Goal: Task Accomplishment & Management: Use online tool/utility

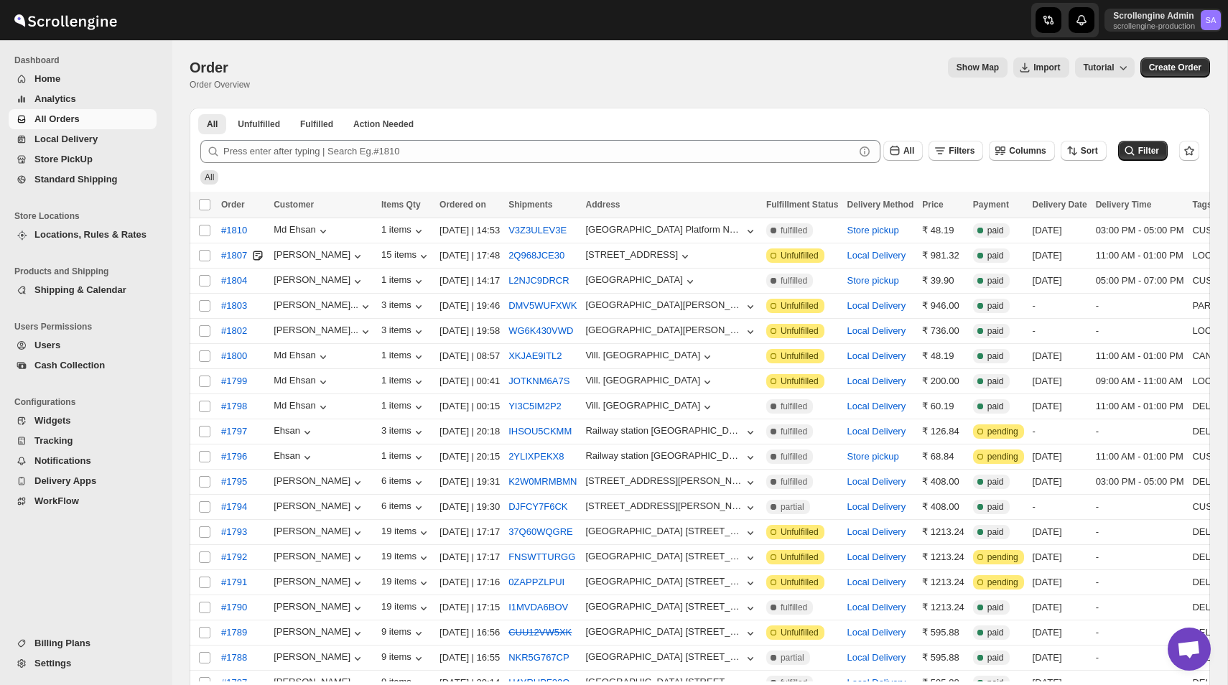
click at [90, 647] on span "Billing Plans" at bounding box center [93, 643] width 119 height 14
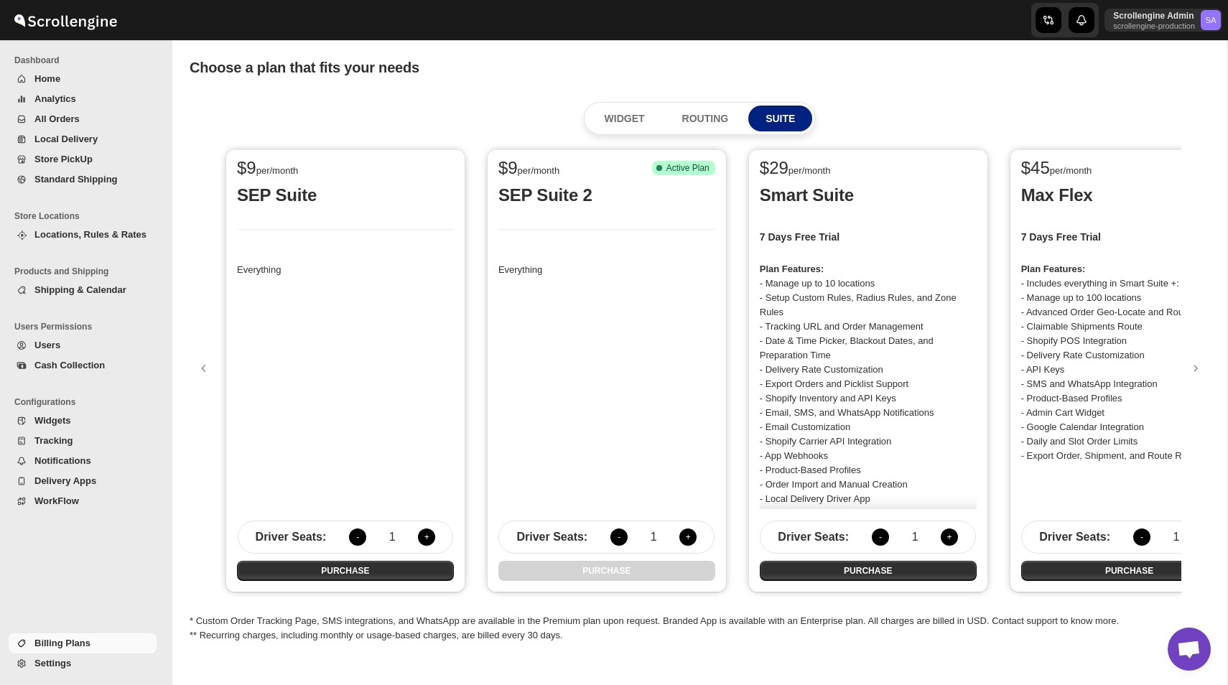
click at [57, 659] on span "Settings" at bounding box center [52, 663] width 37 height 11
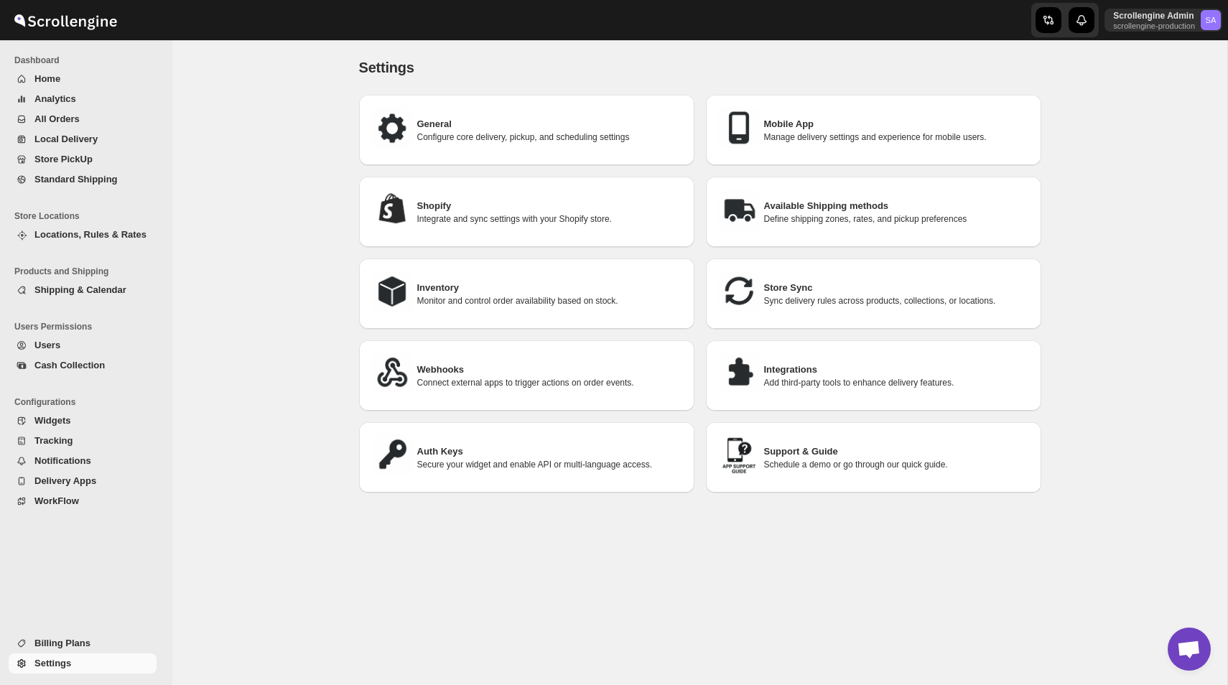
click at [860, 374] on h3 "Integrations" at bounding box center [897, 370] width 266 height 14
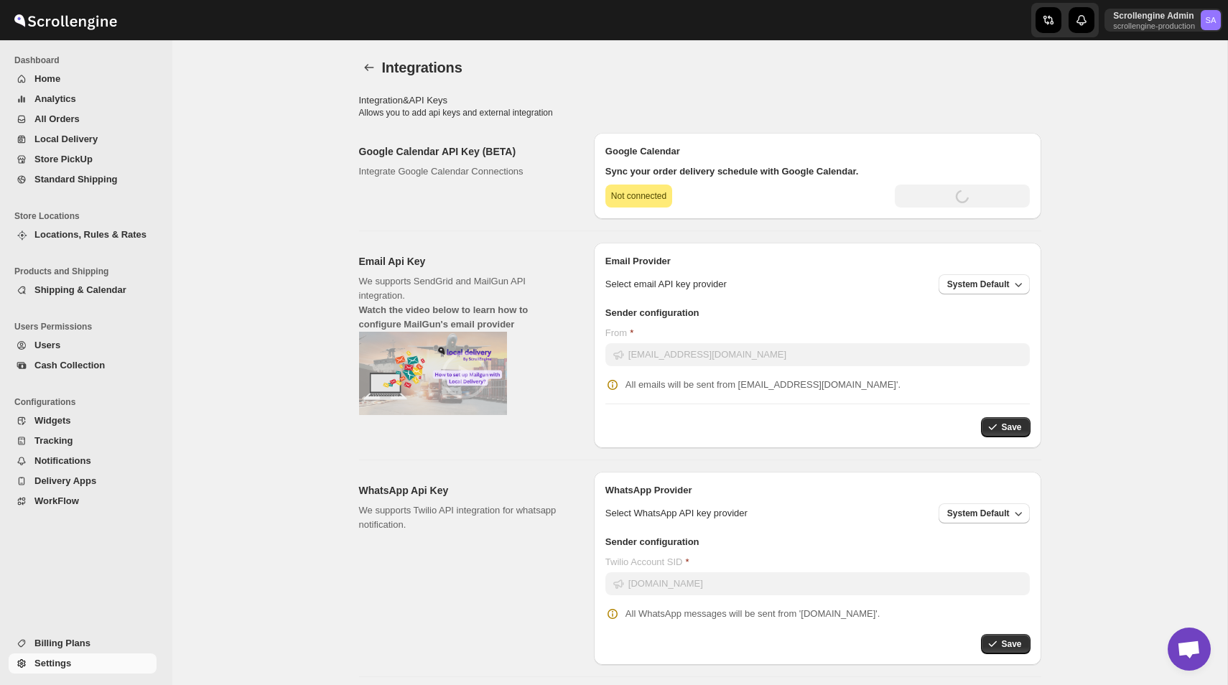
type input "AIzaSyDpCCkLMuin1XFLiOTspw93G6WYYDqXaII"
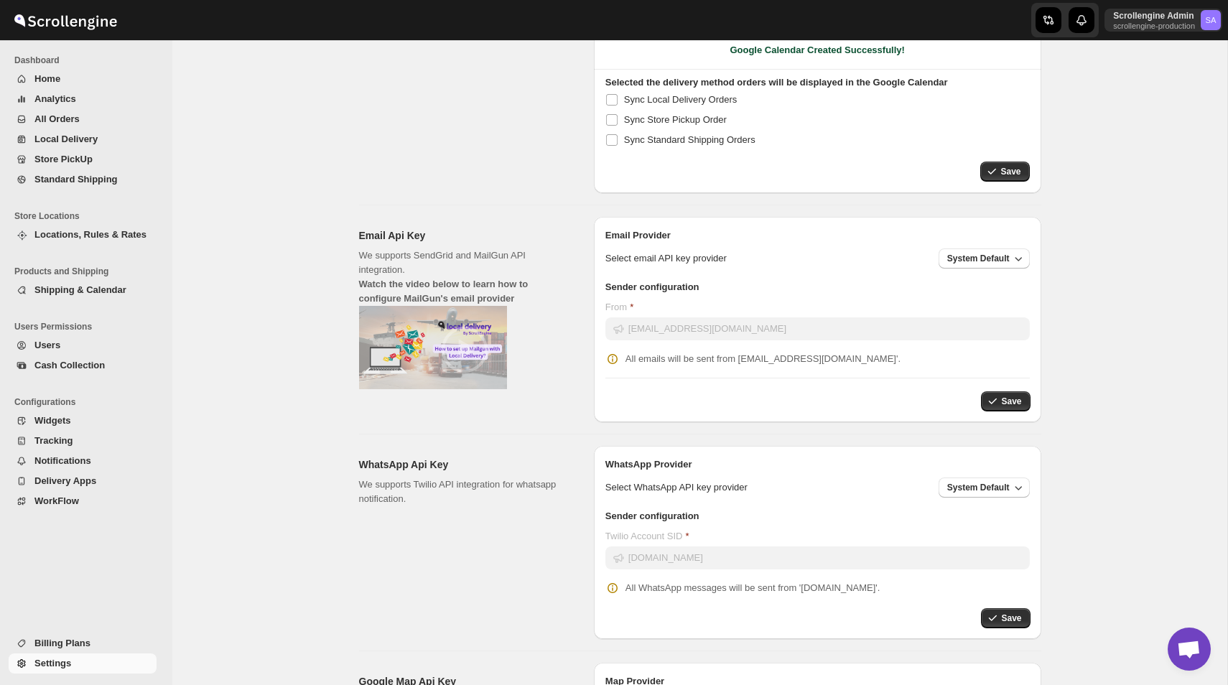
scroll to position [320, 0]
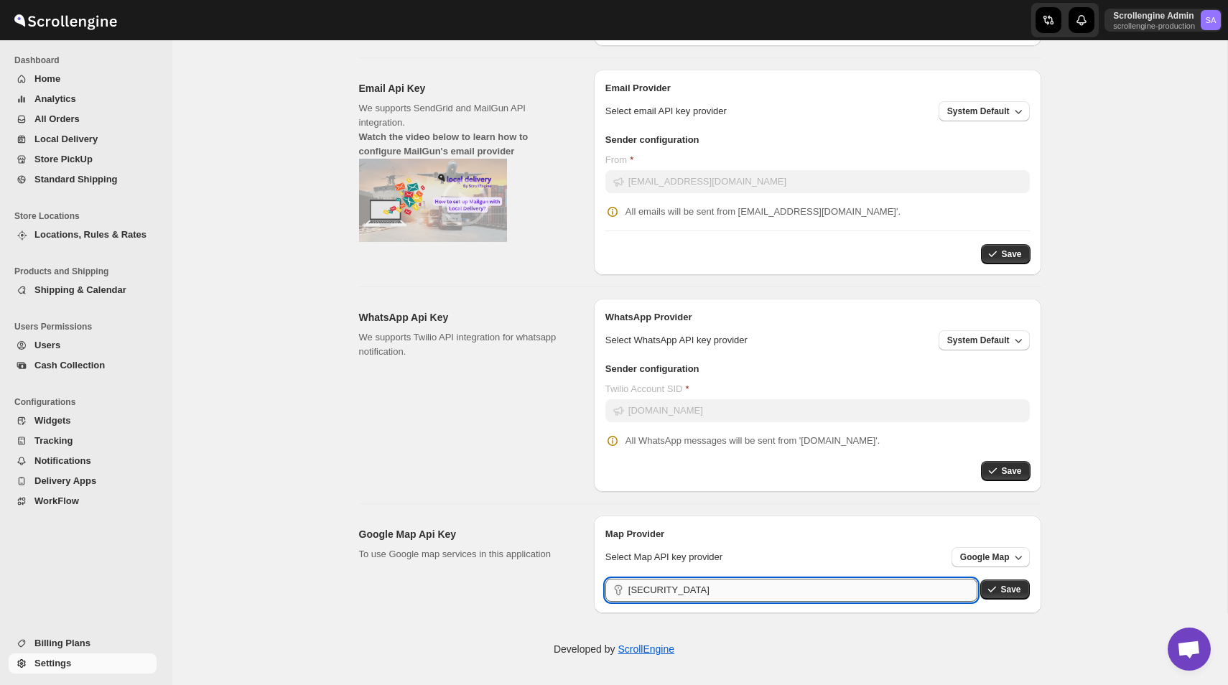
click at [863, 590] on input "AIzaSyDpCCkLMuin1XFLiOTspw93G6WYYDqXaII" at bounding box center [804, 590] width 350 height 23
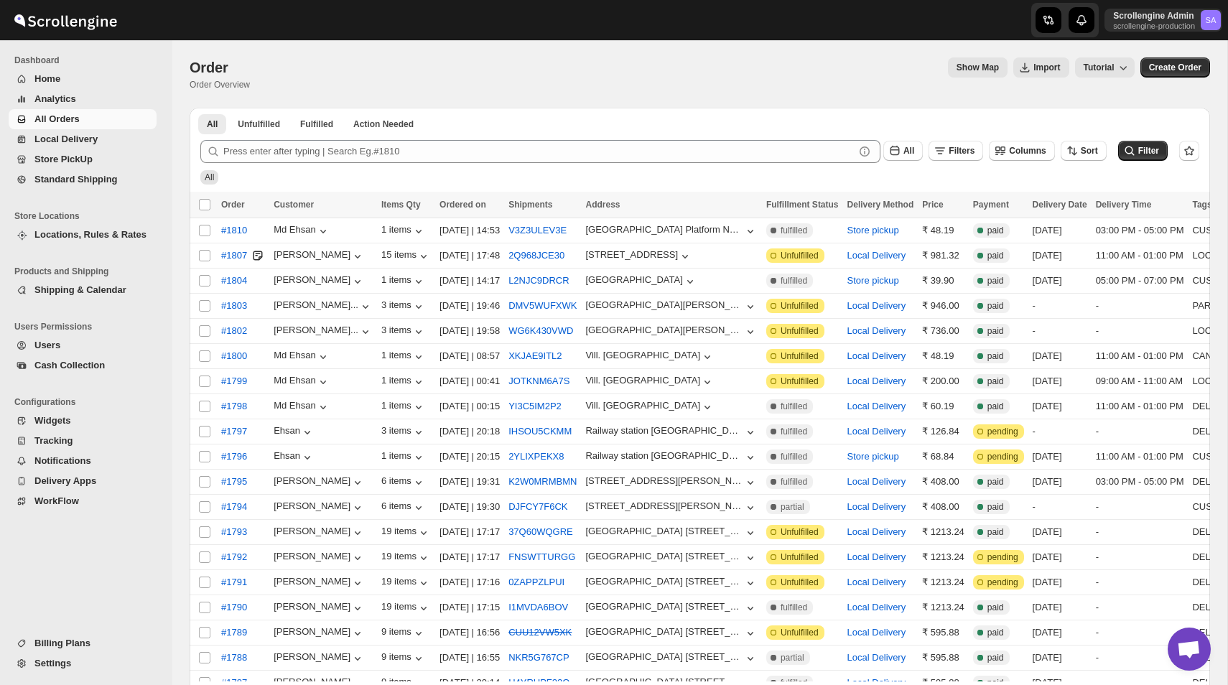
click at [69, 431] on button "Tracking" at bounding box center [83, 441] width 148 height 20
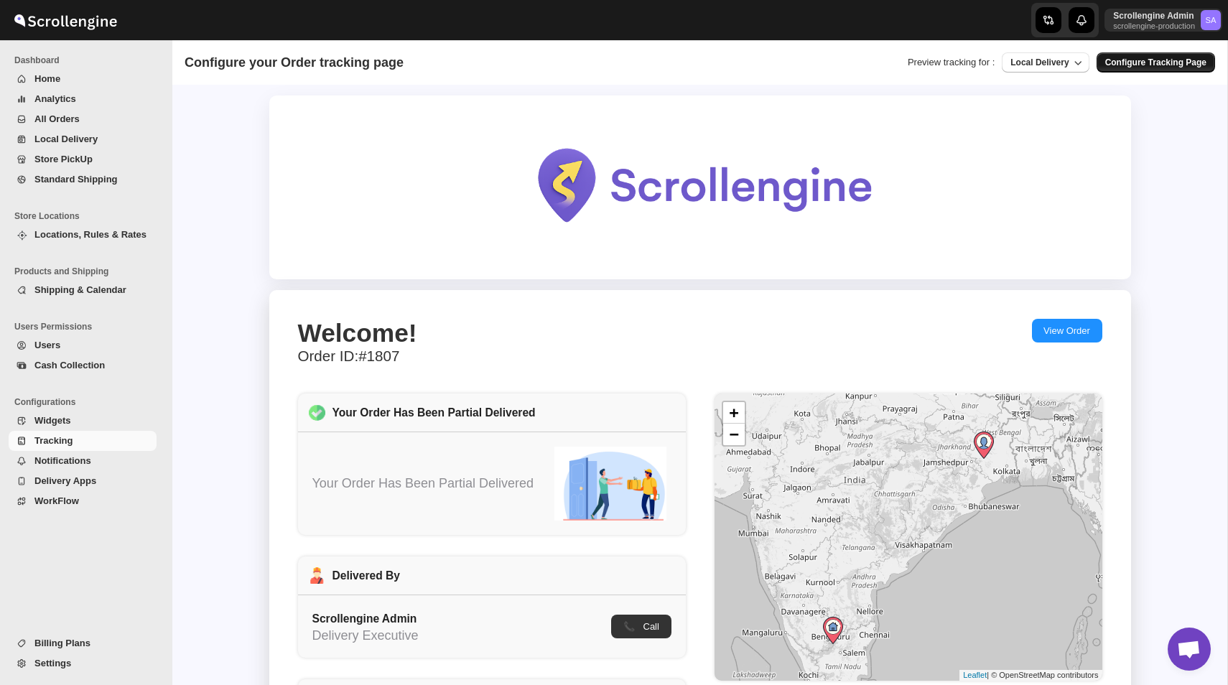
click at [1159, 61] on span "Configure Tracking Page" at bounding box center [1156, 62] width 101 height 11
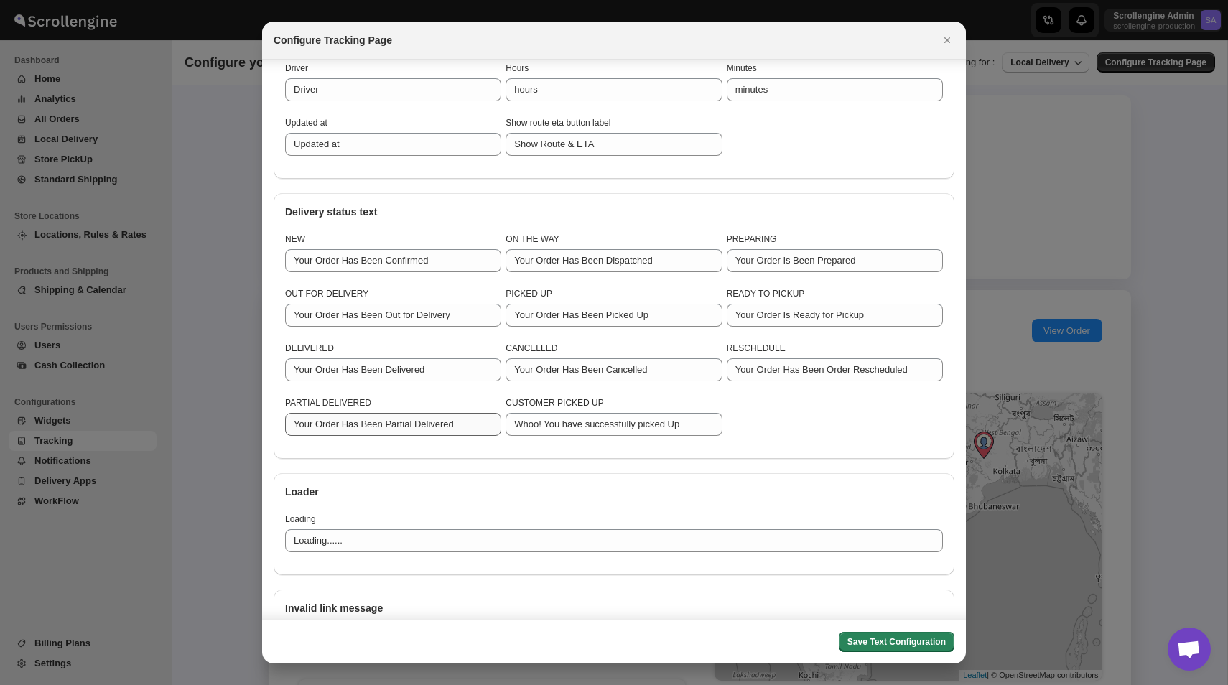
scroll to position [1199, 0]
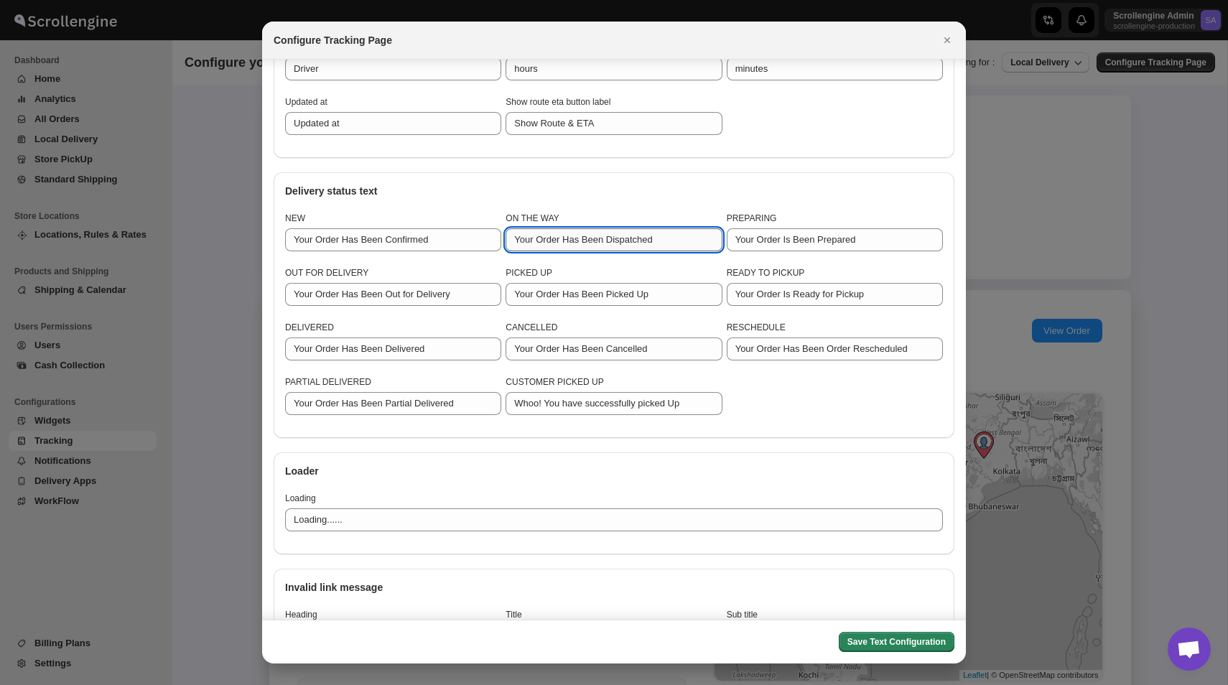
drag, startPoint x: 515, startPoint y: 237, endPoint x: 674, endPoint y: 236, distance: 158.8
click at [674, 236] on input "Your Order Has Been Dispatched" at bounding box center [614, 239] width 216 height 23
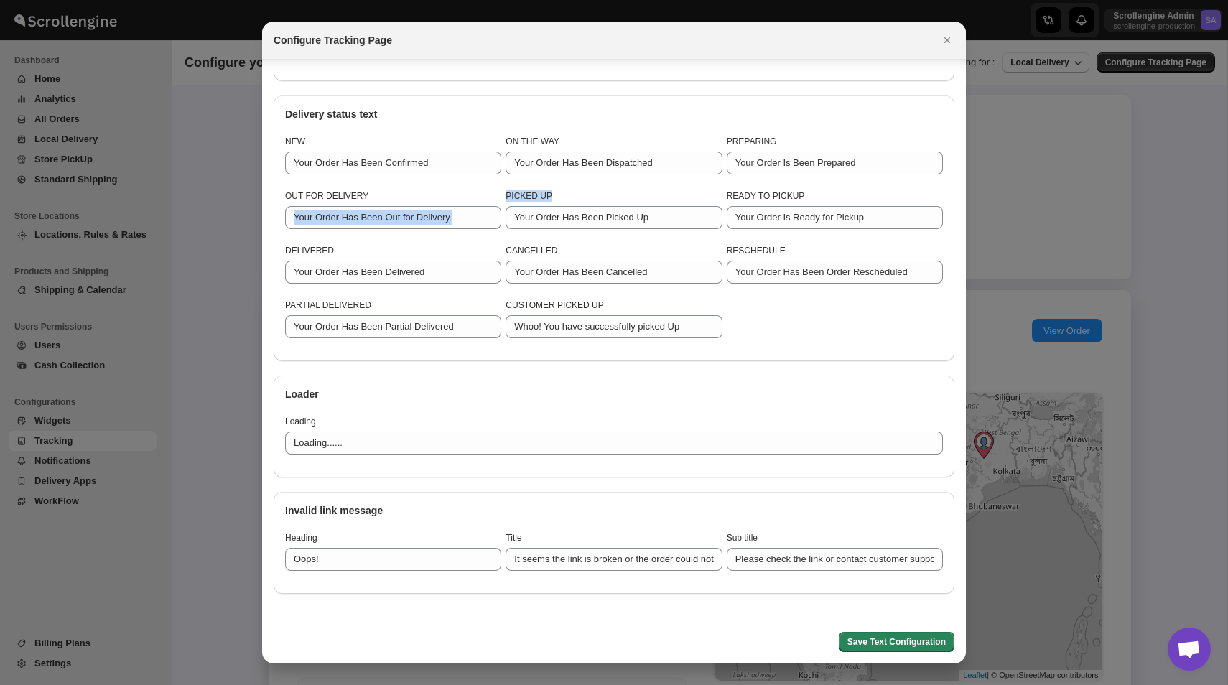
drag, startPoint x: 503, startPoint y: 195, endPoint x: 564, endPoint y: 195, distance: 61.1
click at [564, 195] on div "NEW Your Order Has Been Confirmed ON THE WAY Your Order Has Been Dispatched PRE…" at bounding box center [614, 243] width 658 height 214
click at [516, 193] on h3 "PICKED UP" at bounding box center [614, 195] width 216 height 11
drag, startPoint x: 508, startPoint y: 193, endPoint x: 585, endPoint y: 193, distance: 76.9
click at [585, 193] on h3 "PICKED UP" at bounding box center [614, 195] width 216 height 11
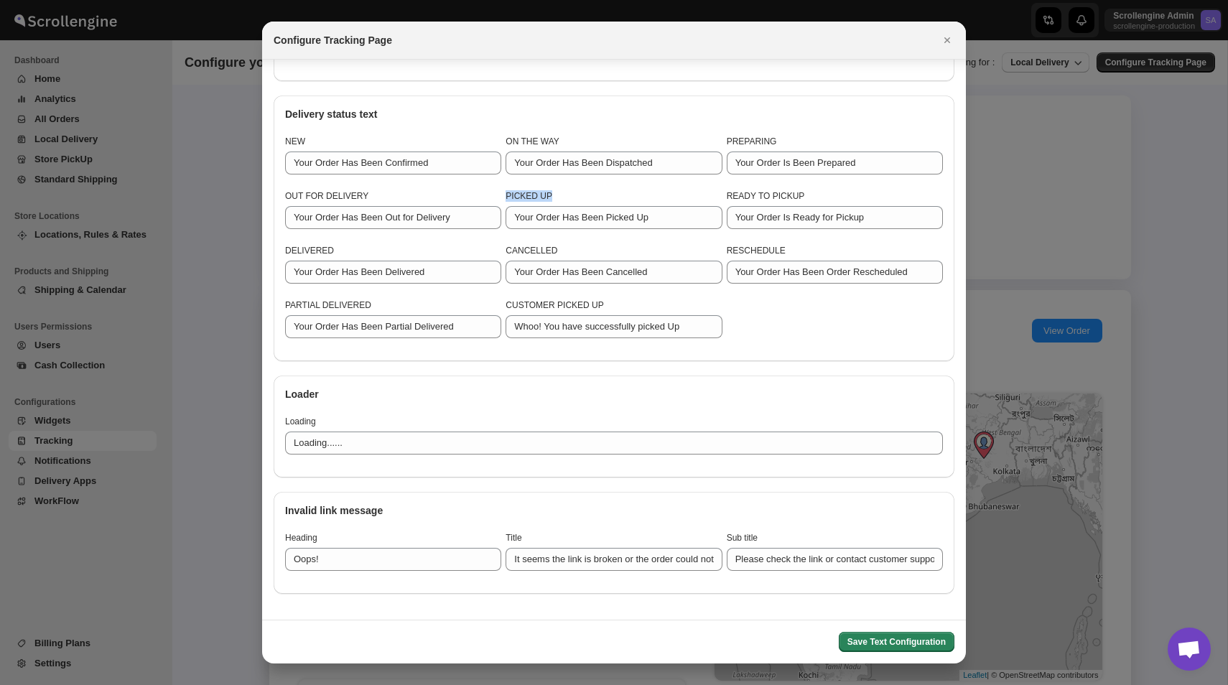
click at [567, 195] on h3 "PICKED UP" at bounding box center [614, 195] width 216 height 11
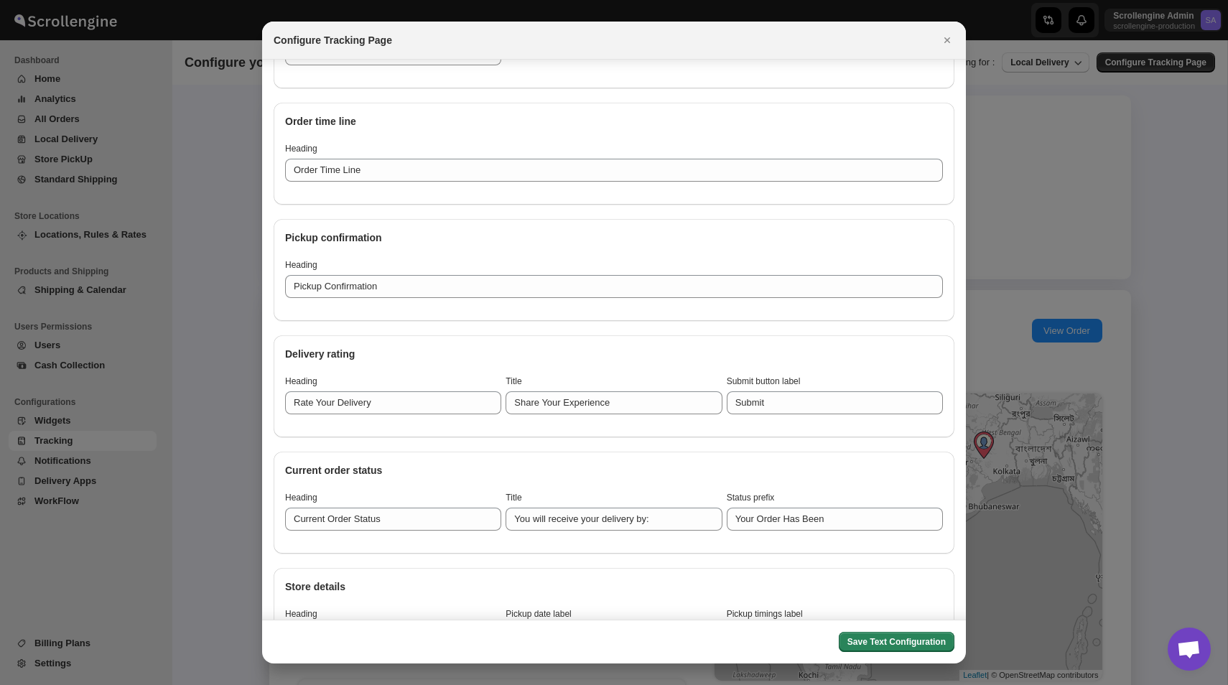
scroll to position [0, 0]
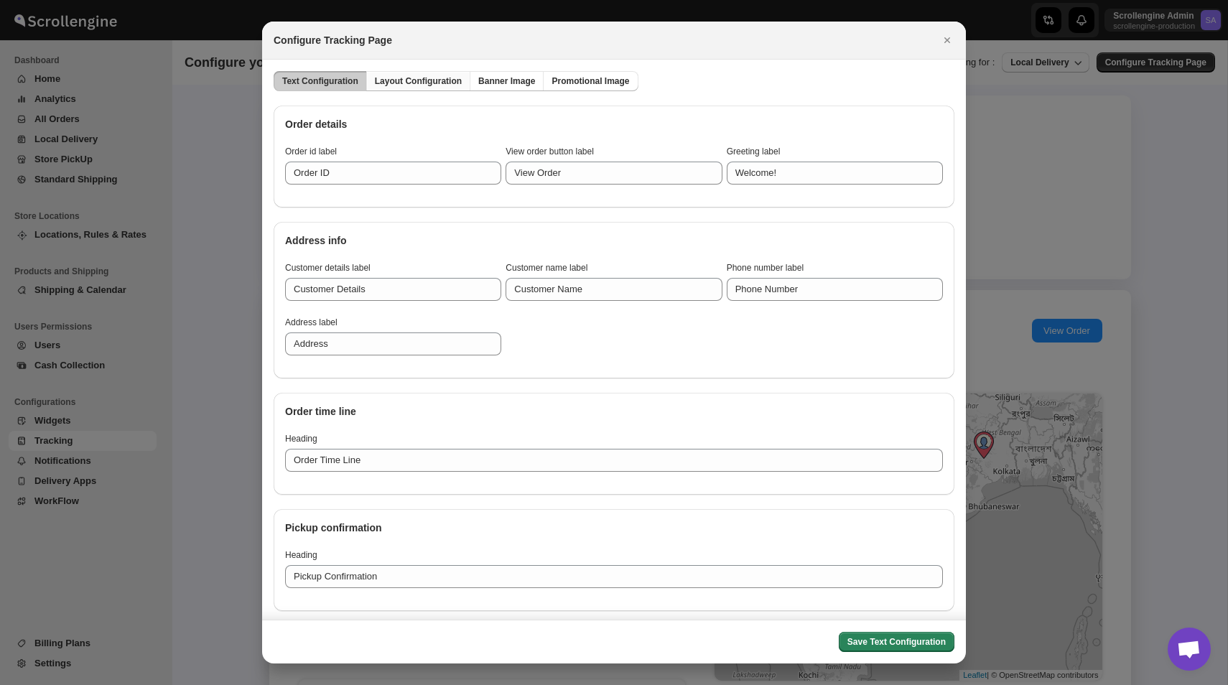
click at [420, 82] on span "Layout Configuration" at bounding box center [418, 80] width 87 height 11
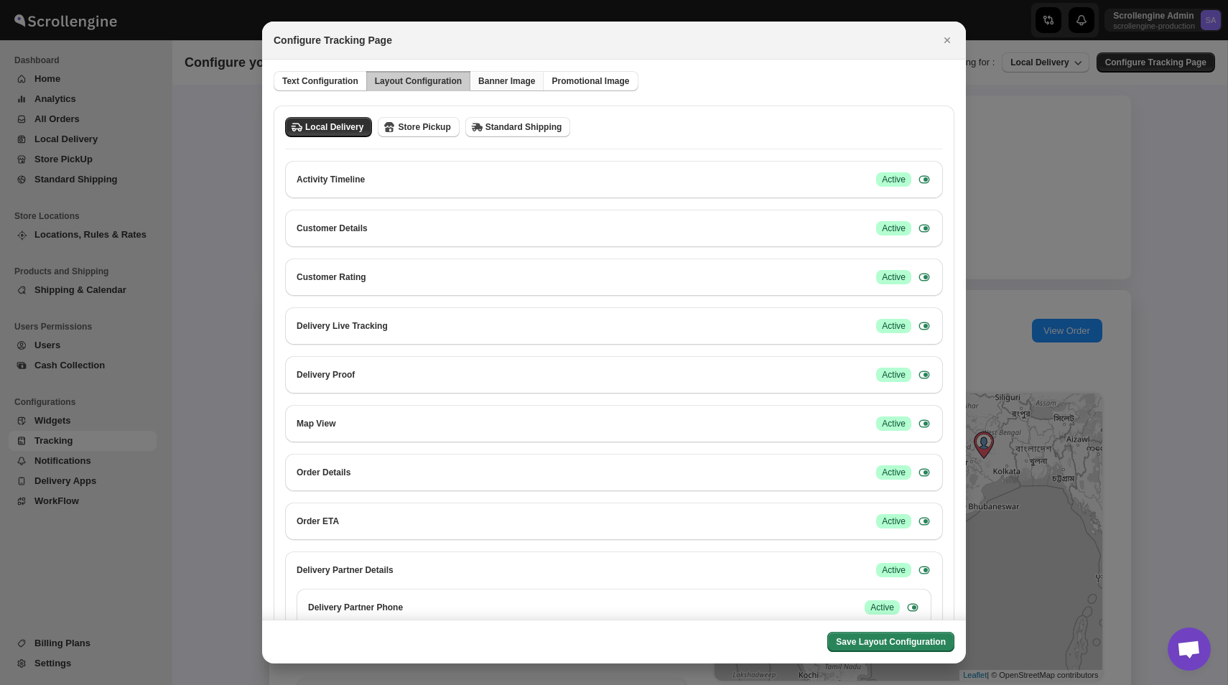
click at [500, 81] on span "Banner Image" at bounding box center [506, 80] width 57 height 11
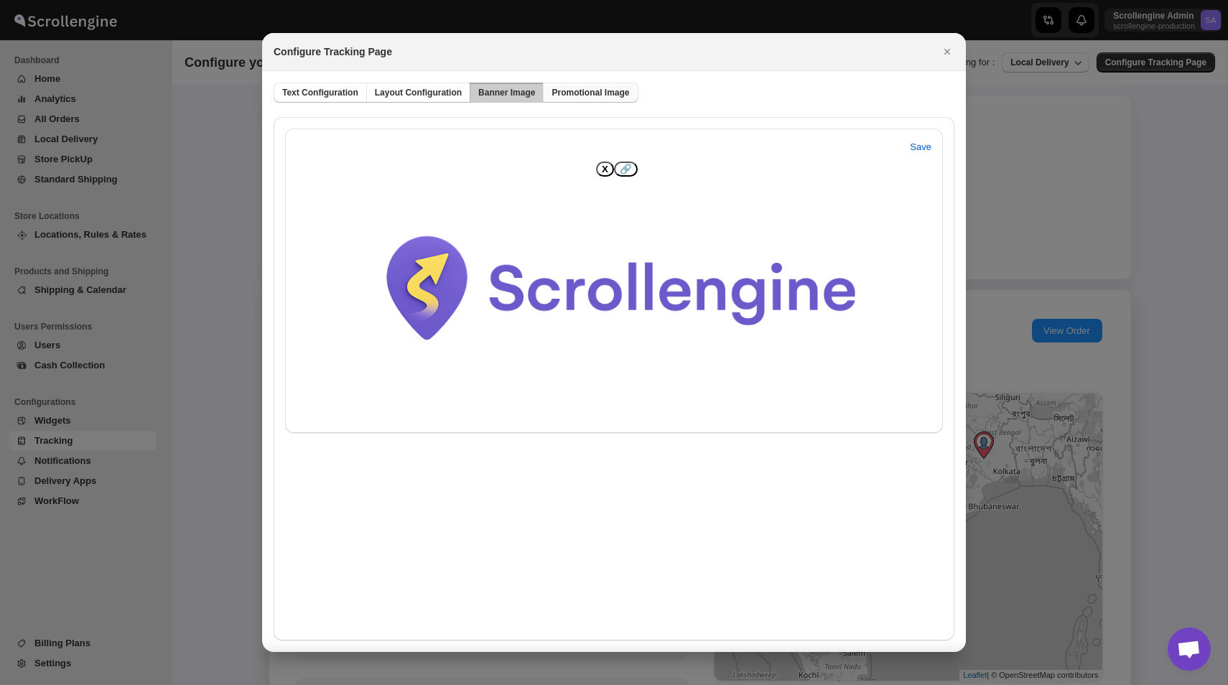
click at [604, 92] on span "Promotional Image" at bounding box center [591, 92] width 78 height 11
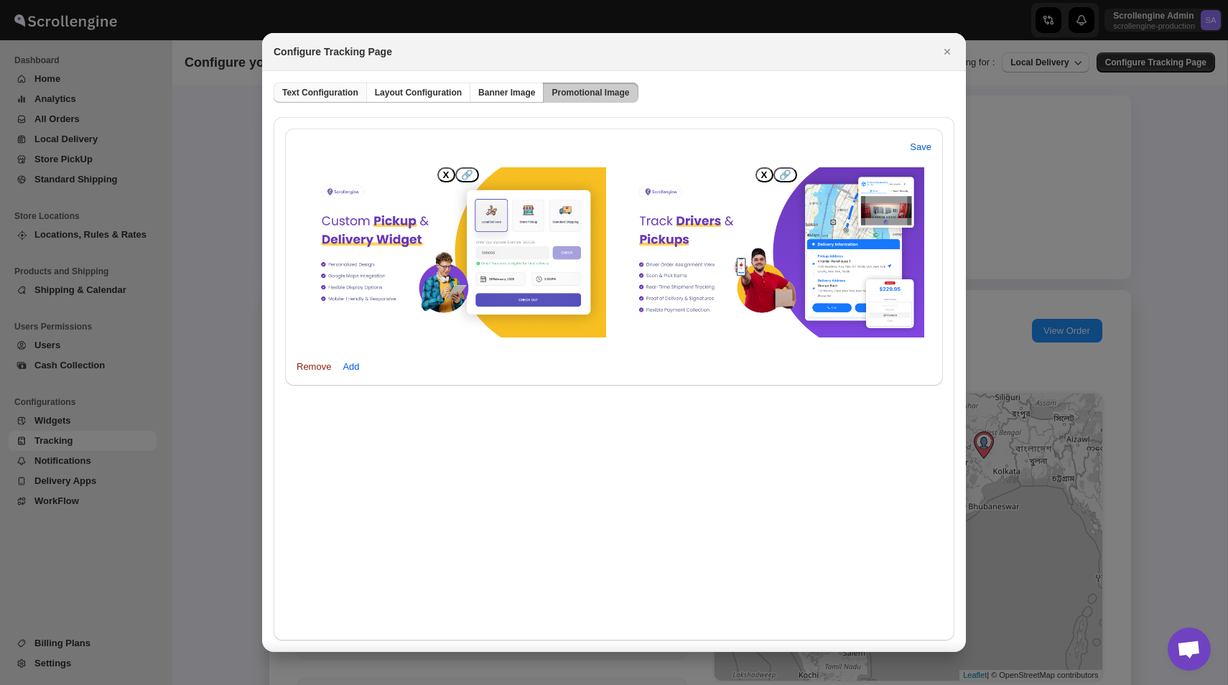
click at [330, 93] on span "Text Configuration" at bounding box center [320, 92] width 76 height 11
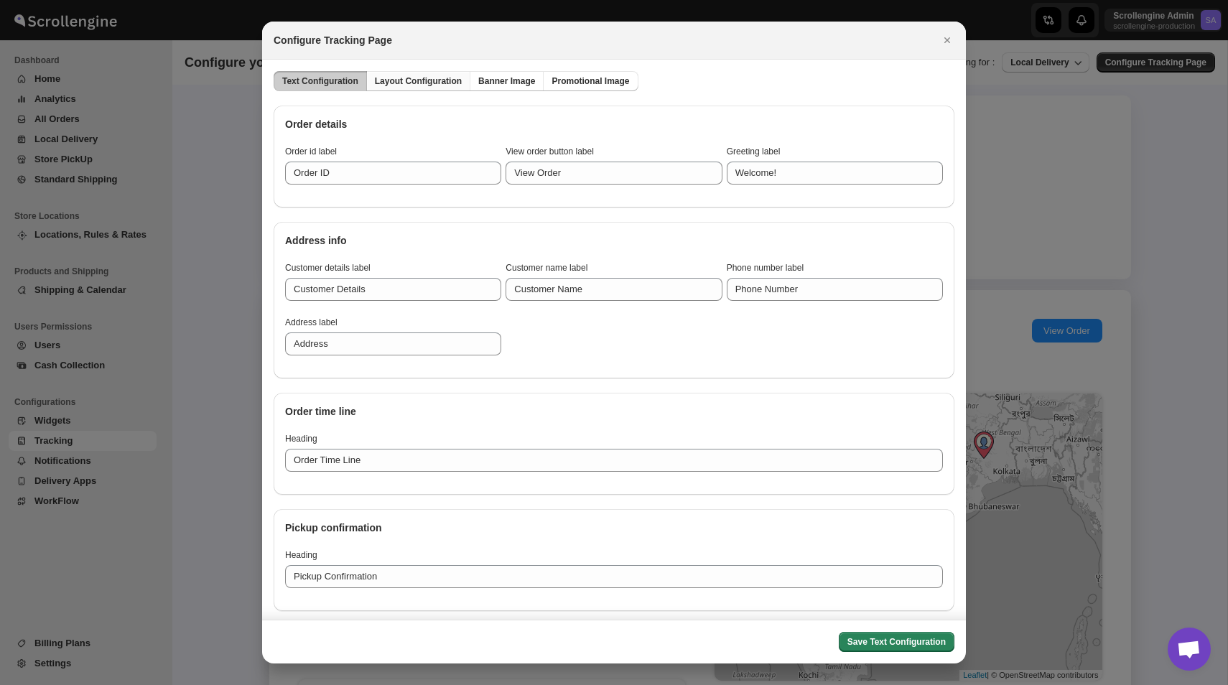
click at [409, 83] on span "Layout Configuration" at bounding box center [418, 80] width 87 height 11
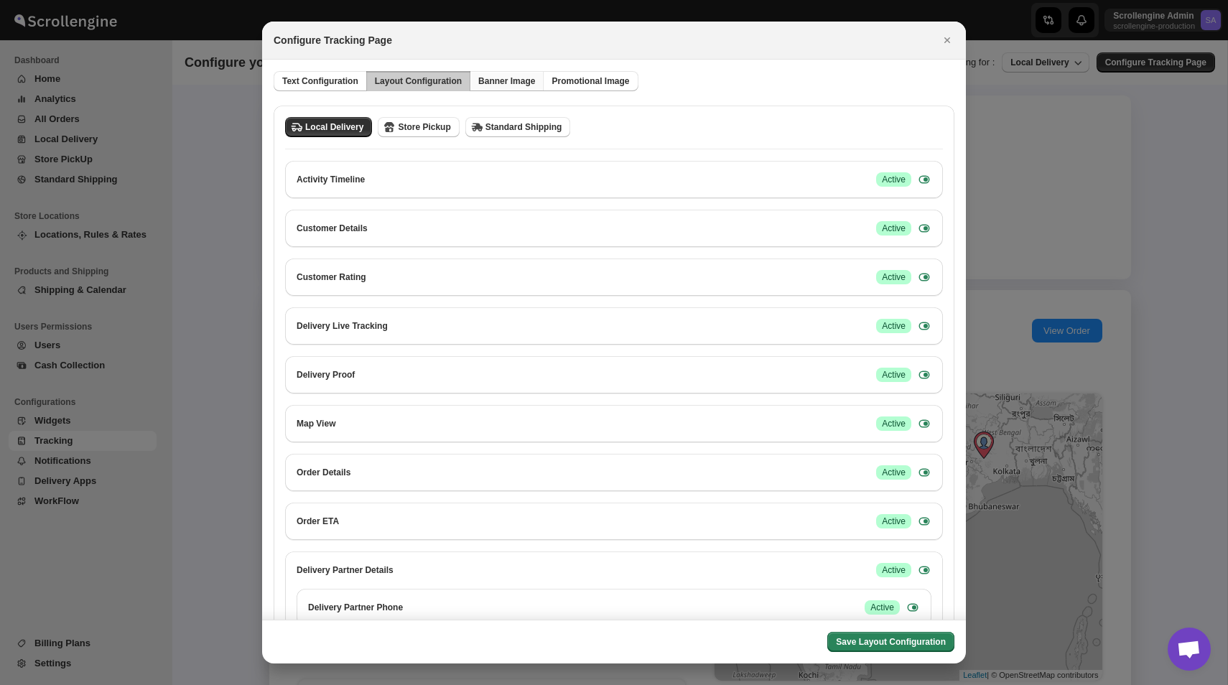
click at [514, 83] on span "Banner Image" at bounding box center [506, 80] width 57 height 11
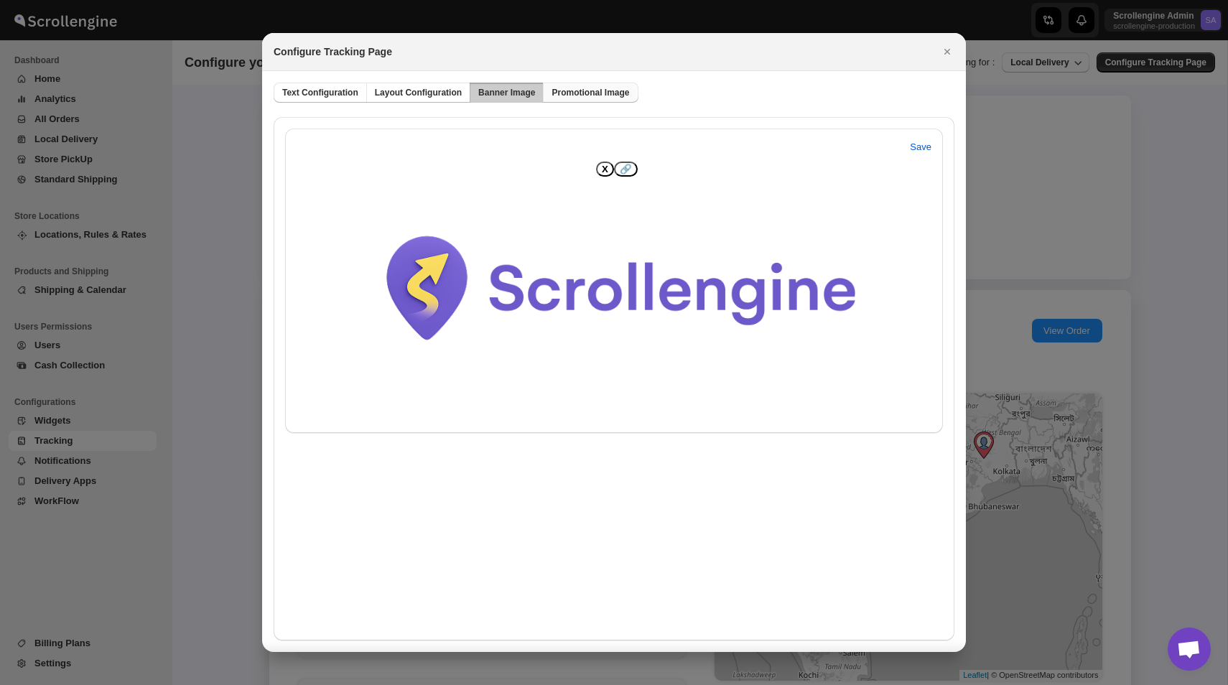
click at [608, 96] on span "Promotional Image" at bounding box center [591, 92] width 78 height 11
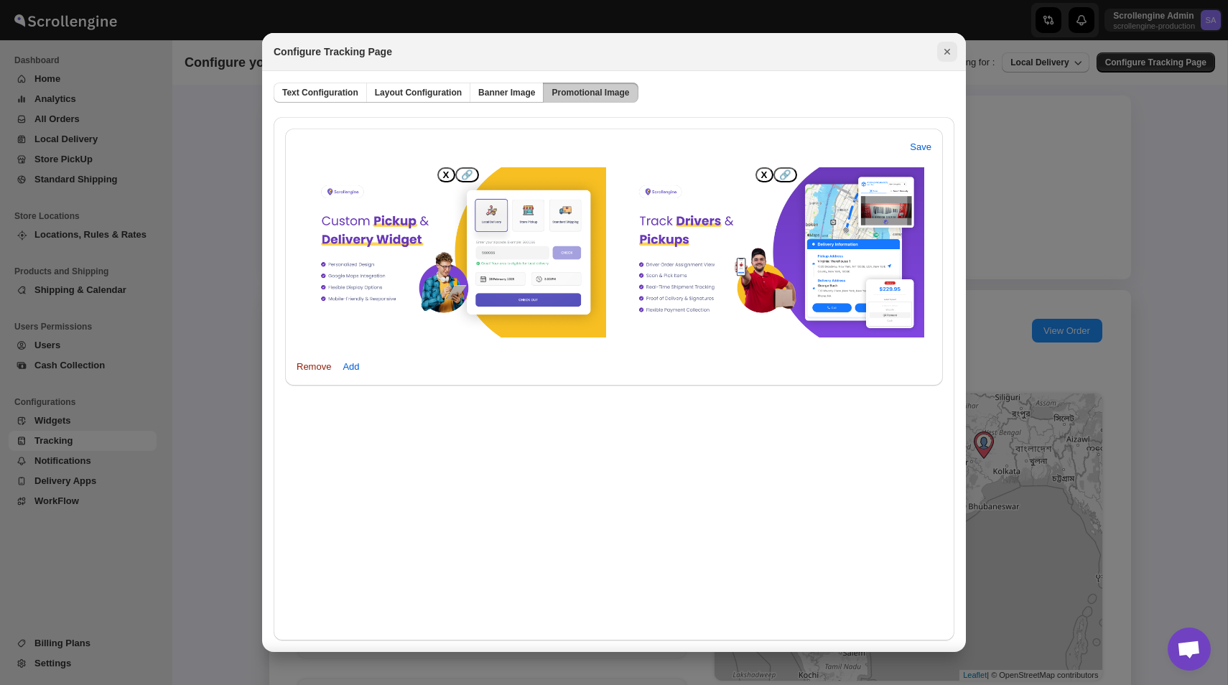
click at [942, 49] on icon "Close" at bounding box center [947, 52] width 14 height 14
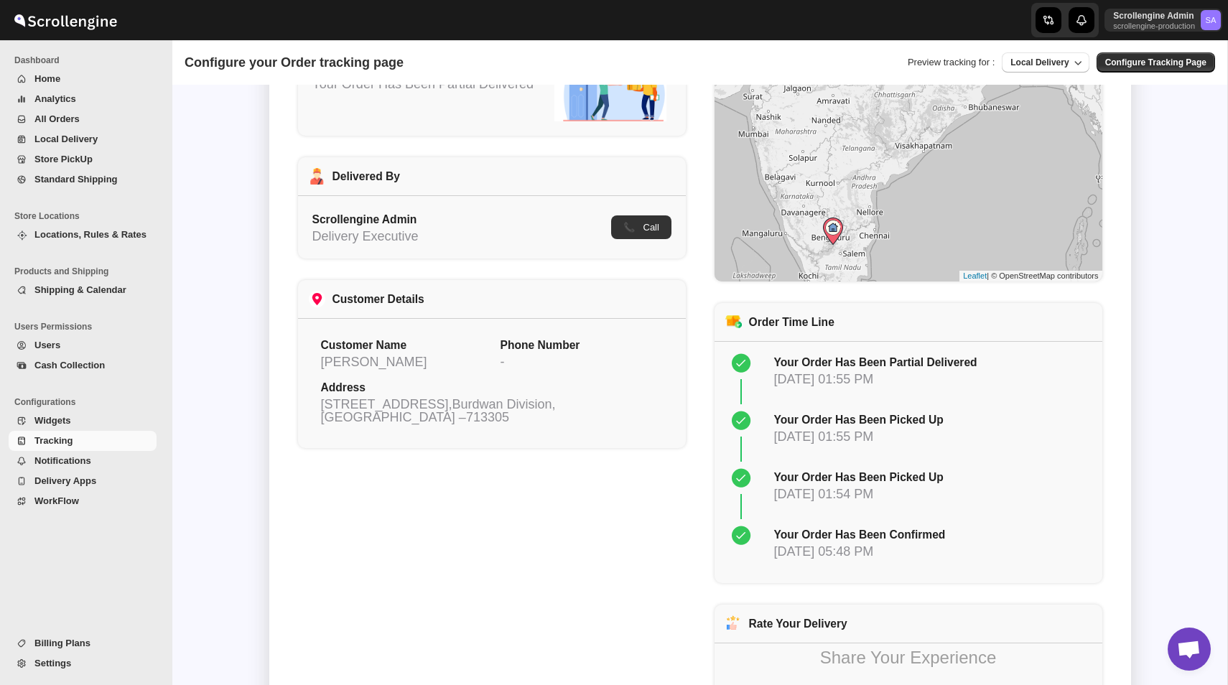
scroll to position [397, 0]
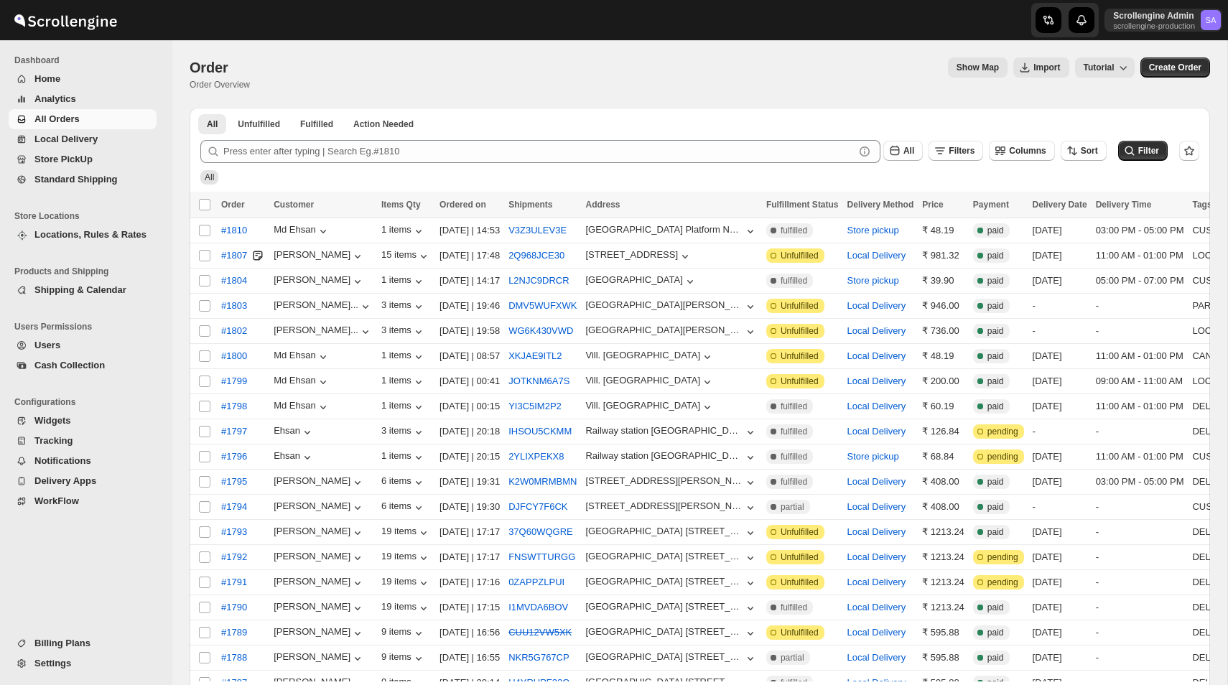
click at [73, 500] on span "WorkFlow" at bounding box center [56, 501] width 45 height 11
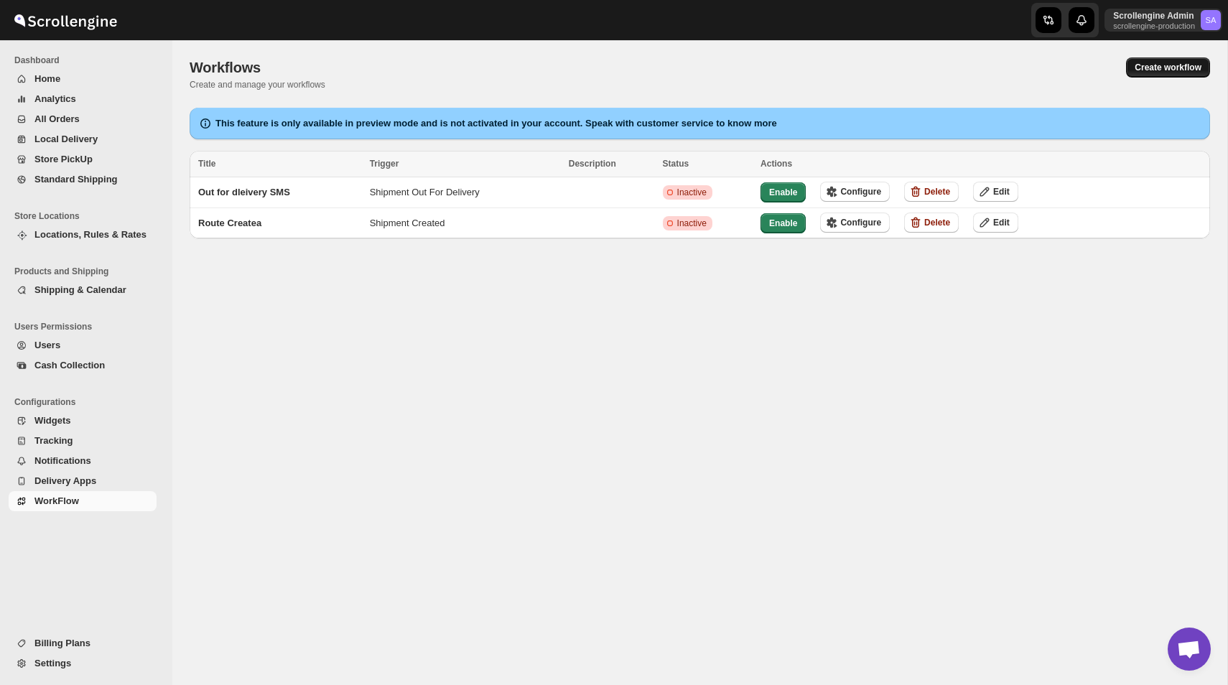
click at [1159, 70] on span "Create workflow" at bounding box center [1168, 67] width 67 height 11
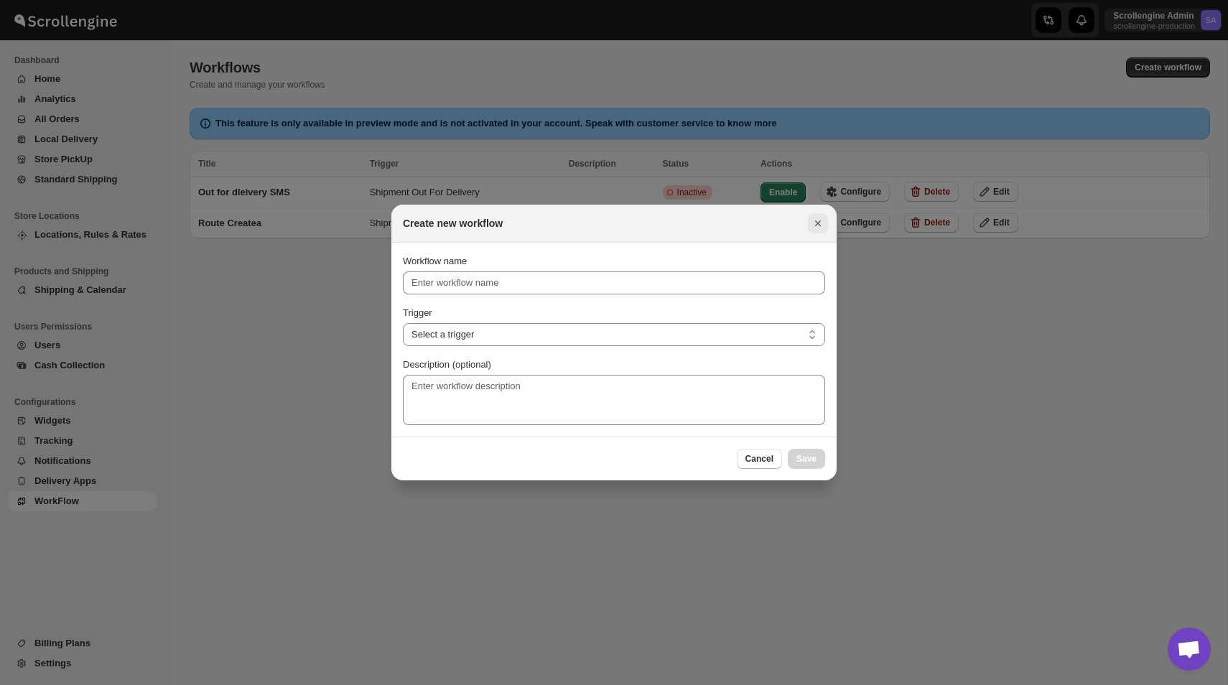
click at [820, 227] on icon "Close" at bounding box center [818, 223] width 14 height 14
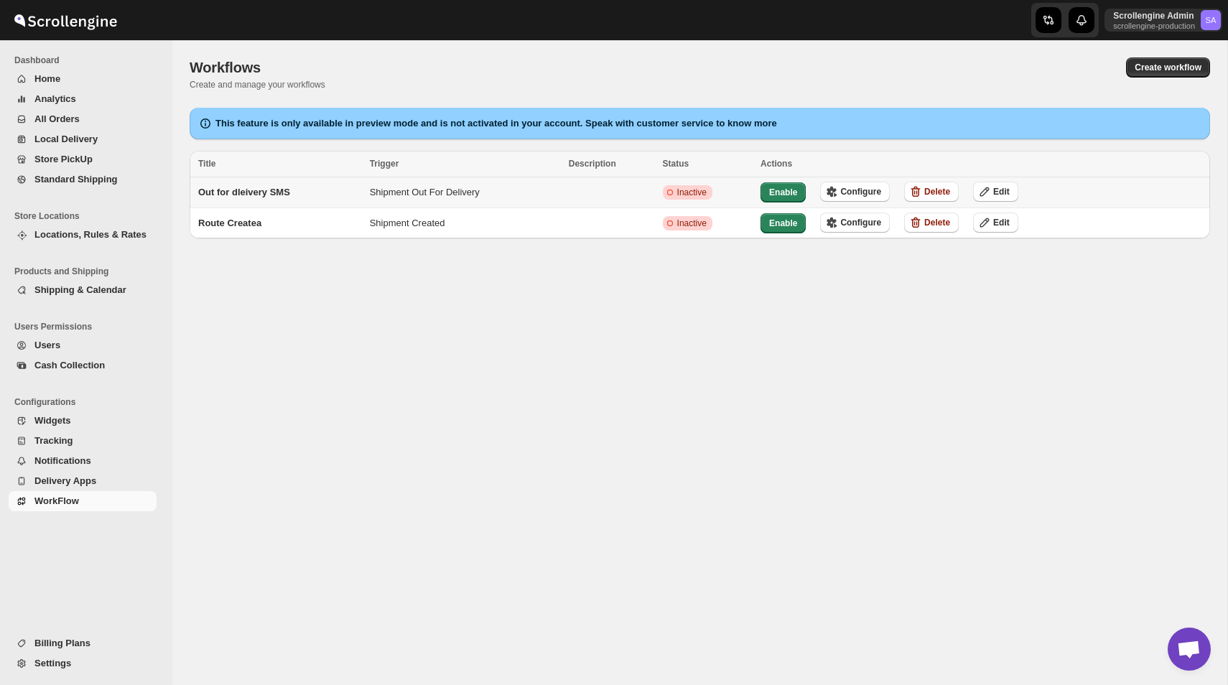
click at [863, 180] on div "Enable Configure Delete Edit" at bounding box center [973, 185] width 455 height 36
click at [863, 196] on span "Configure" at bounding box center [860, 191] width 41 height 11
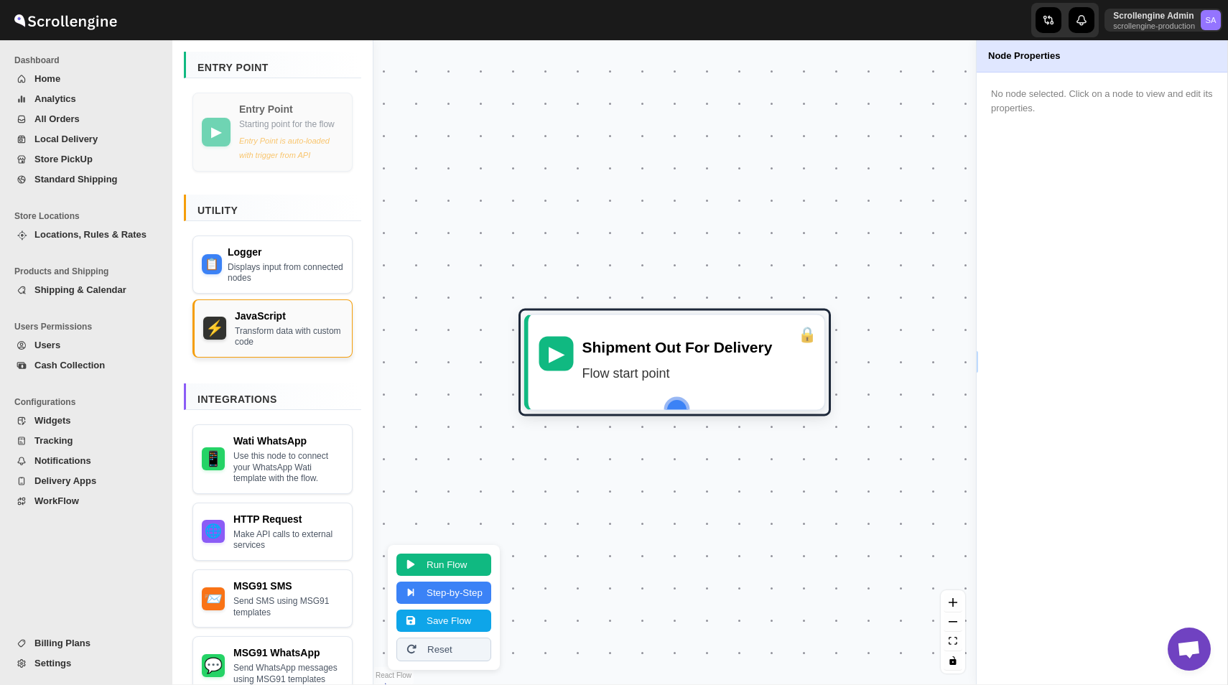
scroll to position [151, 0]
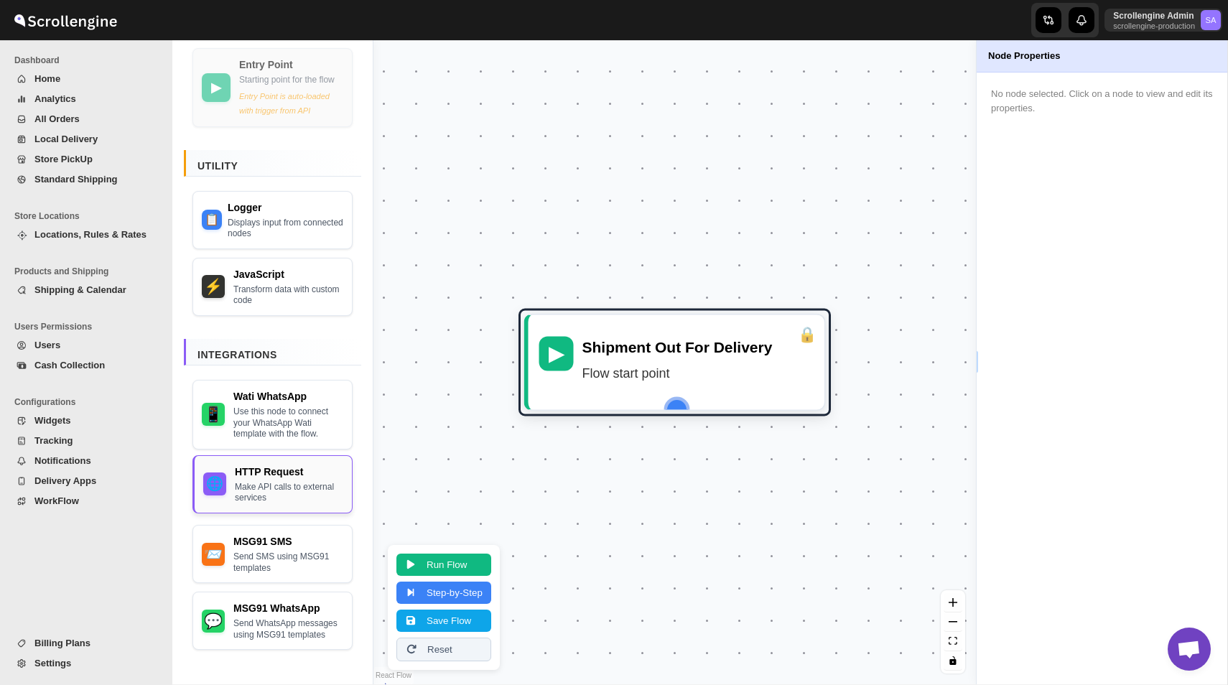
click at [271, 486] on div "Make API calls to external services" at bounding box center [289, 493] width 108 height 22
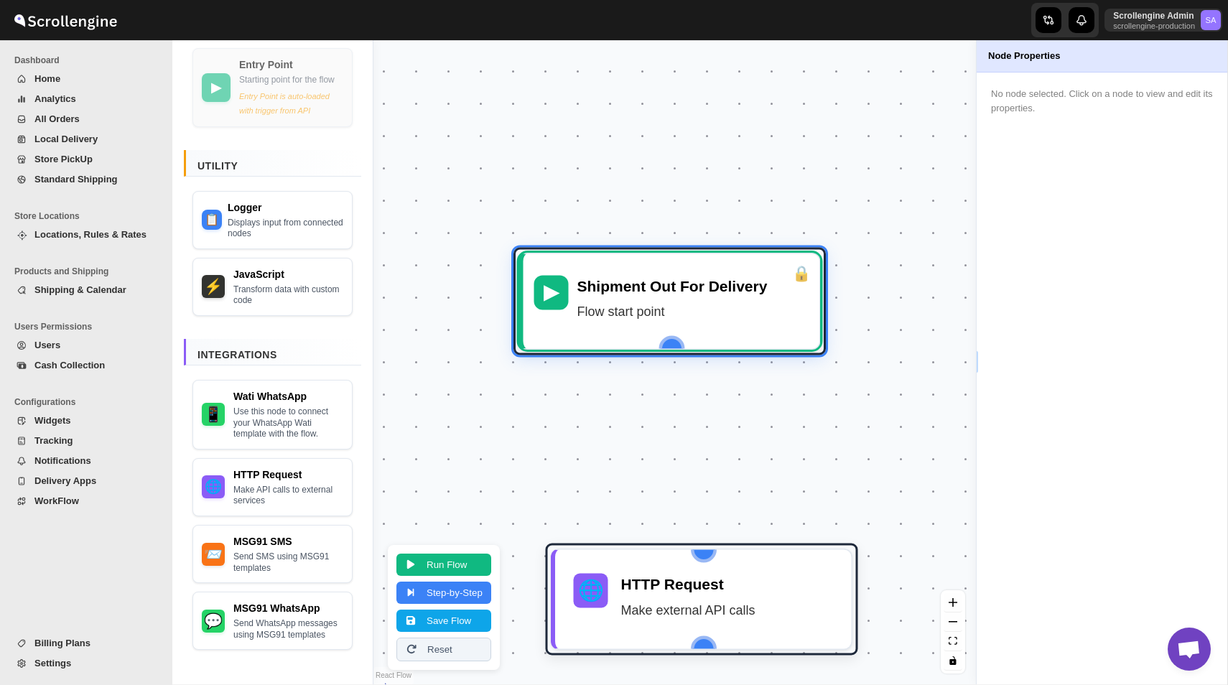
drag, startPoint x: 654, startPoint y: 378, endPoint x: 641, endPoint y: 198, distance: 180.1
click at [639, 198] on div "▶ Shipment Out For Delivery Flow start point 🌐 HTTP Request Make external API c…" at bounding box center [675, 362] width 603 height 644
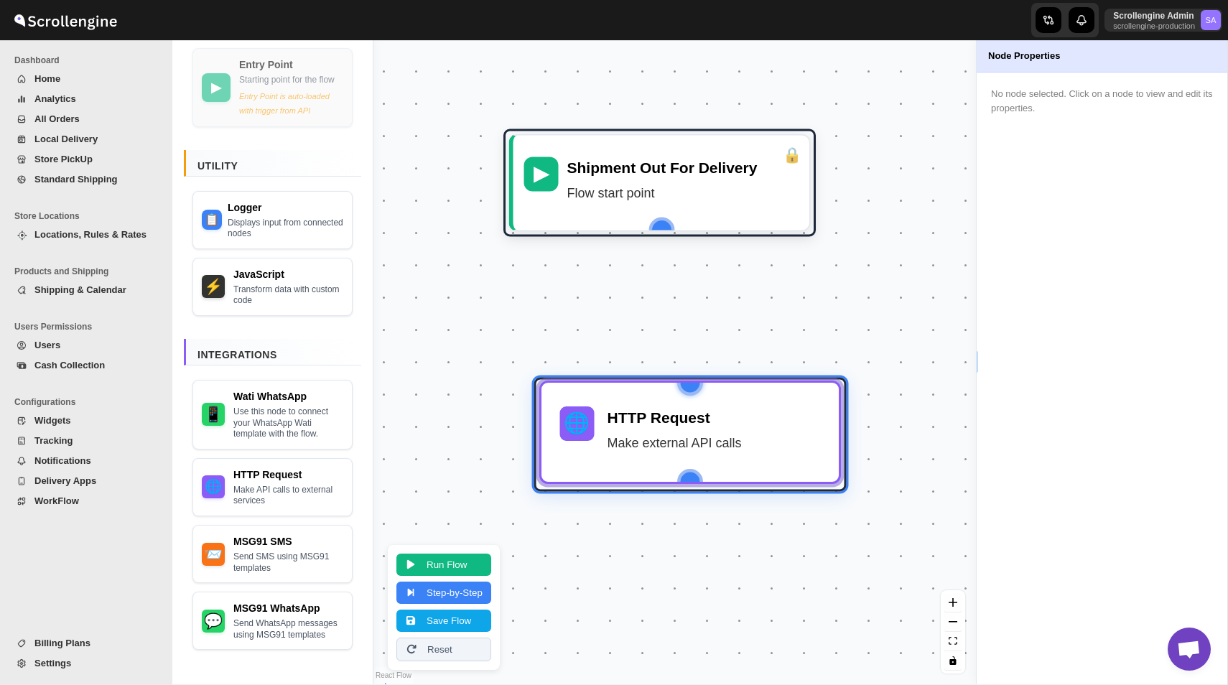
drag, startPoint x: 705, startPoint y: 614, endPoint x: 693, endPoint y: 448, distance: 167.1
click at [693, 448] on div "Make external API calls" at bounding box center [713, 443] width 213 height 22
click at [684, 436] on div "Make external API calls" at bounding box center [713, 443] width 213 height 22
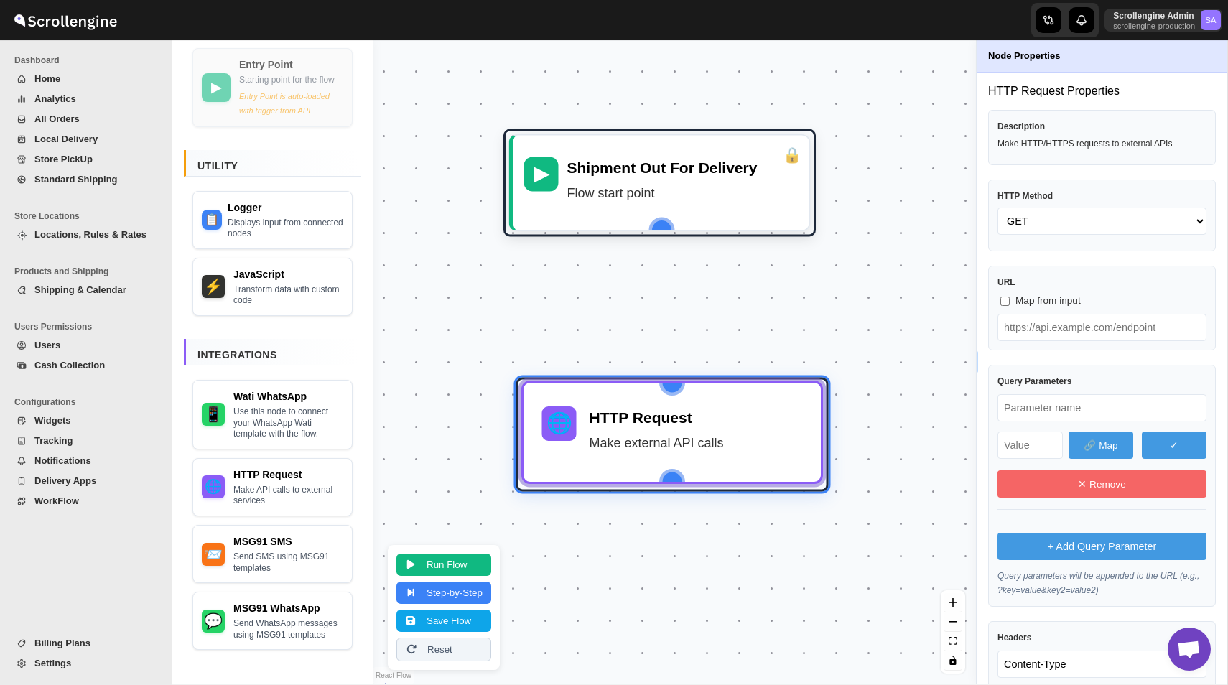
drag, startPoint x: 791, startPoint y: 422, endPoint x: 772, endPoint y: 422, distance: 18.7
click at [772, 422] on div "HTTP Request" at bounding box center [696, 418] width 213 height 22
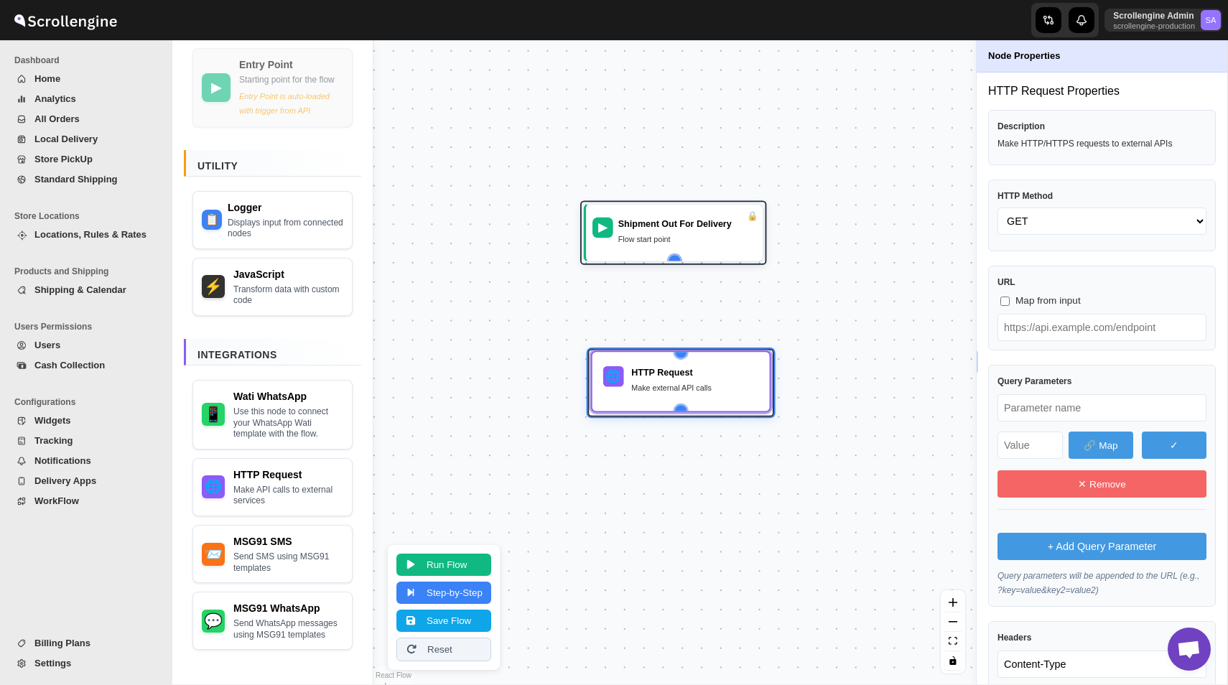
click at [692, 381] on div "HTTP Request Make external API calls" at bounding box center [694, 381] width 127 height 31
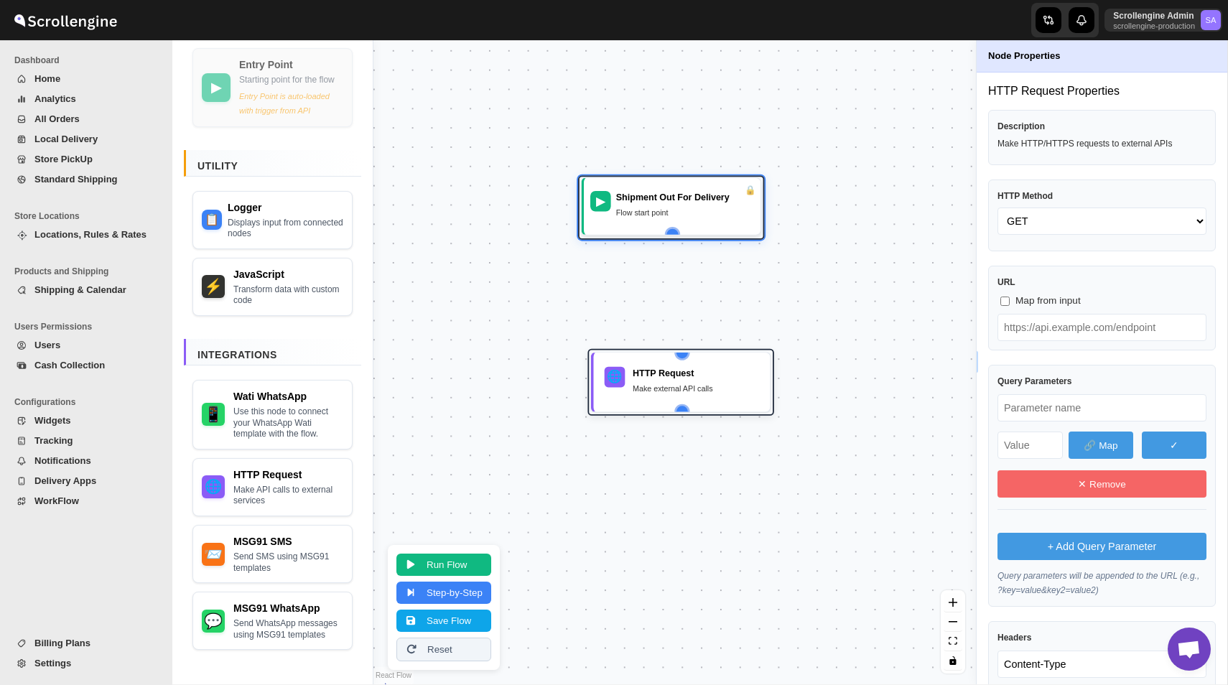
drag, startPoint x: 692, startPoint y: 236, endPoint x: 690, endPoint y: 210, distance: 26.0
click at [690, 210] on div "Flow start point" at bounding box center [685, 212] width 138 height 13
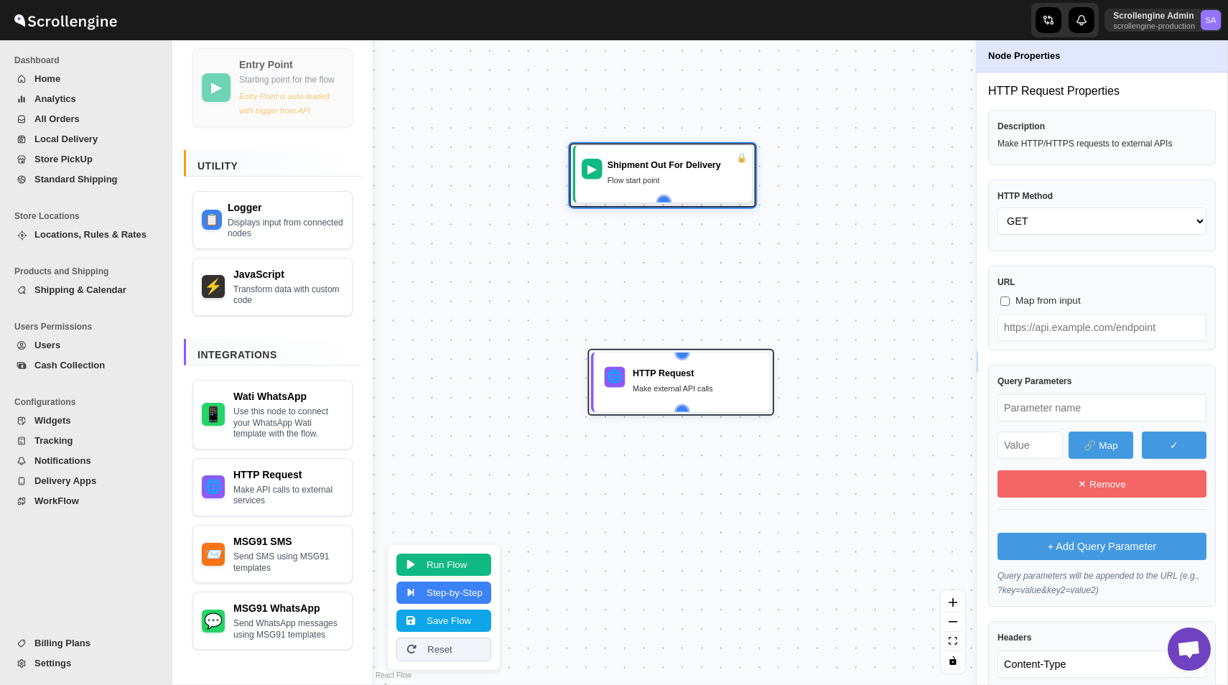
drag, startPoint x: 698, startPoint y: 210, endPoint x: 688, endPoint y: 177, distance: 33.9
click at [688, 177] on div "Flow start point" at bounding box center [677, 180] width 138 height 13
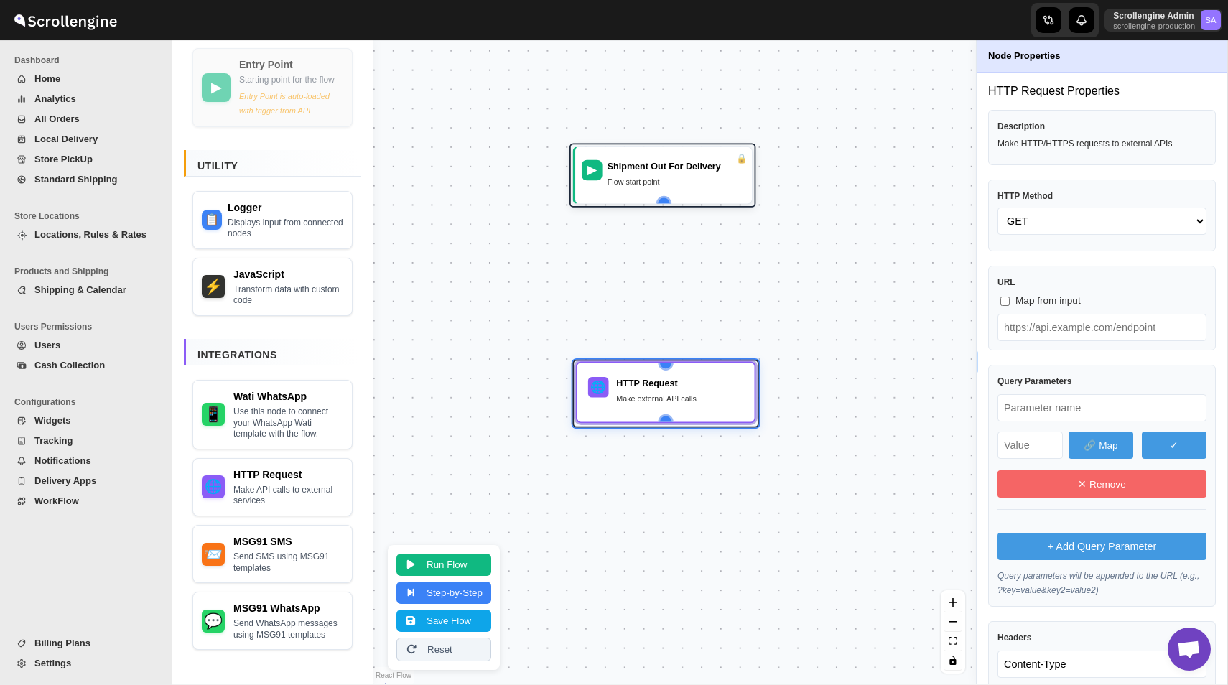
drag, startPoint x: 680, startPoint y: 378, endPoint x: 664, endPoint y: 389, distance: 18.5
click at [664, 389] on div "HTTP Request" at bounding box center [679, 383] width 127 height 13
click at [246, 289] on div "Transform data with custom code" at bounding box center [289, 293] width 108 height 22
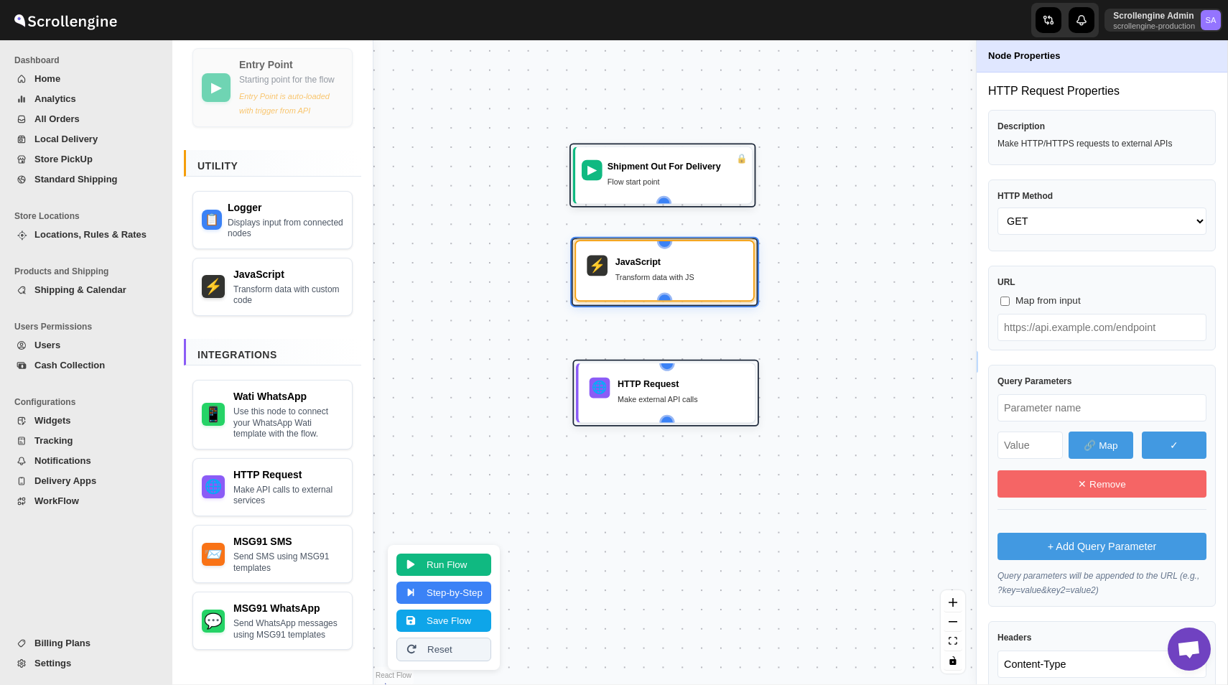
drag, startPoint x: 723, startPoint y: 480, endPoint x: 690, endPoint y: 270, distance: 212.3
click at [690, 271] on div "Transform data with JS" at bounding box center [679, 277] width 127 height 13
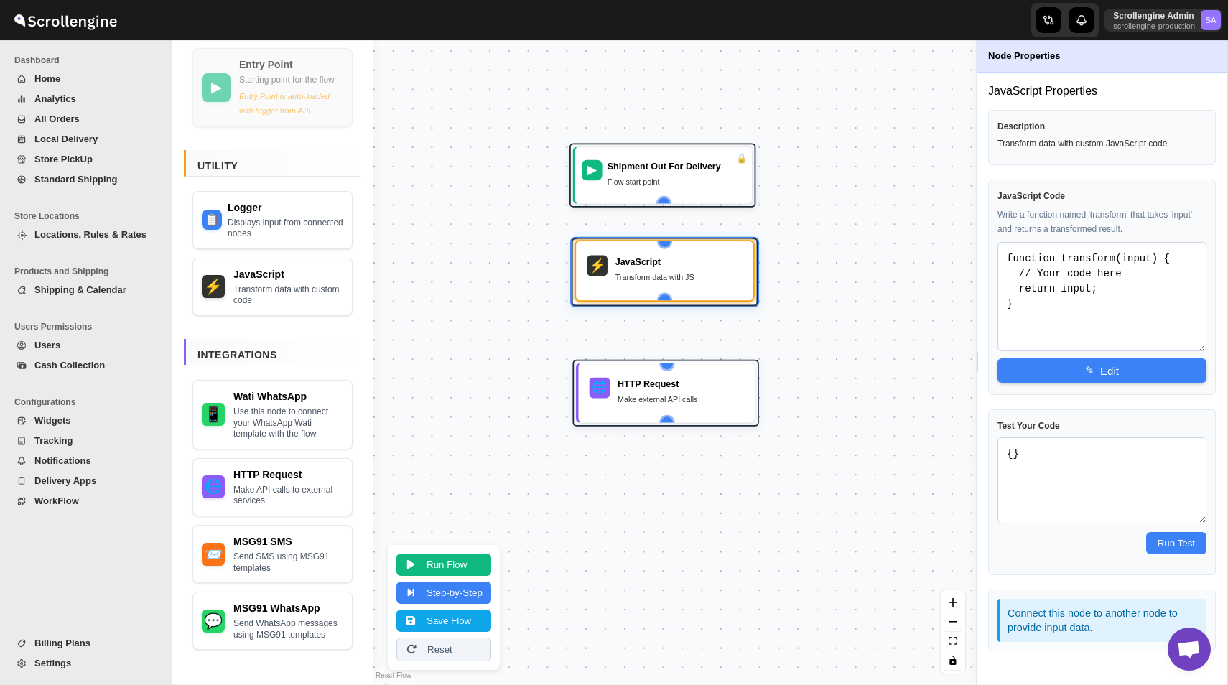
click at [660, 267] on div "JavaScript" at bounding box center [679, 262] width 127 height 13
click at [1090, 260] on textarea "function transform(input) { // Your code here return input; }" at bounding box center [1102, 296] width 209 height 109
drag, startPoint x: 1009, startPoint y: 257, endPoint x: 1181, endPoint y: 256, distance: 171.7
click at [1181, 256] on textarea "function transform(input) { // Your code here return input; }" at bounding box center [1102, 296] width 209 height 109
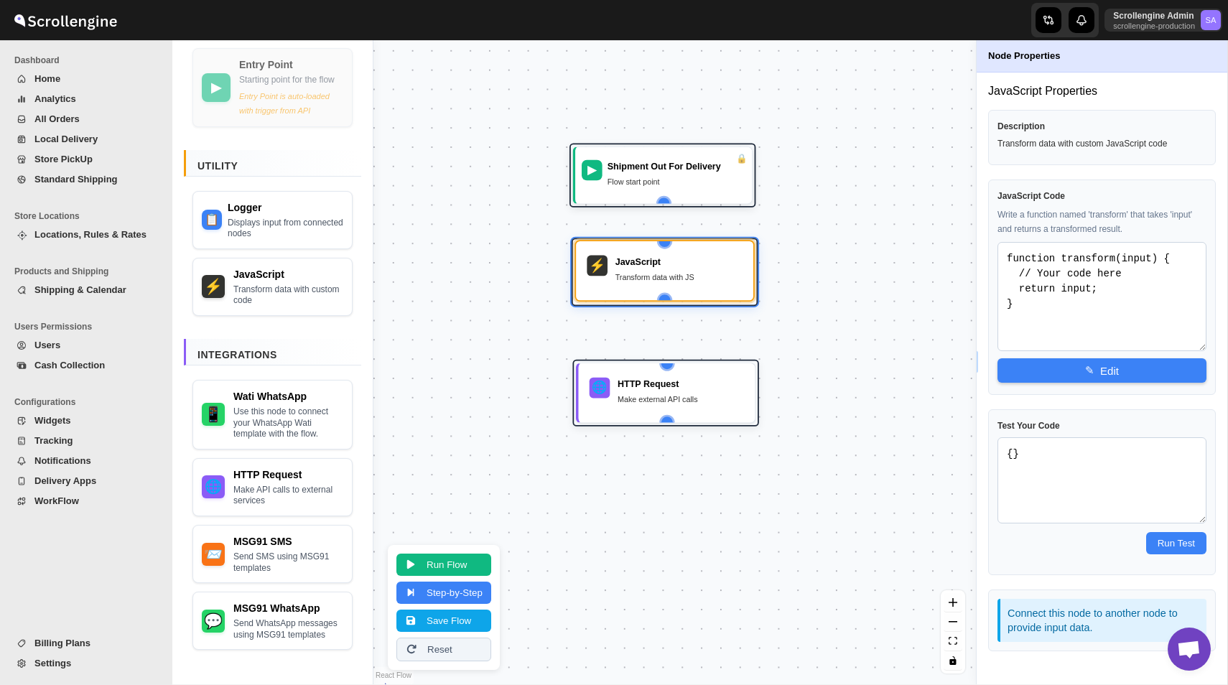
click at [658, 287] on div "⚡ JavaScript Transform data with JS" at bounding box center [665, 271] width 162 height 44
click at [1088, 376] on button "✎ Edit" at bounding box center [1102, 370] width 209 height 24
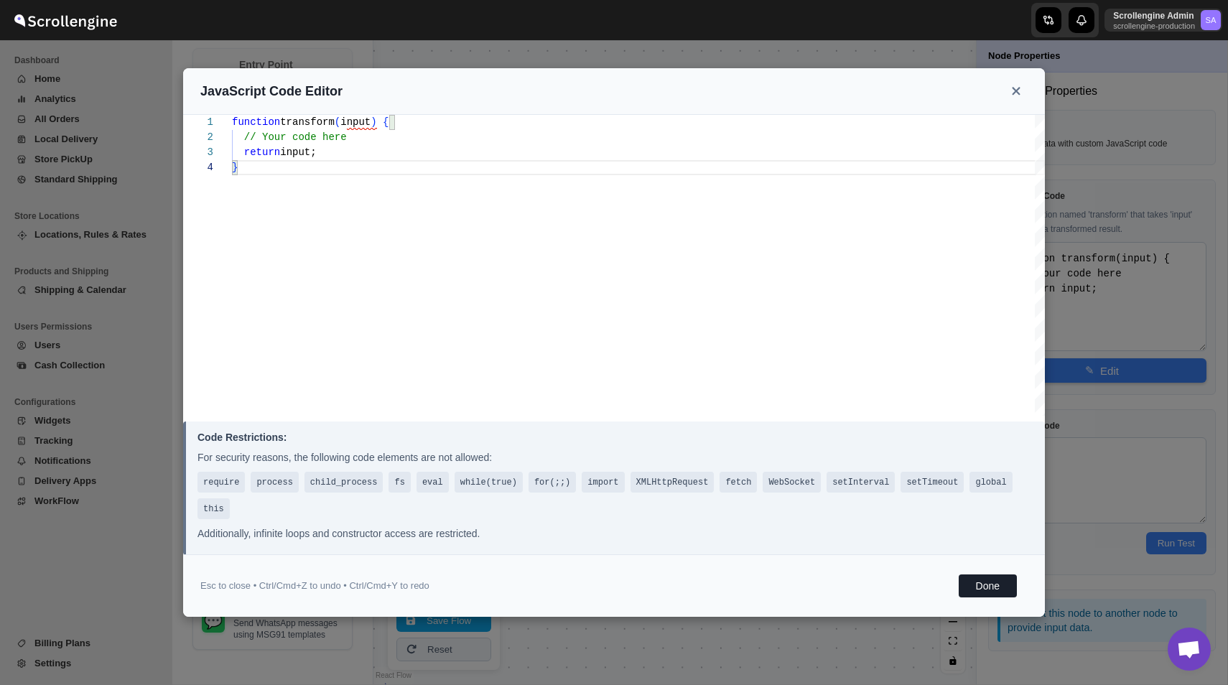
scroll to position [0, 0]
type textarea "}"
type textarea "function transform(input) { function getAddress(order) { let address = {}; let …"
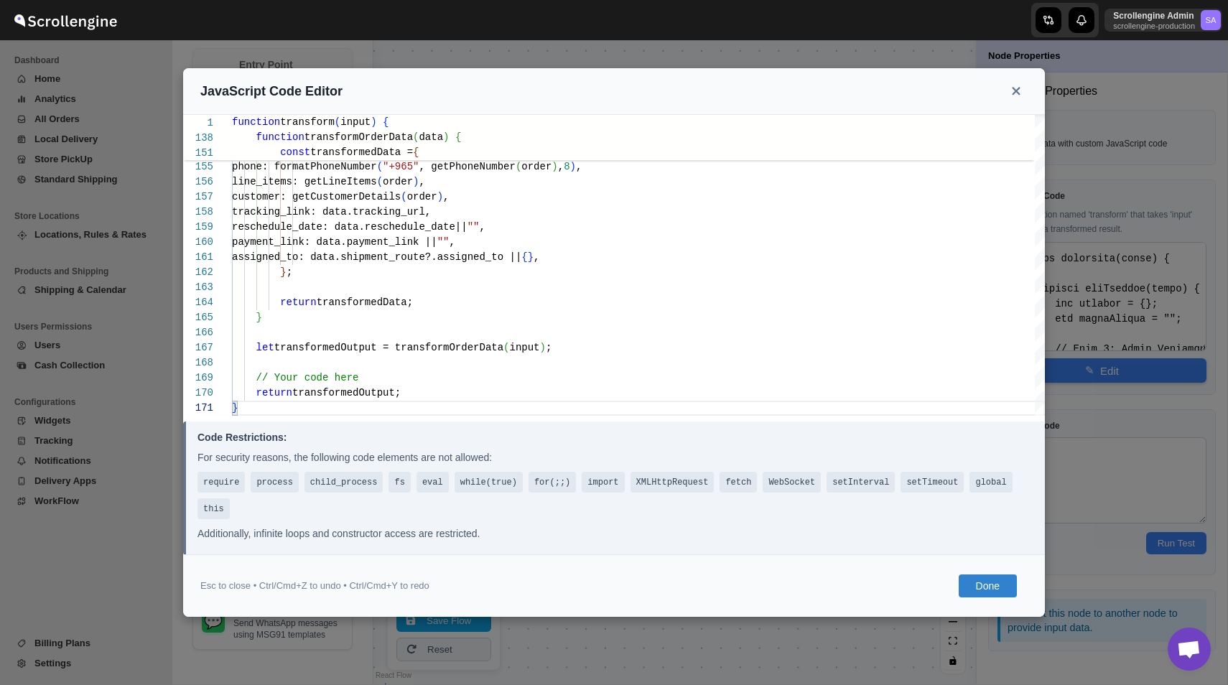
click at [983, 579] on button "Done" at bounding box center [988, 586] width 58 height 23
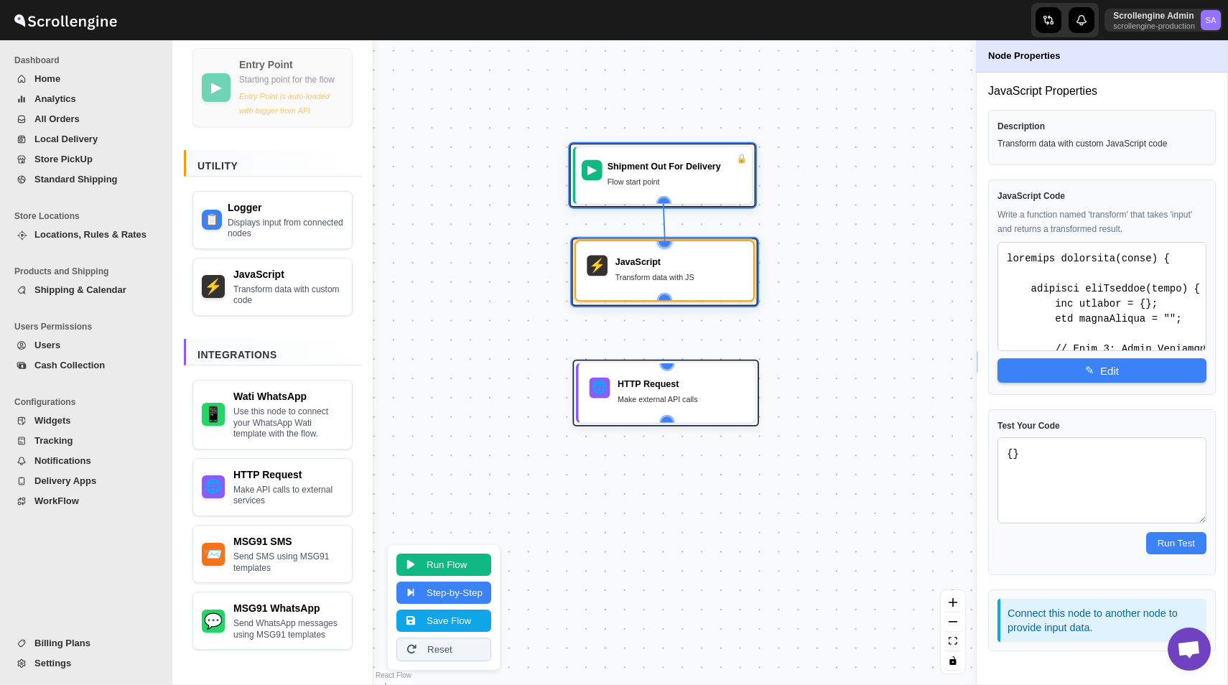
drag, startPoint x: 666, startPoint y: 202, endPoint x: 669, endPoint y: 246, distance: 43.9
click at [643, 246] on div "▶ Shipment Out For Delivery Flow start point 🌐 HTTP Request Make external API c…" at bounding box center [373, 532] width 539 height 576
click at [683, 175] on div "Flow start point" at bounding box center [677, 180] width 138 height 13
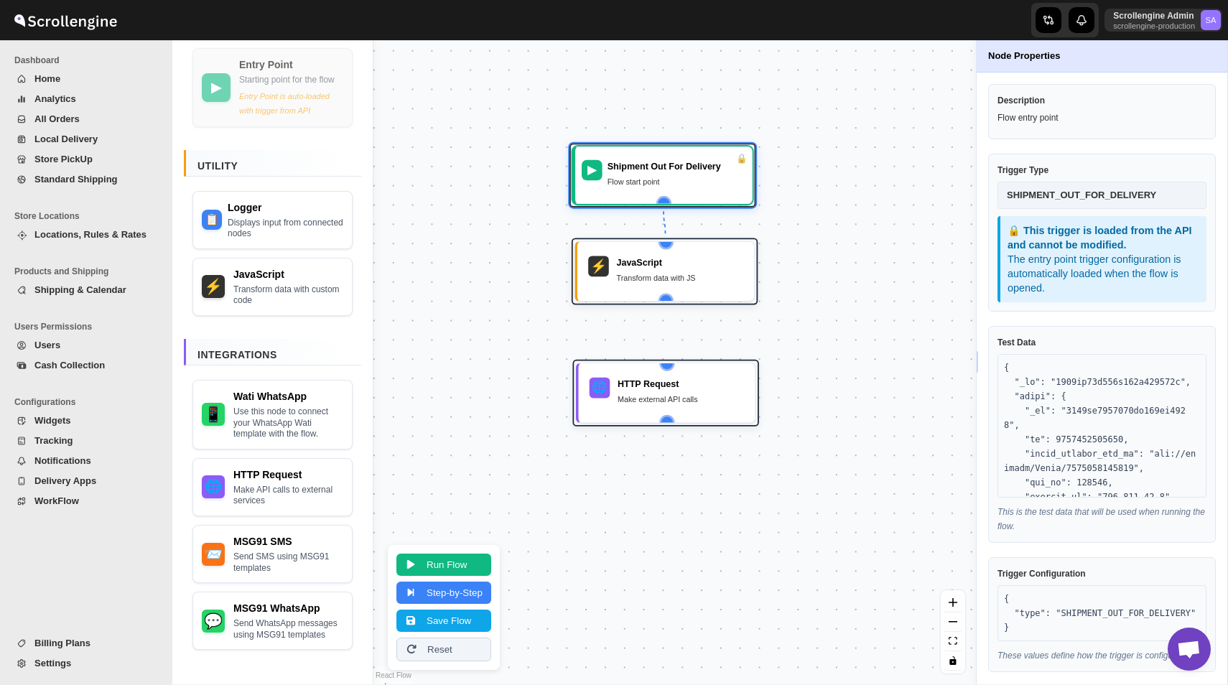
click at [1068, 190] on div "SHIPMENT_OUT_FOR_DELIVERY" at bounding box center [1102, 195] width 209 height 27
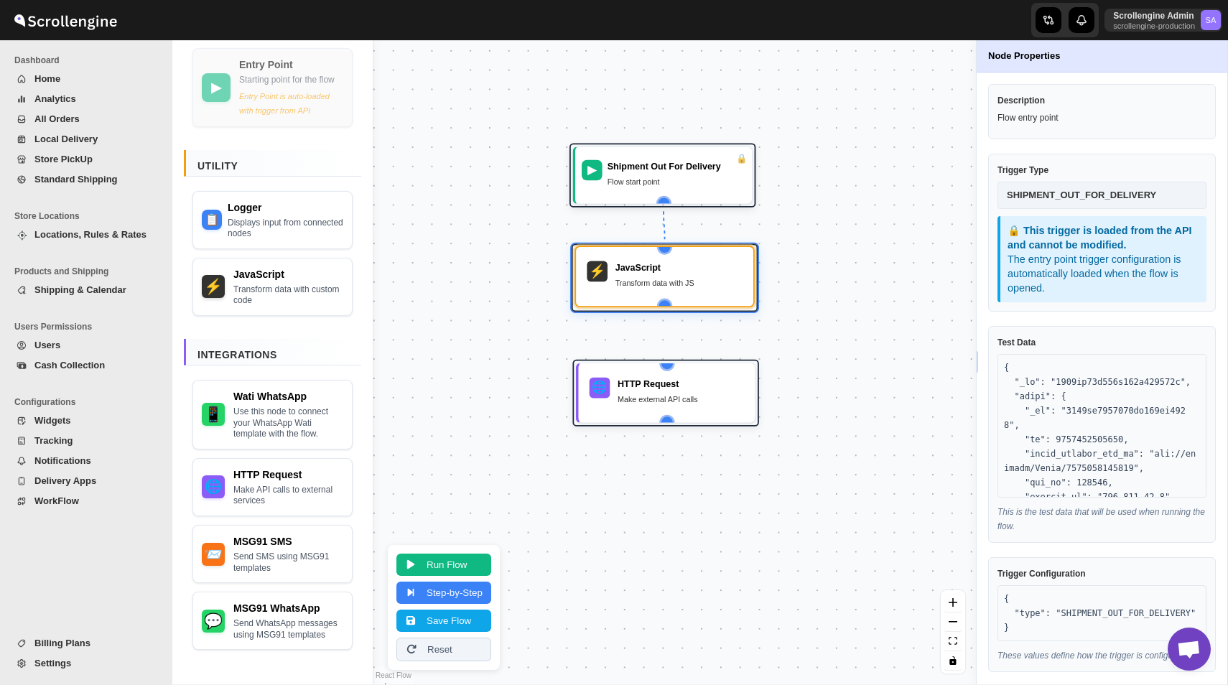
drag, startPoint x: 719, startPoint y: 262, endPoint x: 720, endPoint y: 271, distance: 8.7
click at [719, 270] on div "JavaScript" at bounding box center [679, 267] width 127 height 13
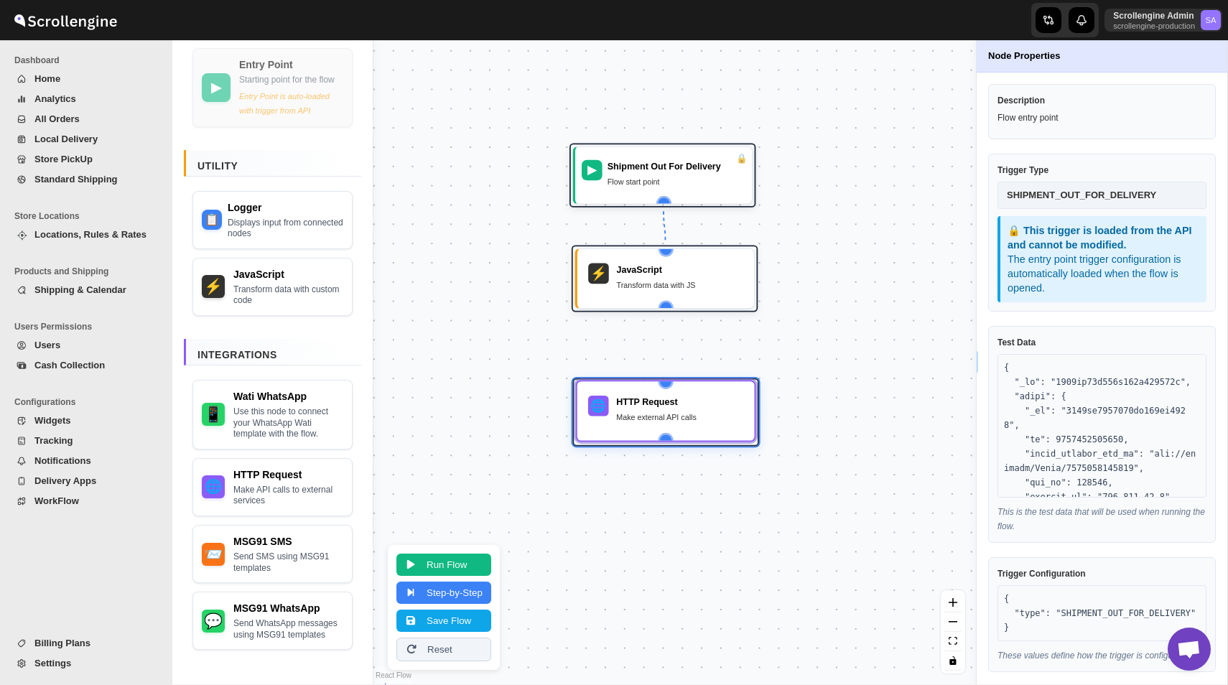
drag, startPoint x: 693, startPoint y: 392, endPoint x: 693, endPoint y: 412, distance: 20.8
click at [693, 412] on div "Make external API calls" at bounding box center [679, 417] width 127 height 13
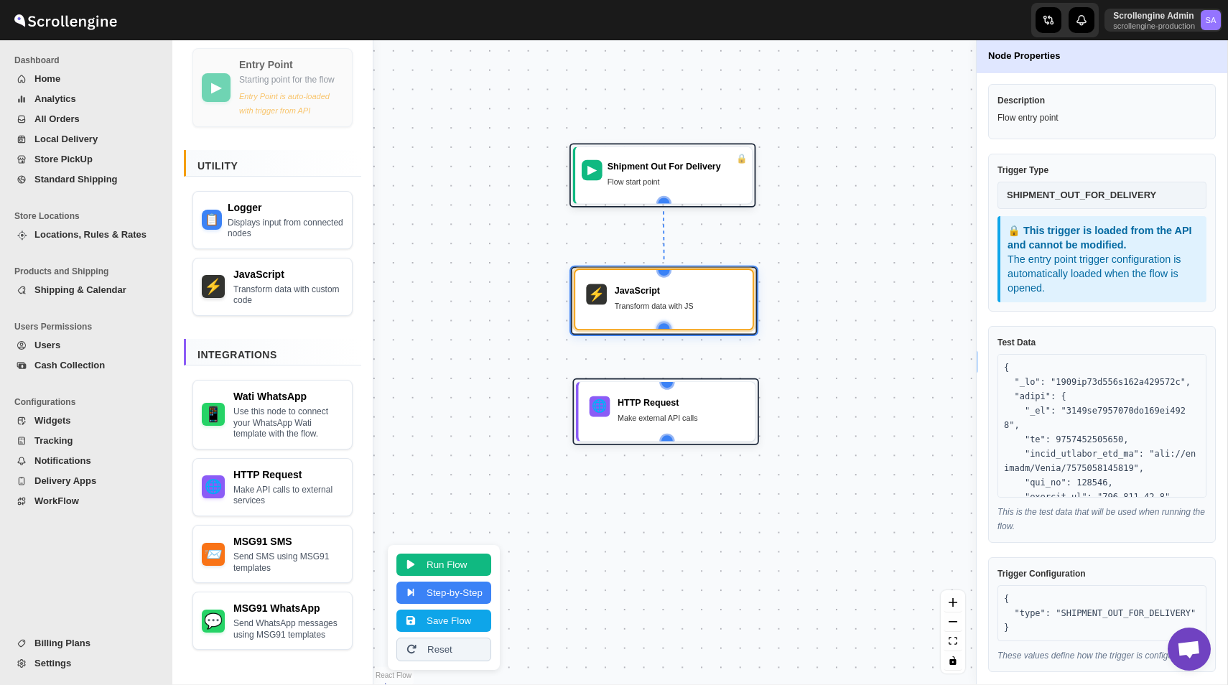
drag, startPoint x: 665, startPoint y: 307, endPoint x: 664, endPoint y: 329, distance: 21.6
click at [664, 329] on div "⚡ JavaScript Transform data with JS" at bounding box center [664, 301] width 186 height 68
drag, startPoint x: 664, startPoint y: 325, endPoint x: 666, endPoint y: 393, distance: 67.6
click at [643, 394] on div "▶ Shipment Out For Delivery Flow start point 🌐 HTTP Request Make external API c…" at bounding box center [373, 532] width 539 height 576
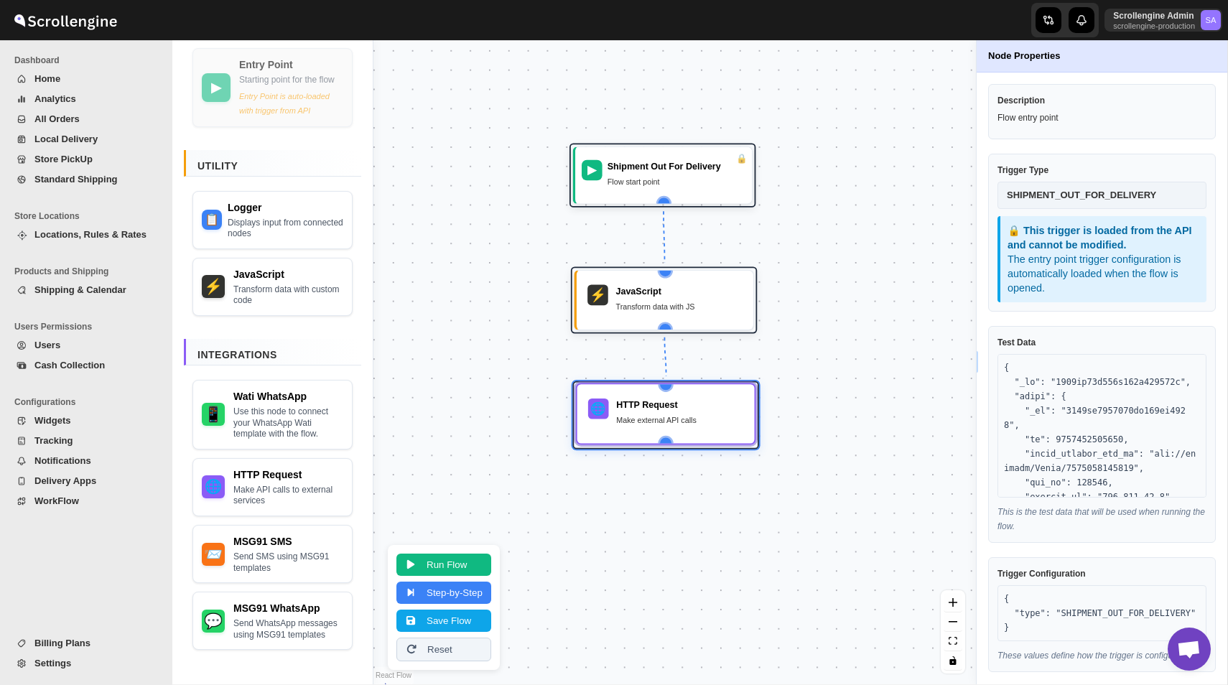
drag, startPoint x: 692, startPoint y: 402, endPoint x: 692, endPoint y: 430, distance: 28.0
click at [692, 412] on div "HTTP Request" at bounding box center [679, 405] width 127 height 13
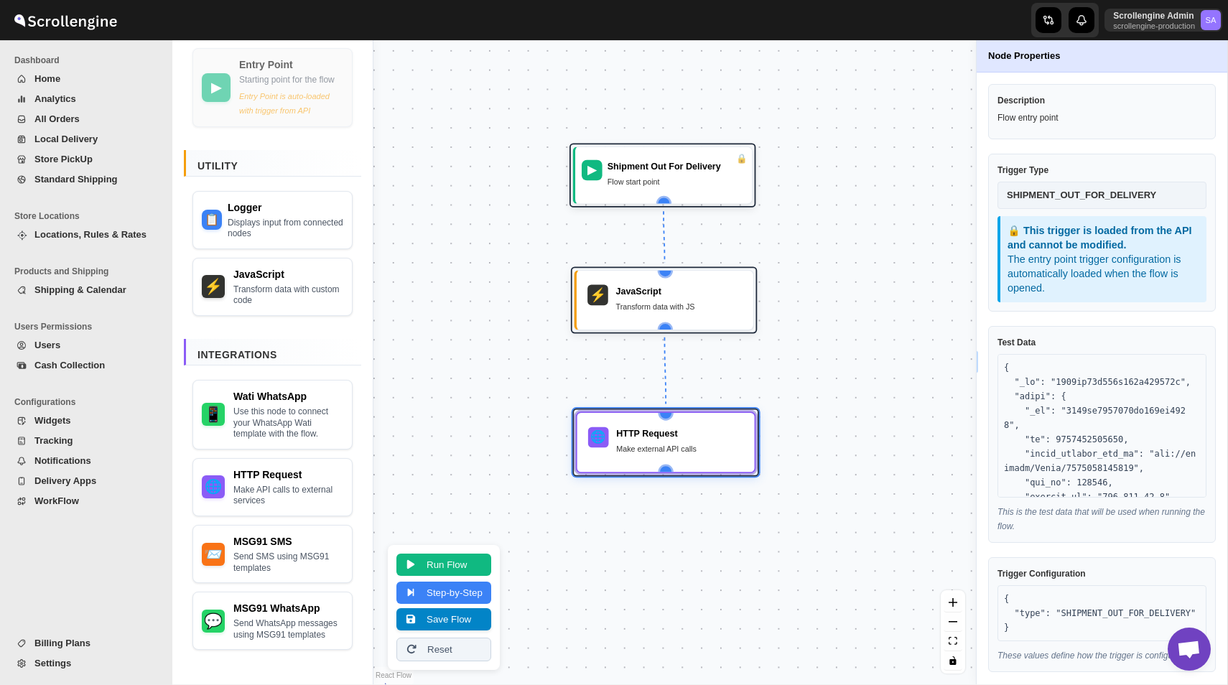
click at [430, 621] on button "Save Flow" at bounding box center [444, 619] width 95 height 22
click at [690, 192] on div "▶ Shipment Out For Delivery Flow start point" at bounding box center [664, 174] width 170 height 44
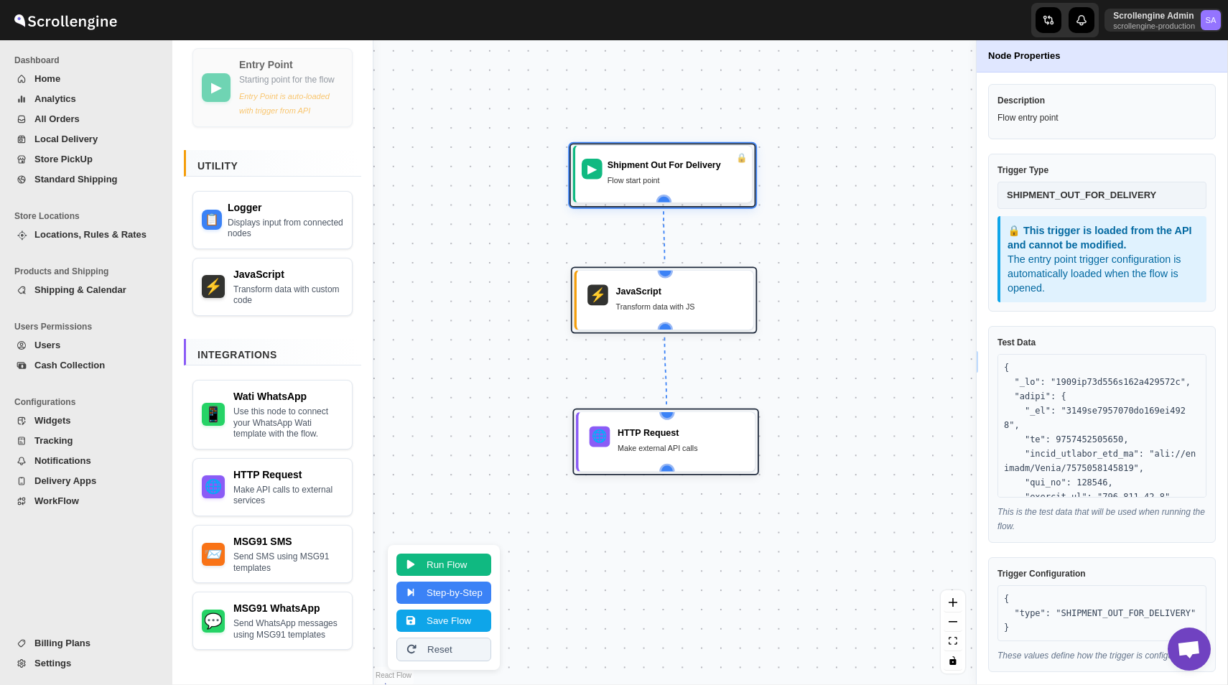
click at [656, 184] on div "Flow start point" at bounding box center [677, 180] width 138 height 13
click at [457, 563] on button "Run Flow" at bounding box center [444, 563] width 95 height 22
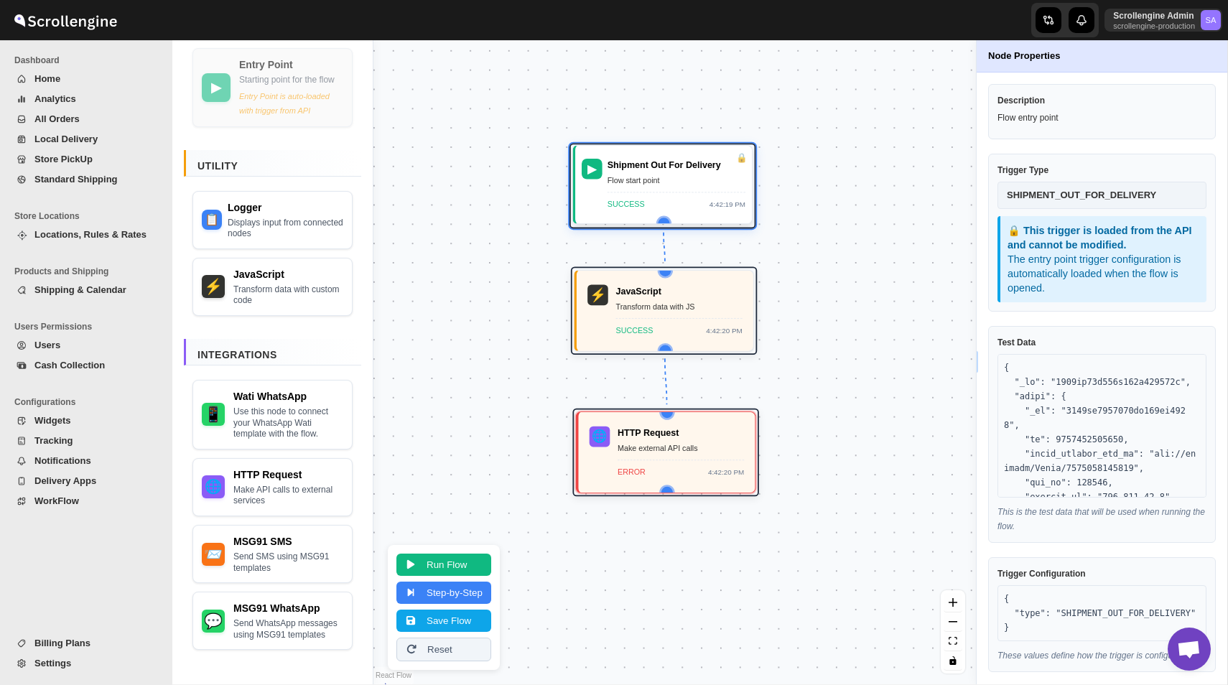
click at [679, 202] on div "SUCCESS 4:42:19 PM" at bounding box center [677, 201] width 138 height 19
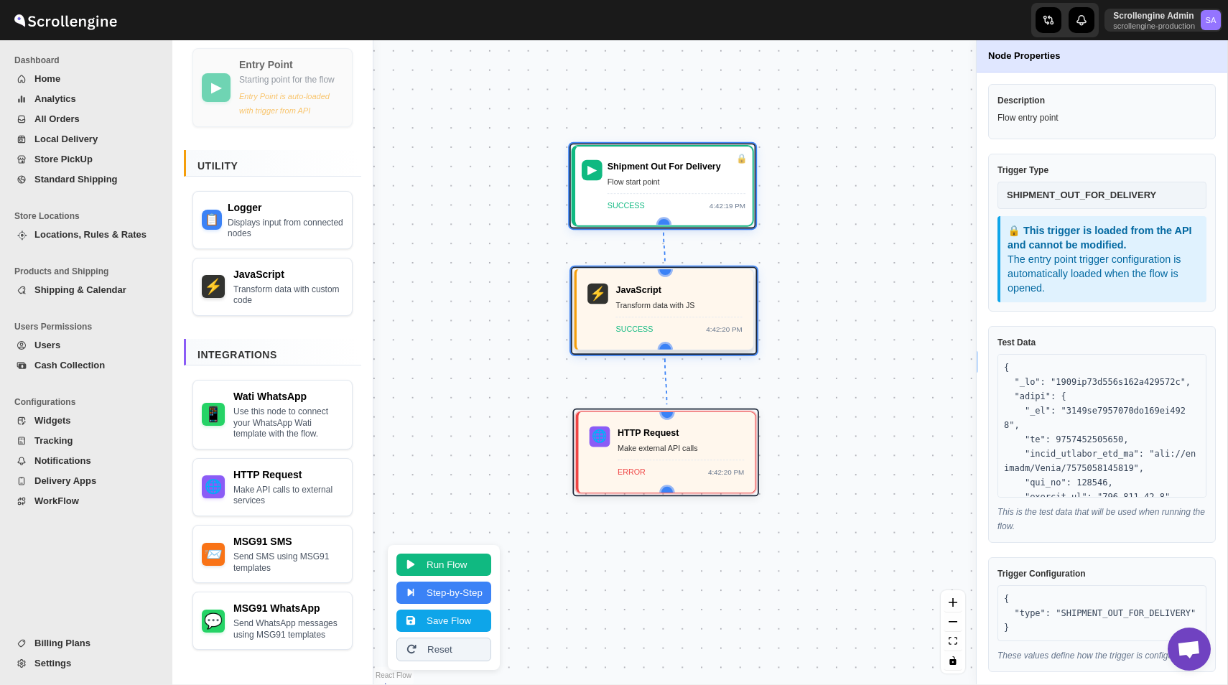
click at [692, 283] on div "⚡ JavaScript Transform data with JS SUCCESS 4:42:20 PM" at bounding box center [665, 309] width 161 height 65
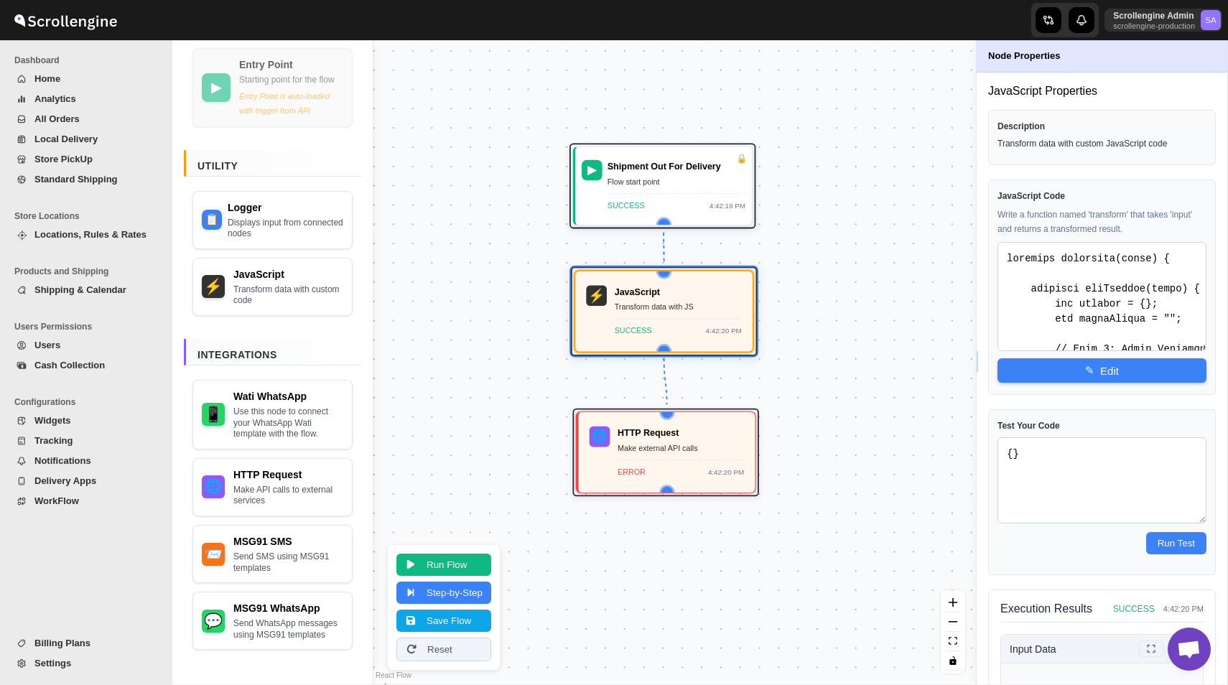
scroll to position [323, 0]
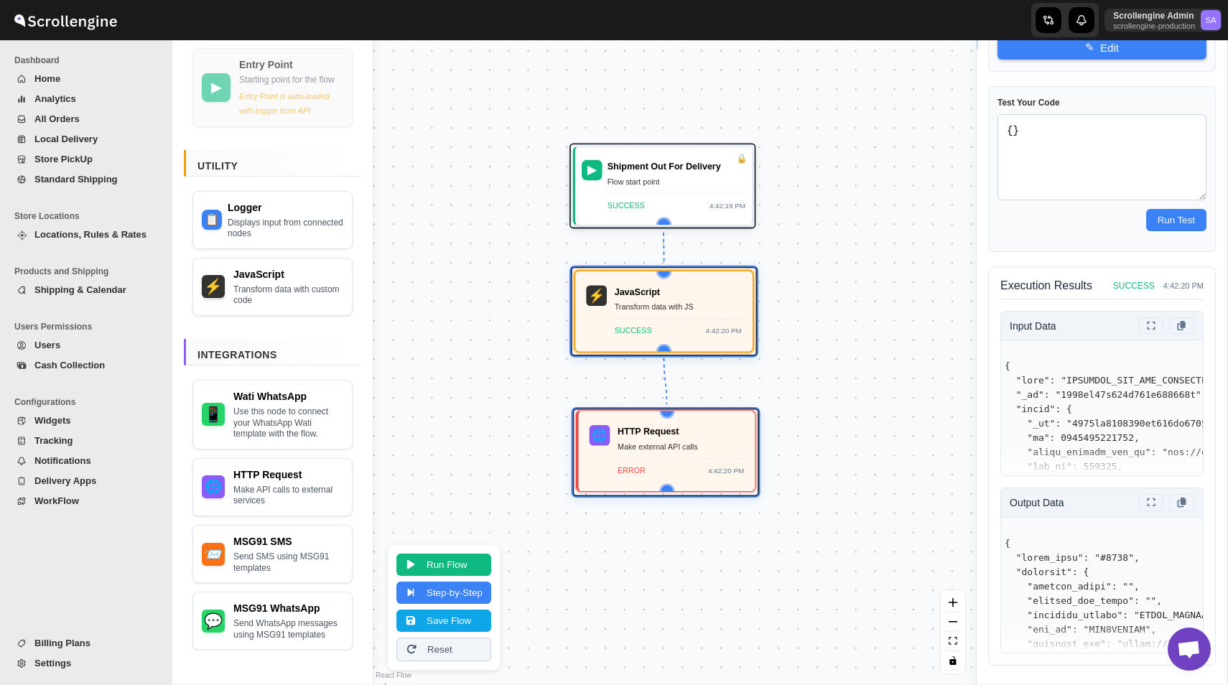
click at [669, 442] on div "Make external API calls" at bounding box center [681, 446] width 126 height 13
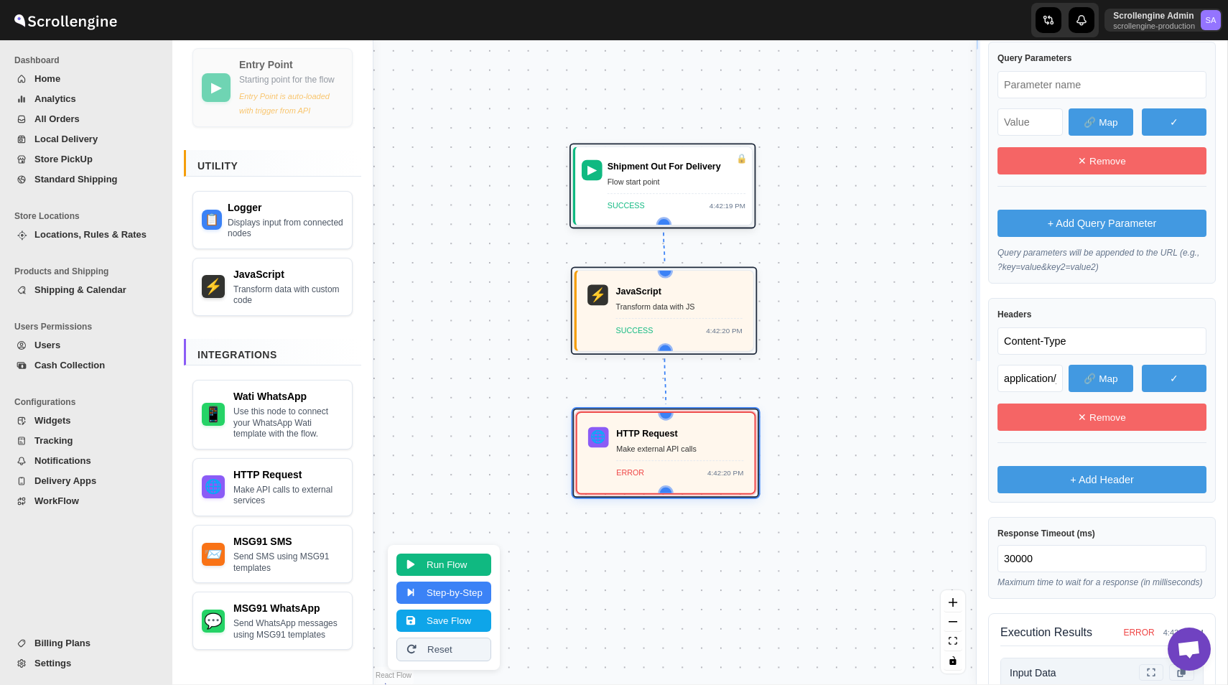
drag, startPoint x: 1083, startPoint y: 338, endPoint x: 979, endPoint y: 338, distance: 103.4
click at [1013, 338] on input "Content-Type" at bounding box center [1102, 341] width 209 height 27
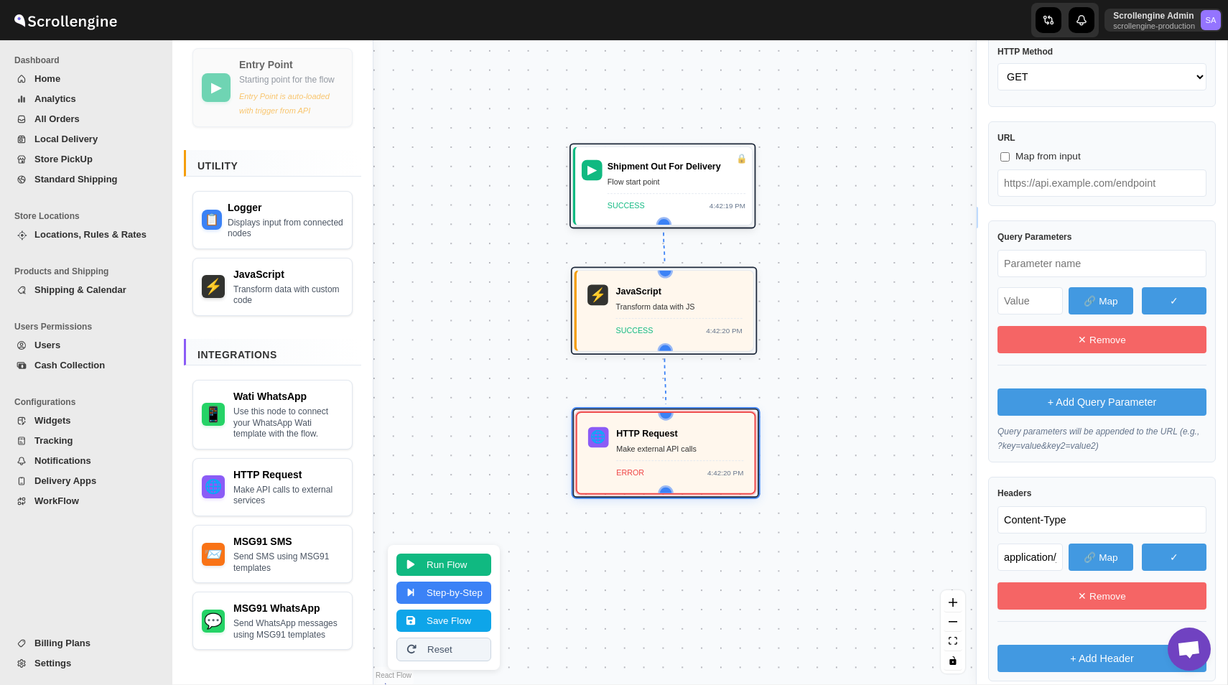
scroll to position [507, 0]
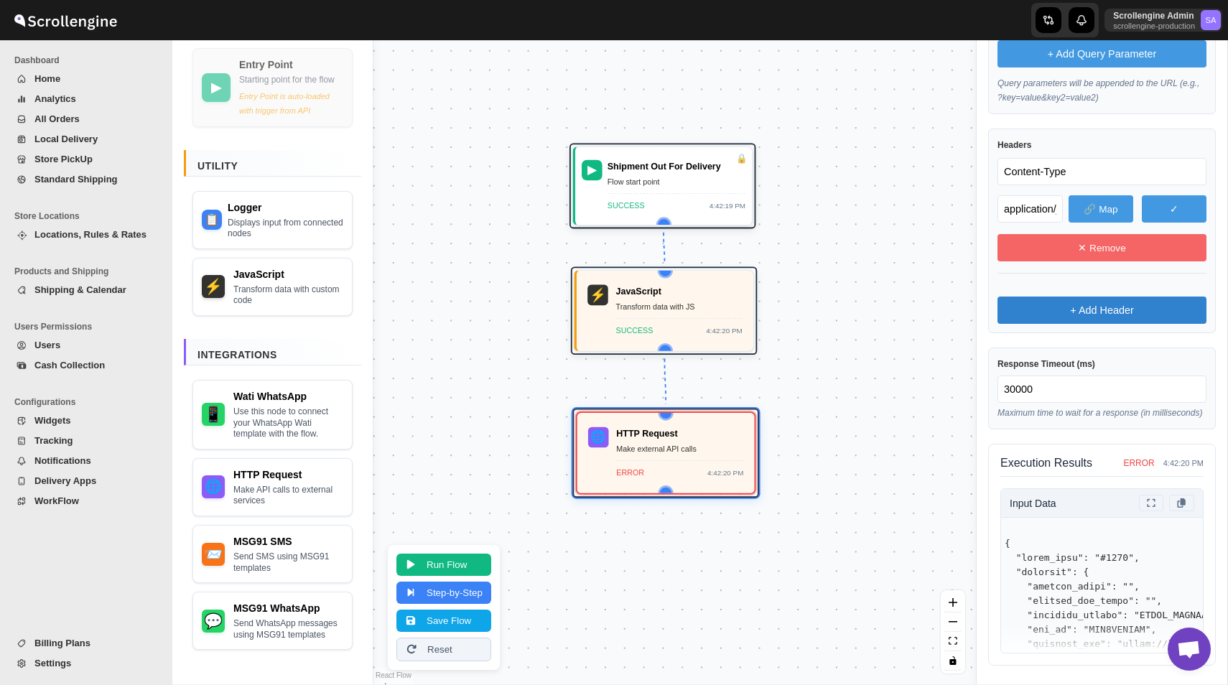
click at [1071, 297] on button "+ Add Header" at bounding box center [1102, 310] width 209 height 27
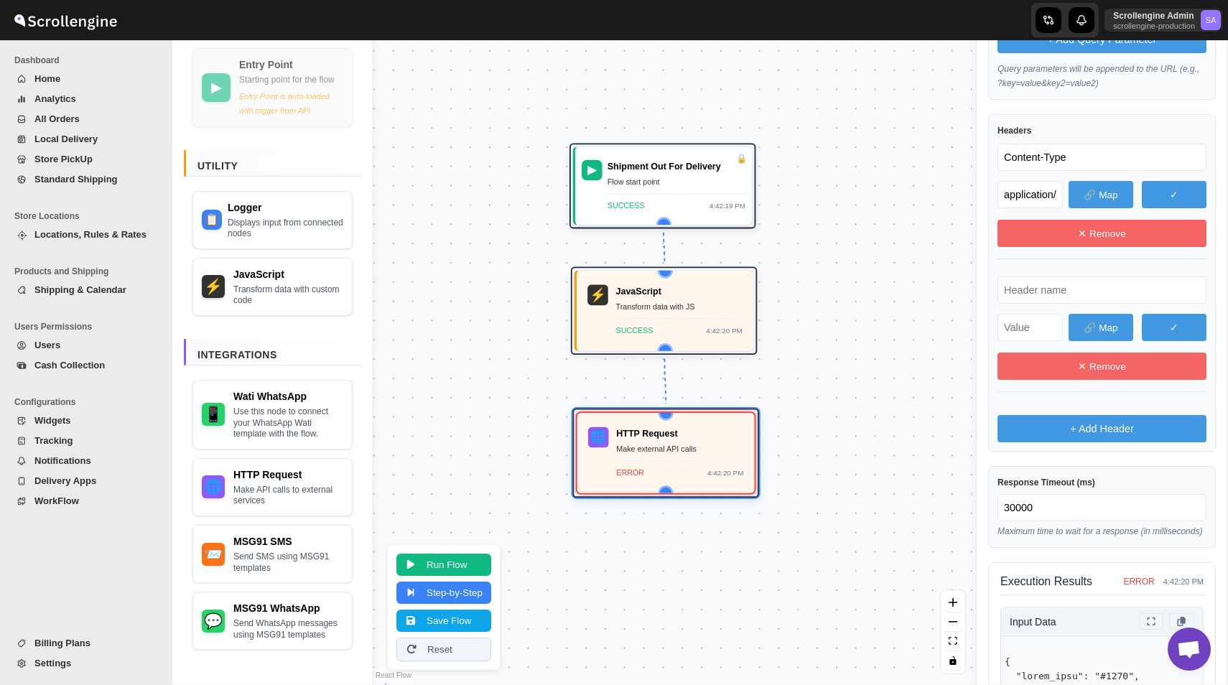
click at [1032, 283] on input "text" at bounding box center [1102, 290] width 209 height 27
click at [1089, 325] on button "🔗 Map" at bounding box center [1101, 327] width 65 height 27
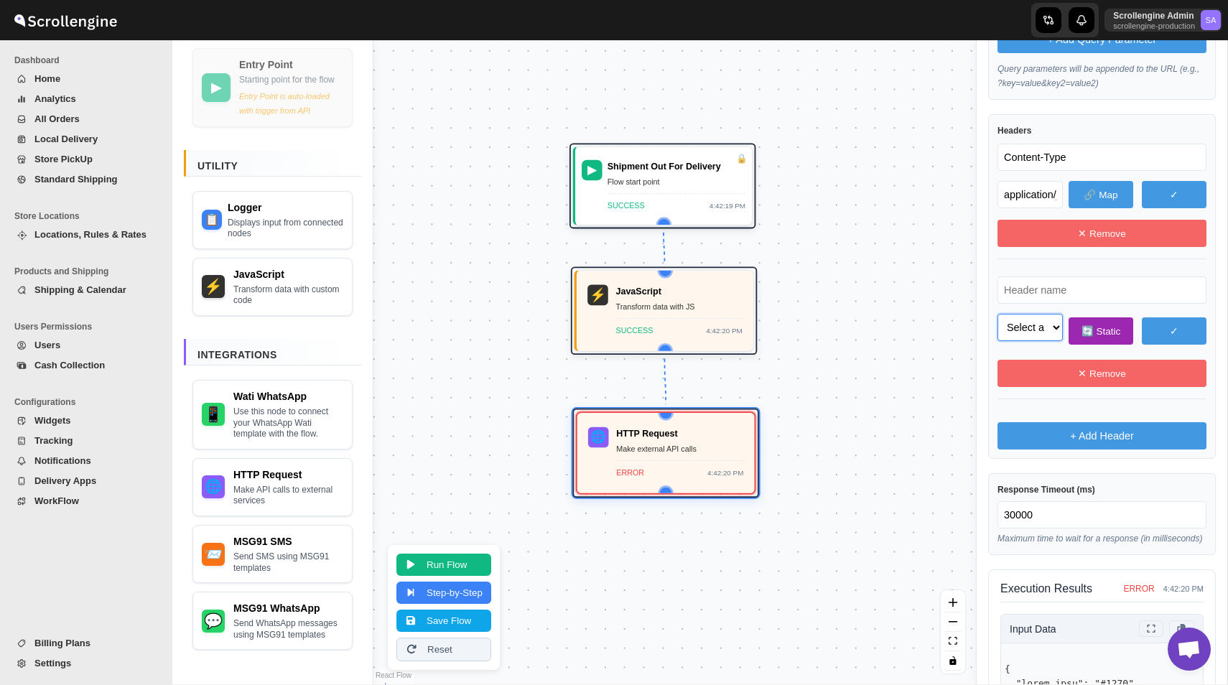
click at [1039, 320] on select "Select a field to map order_name (string) shipment (object) shipment.webhook_to…" at bounding box center [1030, 327] width 65 height 27
click at [695, 447] on div "Make external API calls" at bounding box center [679, 447] width 127 height 13
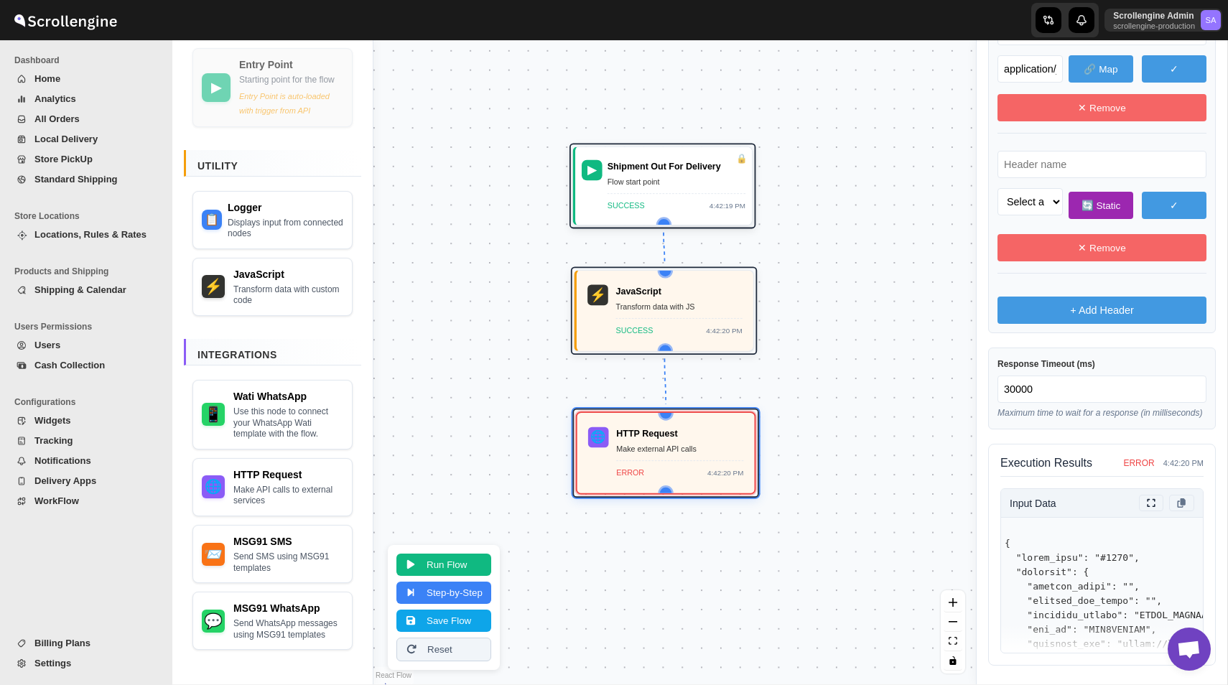
click at [1154, 503] on icon at bounding box center [1152, 503] width 12 height 9
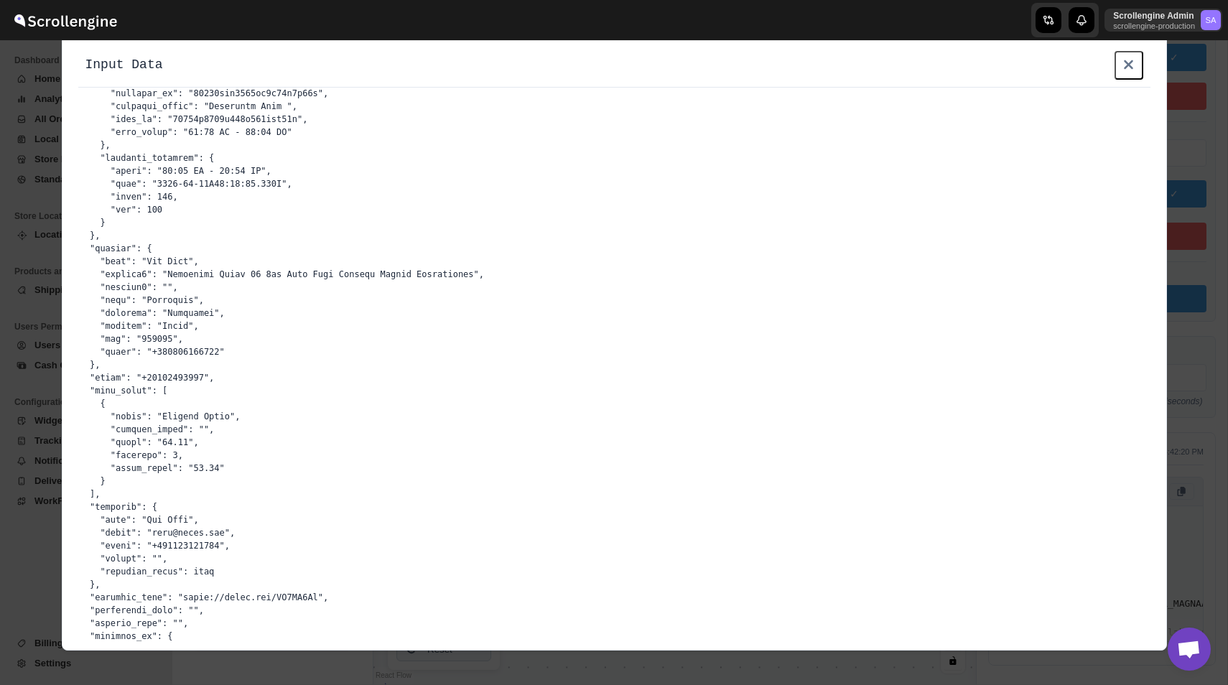
scroll to position [0, 0]
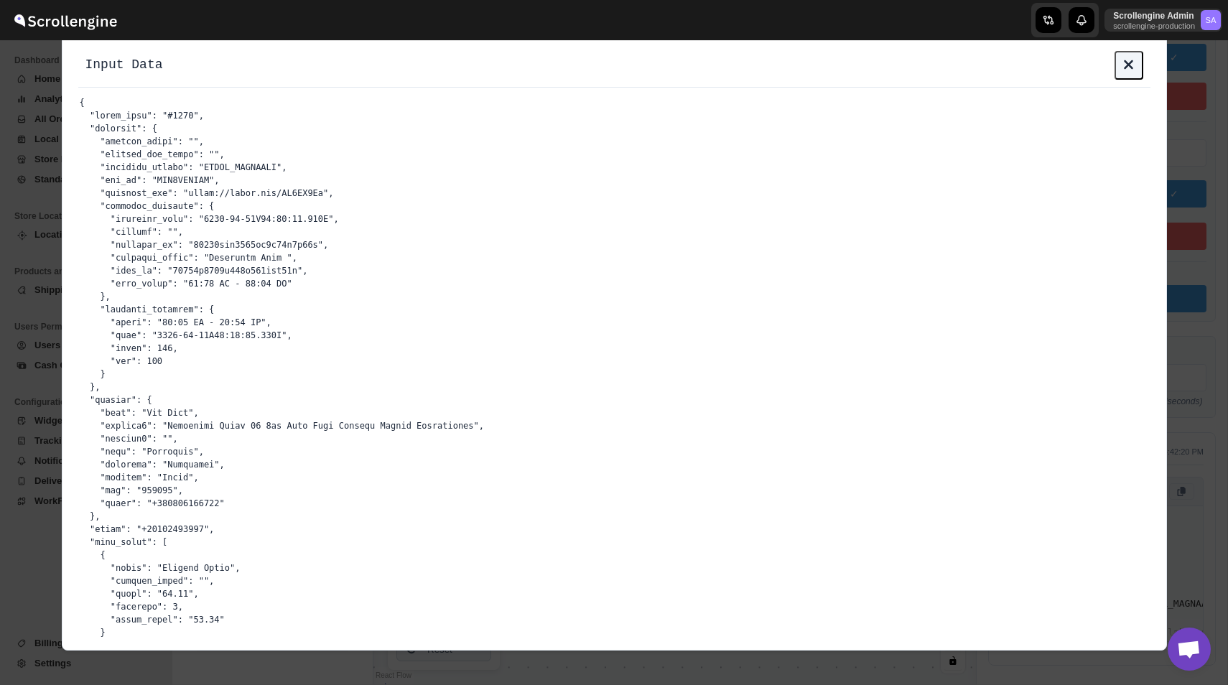
click at [1128, 66] on icon at bounding box center [1128, 64] width 9 height 9
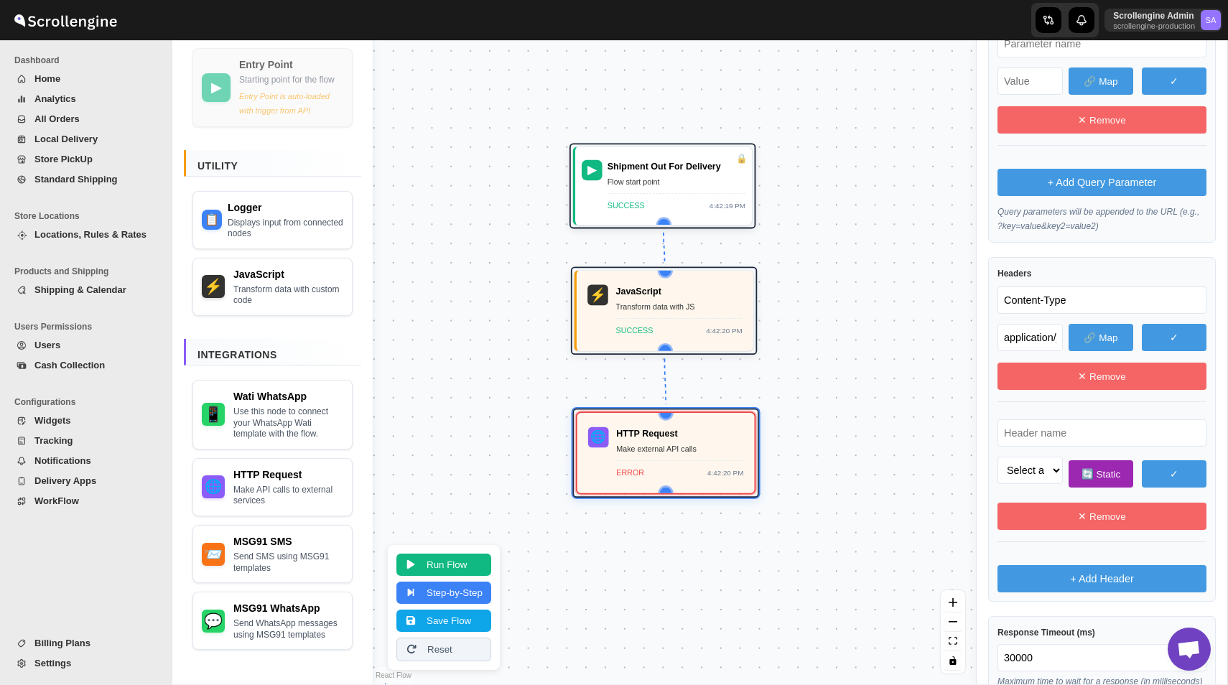
scroll to position [340, 0]
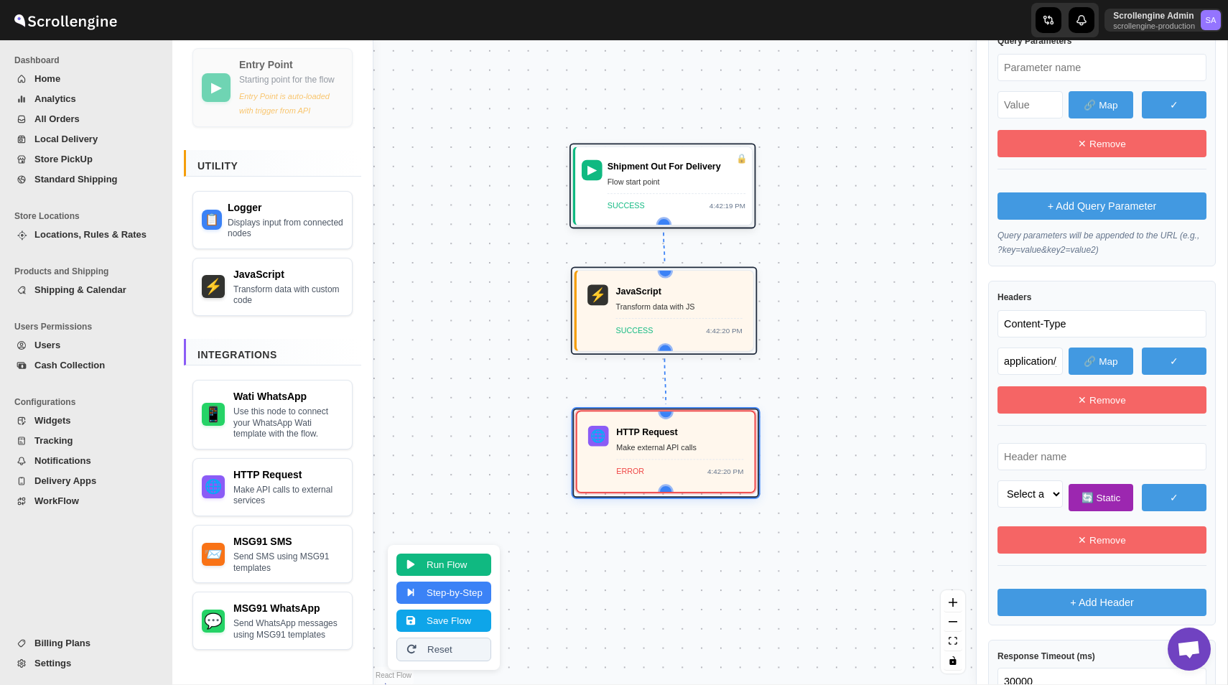
click at [693, 447] on div "Make external API calls" at bounding box center [679, 447] width 127 height 13
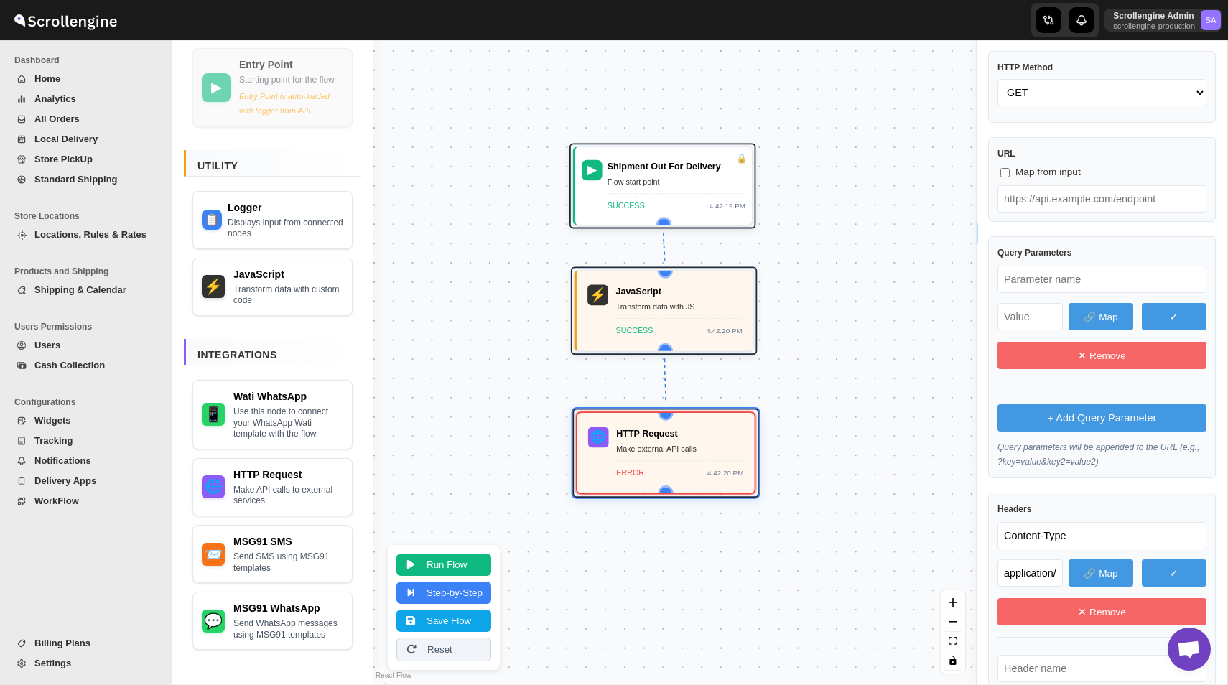
scroll to position [48, 0]
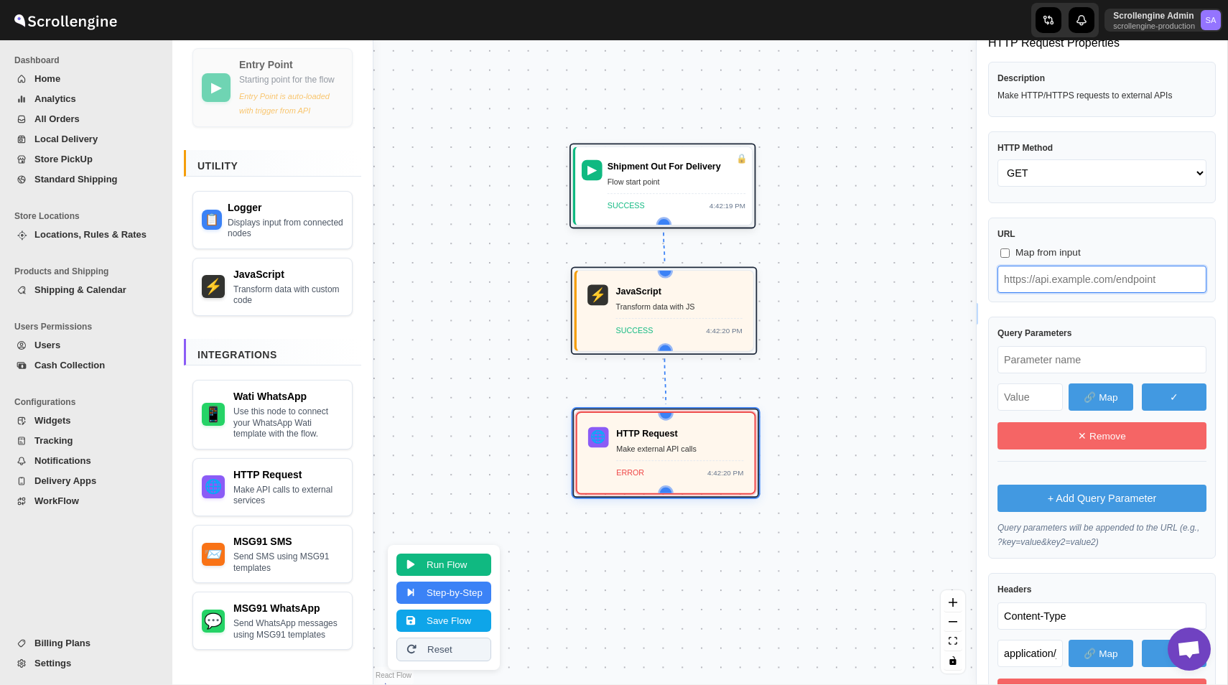
click at [1067, 277] on input "text" at bounding box center [1102, 279] width 209 height 27
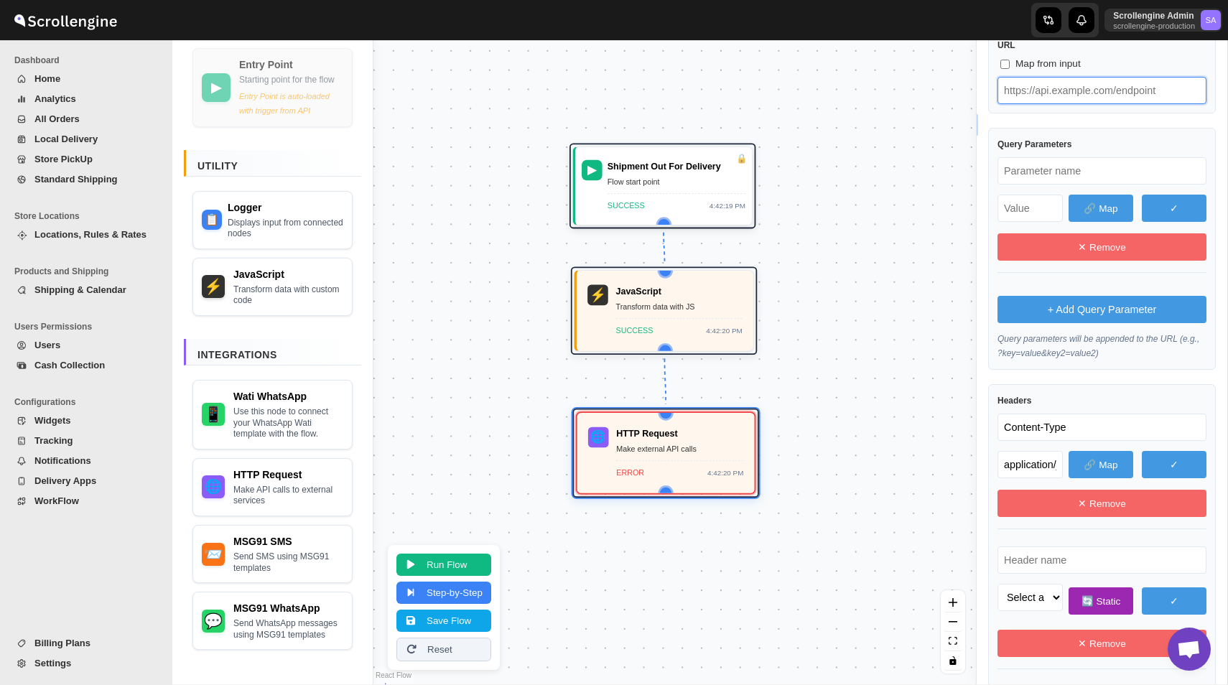
scroll to position [59, 0]
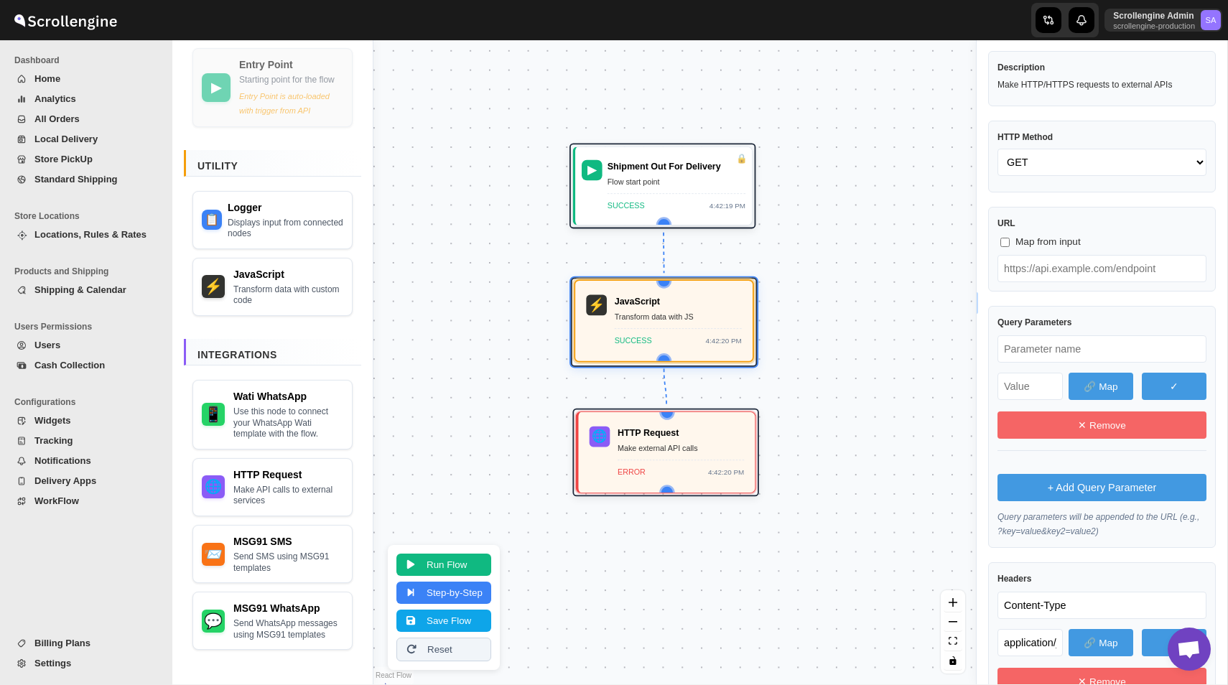
click at [697, 310] on div "Transform data with JS" at bounding box center [678, 316] width 127 height 13
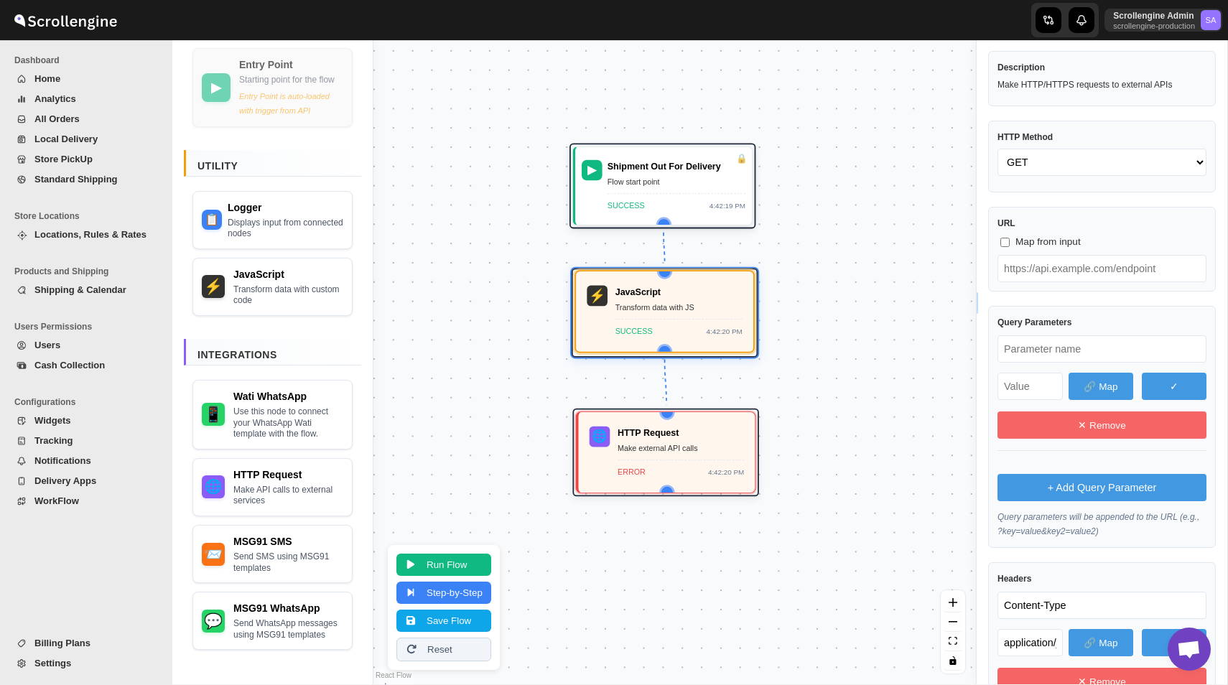
click at [697, 314] on div "Transform data with JS" at bounding box center [679, 307] width 127 height 13
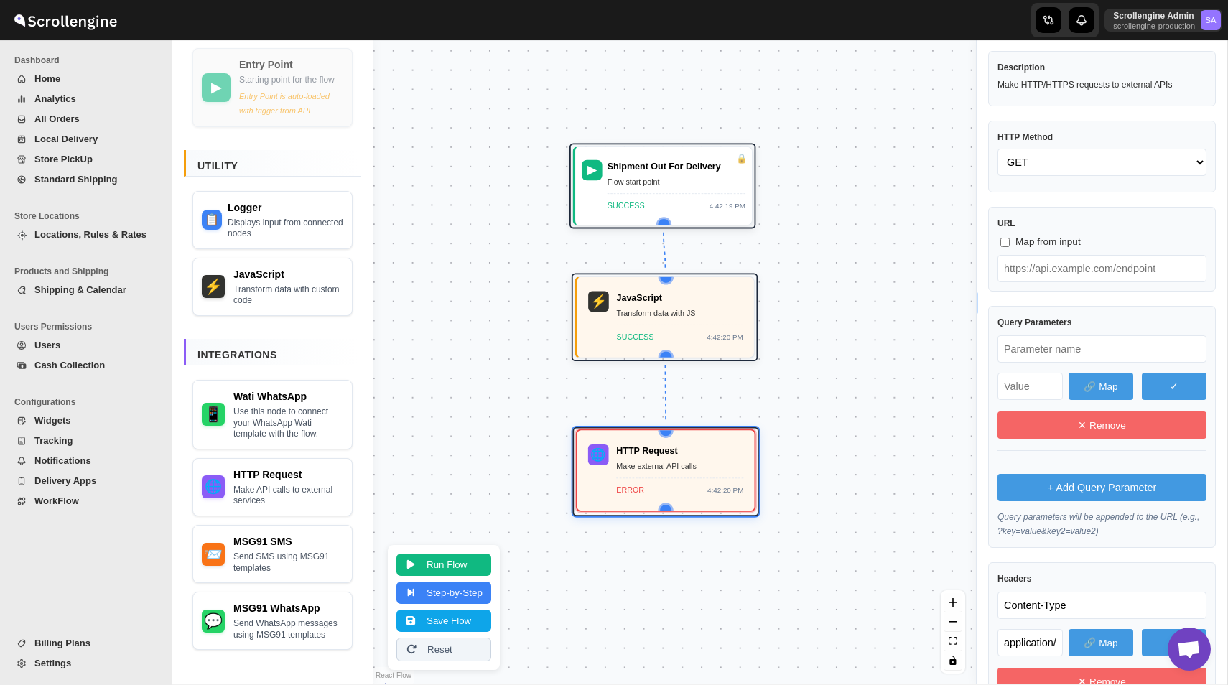
drag, startPoint x: 695, startPoint y: 431, endPoint x: 695, endPoint y: 458, distance: 27.3
click at [695, 460] on div "HTTP Request Make external API calls ERROR 4:42:20 PM" at bounding box center [679, 471] width 127 height 52
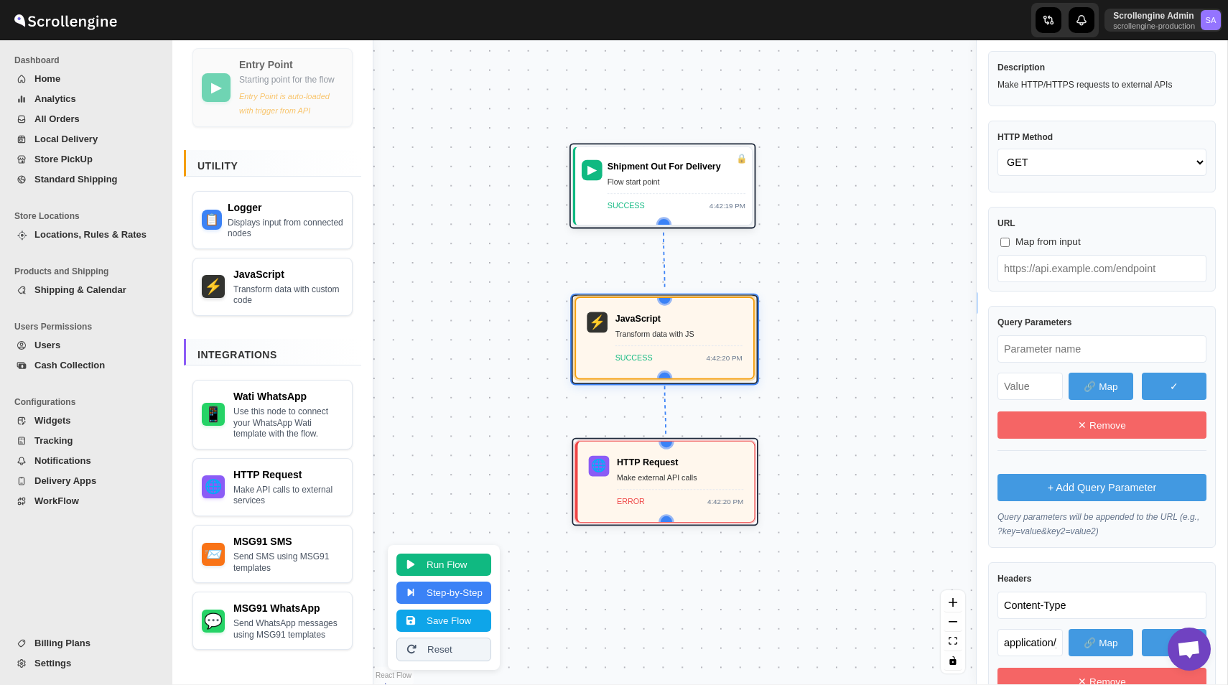
drag, startPoint x: 702, startPoint y: 310, endPoint x: 702, endPoint y: 331, distance: 21.6
click at [702, 331] on div "Transform data with JS" at bounding box center [679, 334] width 127 height 13
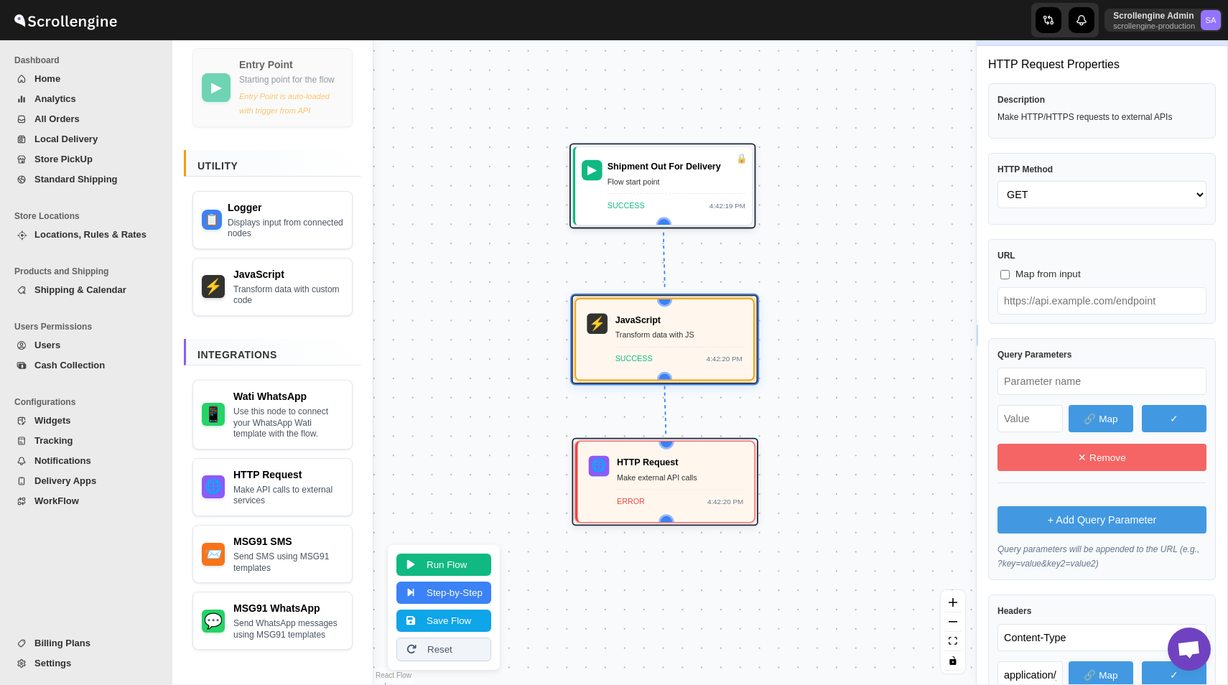
scroll to position [0, 0]
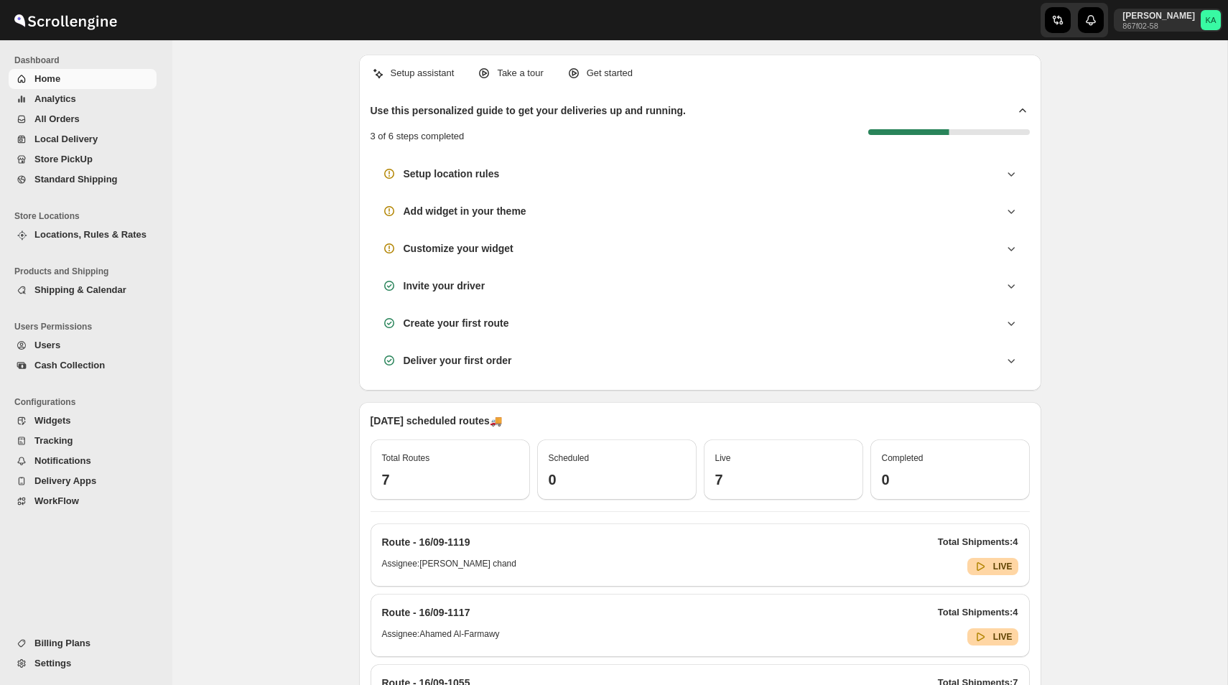
click at [67, 497] on span "WorkFlow" at bounding box center [56, 501] width 45 height 11
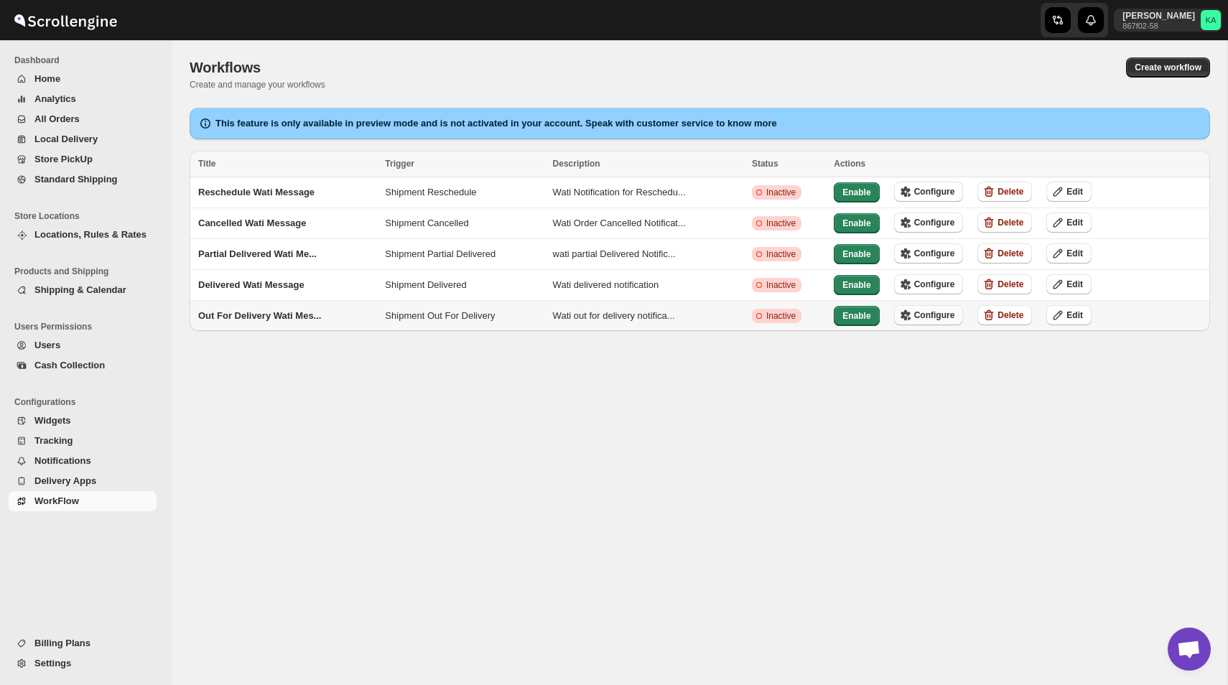
click at [937, 318] on button "Configure" at bounding box center [929, 315] width 70 height 20
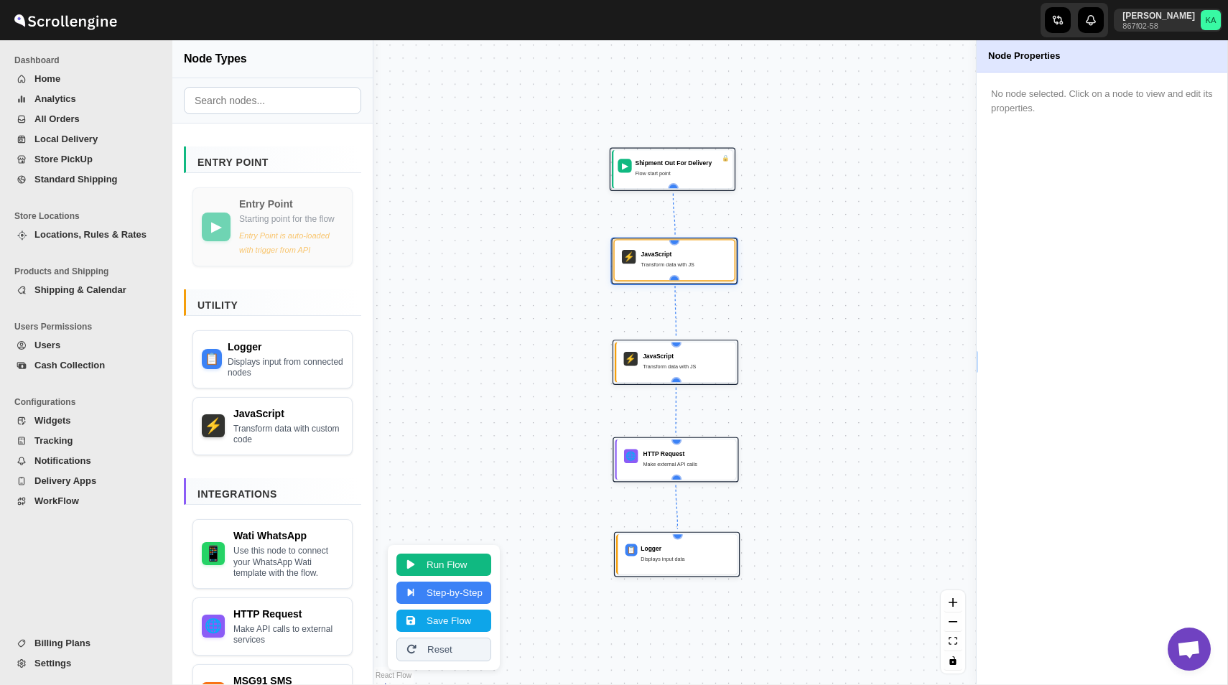
click at [680, 261] on div "Transform data with JS" at bounding box center [684, 264] width 86 height 9
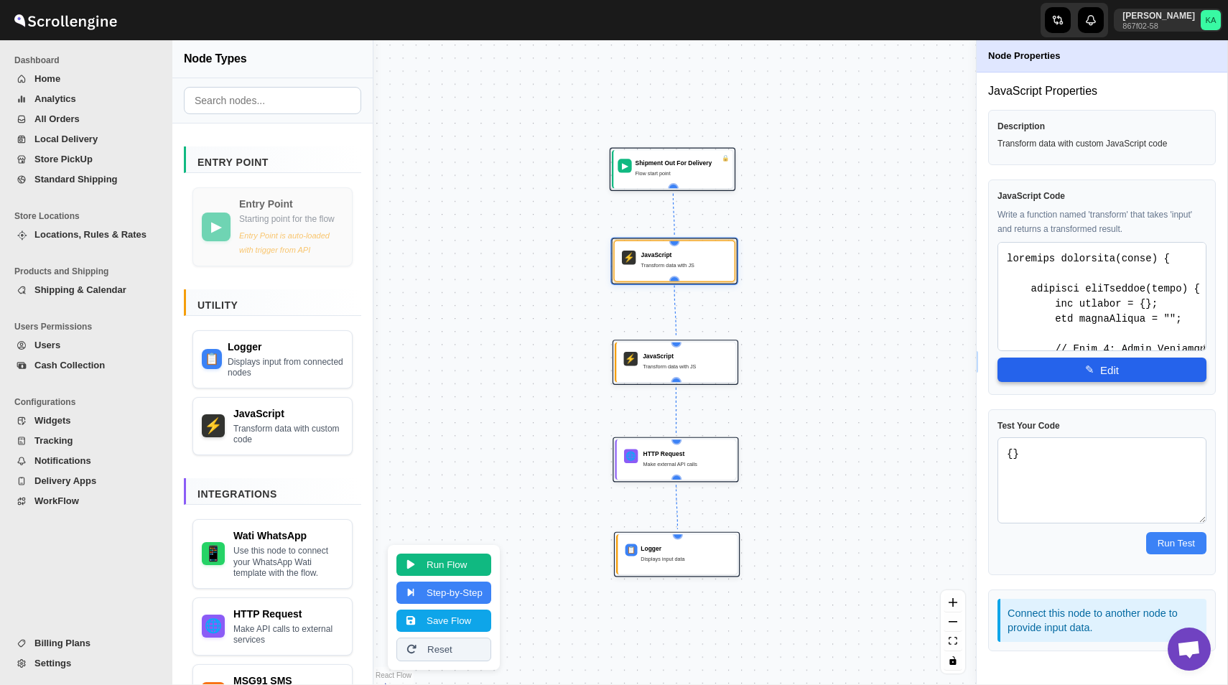
click at [1093, 379] on button "✎ Edit" at bounding box center [1102, 370] width 209 height 24
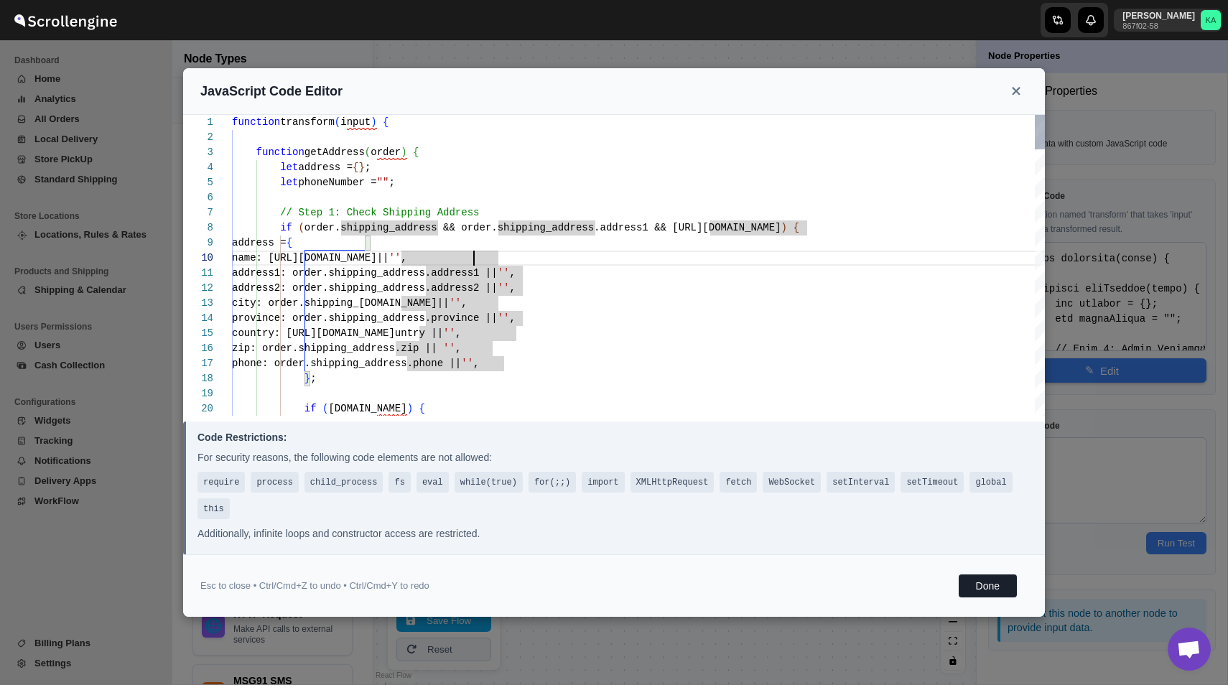
type textarea "function transform(input) { function getAddress(order) { let address = {}; let …"
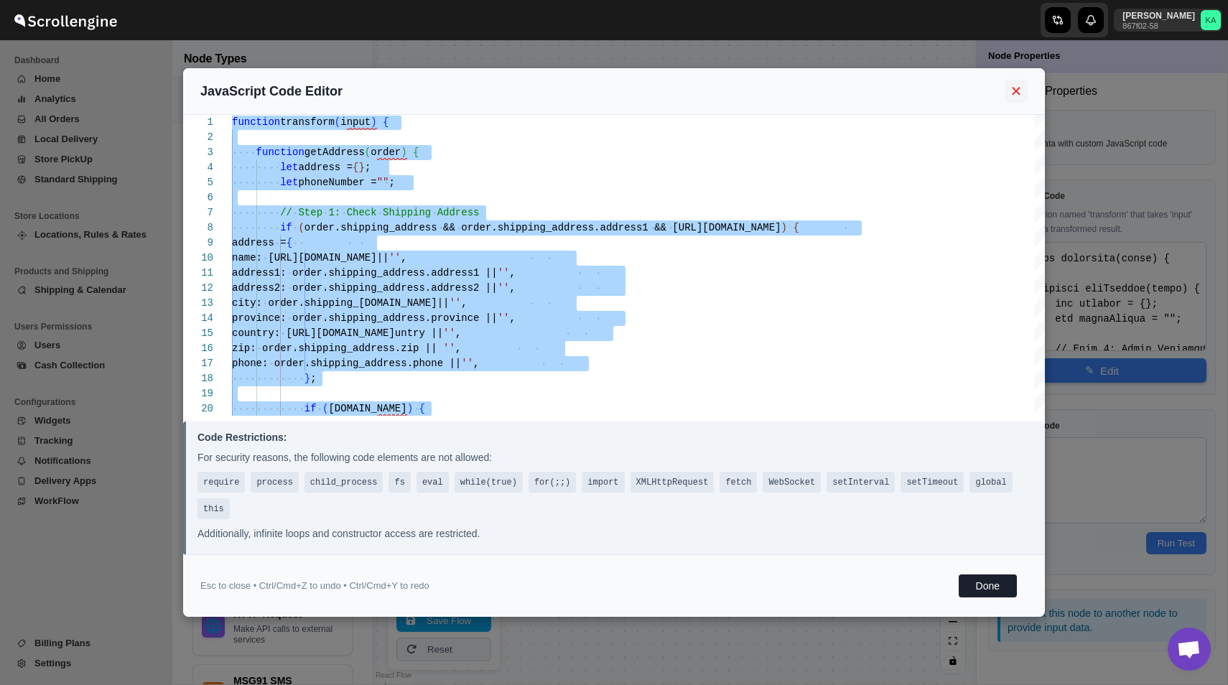
click at [1013, 89] on icon at bounding box center [1016, 92] width 8 height 8
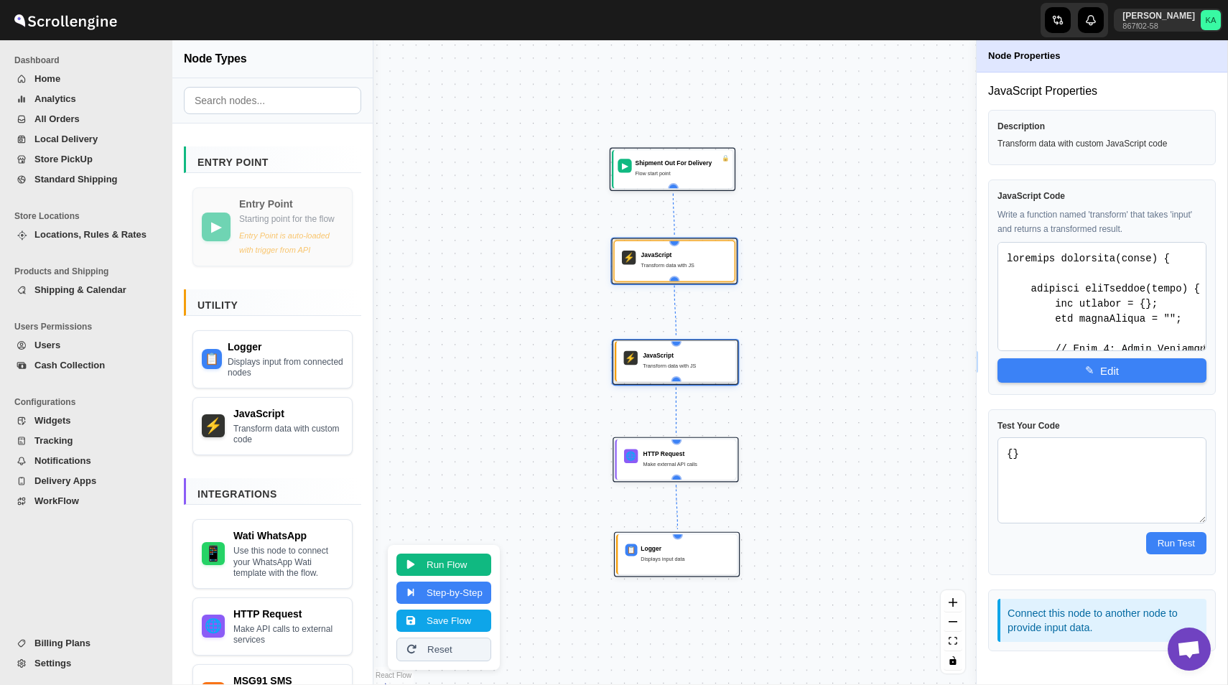
click at [651, 364] on div "Transform data with JS" at bounding box center [685, 365] width 85 height 9
type textarea "function transform(input) { // Extract fields from input const addressName = in…"
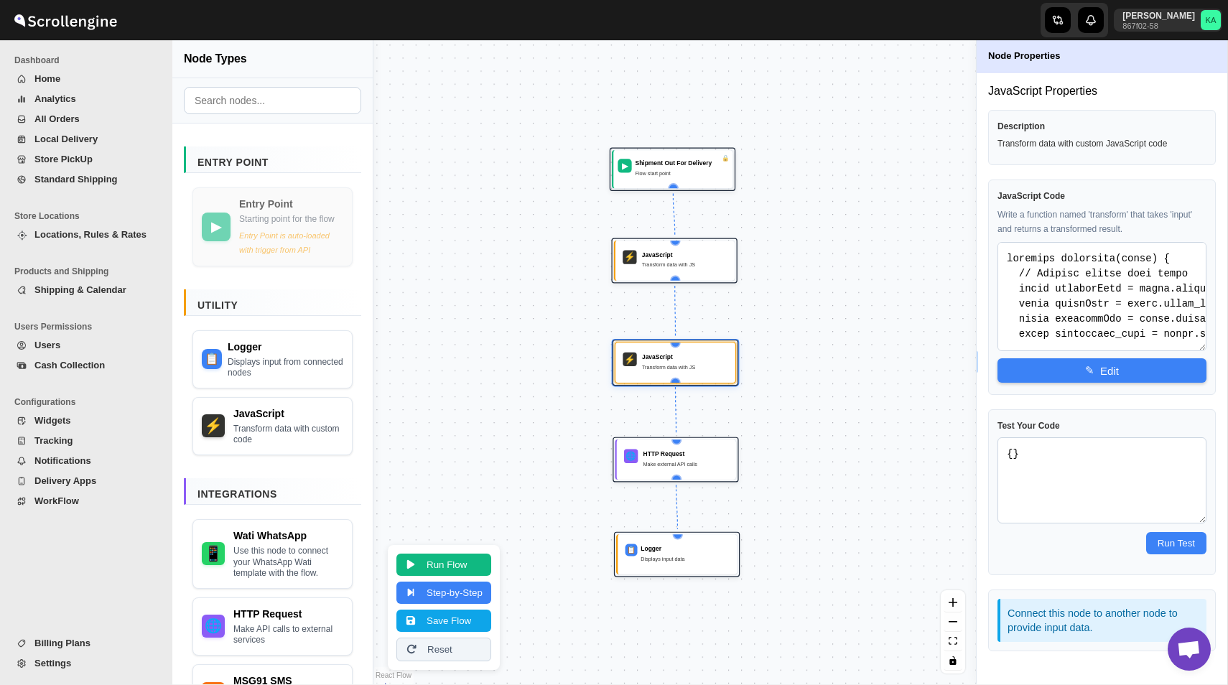
click at [1085, 295] on textarea at bounding box center [1102, 296] width 209 height 109
click at [1085, 369] on span "✎" at bounding box center [1089, 369] width 9 height 13
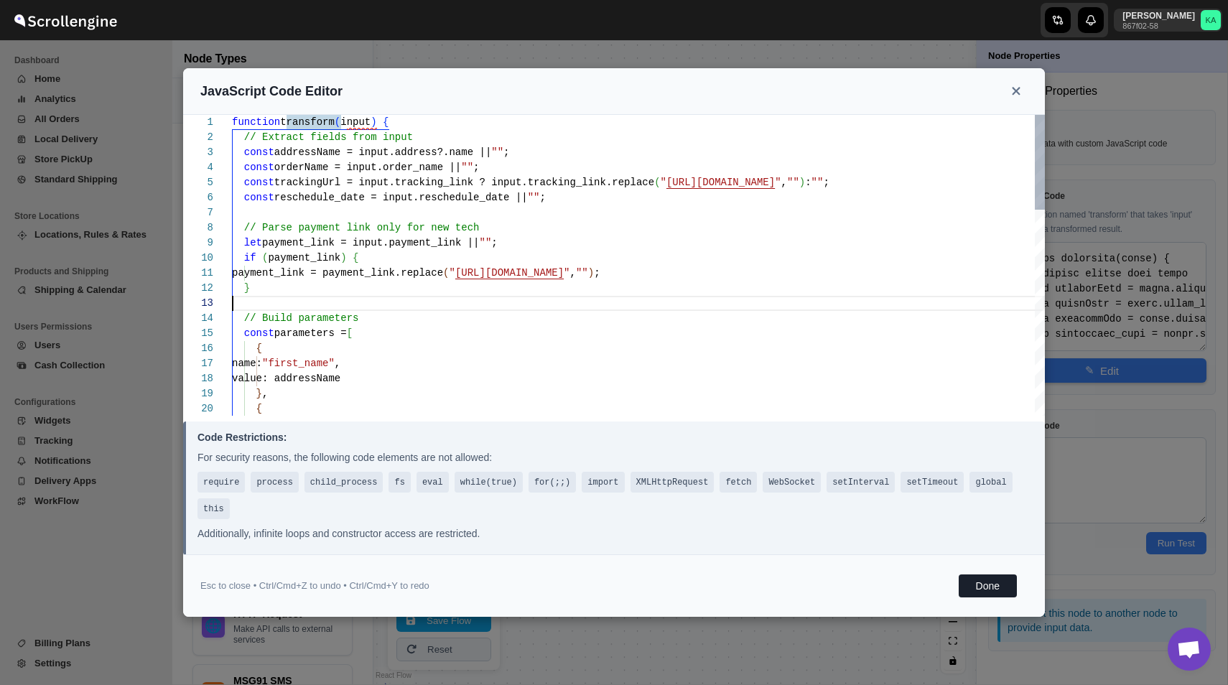
click at [552, 305] on div "function transform ( input ) { // Extract fields from input const addressName =…" at bounding box center [638, 590] width 813 height 950
type textarea "function transform(input) { // Extract fields from input const addressName = in…"
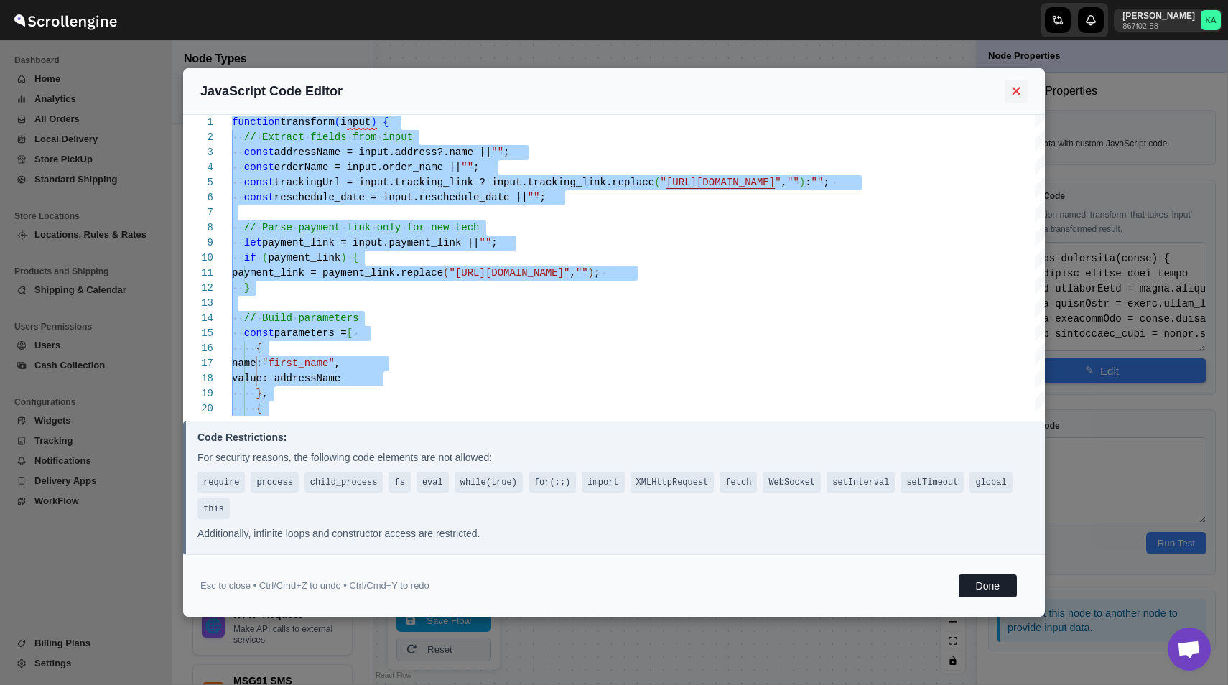
click at [1015, 87] on icon at bounding box center [1017, 91] width 17 height 13
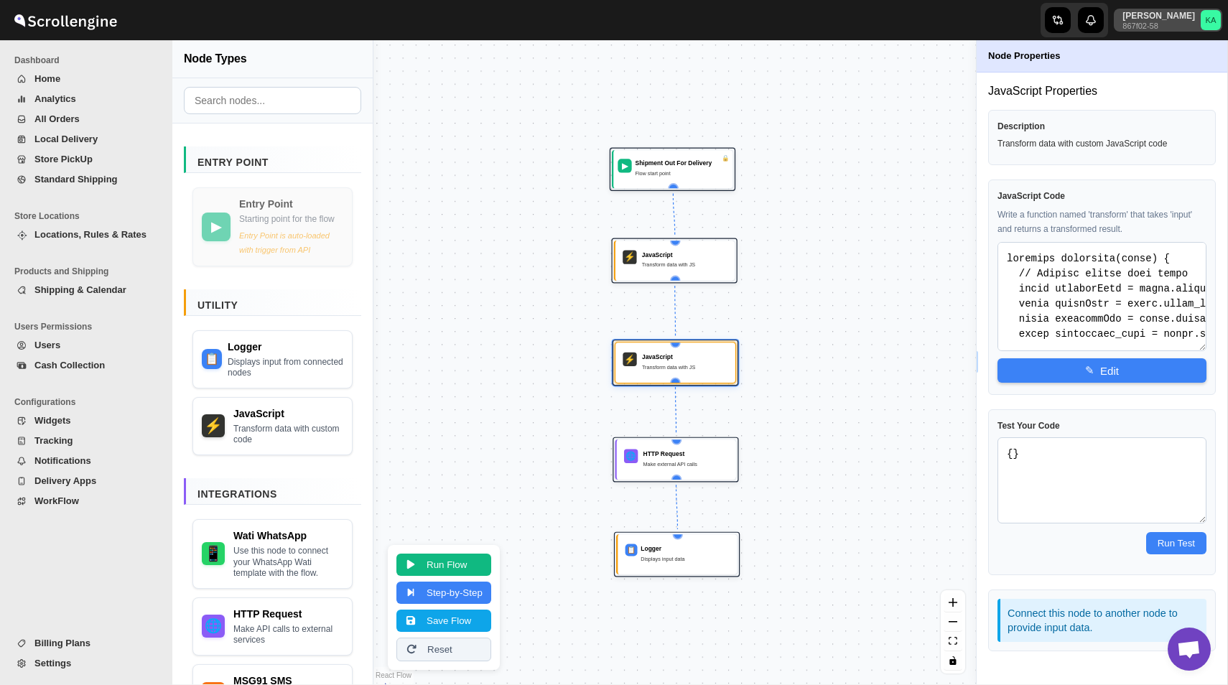
click at [1154, 22] on p "867f02-58" at bounding box center [1159, 26] width 73 height 9
click at [1167, 155] on span "Logout" at bounding box center [1171, 157] width 29 height 11
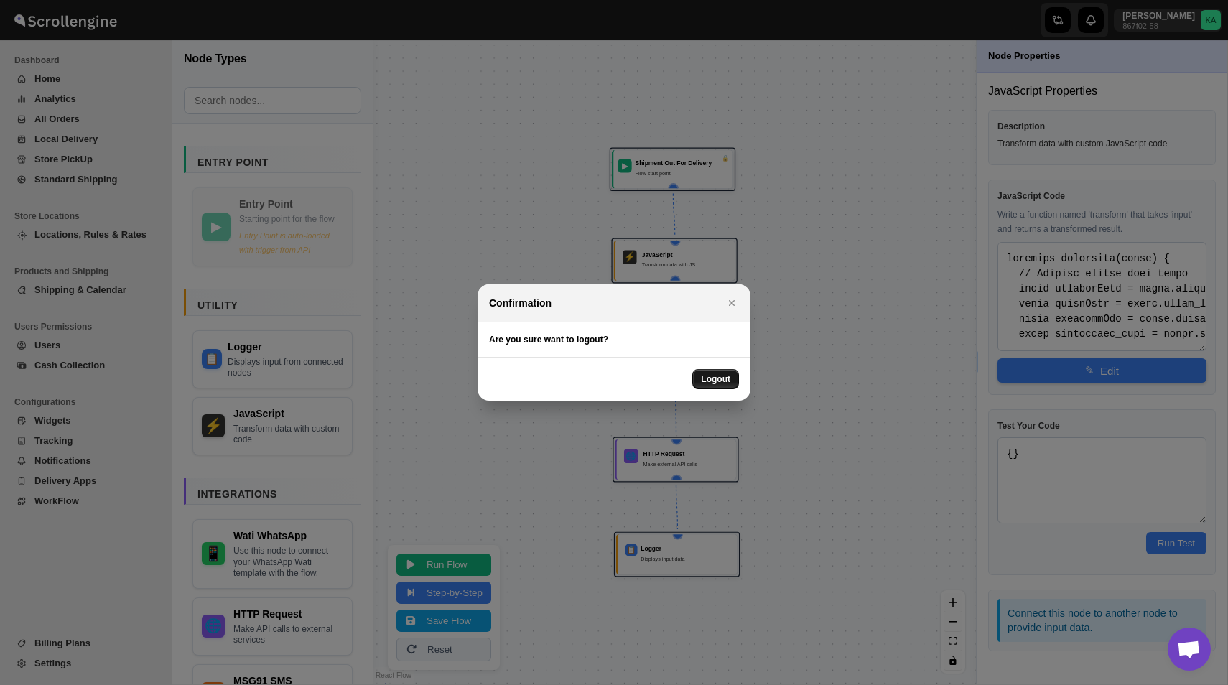
click at [724, 378] on span "Logout" at bounding box center [715, 379] width 29 height 11
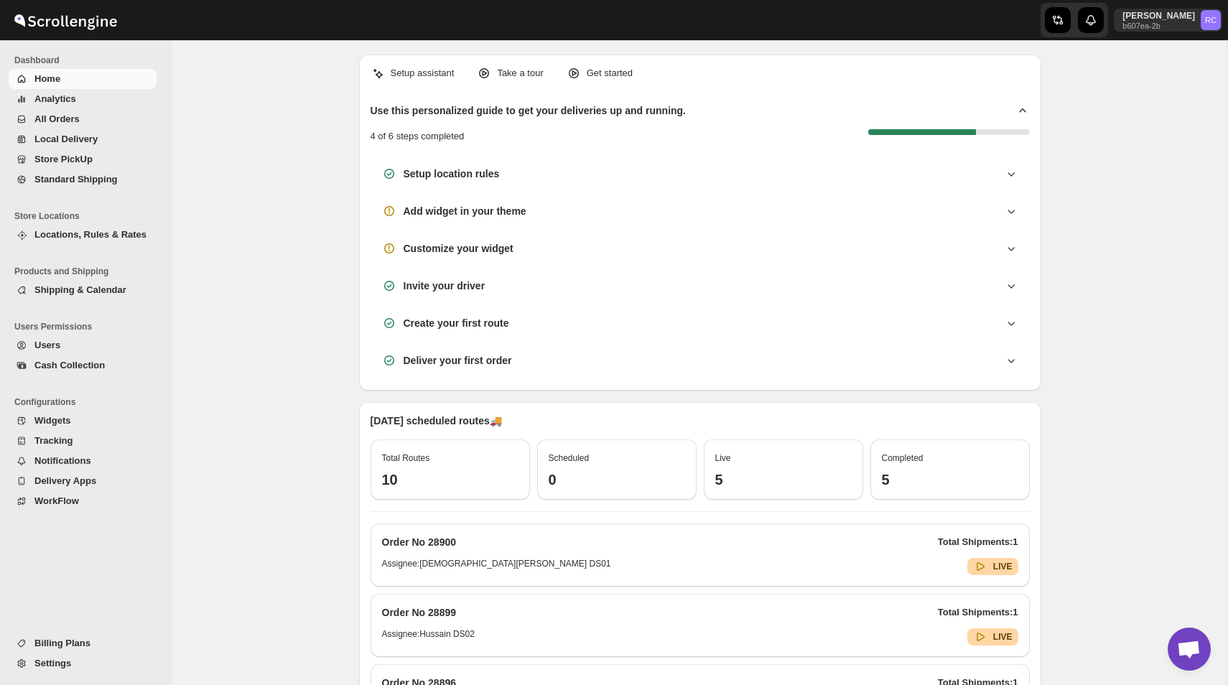
click at [55, 502] on span "WorkFlow" at bounding box center [56, 501] width 45 height 11
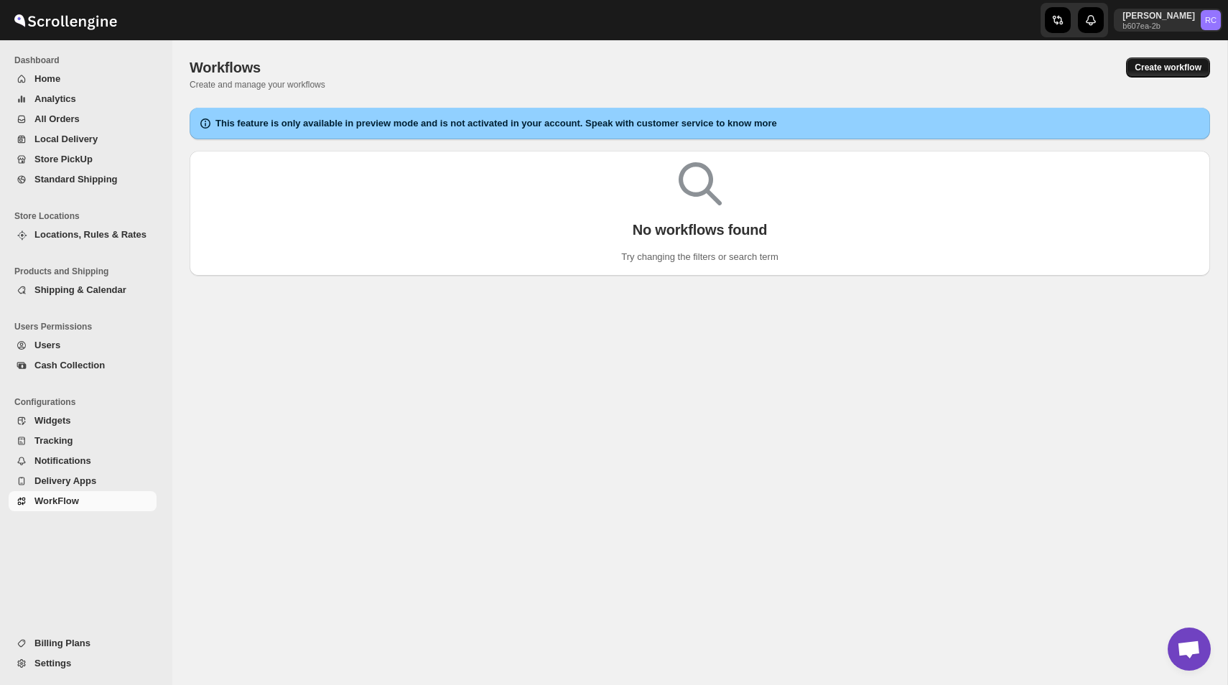
click at [1145, 70] on span "Create workflow" at bounding box center [1168, 67] width 67 height 11
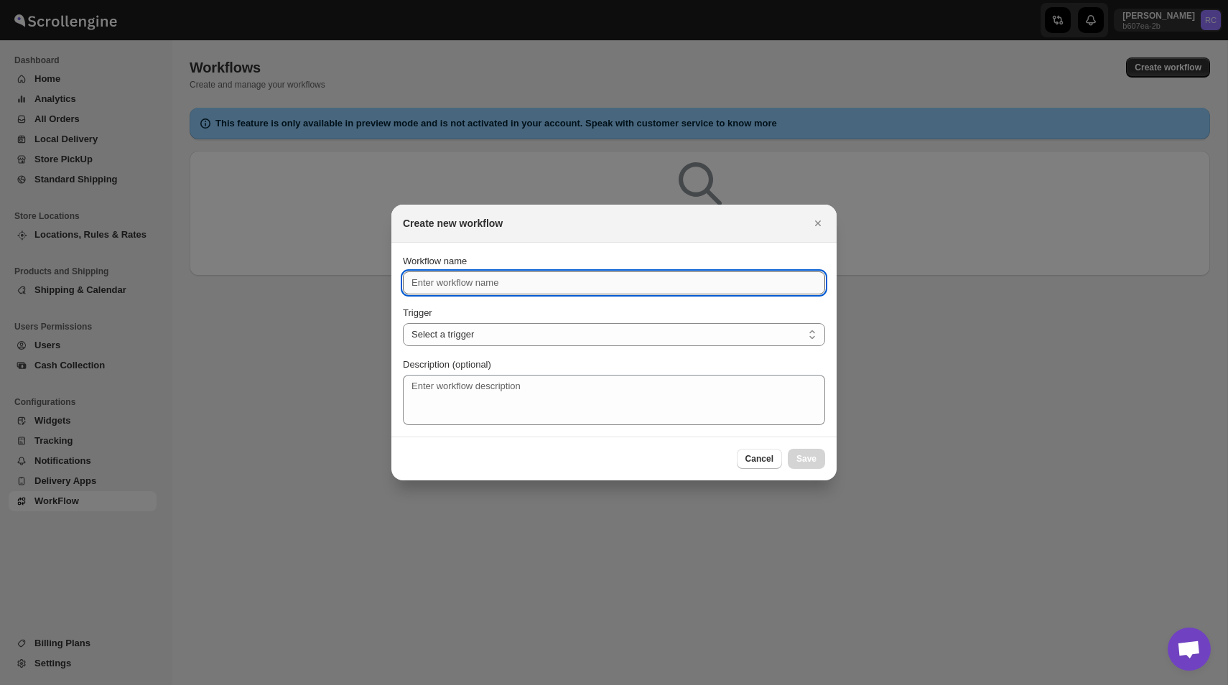
click at [504, 290] on input "Workflow name" at bounding box center [614, 283] width 422 height 23
type input "Wati Order Confirmation"
click at [475, 334] on select "Select a trigger Route Created Route Live Route Completed Shipment Created Ship…" at bounding box center [614, 334] width 422 height 23
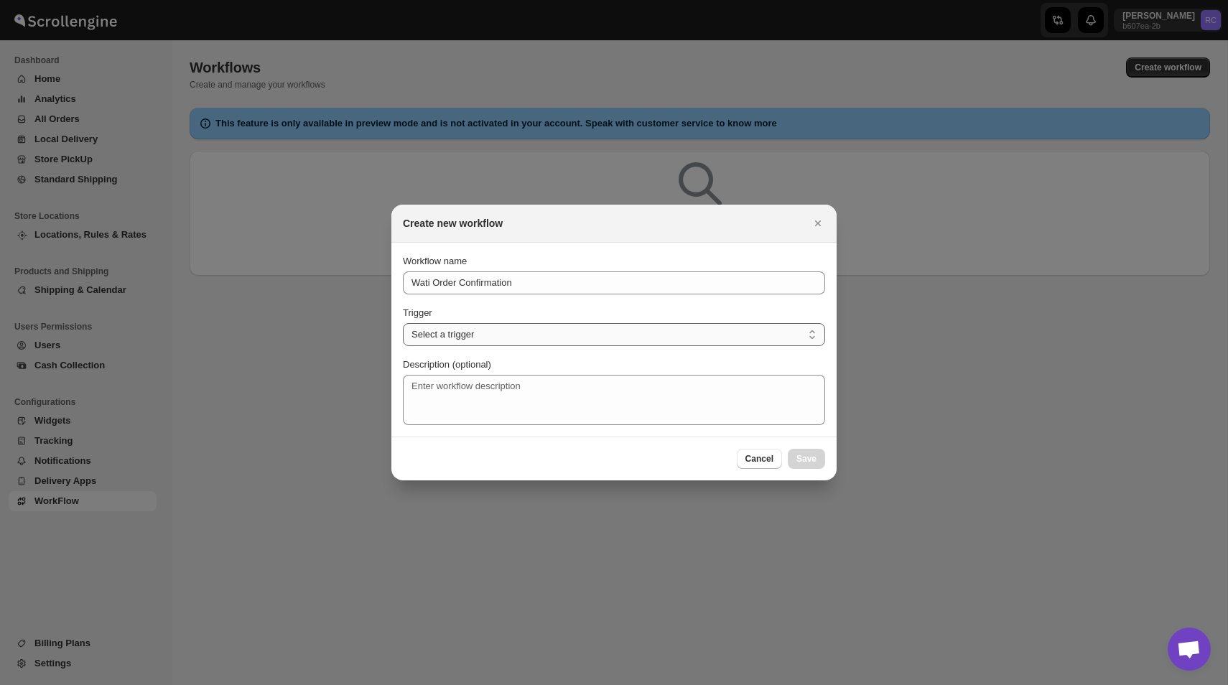
select select "SHIPMENT_CREATED"
click at [403, 323] on select "Select a trigger Route Created Route Live Route Completed Shipment Created Ship…" at bounding box center [614, 334] width 422 height 23
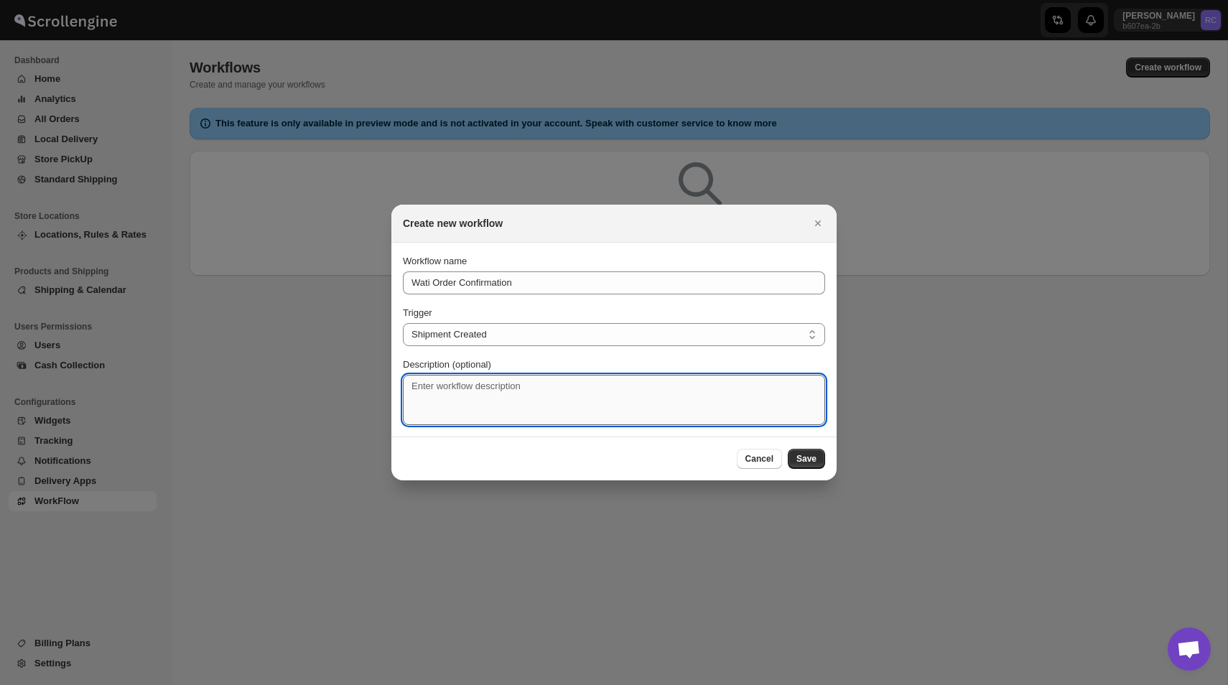
click at [471, 399] on textarea "Description (optional)" at bounding box center [614, 400] width 422 height 50
type textarea "Send message to wati when shipment is created."
click at [814, 456] on span "Save" at bounding box center [807, 458] width 20 height 11
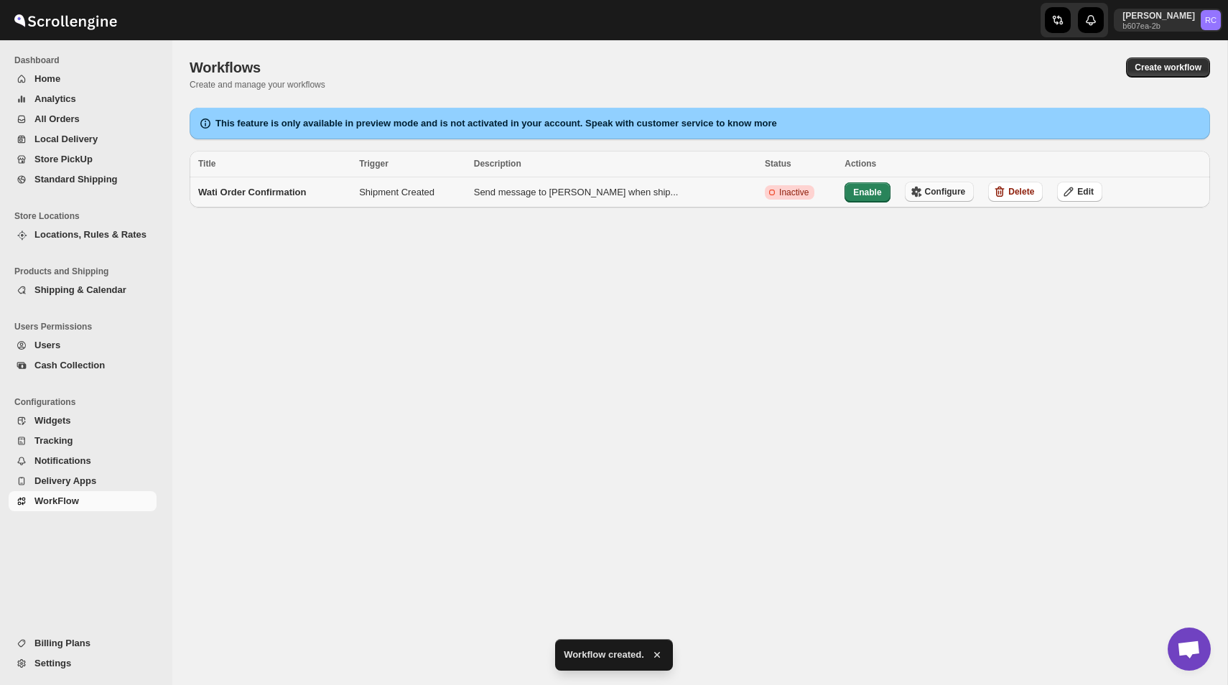
click at [925, 190] on span "Configure" at bounding box center [945, 191] width 41 height 11
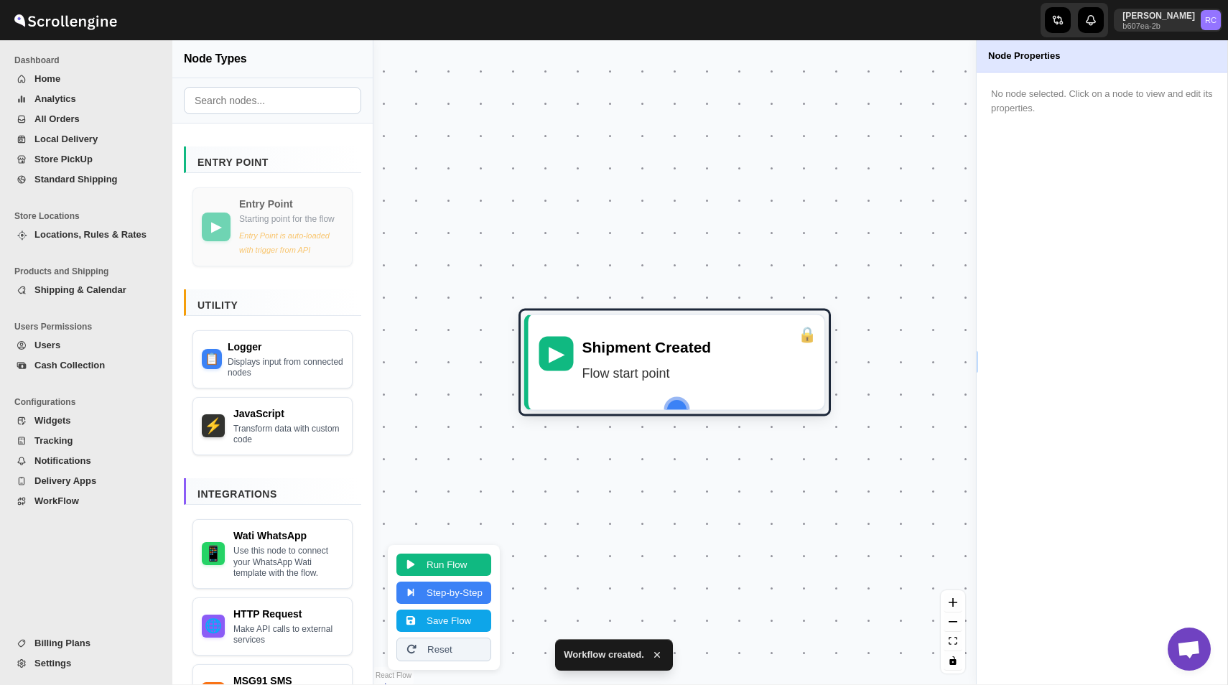
click at [675, 301] on div "▶ Shipment Created Flow start point" at bounding box center [675, 362] width 603 height 644
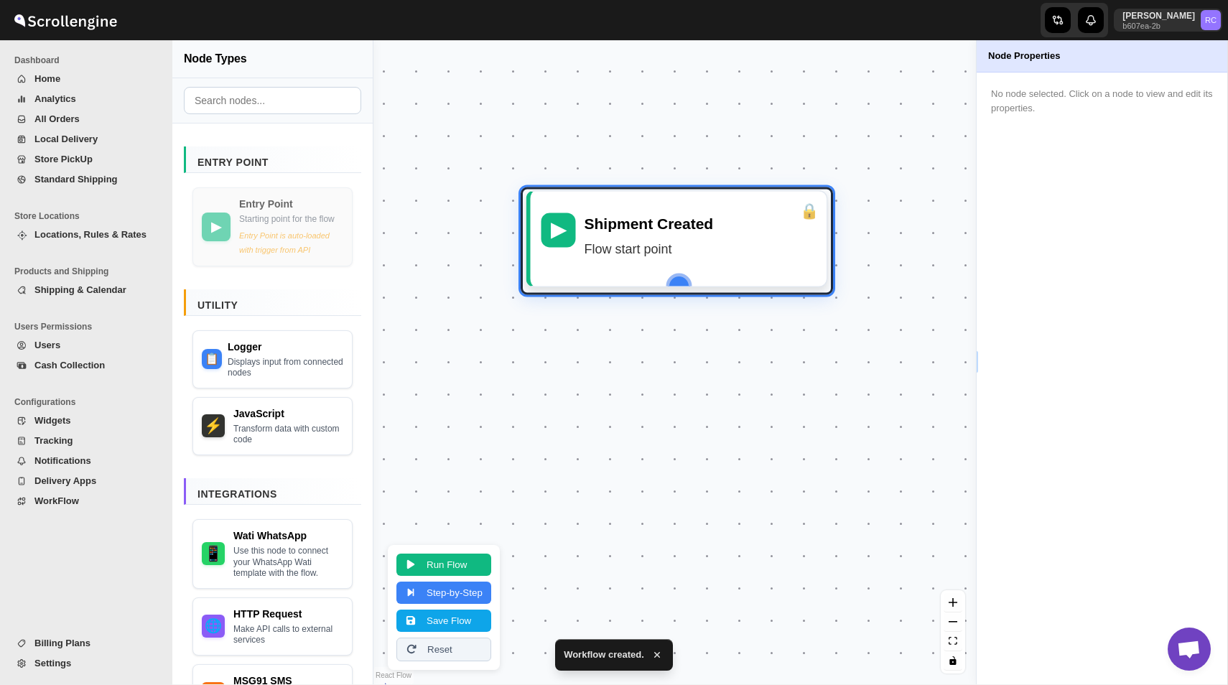
drag, startPoint x: 669, startPoint y: 370, endPoint x: 672, endPoint y: 248, distance: 122.2
click at [672, 248] on div "Shipment Created Flow start point" at bounding box center [701, 239] width 232 height 52
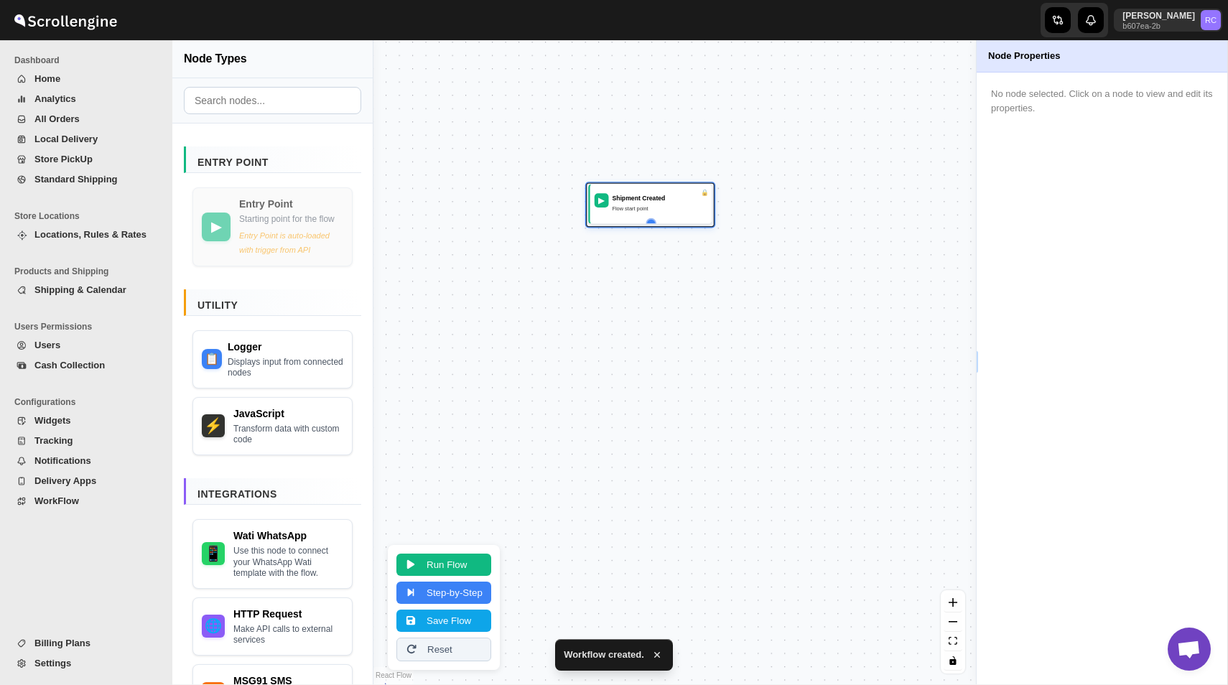
drag, startPoint x: 690, startPoint y: 259, endPoint x: 623, endPoint y: 205, distance: 85.8
click at [623, 205] on div "Shipment Created Flow start point" at bounding box center [660, 204] width 96 height 22
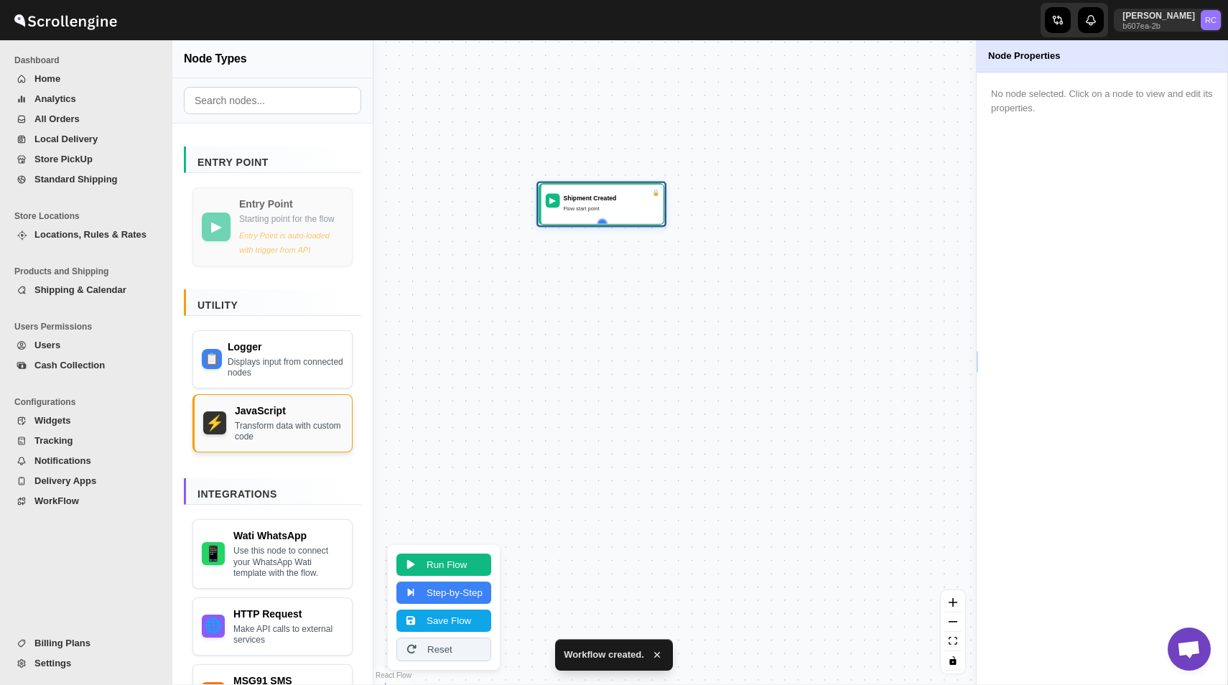
click at [287, 418] on div "JavaScript" at bounding box center [289, 411] width 108 height 14
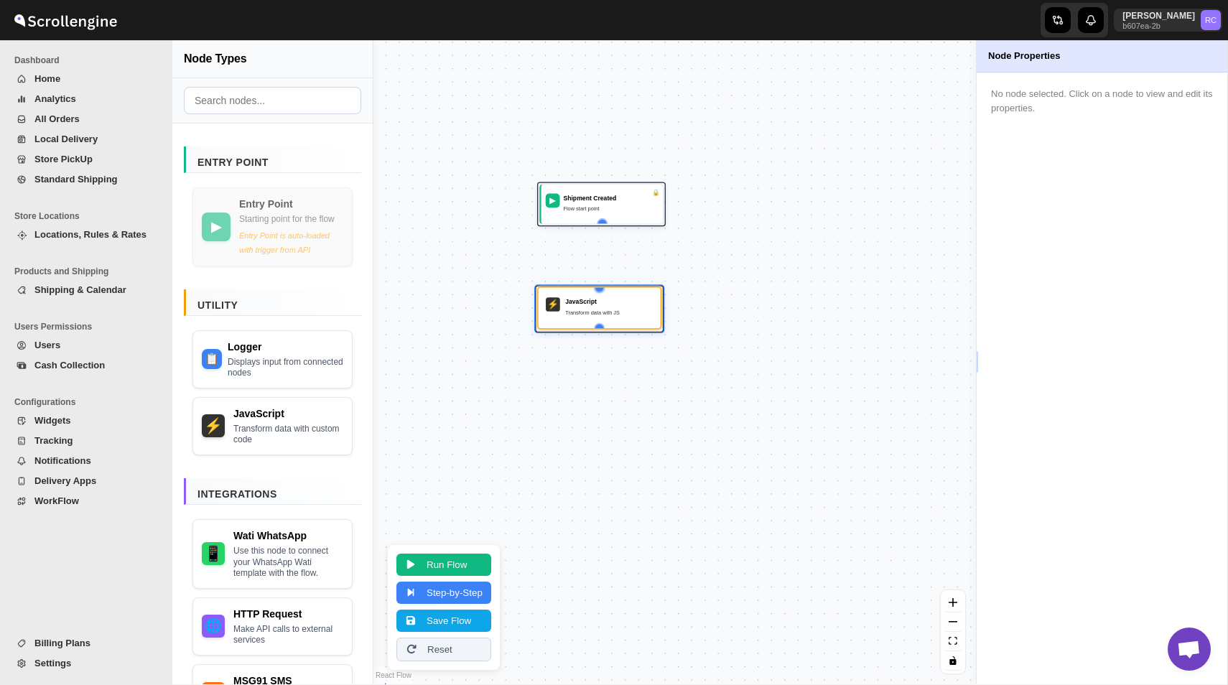
drag, startPoint x: 678, startPoint y: 407, endPoint x: 601, endPoint y: 309, distance: 124.3
click at [601, 309] on div "Transform data with JS" at bounding box center [609, 312] width 88 height 9
drag, startPoint x: 602, startPoint y: 220, endPoint x: 603, endPoint y: 289, distance: 69.7
click at [603, 289] on div "▶ Shipment Created Flow start point ⚡ JavaScript Transform data with JS" at bounding box center [453, 439] width 372 height 397
click at [254, 418] on div "JavaScript" at bounding box center [289, 411] width 108 height 14
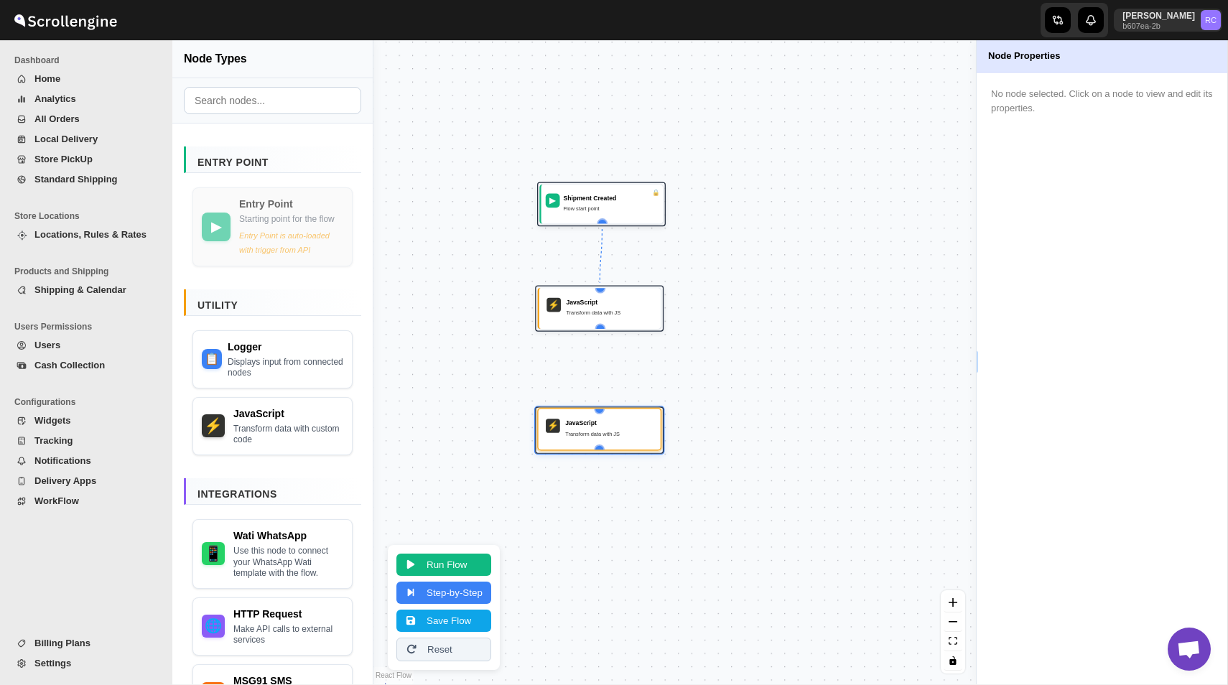
drag, startPoint x: 715, startPoint y: 413, endPoint x: 636, endPoint y: 437, distance: 82.0
click at [636, 437] on div "Transform data with JS" at bounding box center [609, 434] width 88 height 9
drag, startPoint x: 601, startPoint y: 328, endPoint x: 601, endPoint y: 409, distance: 81.2
click at [601, 409] on div "▶ Shipment Created Flow start point ⚡ JavaScript Transform data with JS ⚡ JavaS…" at bounding box center [453, 439] width 372 height 397
click at [601, 300] on div "JavaScript" at bounding box center [610, 301] width 88 height 9
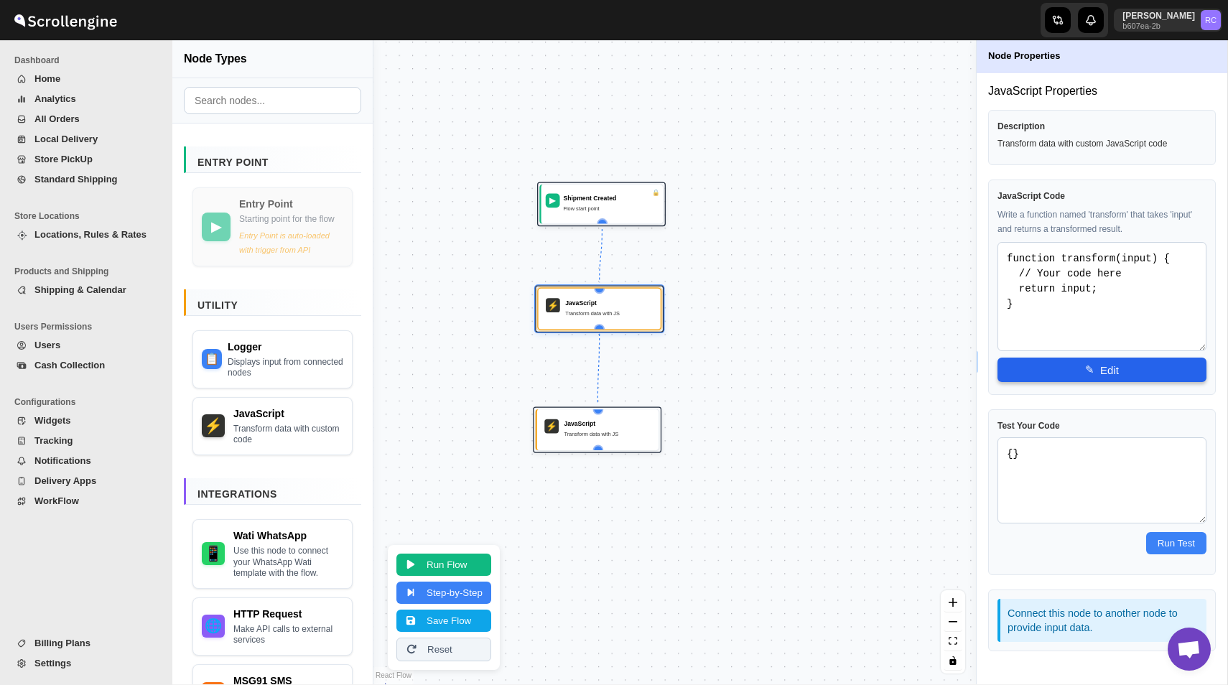
click at [1111, 362] on button "✎ Edit" at bounding box center [1102, 370] width 209 height 24
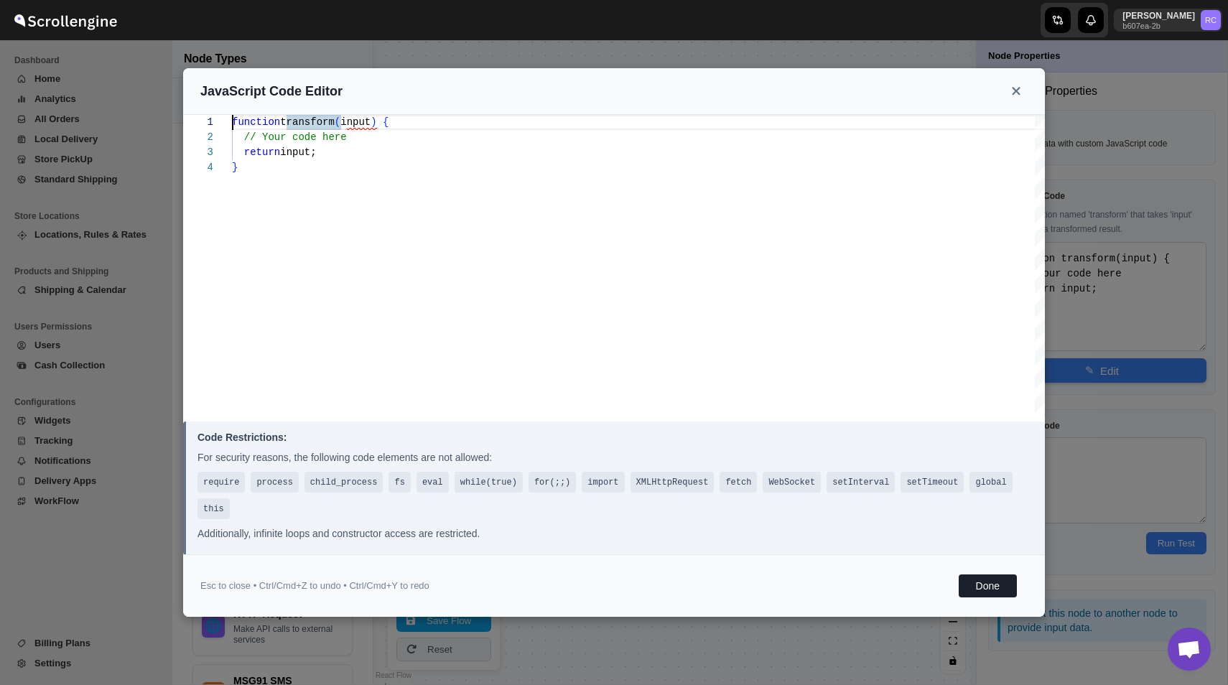
type textarea "function transform(input) { // Your code here return input; }"
click at [575, 265] on div "function transform ( input ) { // Your code here return input; }" at bounding box center [638, 265] width 813 height 301
type textarea "}"
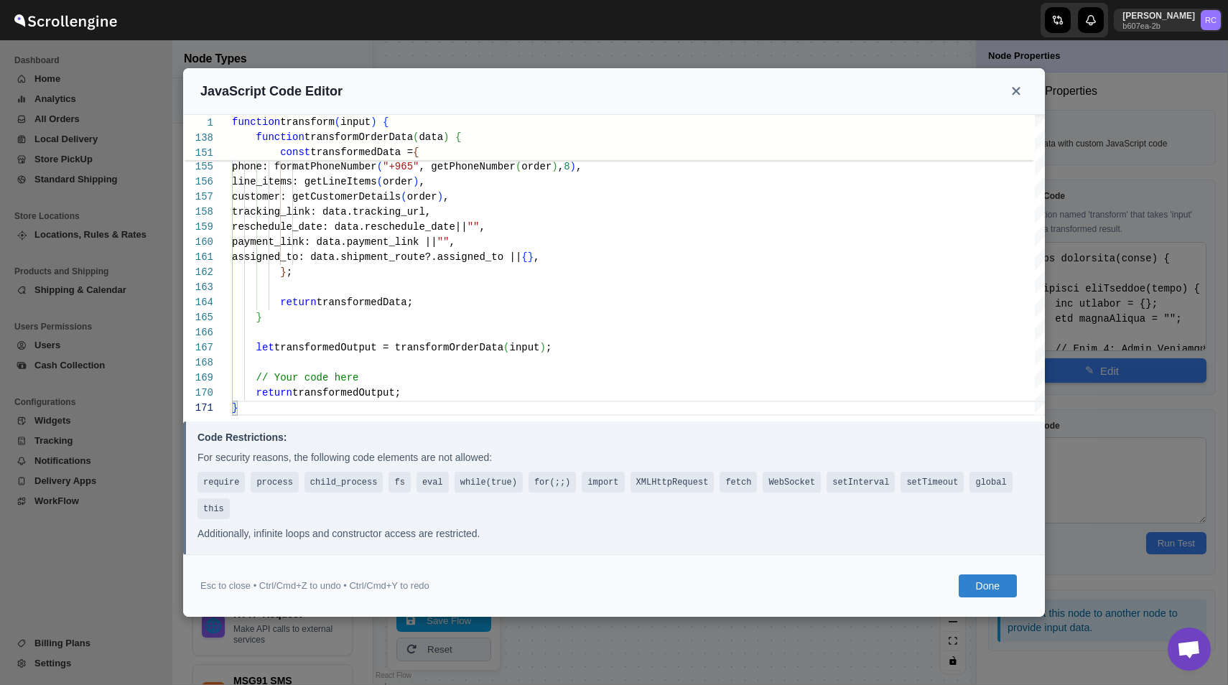
click at [1000, 584] on button "Done" at bounding box center [988, 586] width 58 height 23
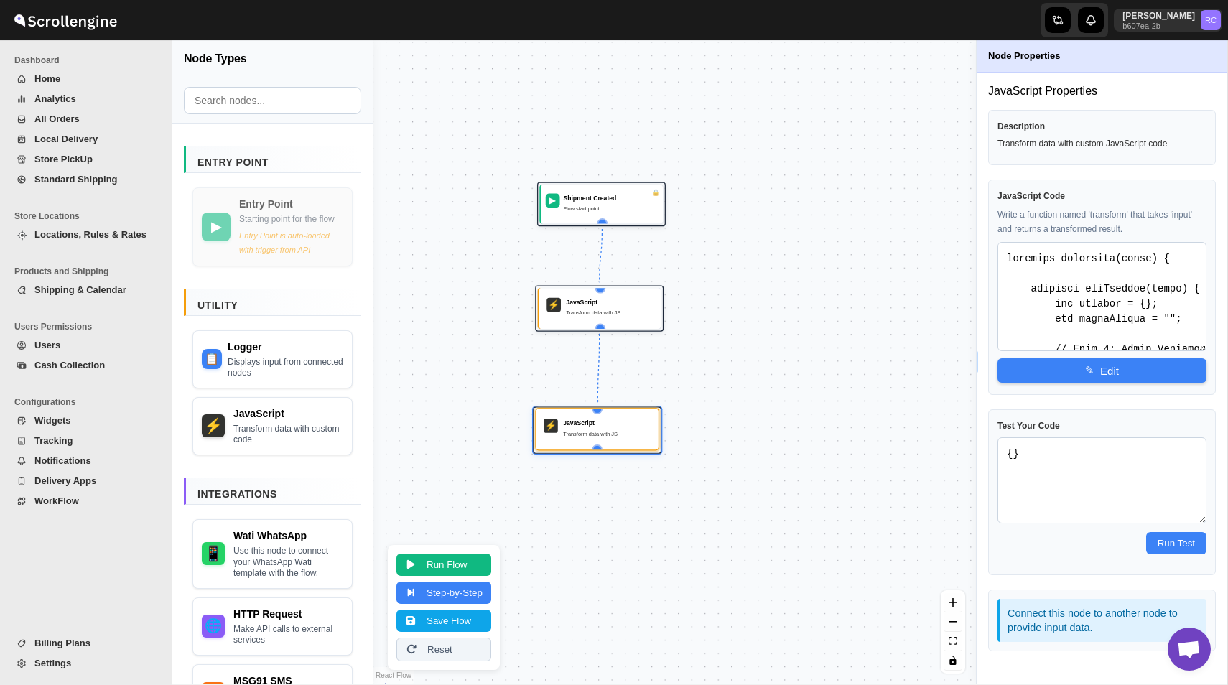
click at [618, 425] on div "JavaScript" at bounding box center [607, 423] width 88 height 9
click at [1106, 364] on button "✎ Edit" at bounding box center [1102, 370] width 209 height 24
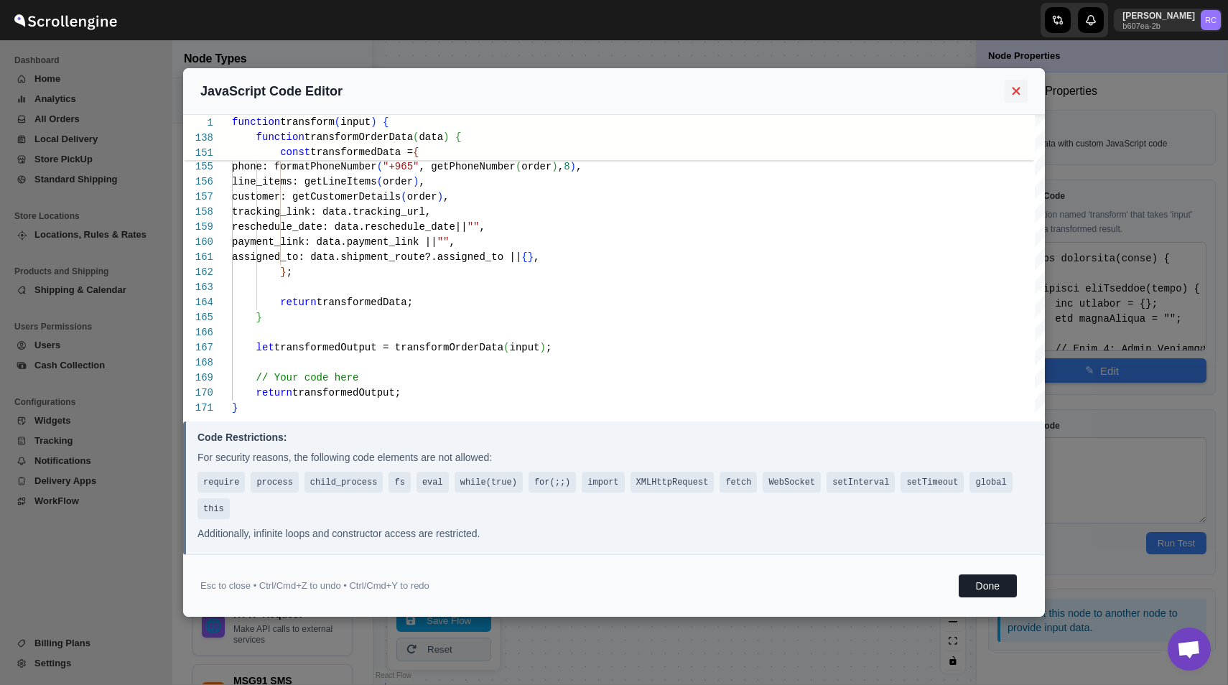
click at [1019, 93] on icon at bounding box center [1017, 91] width 17 height 13
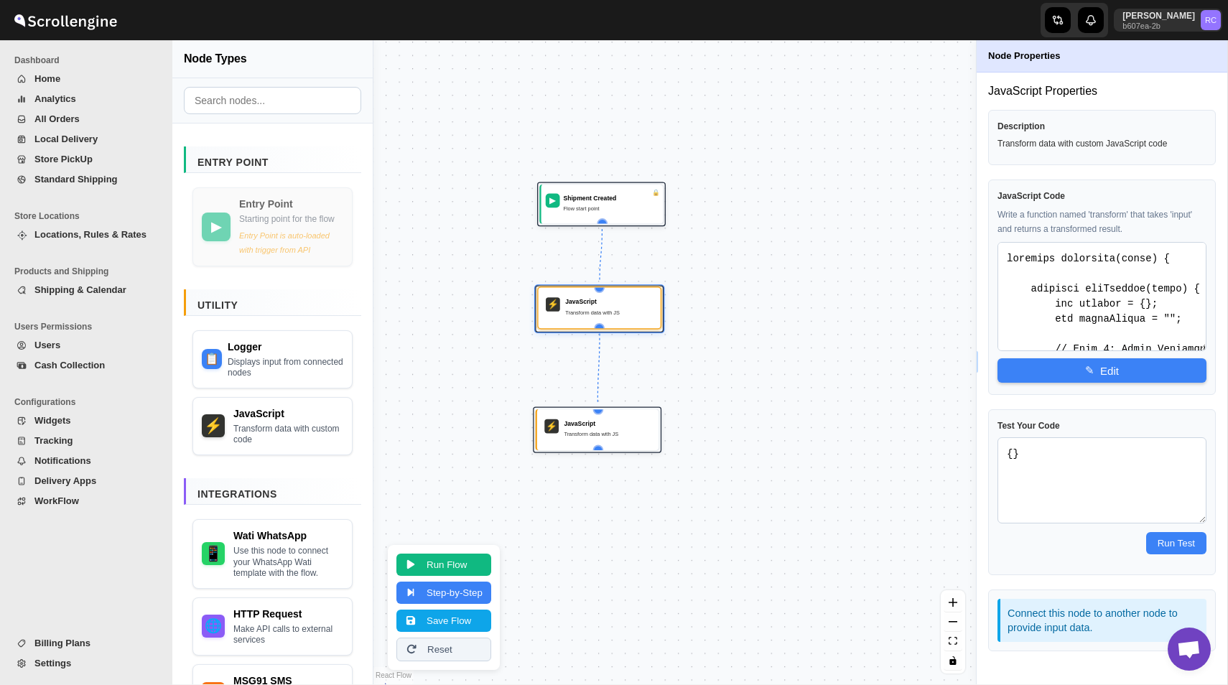
click at [596, 310] on div "Transform data with JS" at bounding box center [609, 312] width 88 height 9
click at [618, 427] on div "JavaScript" at bounding box center [608, 423] width 88 height 9
type textarea "function transform(input) { // Your code here return input; }"
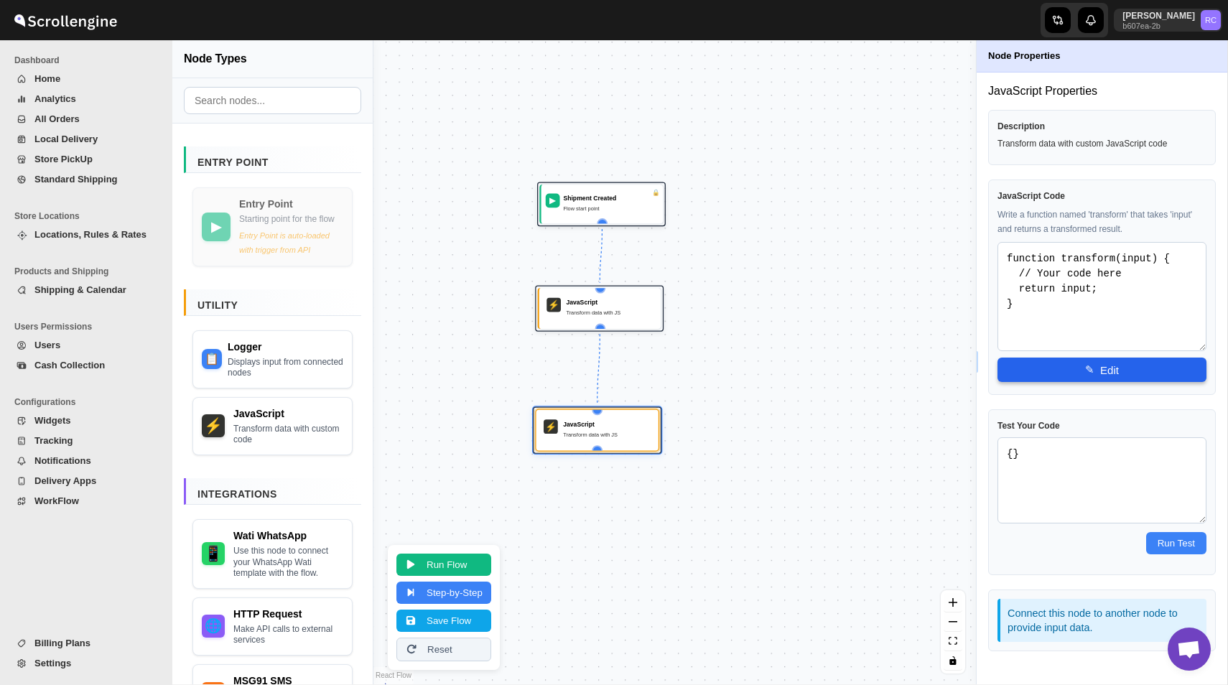
click at [1114, 371] on button "✎ Edit" at bounding box center [1102, 370] width 209 height 24
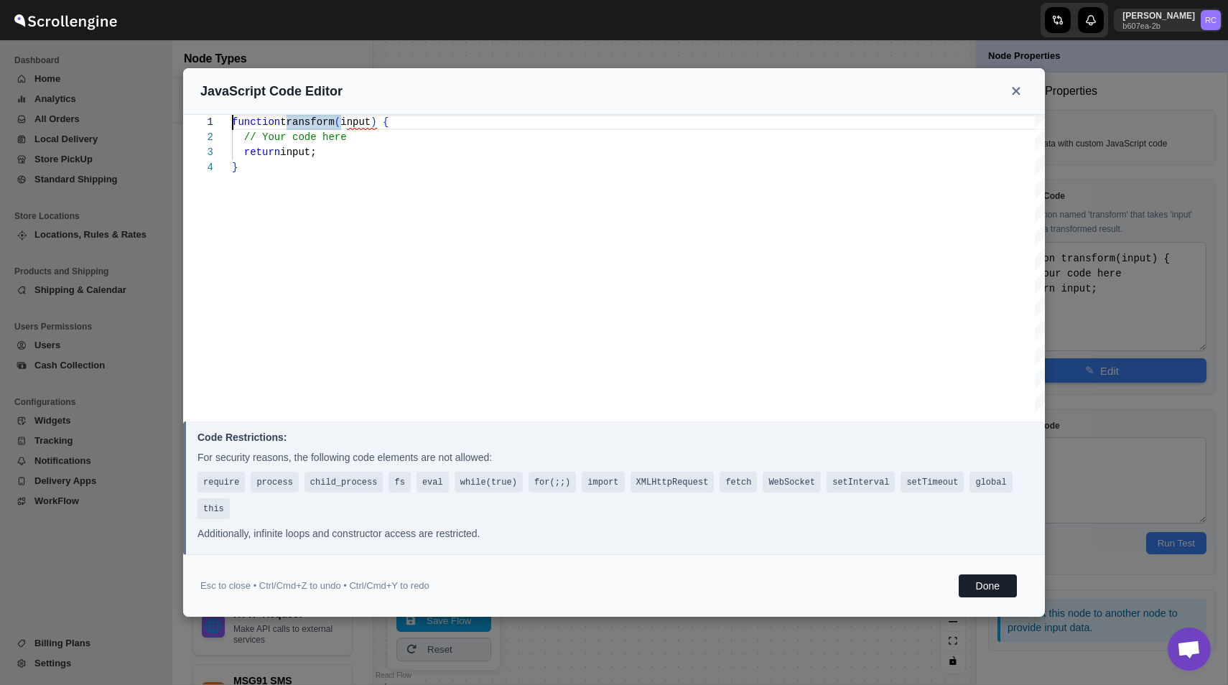
type textarea "function transform(input) { // Your code here return input; }"
click at [626, 338] on div "function transform ( input ) { // Your code here return input; }" at bounding box center [638, 265] width 813 height 301
type textarea "}; }"
type textarea "function transform(input) { // Extract fields from input const addressName = in…"
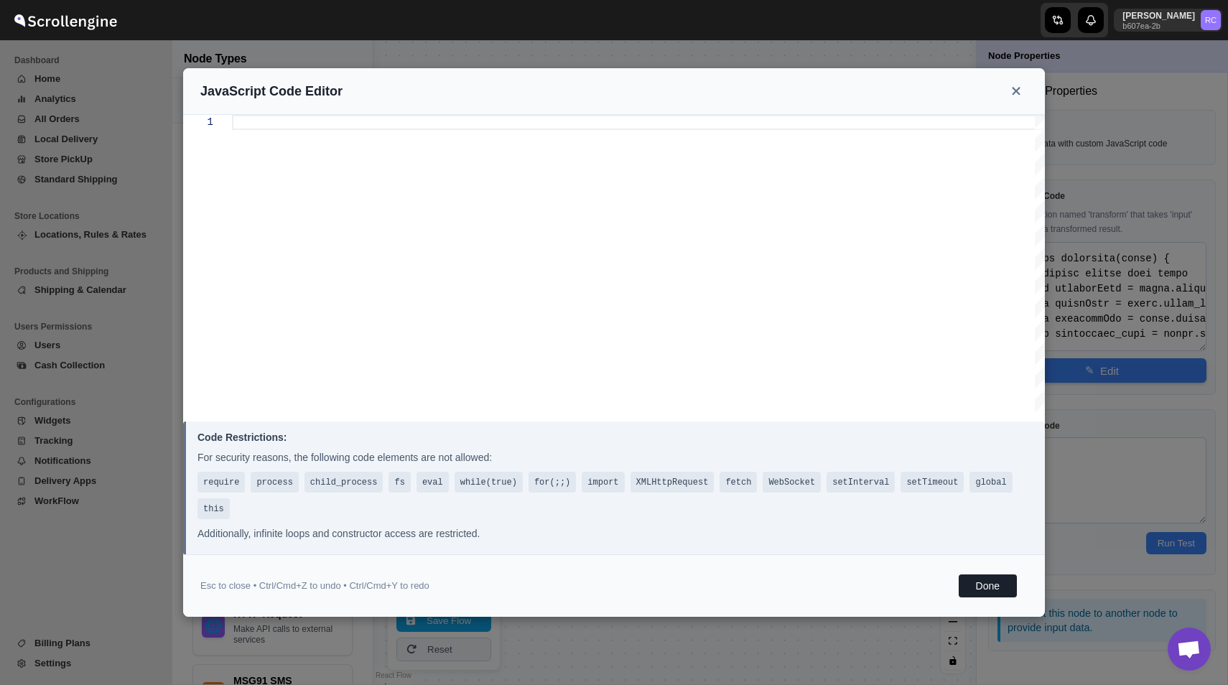
scroll to position [30, 0]
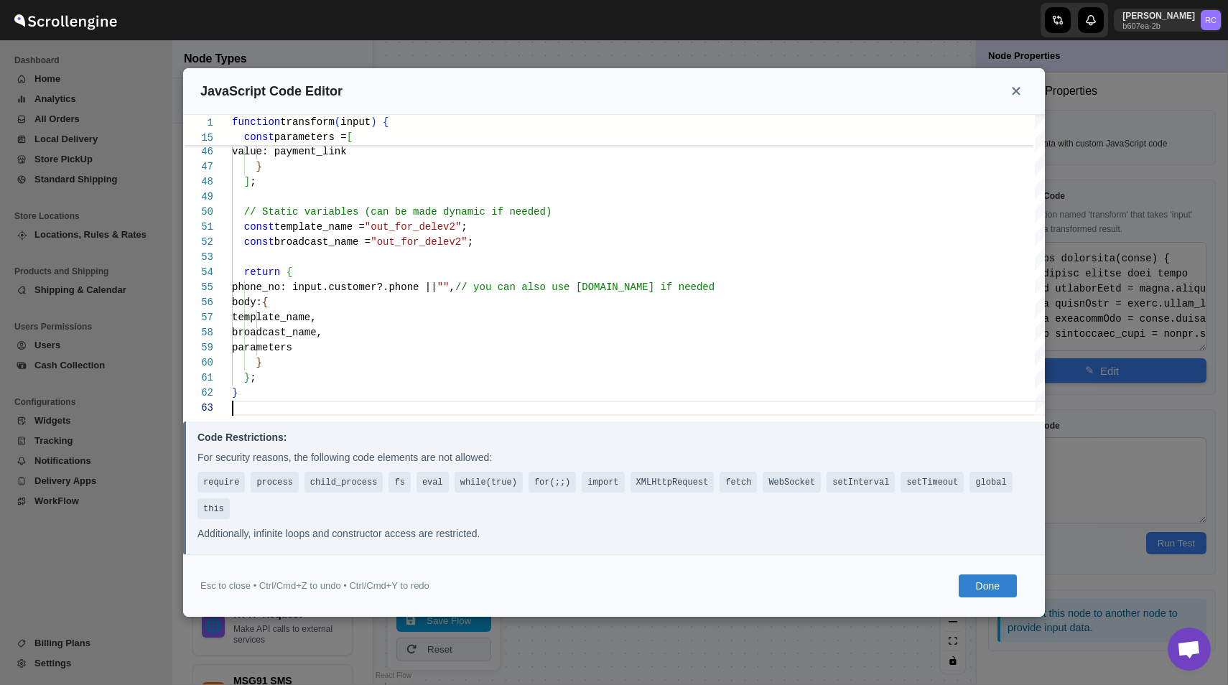
click at [978, 580] on button "Done" at bounding box center [988, 586] width 58 height 23
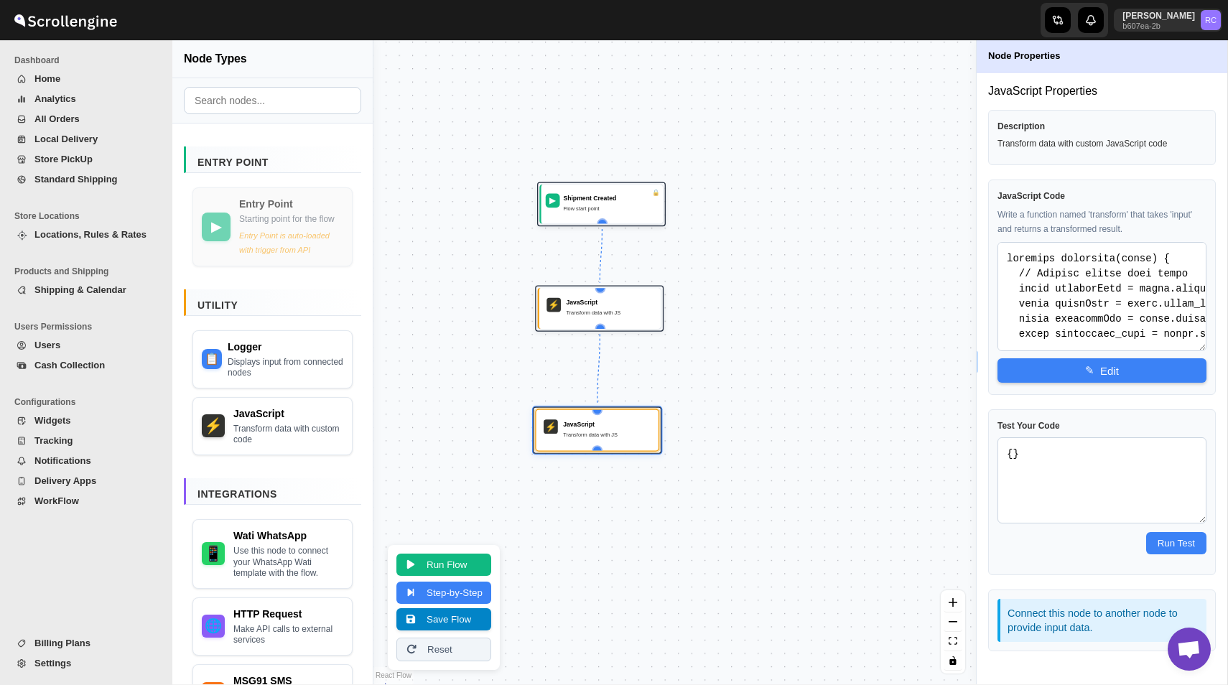
click at [455, 613] on button "Save Flow" at bounding box center [444, 619] width 95 height 22
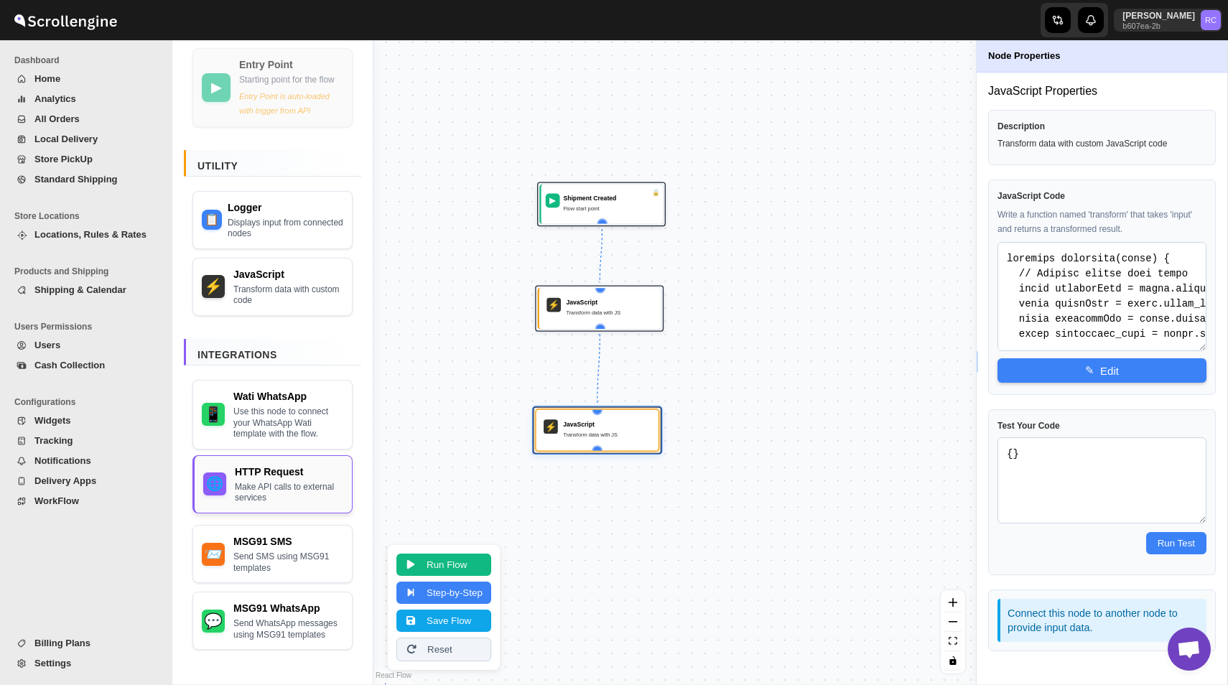
click at [264, 482] on div "Make API calls to external services" at bounding box center [289, 493] width 108 height 22
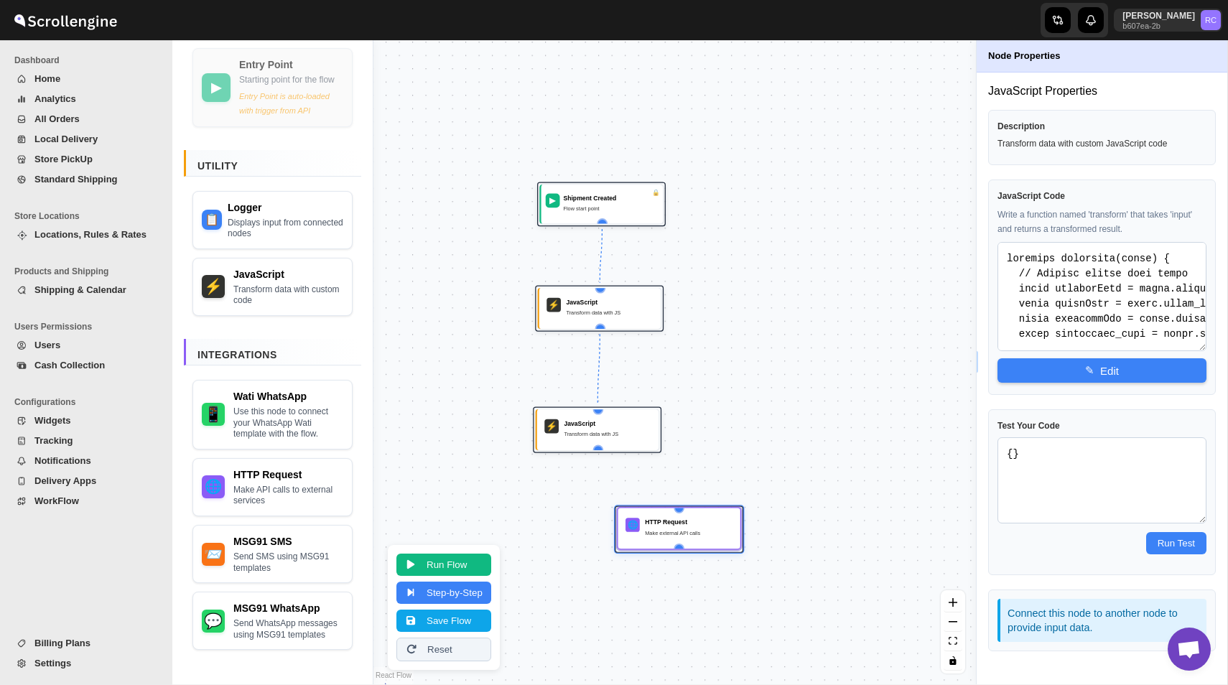
drag, startPoint x: 700, startPoint y: 411, endPoint x: 658, endPoint y: 550, distance: 145.7
click at [658, 544] on div "🌐 HTTP Request Make external API calls" at bounding box center [679, 529] width 111 height 30
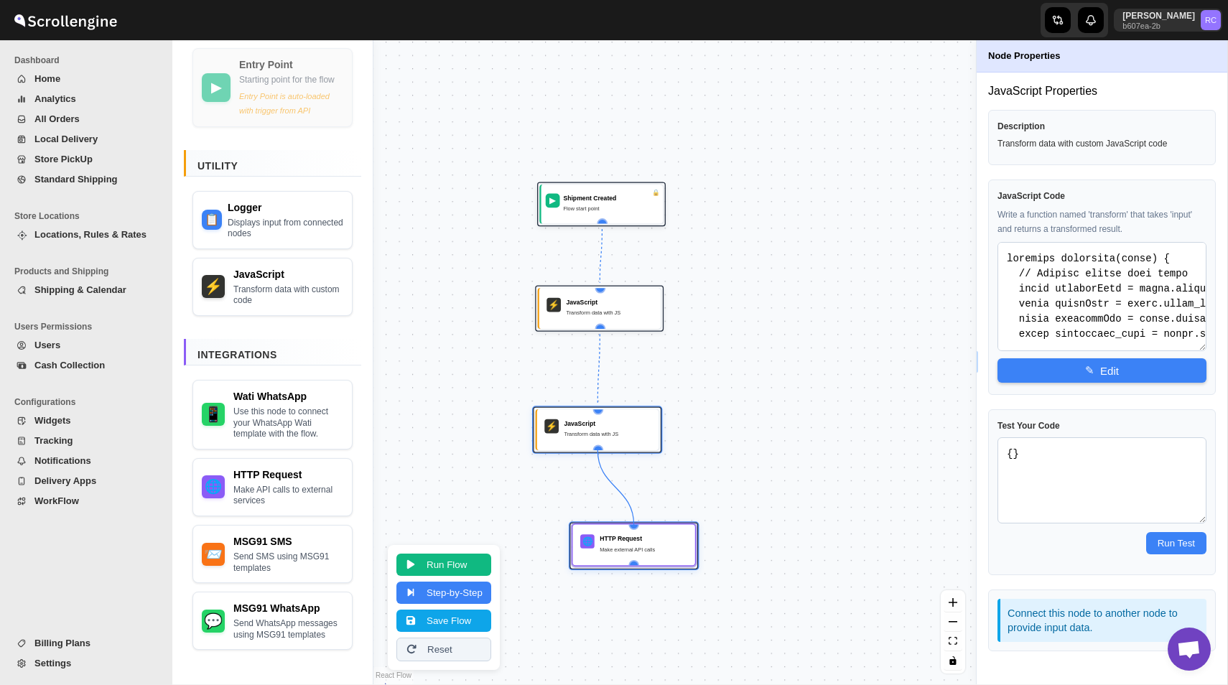
drag, startPoint x: 598, startPoint y: 448, endPoint x: 641, endPoint y: 529, distance: 92.5
click at [639, 529] on div "▶ Shipment Created Flow start point ⚡ JavaScript Transform data with JS ⚡ JavaS…" at bounding box center [453, 439] width 372 height 397
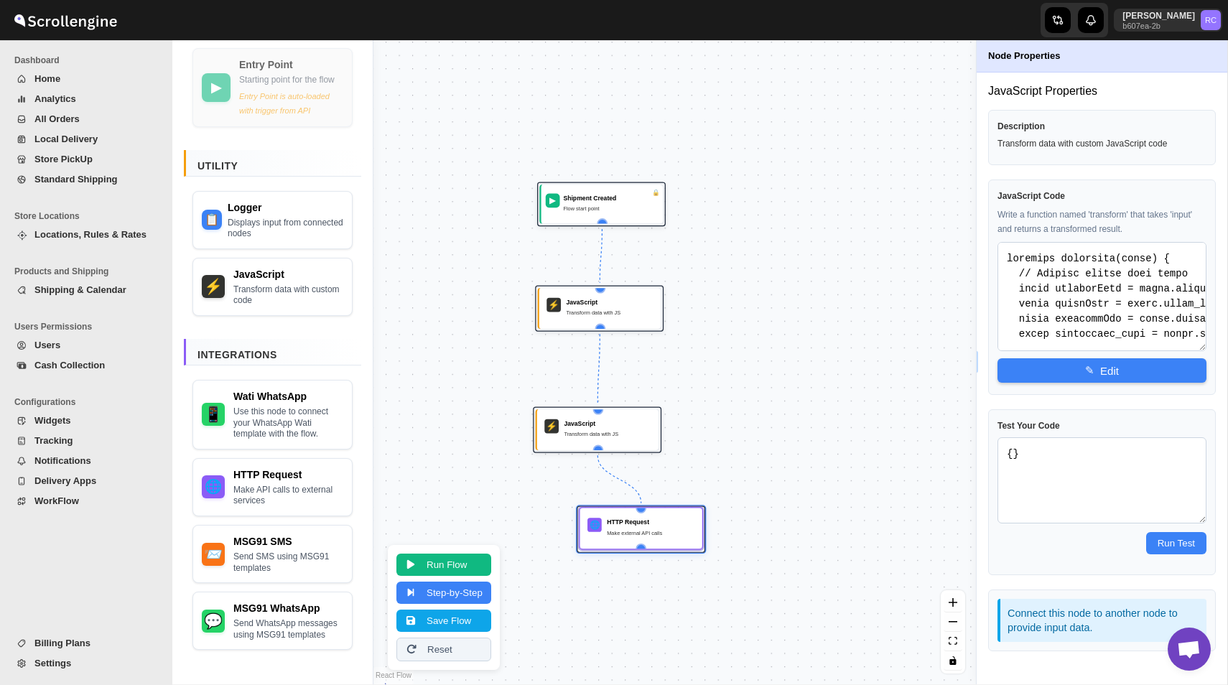
drag, startPoint x: 650, startPoint y: 545, endPoint x: 657, endPoint y: 529, distance: 17.7
click at [657, 529] on div "Make external API calls" at bounding box center [651, 533] width 88 height 9
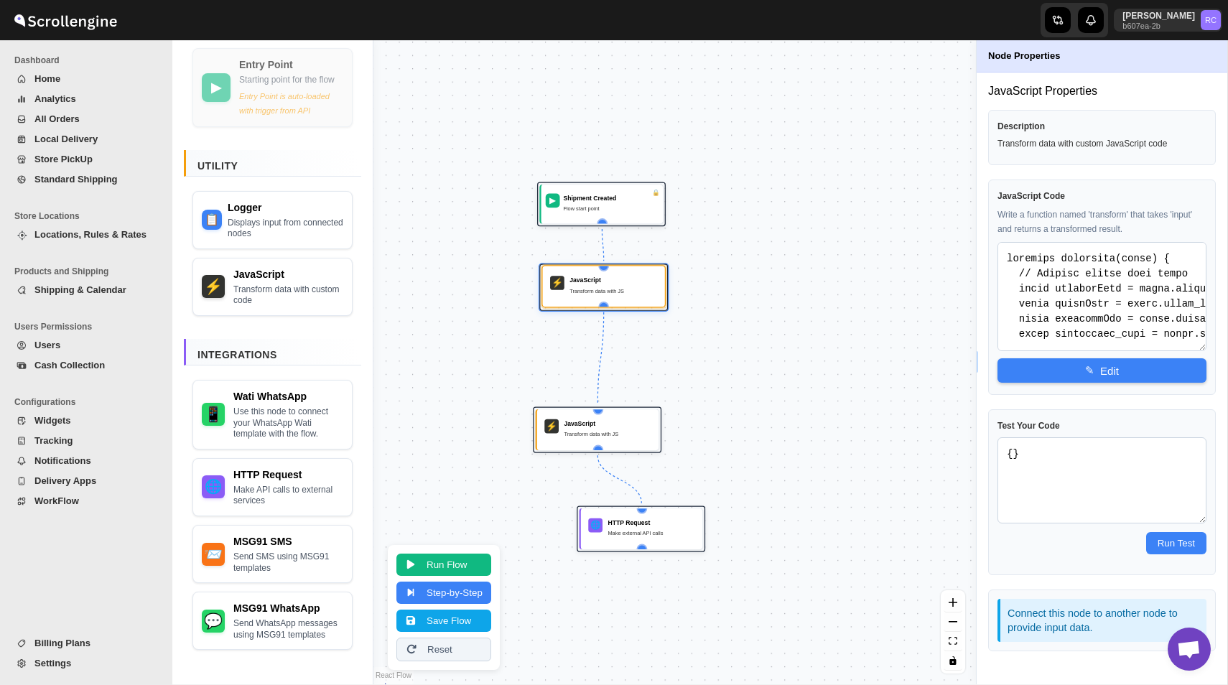
drag, startPoint x: 602, startPoint y: 320, endPoint x: 607, endPoint y: 298, distance: 22.1
click at [607, 298] on div "⚡ JavaScript Transform data with JS" at bounding box center [603, 287] width 111 height 30
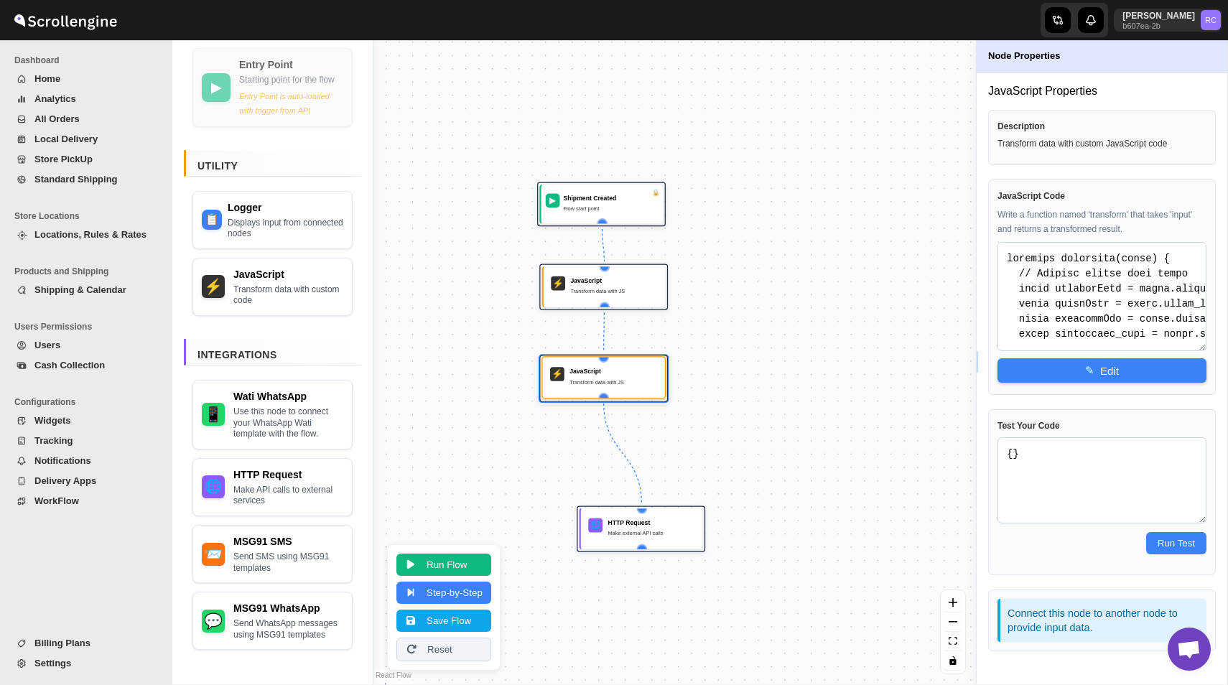
drag, startPoint x: 612, startPoint y: 419, endPoint x: 619, endPoint y: 367, distance: 52.2
click at [619, 367] on div "JavaScript" at bounding box center [614, 371] width 88 height 9
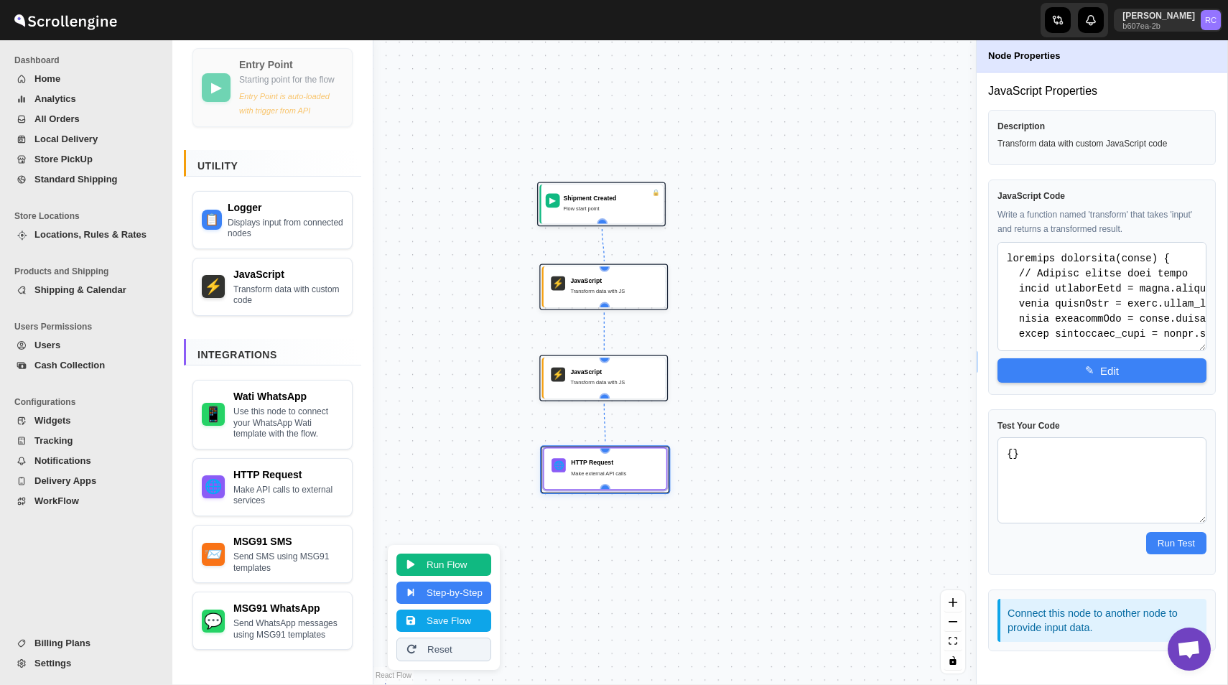
drag, startPoint x: 653, startPoint y: 525, endPoint x: 616, endPoint y: 465, distance: 71.0
click at [616, 465] on div "HTTP Request" at bounding box center [615, 462] width 88 height 9
click at [453, 616] on button "Save Flow" at bounding box center [444, 619] width 95 height 22
click at [636, 295] on div "Transform data with JS" at bounding box center [612, 292] width 88 height 9
click at [625, 383] on div "Transform data with JS" at bounding box center [611, 381] width 88 height 9
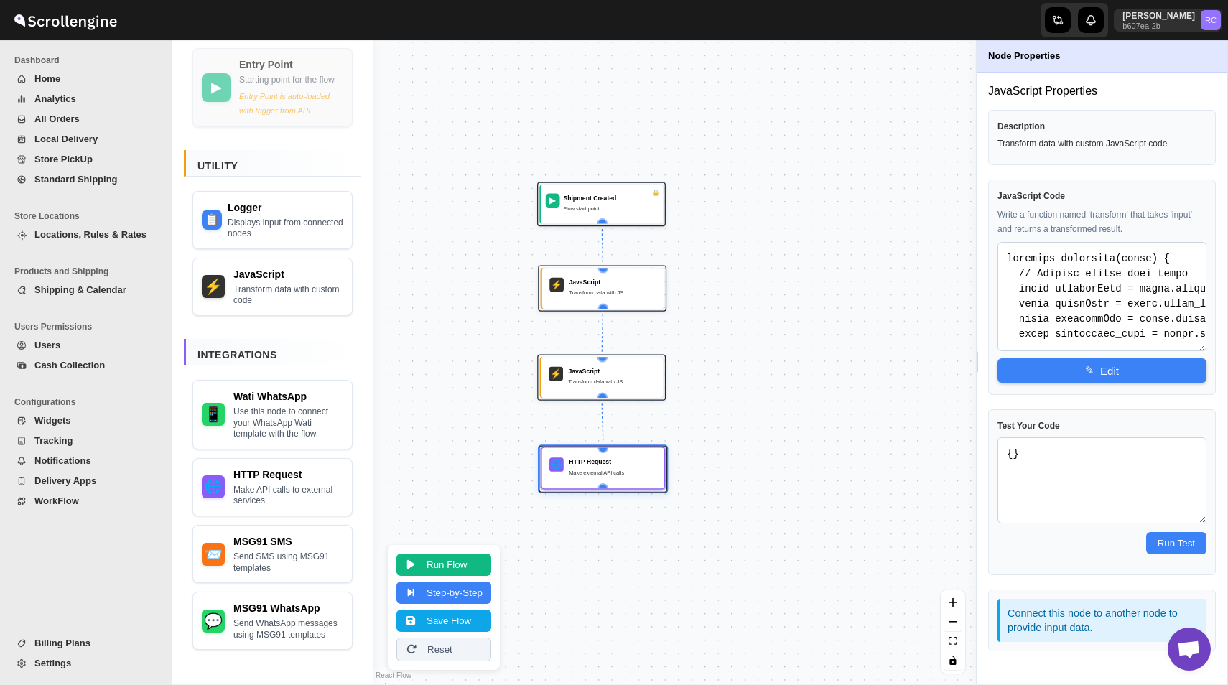
click at [632, 478] on div "🌐 HTTP Request Make external API calls" at bounding box center [602, 468] width 111 height 30
click at [614, 381] on div "Transform data with JS" at bounding box center [614, 382] width 88 height 9
click at [628, 482] on div "🌐 HTTP Request Make external API calls" at bounding box center [604, 466] width 124 height 42
click at [462, 624] on button "Save Flow" at bounding box center [444, 619] width 95 height 22
click at [452, 552] on button "Run Flow" at bounding box center [444, 563] width 95 height 22
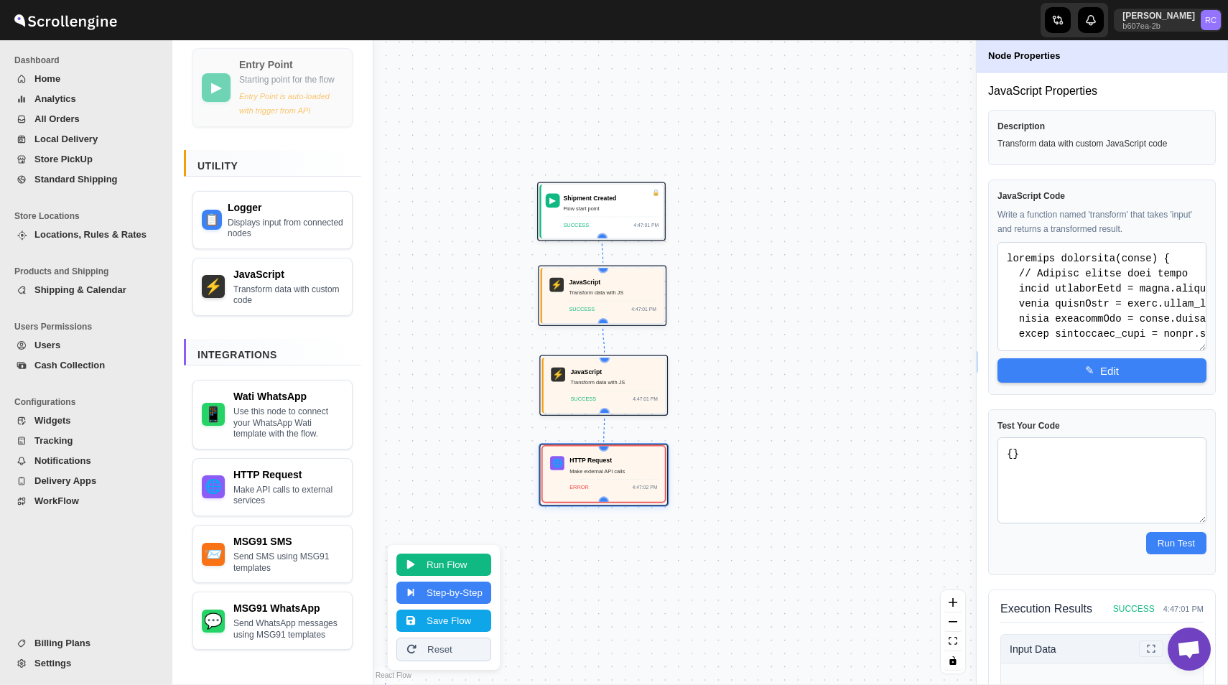
click at [620, 470] on div "Make external API calls" at bounding box center [614, 471] width 88 height 9
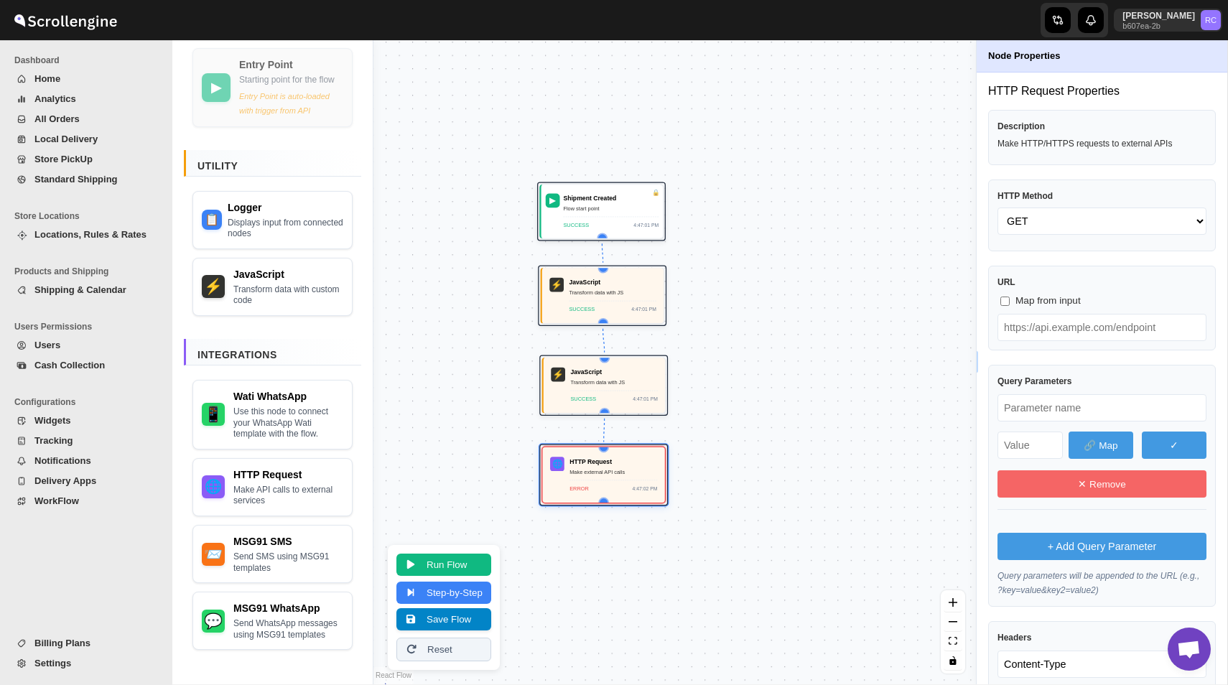
click at [463, 616] on button "Save Flow" at bounding box center [444, 619] width 95 height 22
click at [934, 30] on div "Rahul Chopra b607ea-2b RC" at bounding box center [1008, 20] width 442 height 40
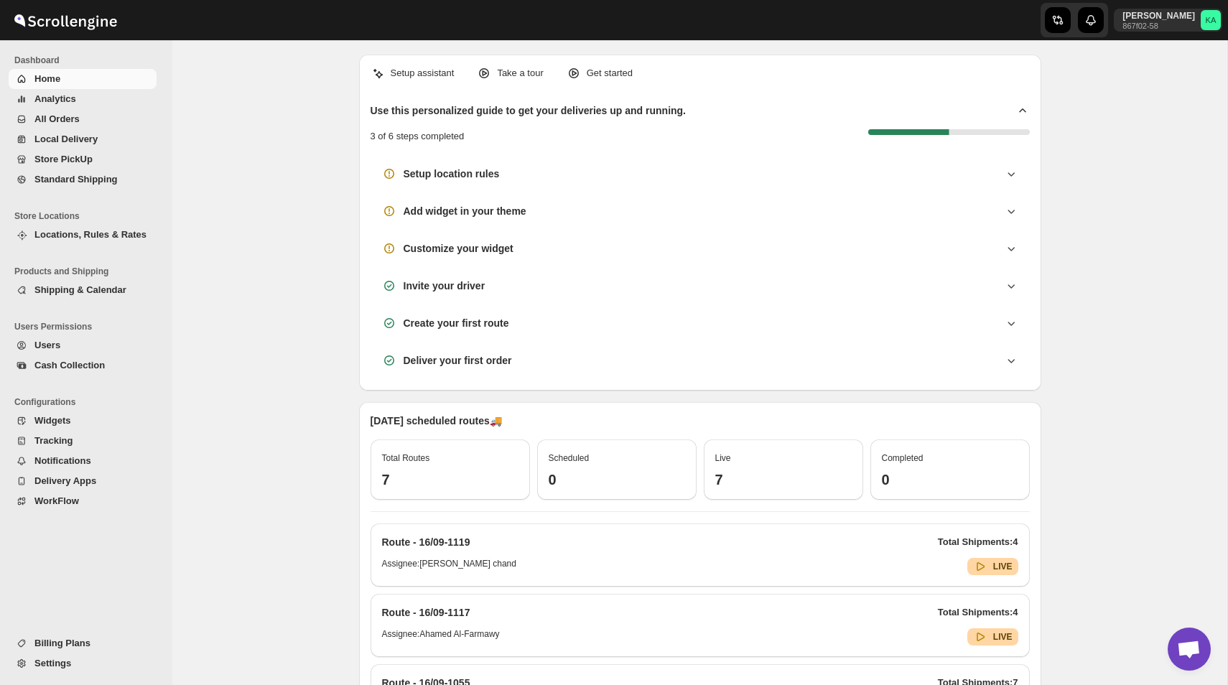
click at [86, 499] on span "WorkFlow" at bounding box center [93, 501] width 119 height 14
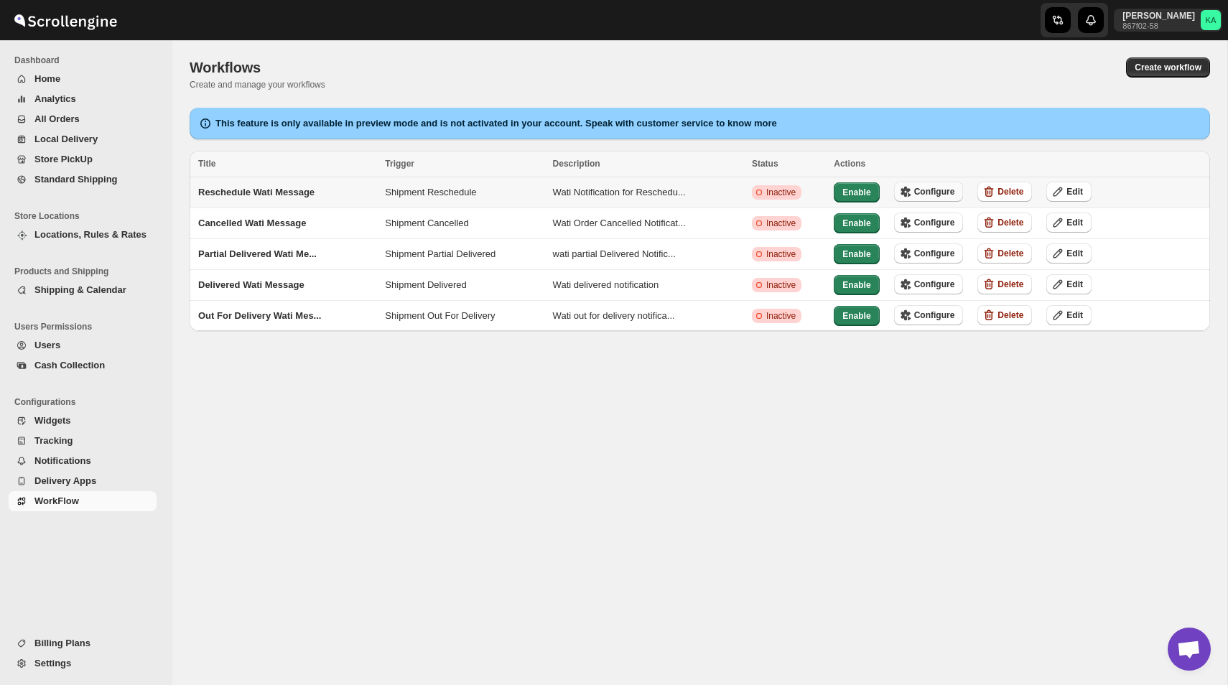
click at [943, 189] on span "Configure" at bounding box center [934, 191] width 41 height 11
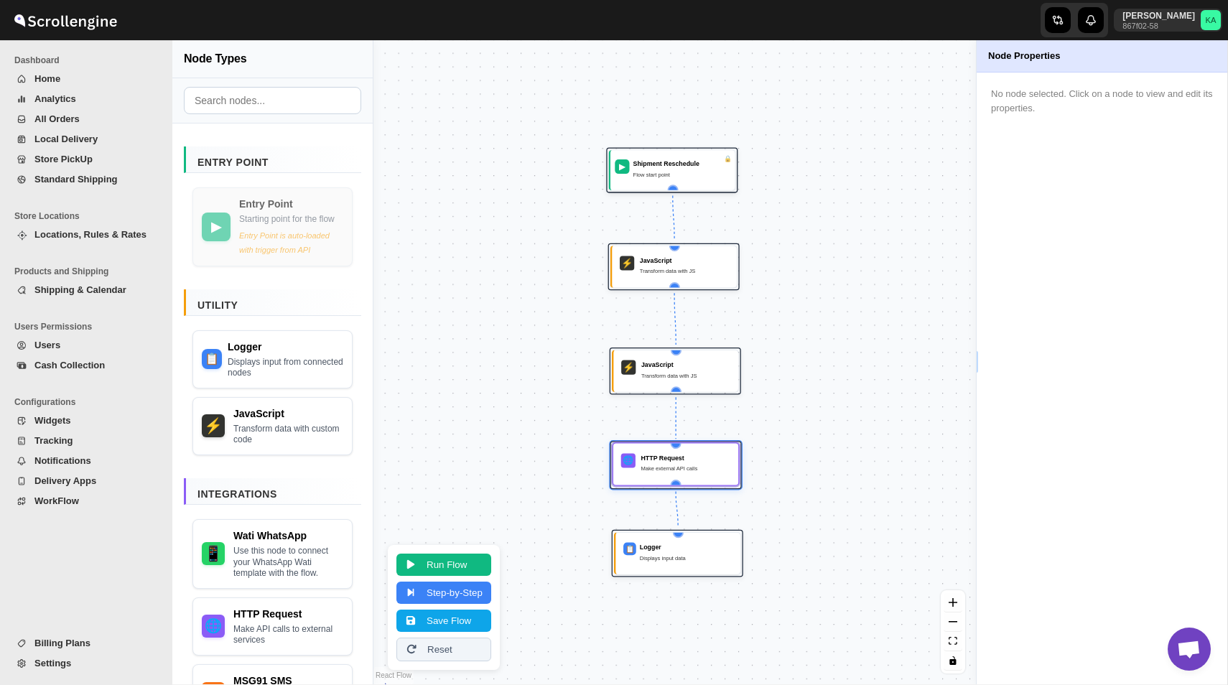
click at [676, 465] on div "Make external API calls" at bounding box center [686, 469] width 90 height 9
select select "POST"
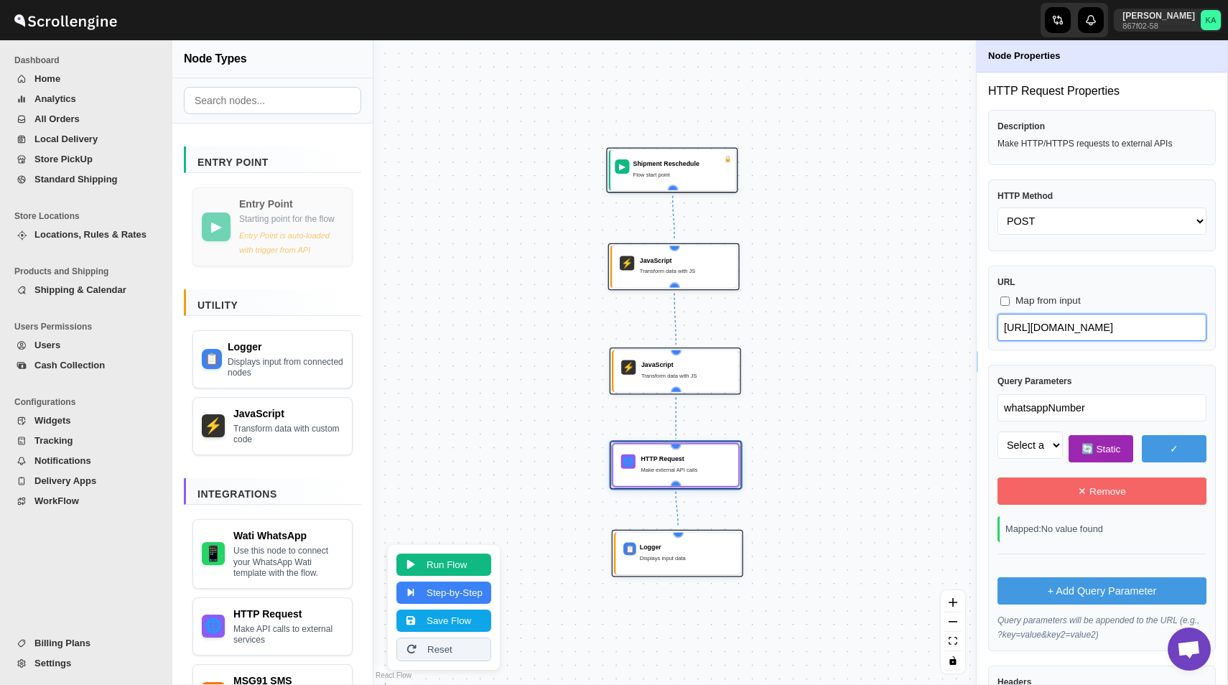
click at [1066, 330] on input "[URL][DOMAIN_NAME]" at bounding box center [1102, 327] width 209 height 27
click at [1055, 409] on input "whatsappNumber" at bounding box center [1102, 407] width 209 height 27
click at [475, 562] on button "Run Flow" at bounding box center [444, 563] width 95 height 22
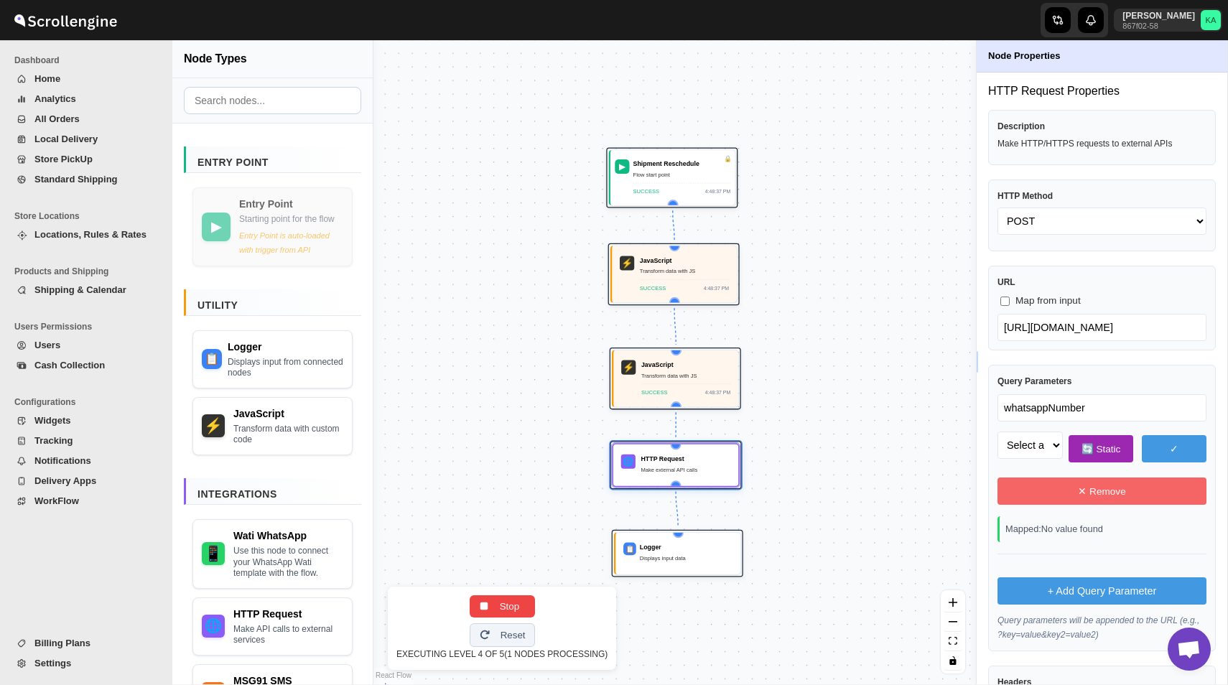
select select "phone_no"
select select "body"
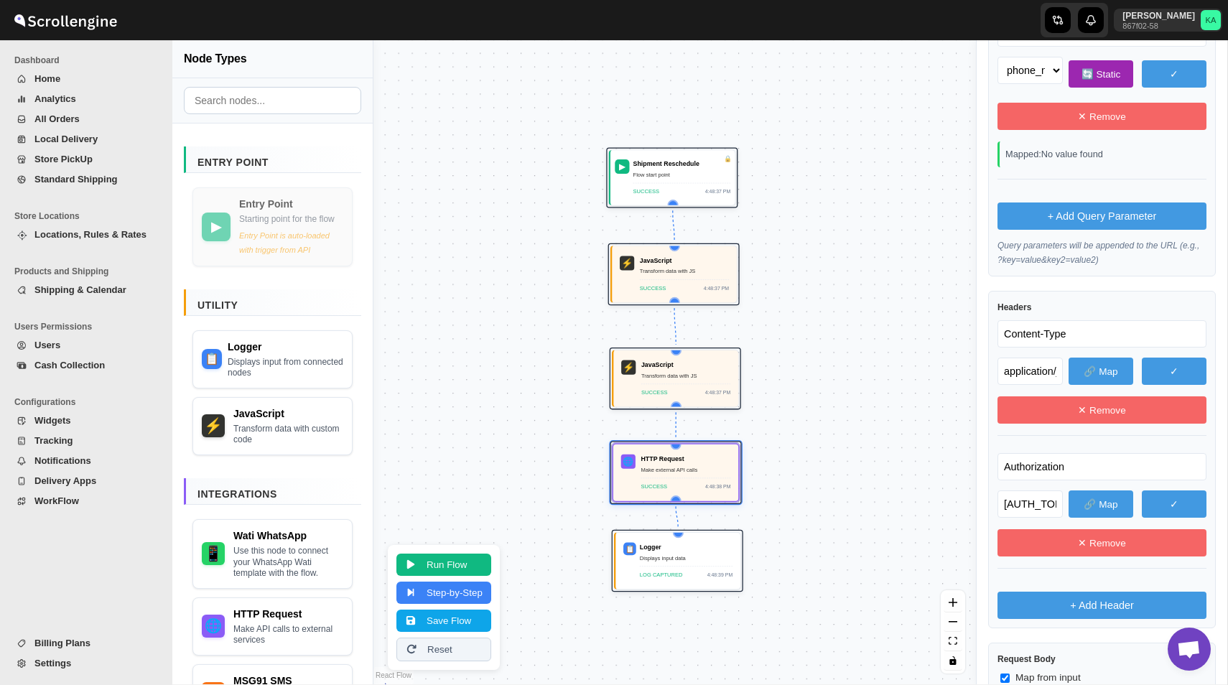
scroll to position [460, 0]
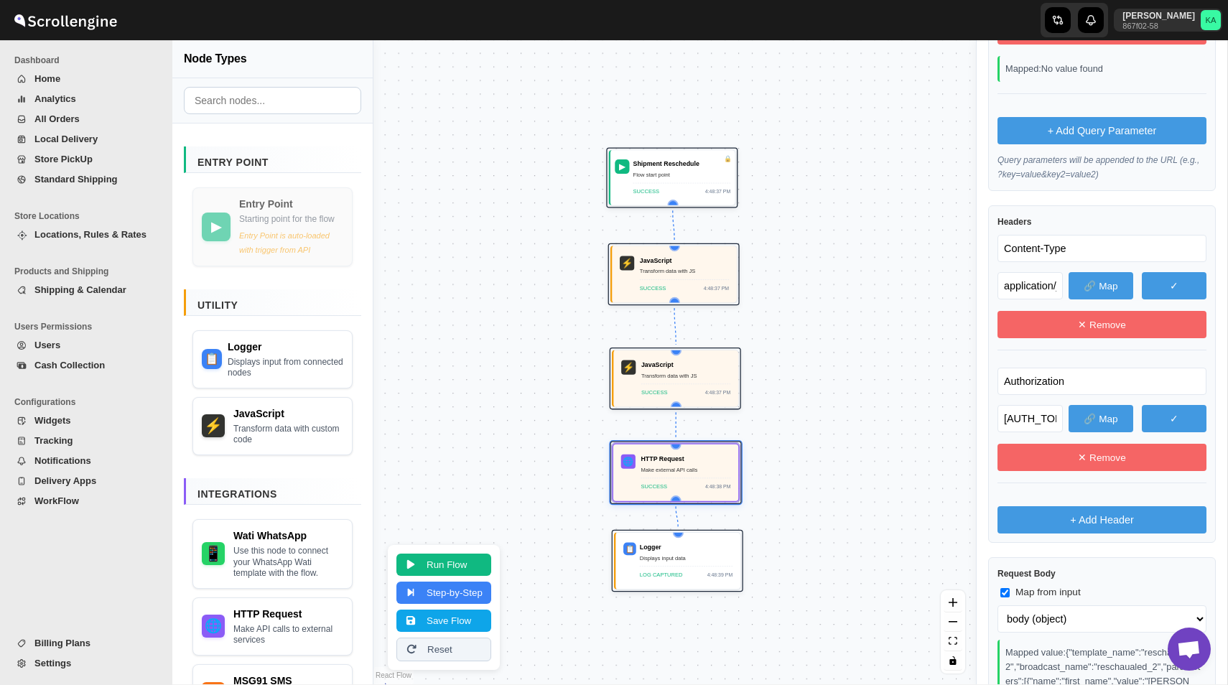
click at [1027, 386] on input "Authorization" at bounding box center [1102, 381] width 209 height 27
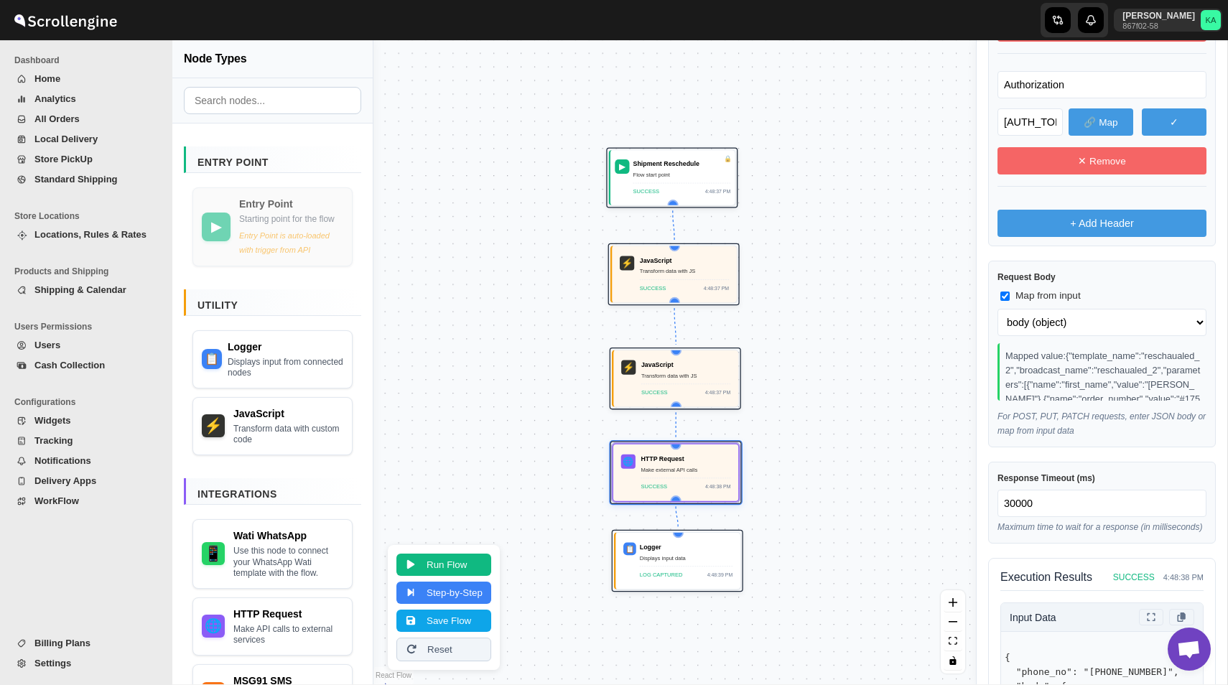
scroll to position [789, 0]
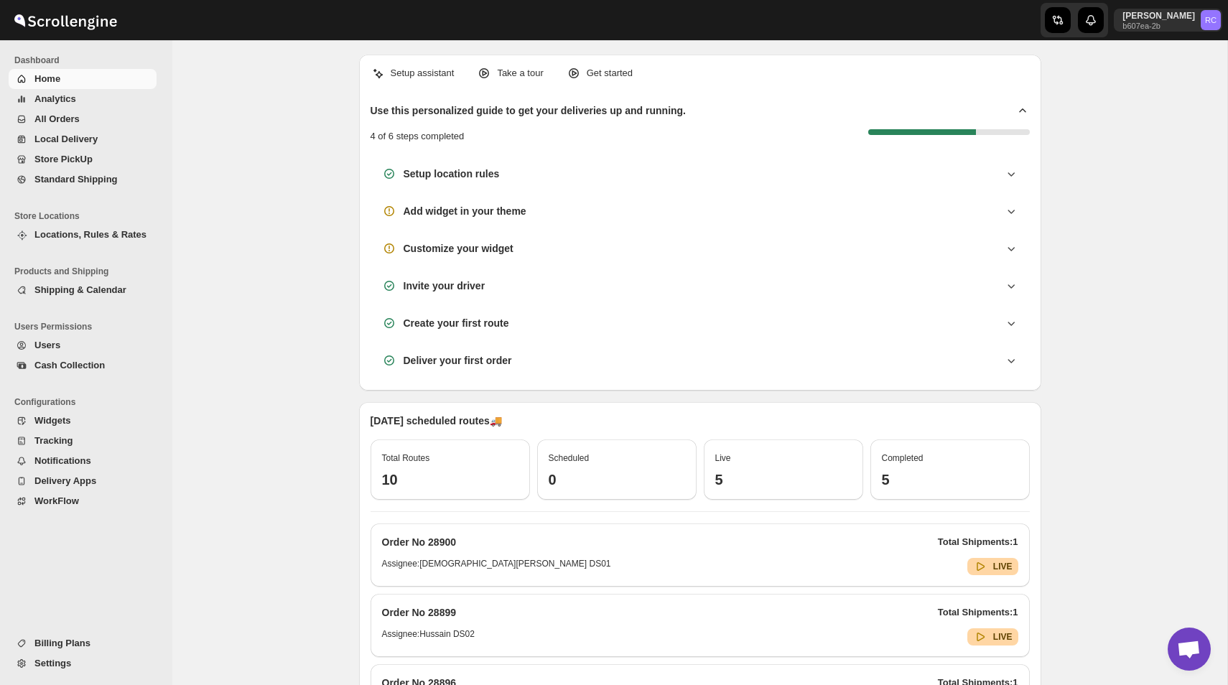
click at [36, 506] on span "WorkFlow" at bounding box center [56, 501] width 45 height 11
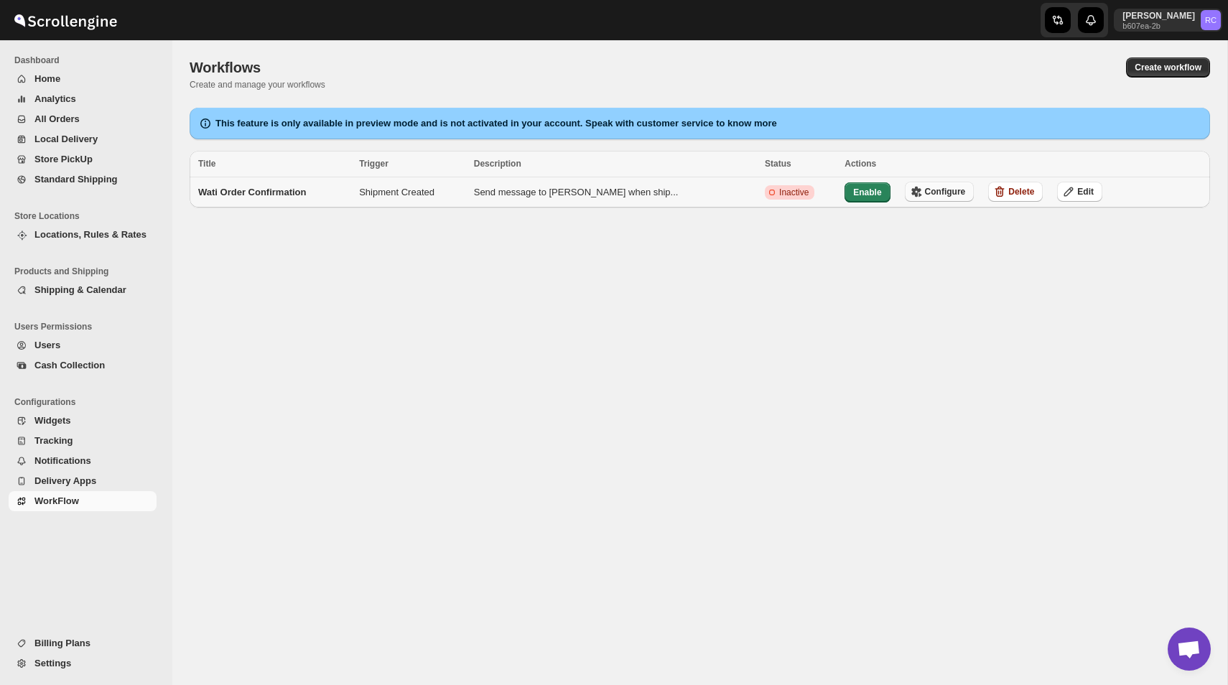
click at [927, 193] on span "Configure" at bounding box center [945, 191] width 41 height 11
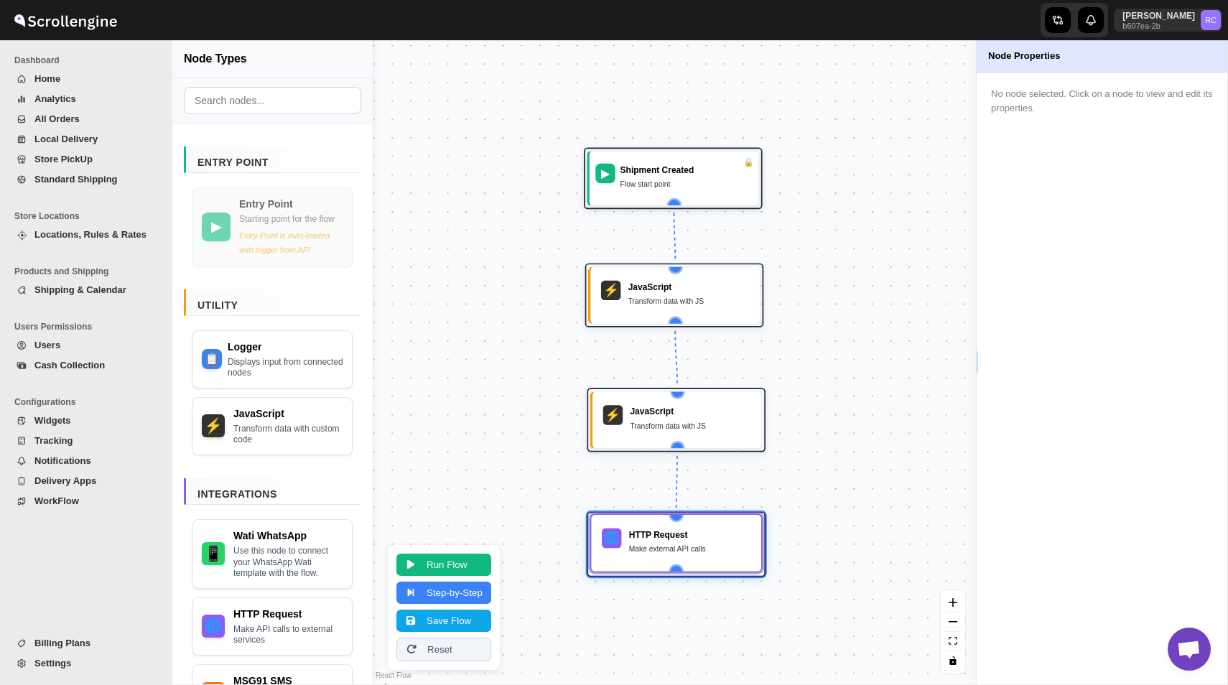
click at [692, 538] on div "HTTP Request" at bounding box center [690, 535] width 122 height 12
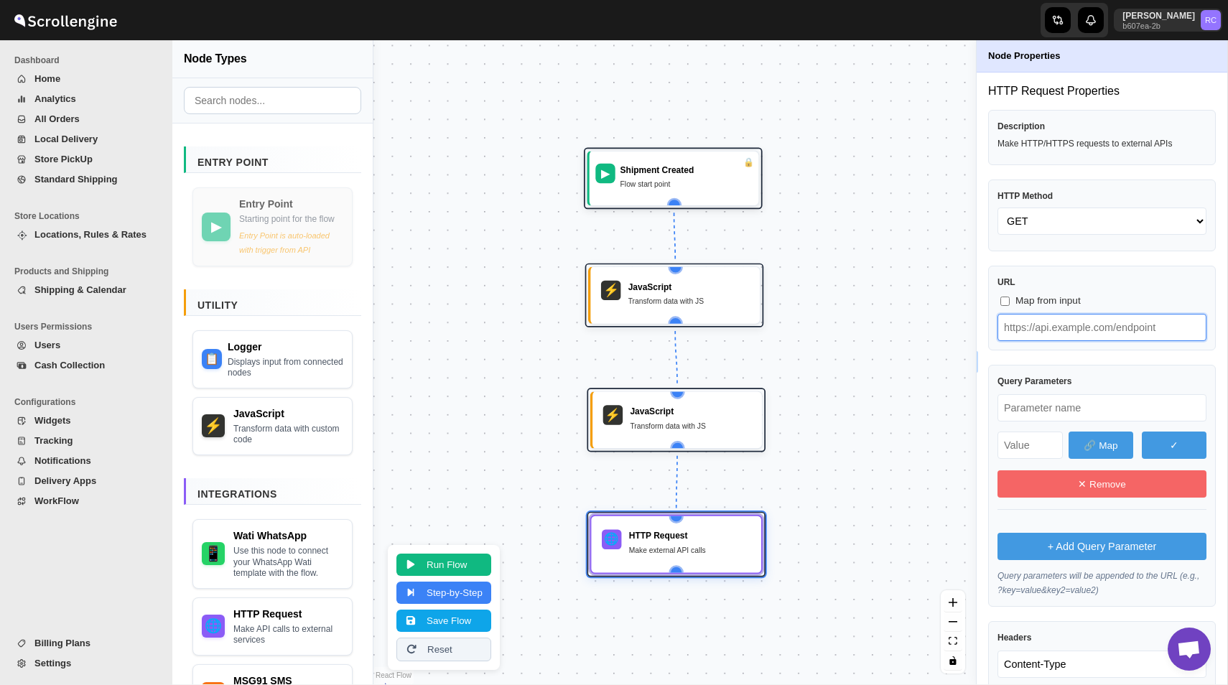
click at [1093, 330] on input "text" at bounding box center [1102, 327] width 209 height 27
paste input "text"
type input "https://live-mt-server.wati.io/385134/api/v1/sendTemplateMessage"
click at [1055, 409] on input "text" at bounding box center [1102, 407] width 209 height 27
paste input "text"
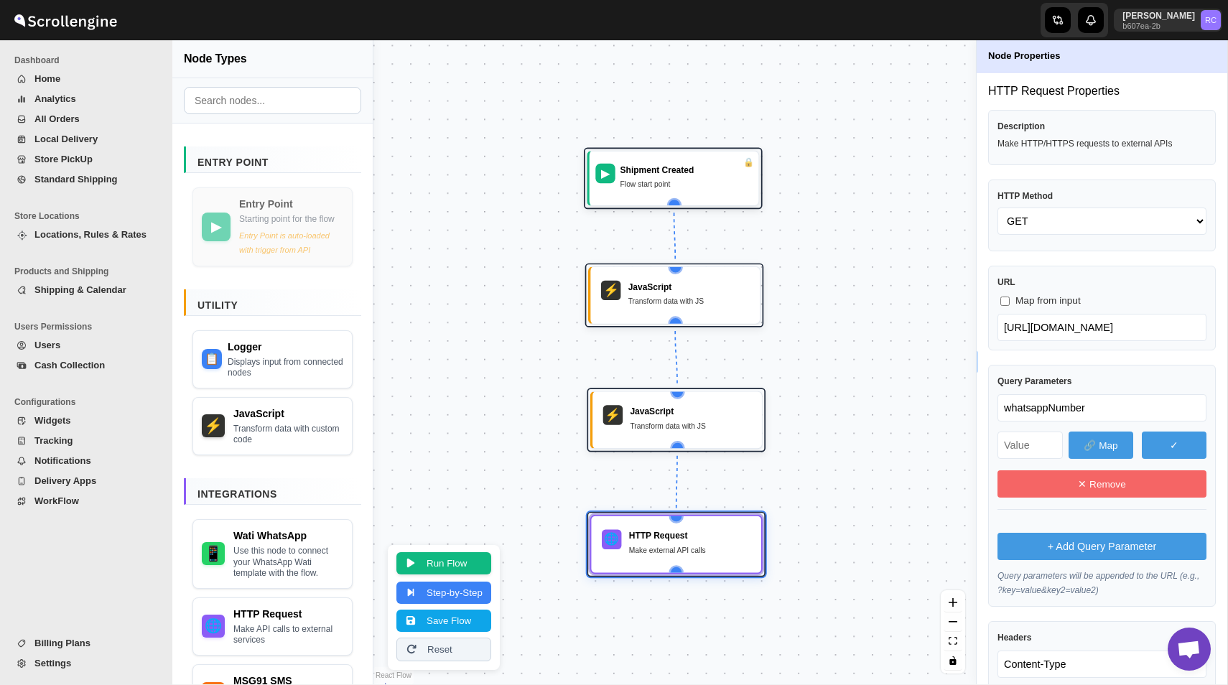
type input "whatsappNumber"
click at [469, 565] on button "Run Flow" at bounding box center [444, 563] width 95 height 22
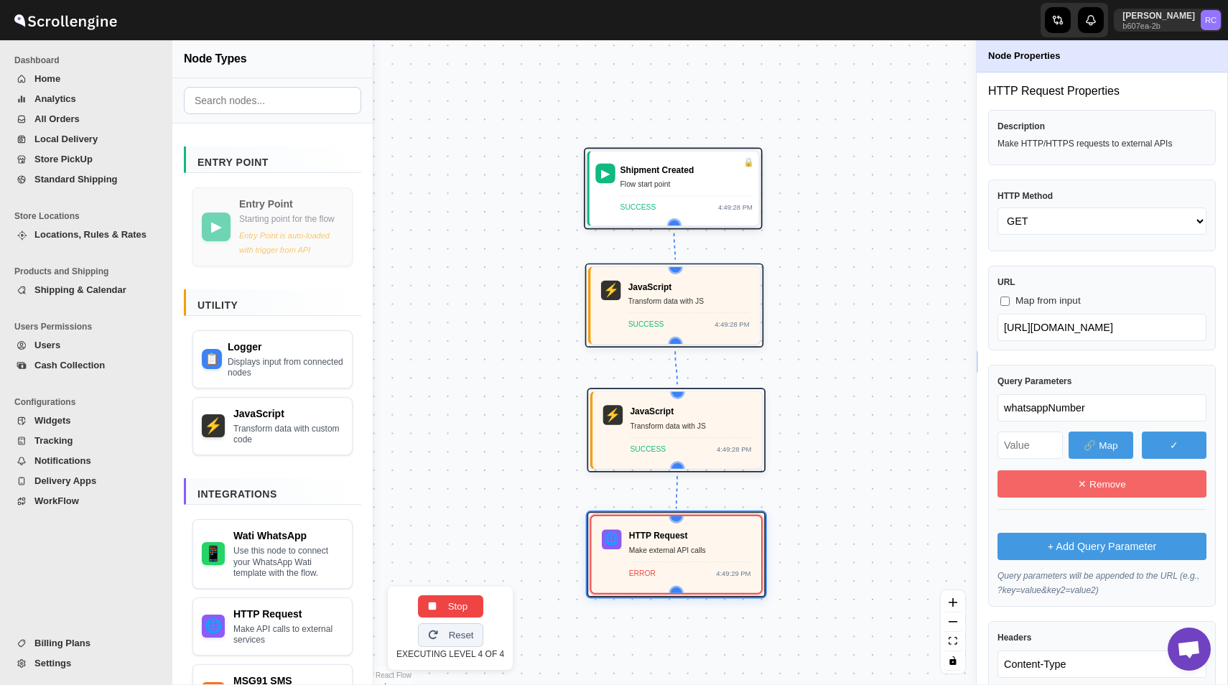
click at [1097, 443] on button "🔗 Map" at bounding box center [1101, 445] width 65 height 27
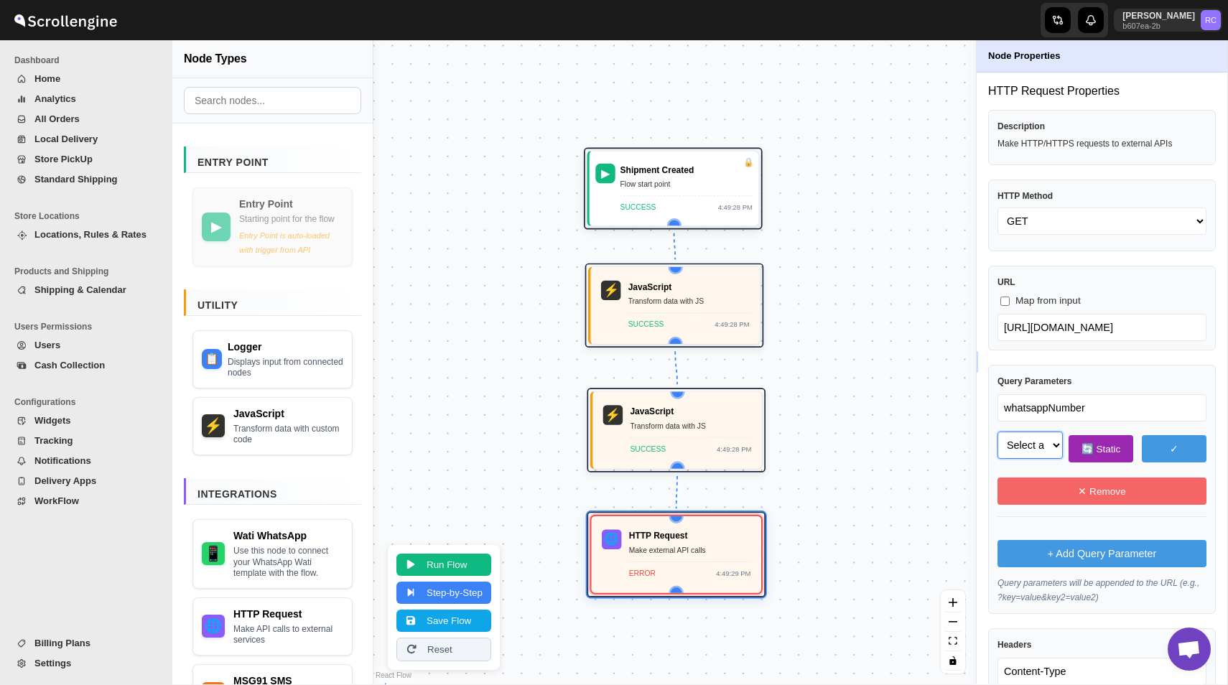
click at [1034, 439] on select "Select a field to map phone_no (string) body (object) body.template_name (strin…" at bounding box center [1030, 445] width 65 height 27
select select "phone_no"
click at [998, 432] on select "Select a field to map phone_no (string) body (object) body.template_name (strin…" at bounding box center [1030, 445] width 65 height 27
select select "phone_no"
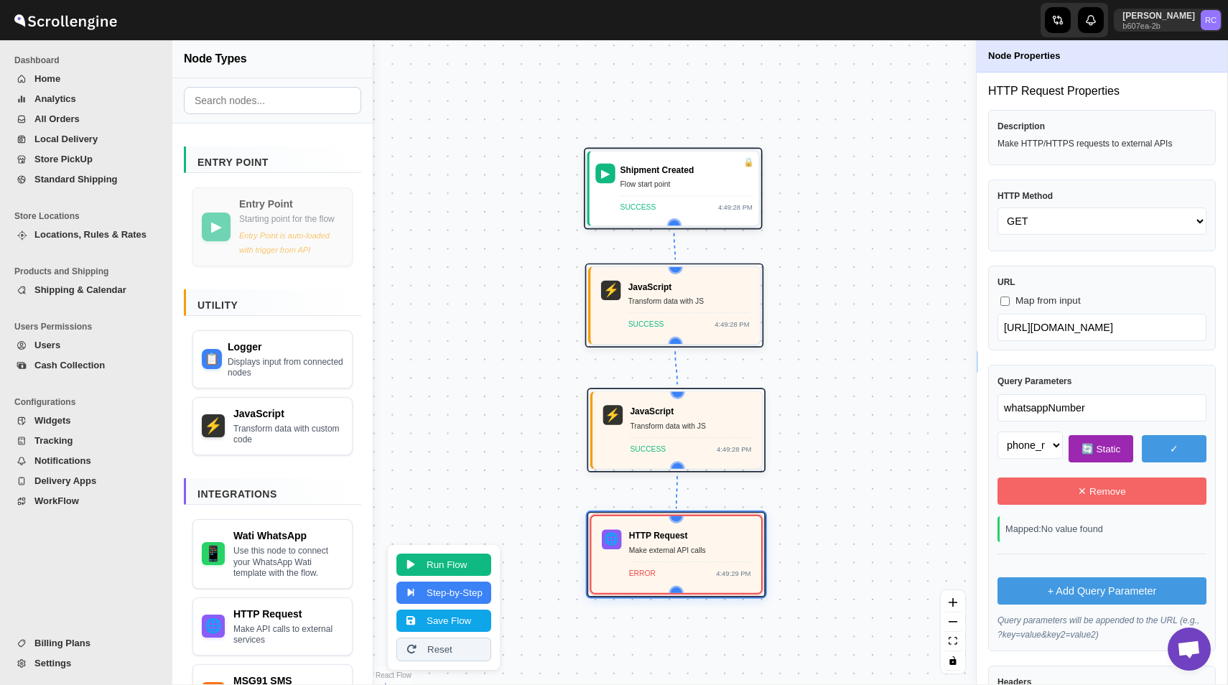
click at [991, 468] on div "Query Parameters whatsappNumber Select a field to map phone_no (string) body (o…" at bounding box center [1102, 508] width 228 height 287
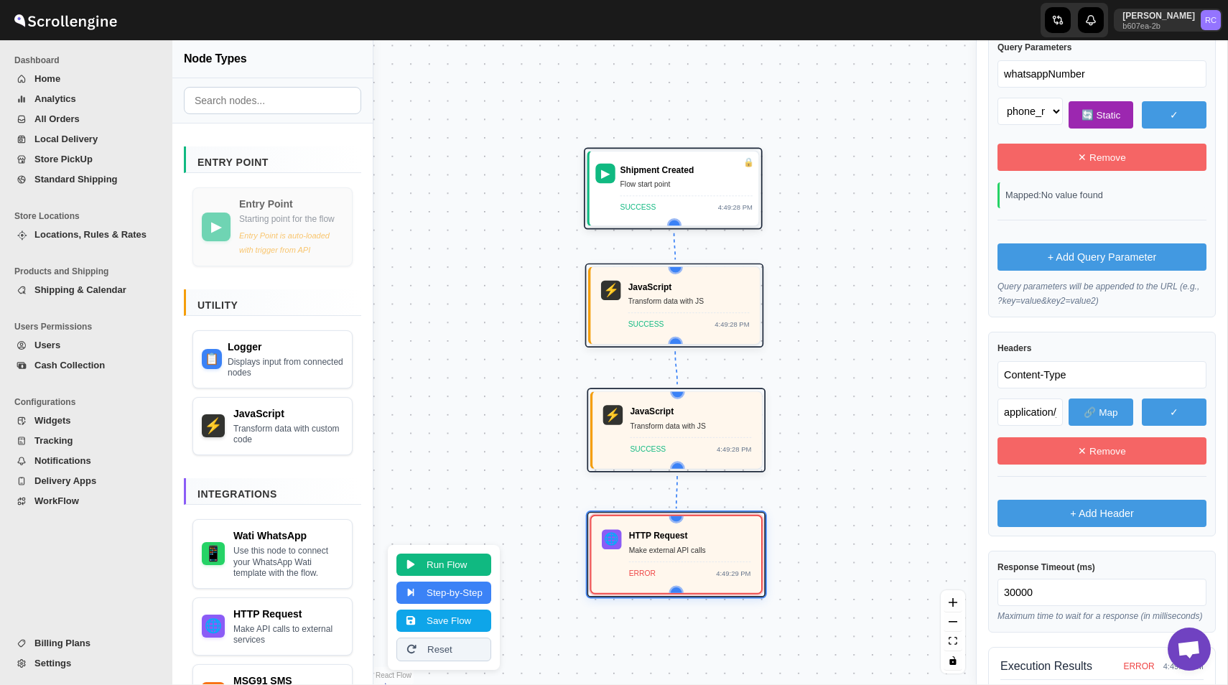
scroll to position [371, 0]
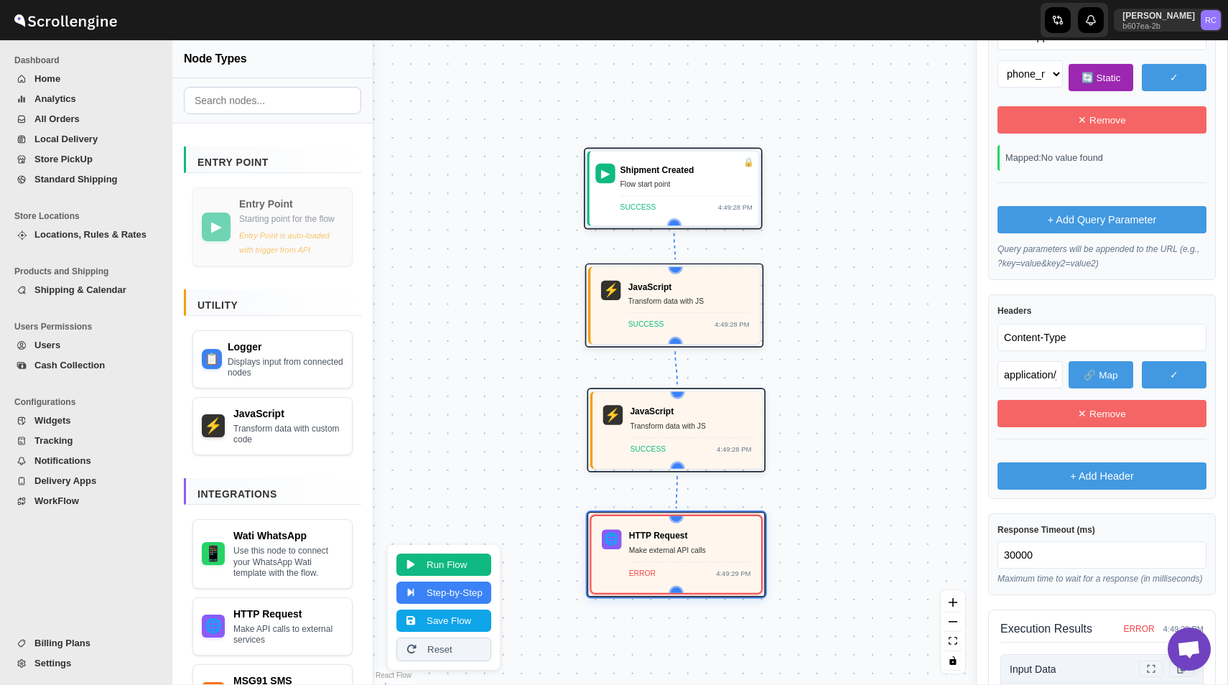
click at [1075, 493] on div "Headers Content-Type application/json 🔗 Map ✓ ✕ Remove + Add Header" at bounding box center [1102, 397] width 228 height 205
click at [1075, 475] on button "+ Add Header" at bounding box center [1102, 476] width 209 height 27
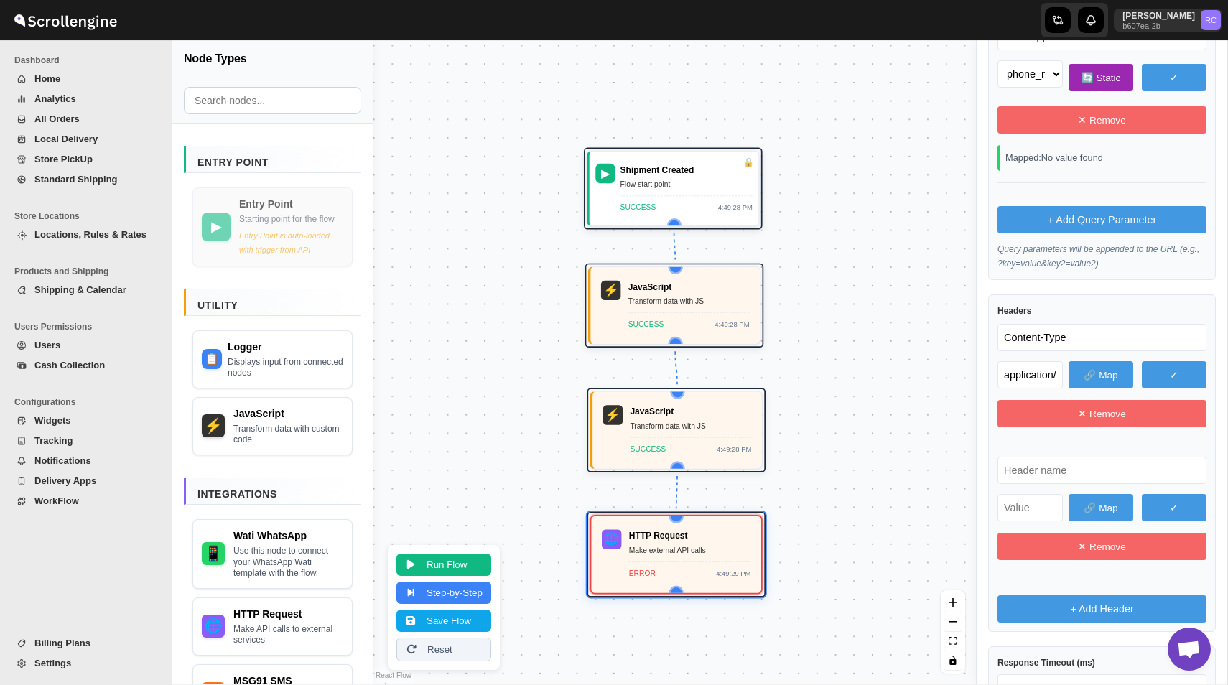
click at [1054, 479] on input "text" at bounding box center [1102, 470] width 209 height 27
paste input "text"
type input "Authorization"
click at [1025, 511] on input "text" at bounding box center [1030, 507] width 65 height 27
type input "Bearer"
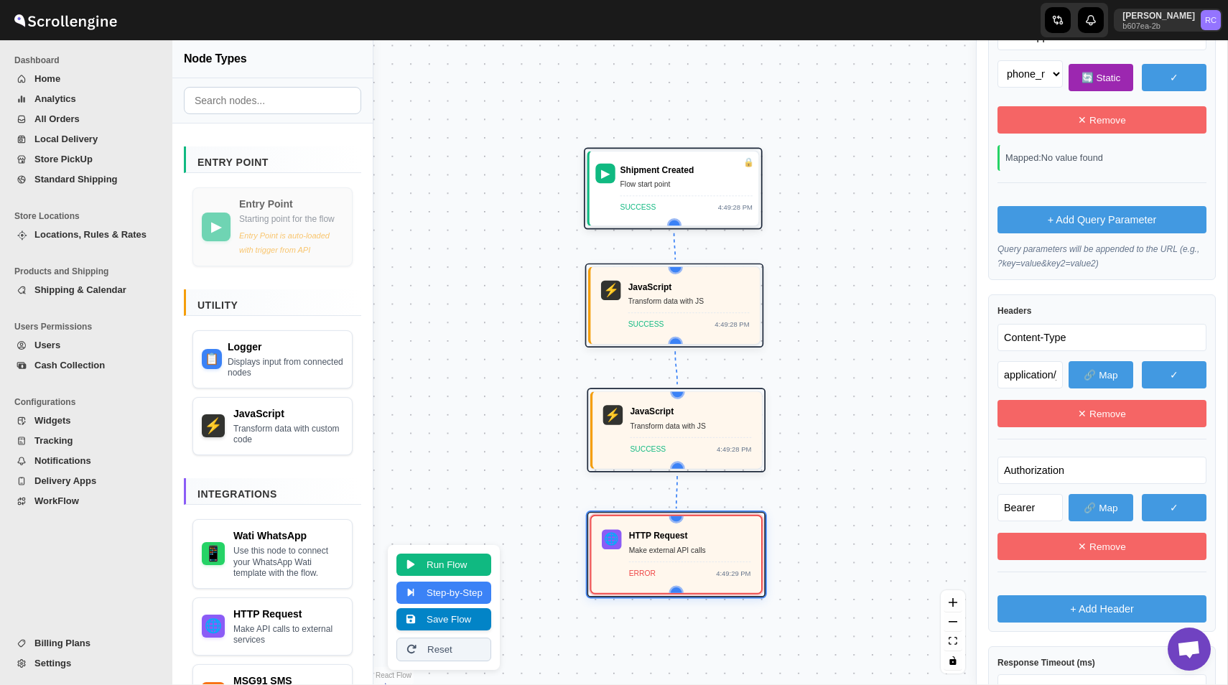
click at [457, 618] on button "Save Flow" at bounding box center [444, 619] width 95 height 22
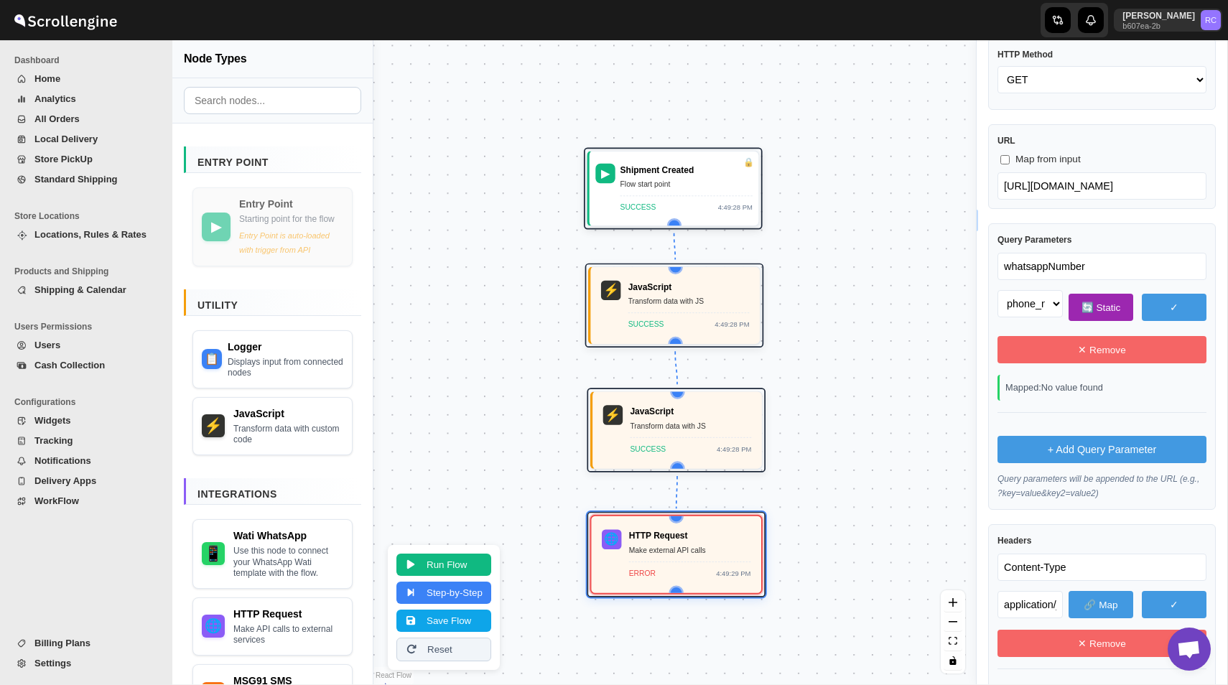
scroll to position [114, 0]
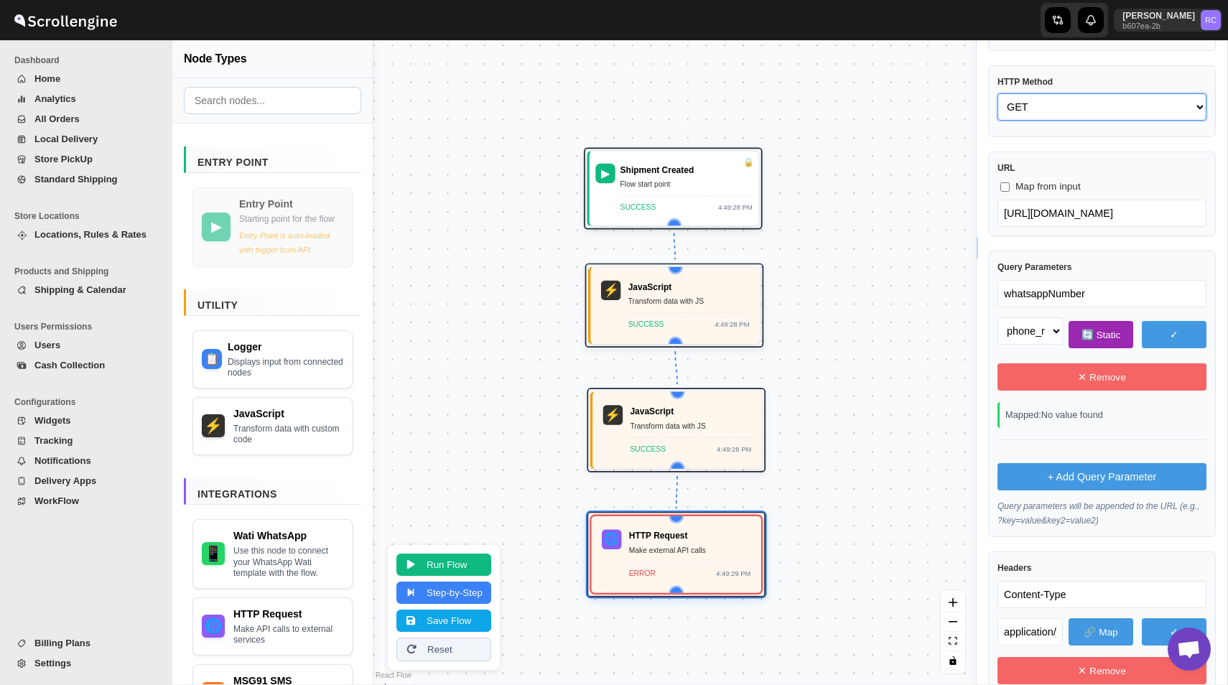
click at [1032, 109] on select "GET POST PUT PATCH DELETE HEAD OPTIONS" at bounding box center [1102, 106] width 209 height 27
click at [998, 93] on select "GET POST PUT PATCH DELETE HEAD OPTIONS" at bounding box center [1102, 106] width 209 height 27
select select "POST"
click at [445, 621] on button "Save Flow" at bounding box center [444, 619] width 95 height 22
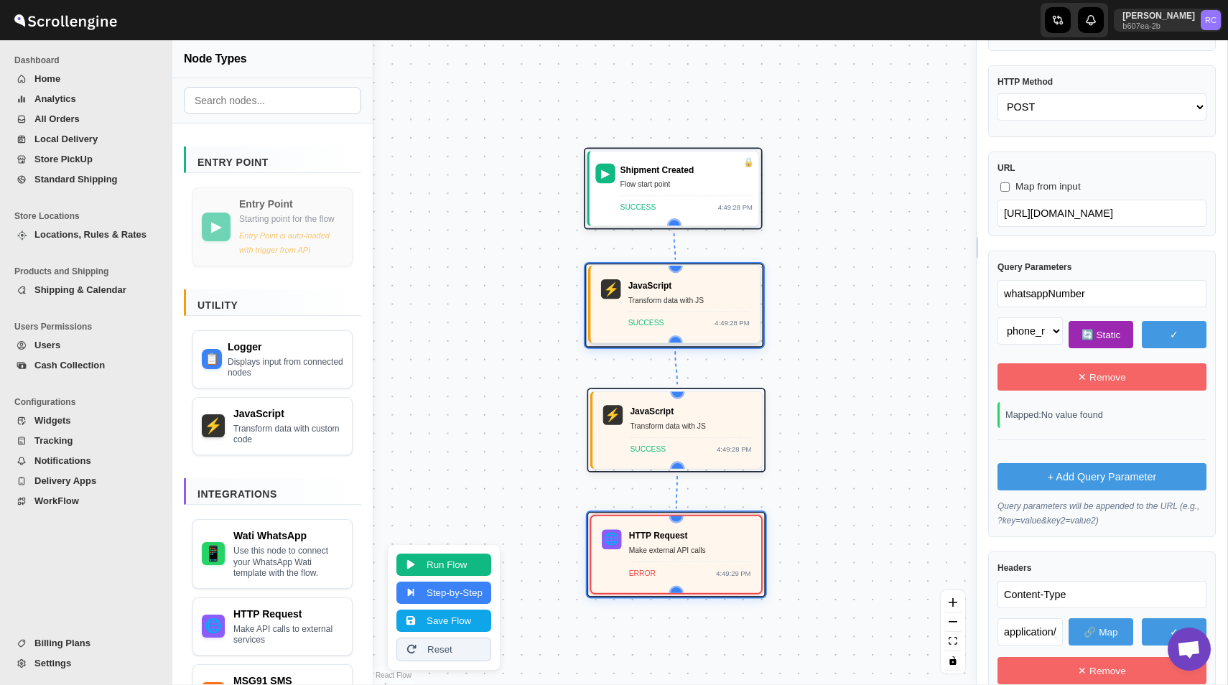
click at [655, 301] on div "Transform data with JS" at bounding box center [689, 301] width 121 height 12
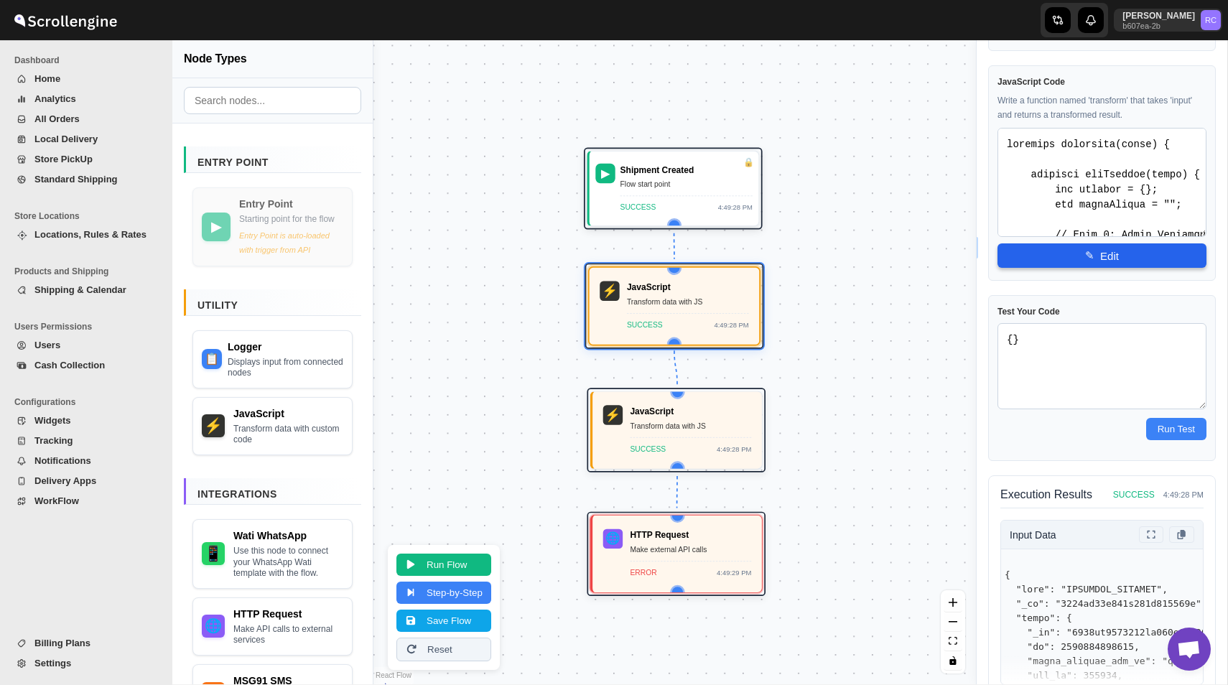
click at [1075, 255] on button "✎ Edit" at bounding box center [1102, 256] width 209 height 24
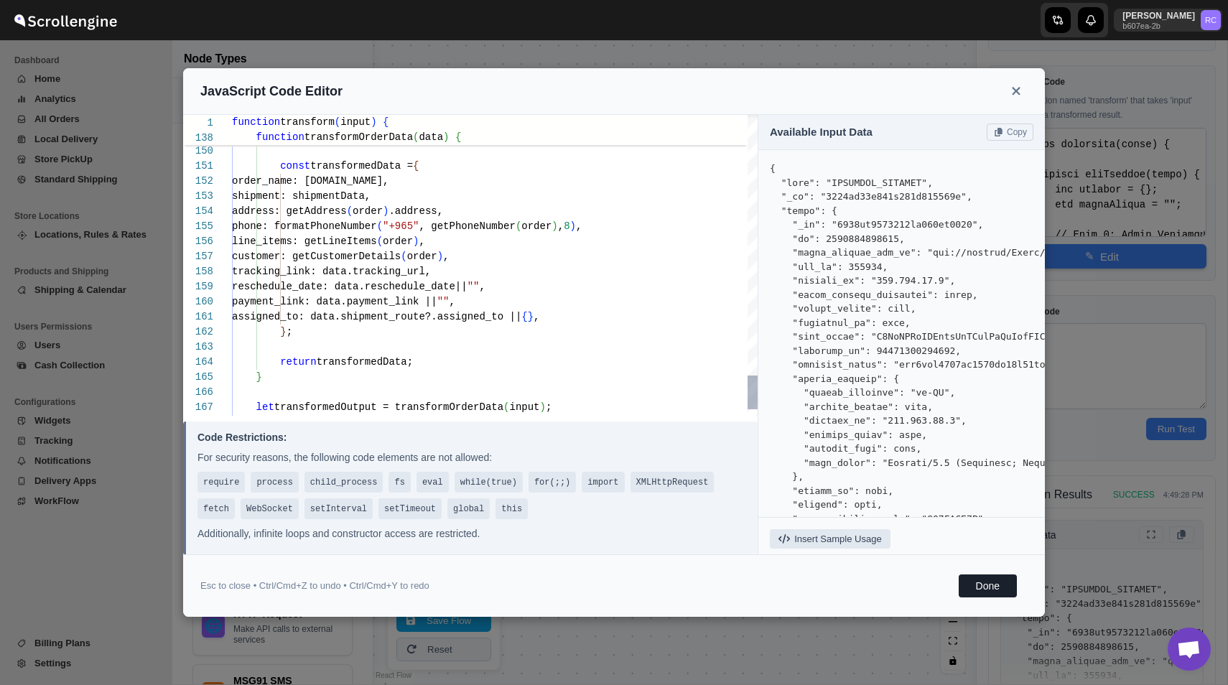
type textarea "phone: formatPhoneNumber("+96", getPhoneNumber(order), 8), line_items: getLineI…"
type textarea "function transform(input) { function getAddress(order) { let address = {}; let …"
type textarea "phone: formatPhoneNumber("+9", getPhoneNumber(order), 8), line_items: getLineIt…"
type textarea "function transform(input) { function getAddress(order) { let address = {}; let …"
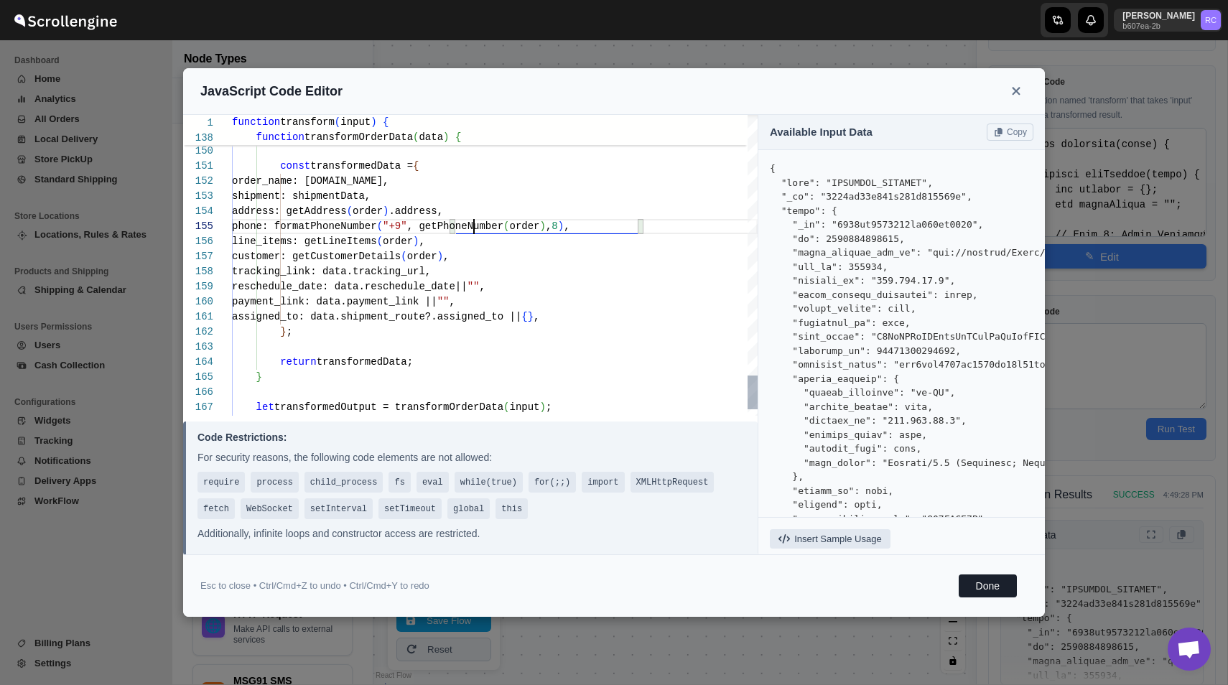
type textarea "phone: formatPhoneNumber("+91", getPhoneNumber(order), 8), line_items: getLineI…"
type textarea "function transform(input) { function getAddress(order) { let address = {}; let …"
type textarea "phone: formatPhoneNumber("+91", getPhoneNumber(order), ), line_items: getLineIt…"
type textarea "function transform(input) { function getAddress(order) { let address = {}; let …"
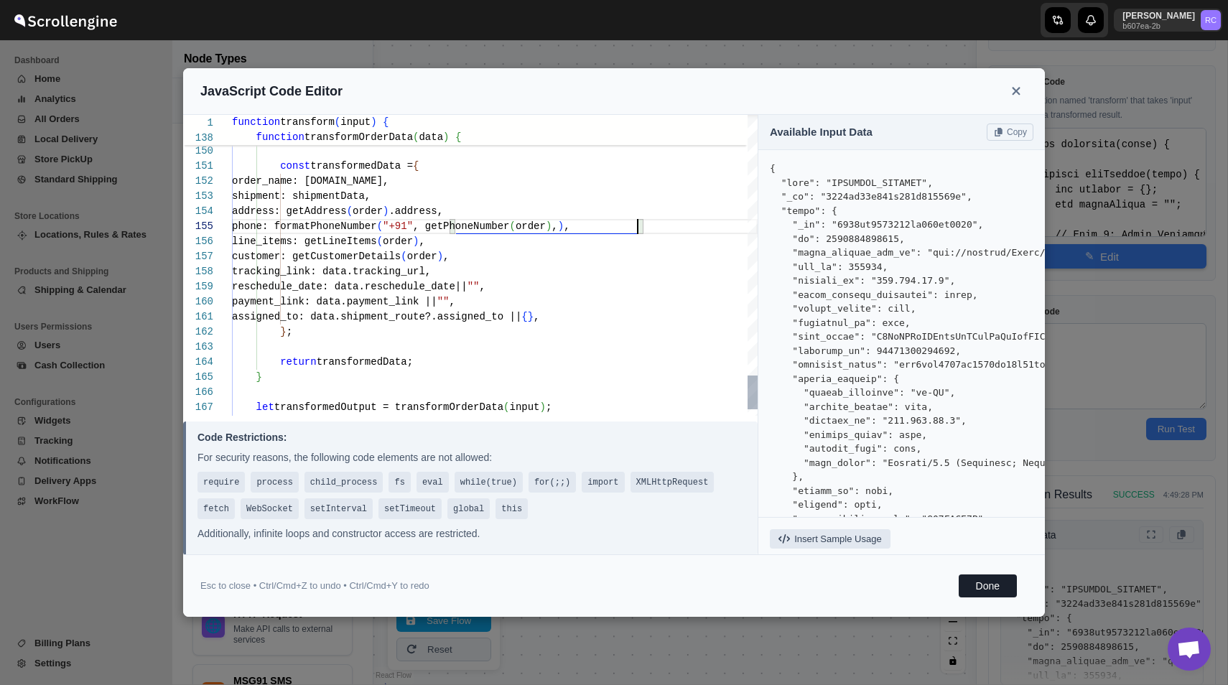
type textarea "phone: formatPhoneNumber("+91", getPhoneNumber(order), 1), line_items: getLineI…"
type textarea "function transform(input) { function getAddress(order) { let address = {}; let …"
type textarea "phone: formatPhoneNumber("+91", getPhoneNumber(order), 10), line_items: getLine…"
type textarea "function transform(input) { function getAddress(order) { let address = {}; let …"
type textarea "phone: formatPhoneNumber("+91", getPhoneNumber(order), 10), line_items: getLine…"
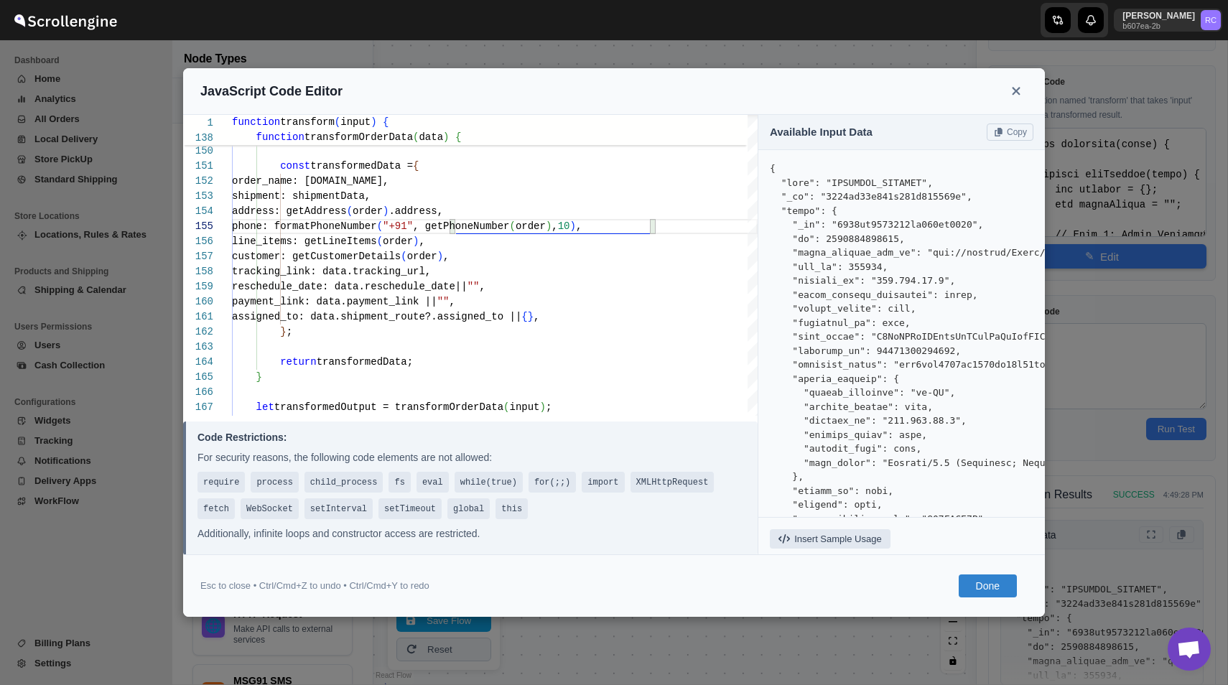
click at [994, 580] on button "Done" at bounding box center [988, 586] width 58 height 23
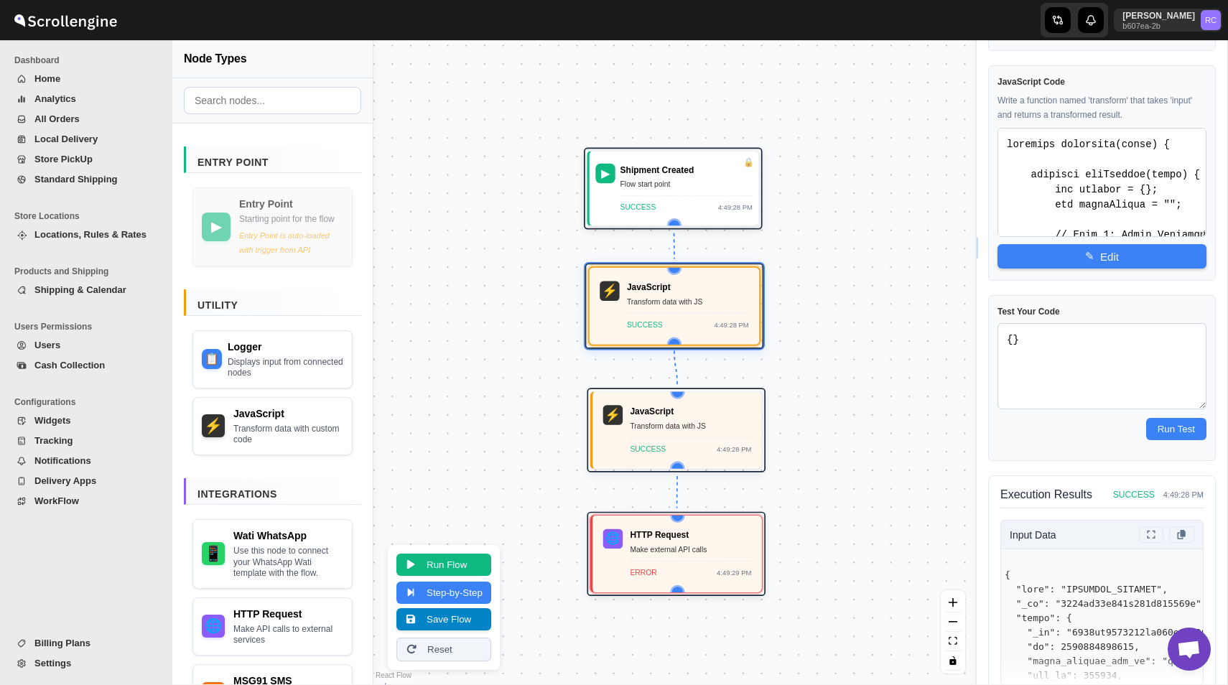
click at [451, 618] on button "Save Flow" at bounding box center [444, 619] width 95 height 22
click at [460, 557] on button "Run Flow" at bounding box center [444, 563] width 95 height 22
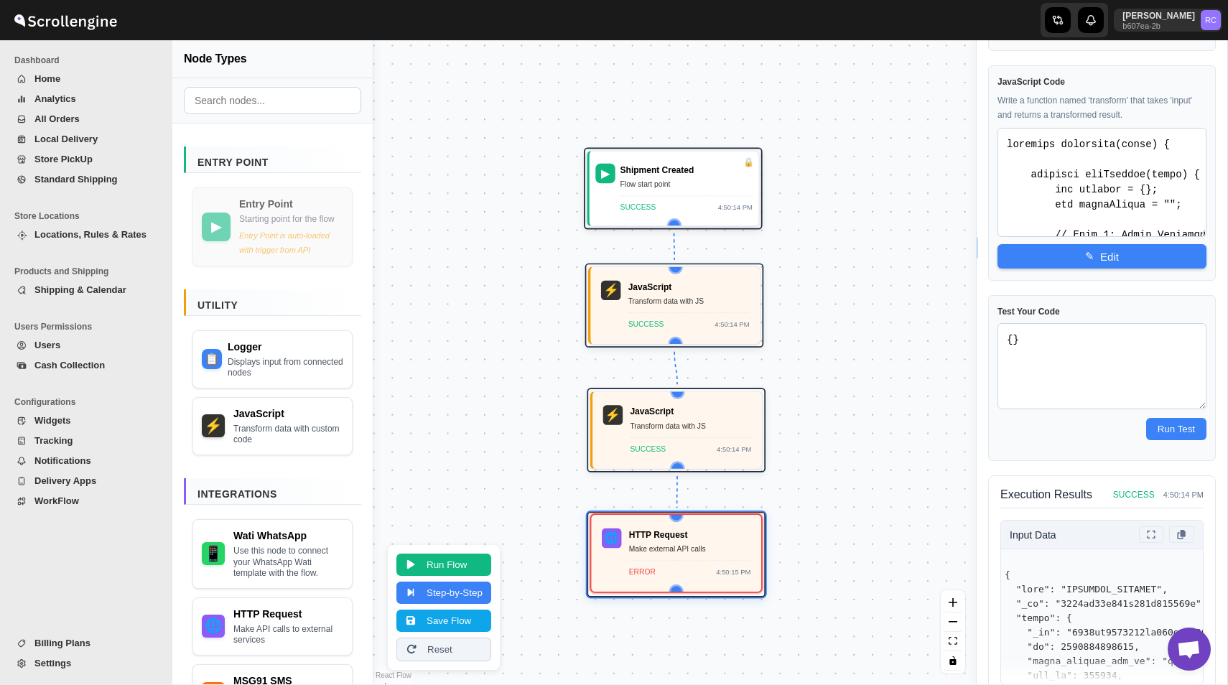
click at [678, 565] on div "ERROR 4:50:15 PM" at bounding box center [690, 569] width 122 height 18
select select "POST"
select select "phone_no"
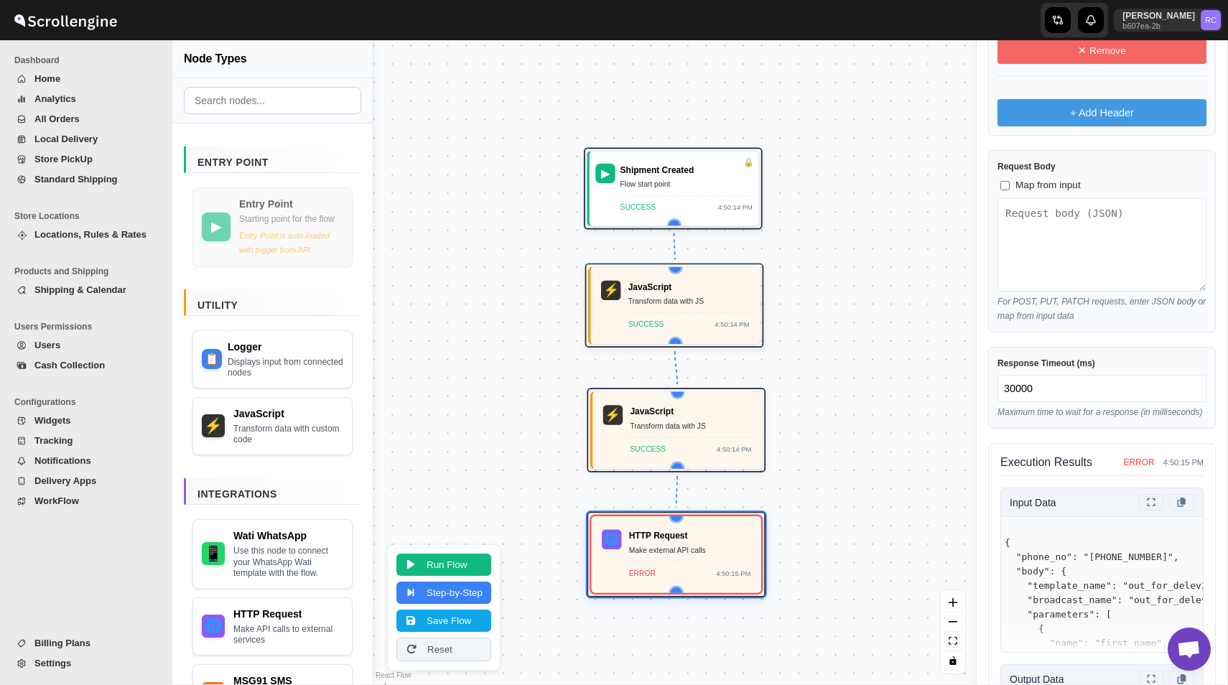
scroll to position [1058, 0]
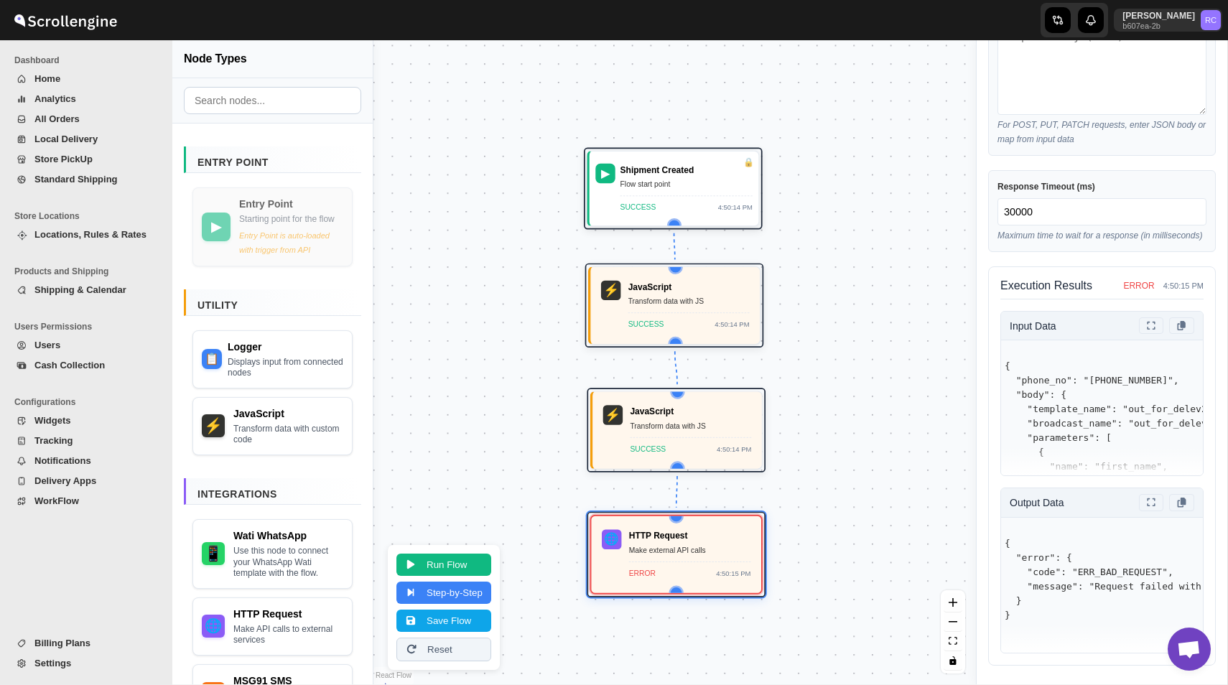
click at [976, 398] on div "▶ Shipment Created Flow start point SUCCESS 4:50:14 PM ⚡ JavaScript Transform d…" at bounding box center [675, 362] width 603 height 644
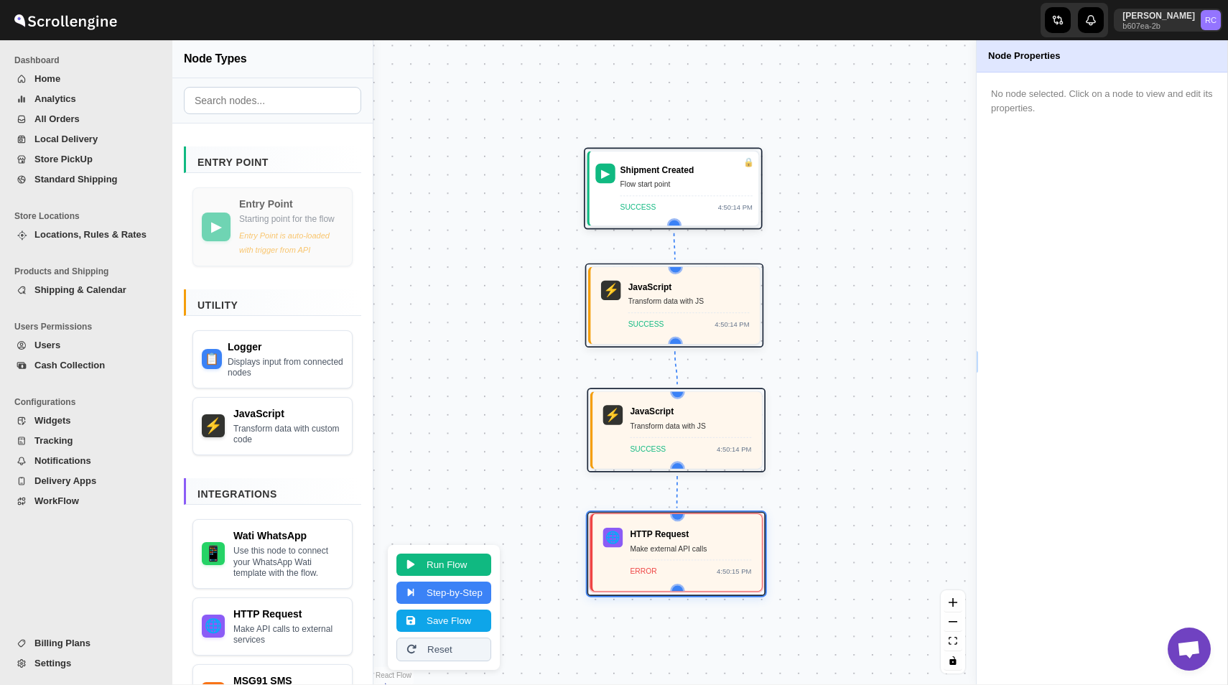
click at [636, 564] on div "ERROR 4:50:15 PM" at bounding box center [690, 569] width 121 height 18
select select "POST"
select select "phone_no"
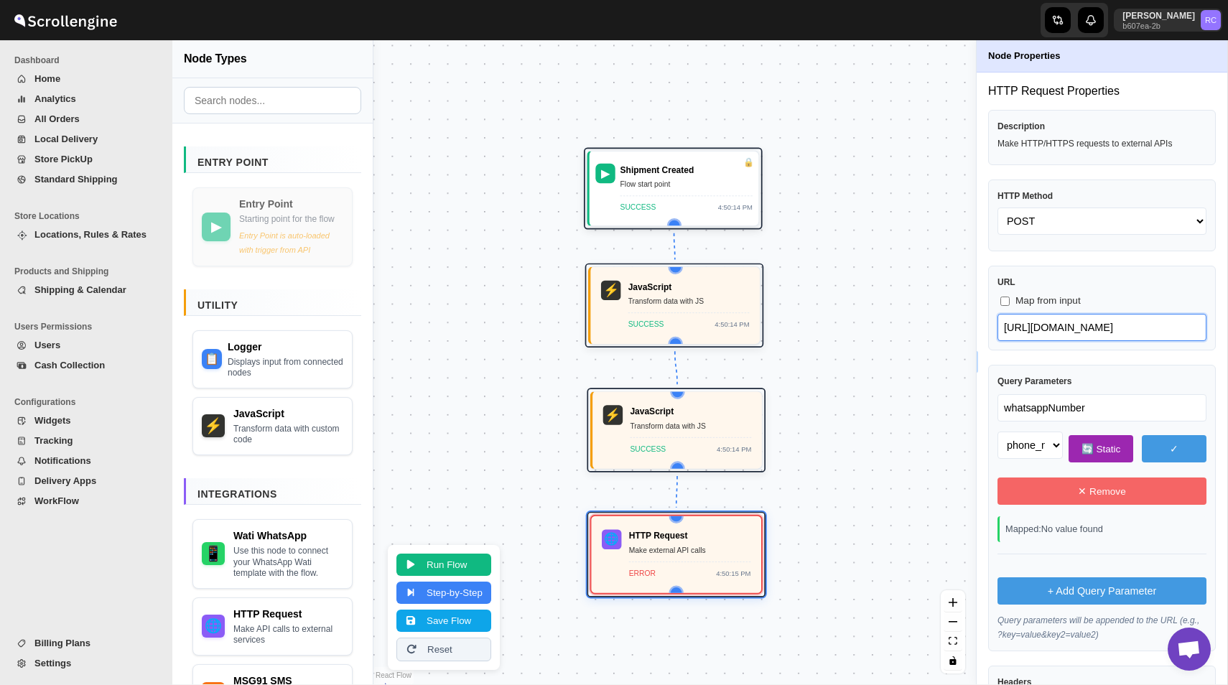
click at [1104, 318] on input "https://live-mt-server.wati.io/385134/api/v1/sendTemplateMessage" at bounding box center [1102, 327] width 209 height 27
click at [1152, 323] on input "https://live-mt-server.wati.io/385134/api/v1/sendTemplateMessage" at bounding box center [1102, 327] width 209 height 27
drag, startPoint x: 1004, startPoint y: 326, endPoint x: 1216, endPoint y: 330, distance: 212.7
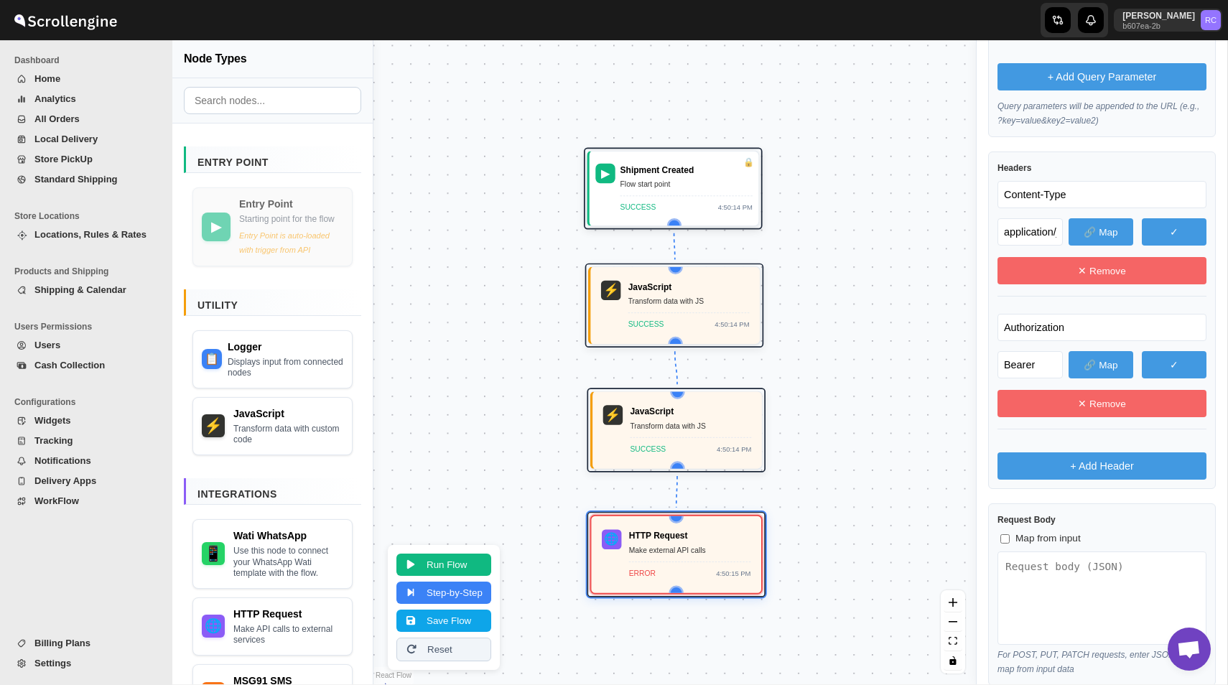
scroll to position [607, 0]
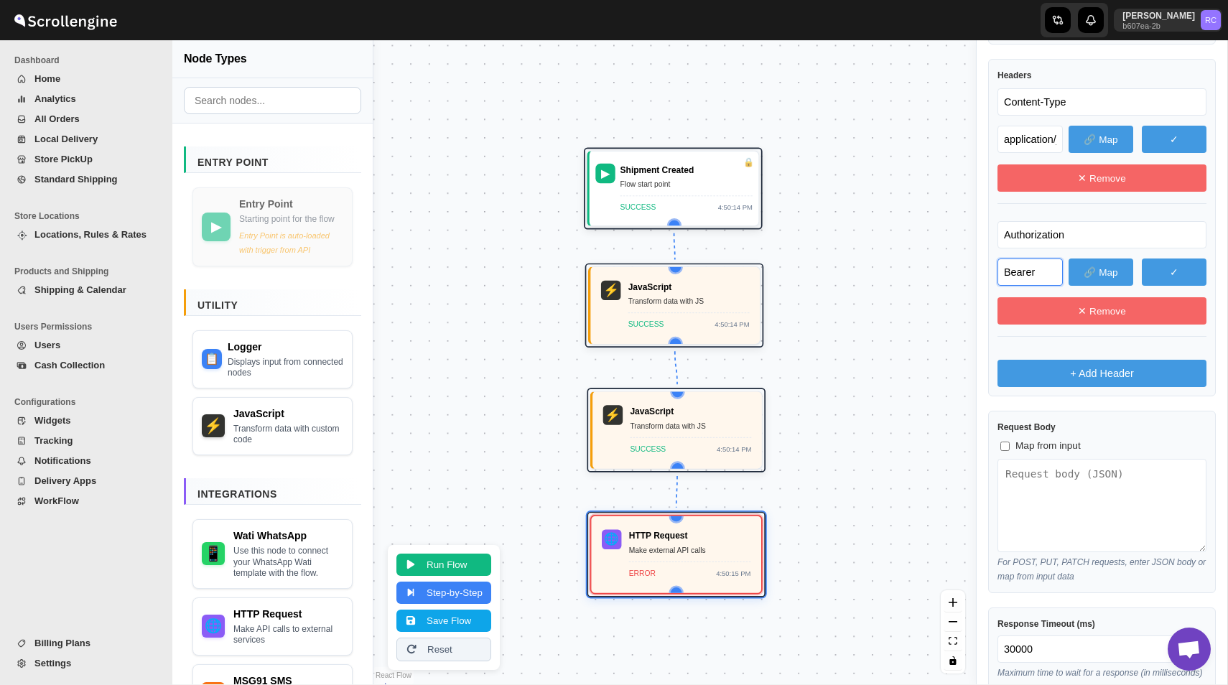
click at [1026, 270] on input "Bearer" at bounding box center [1030, 272] width 65 height 27
paste input "text"
type input "Bearer eyJhbGciOiJIUzI1NiIsInR5cCI6IkpXVCJ9.eyJqdGkiOiI0NDNlN2E3MC00ZDA3LTQ2ODk…"
click at [1042, 213] on div "Content-Type application/json 🔗 Map ✓ ✕ Remove Authorization Bearer eyJhbGciOiJ…" at bounding box center [1102, 237] width 209 height 299
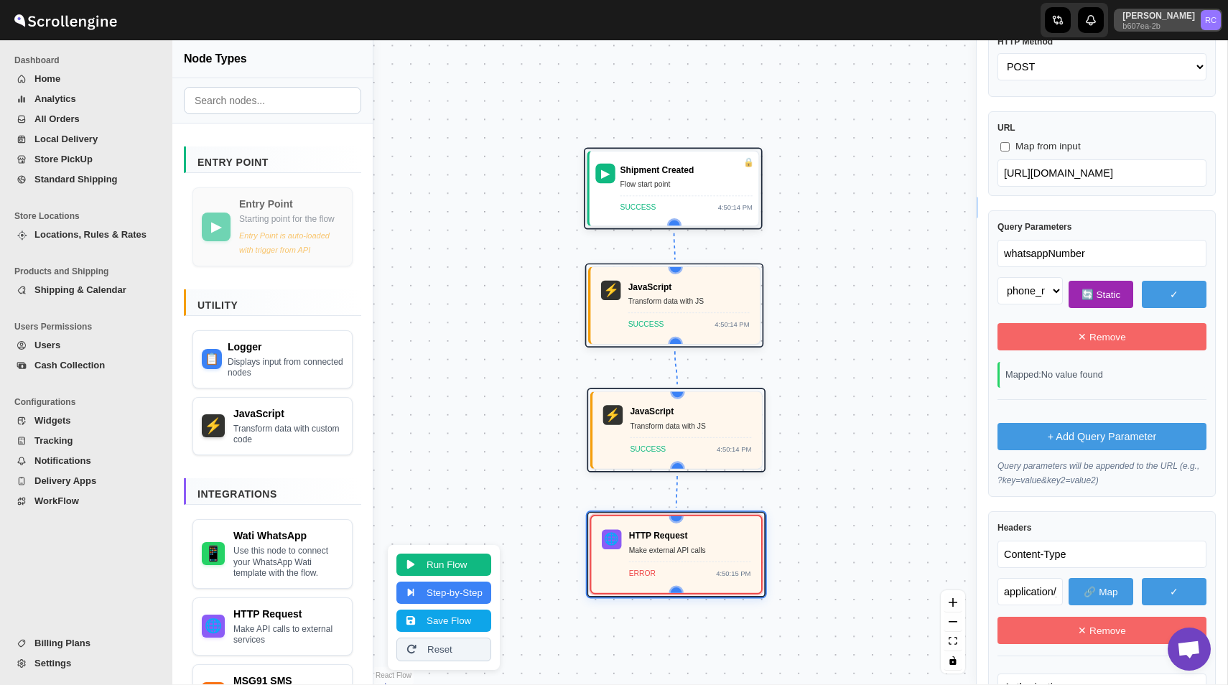
scroll to position [0, 0]
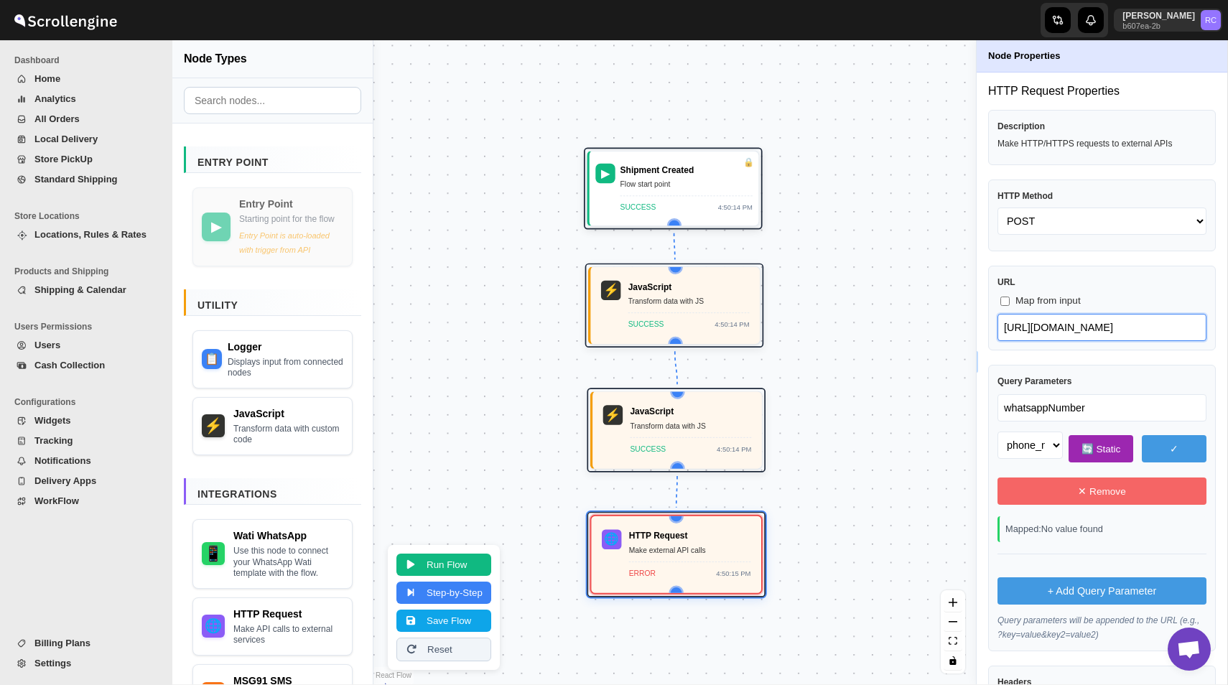
click at [1146, 330] on input "https://live-mt-server.wati.io/385134/api/v1/sendTemplateMessage" at bounding box center [1102, 327] width 209 height 27
drag, startPoint x: 1167, startPoint y: 328, endPoint x: 976, endPoint y: 334, distance: 191.9
click at [976, 334] on div "Node Properties HTTP Request Properties Description Make HTTP/HTTPS requests to…" at bounding box center [1101, 362] width 251 height 644
click at [1005, 325] on input "https://live-mt-server.wati.io/385134/api/v1/sendTemplateMessage" at bounding box center [1102, 327] width 209 height 27
click at [1138, 340] on input "https://live-mt-server.wati.io/385134/api/v1/sendTemplateMessage" at bounding box center [1102, 327] width 209 height 27
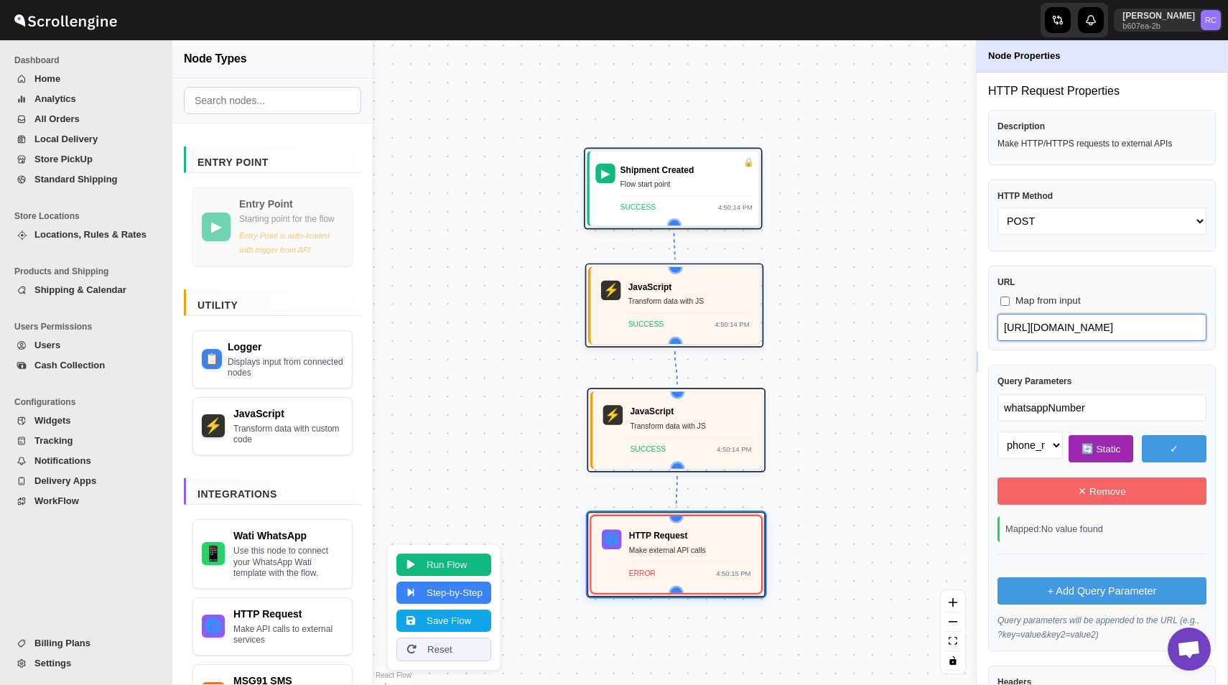
drag, startPoint x: 1167, startPoint y: 329, endPoint x: 1004, endPoint y: 323, distance: 162.5
click at [1004, 323] on input "https://live-mt-server.wati.io/385134/api/v1/sendTemplateMessage" at bounding box center [1102, 327] width 209 height 27
paste input "text"
click at [1102, 326] on input "https://live-mt-server.wati.io/319878/api/v1/sendTemplateMessage" at bounding box center [1102, 327] width 209 height 27
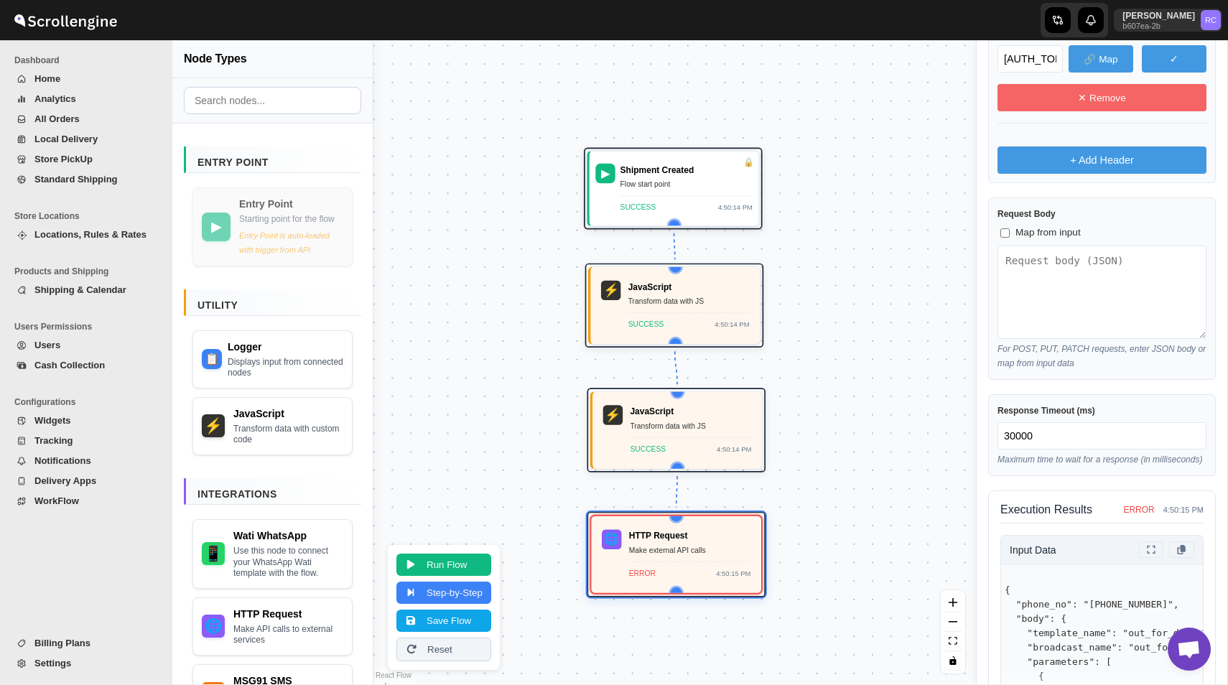
scroll to position [1006, 0]
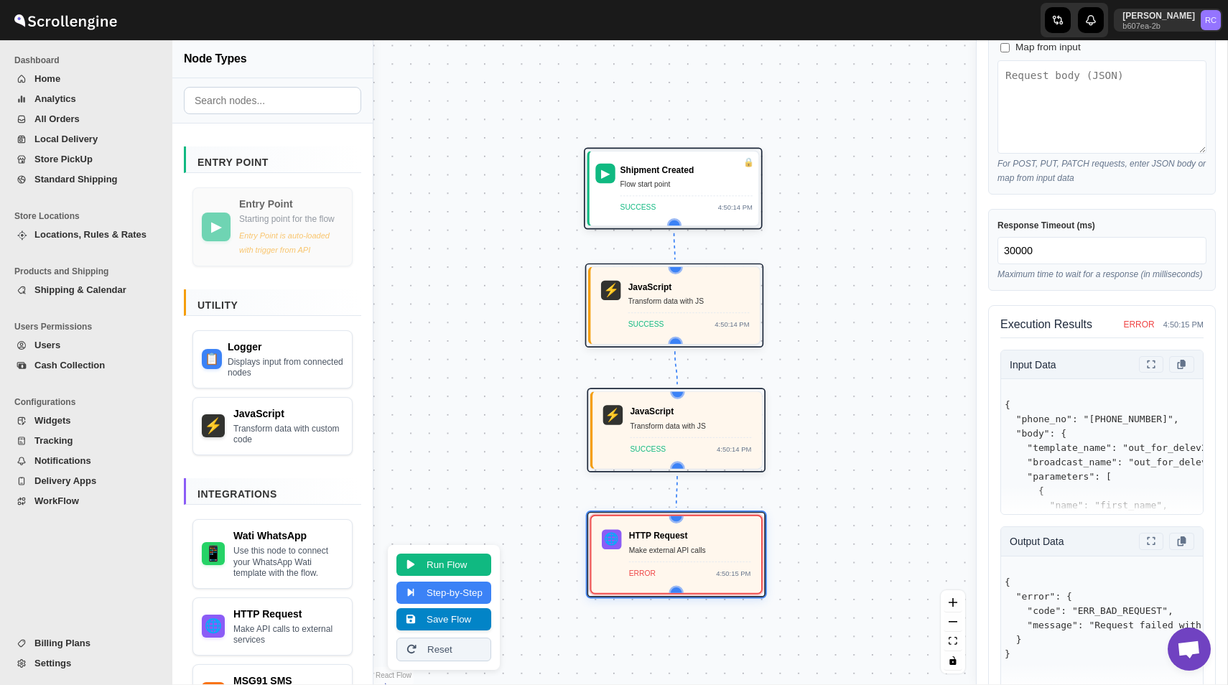
type input "https://live-mt-server.wati.io/319878/api/v1/sendTemplateMessage"
click at [457, 623] on button "Save Flow" at bounding box center [444, 619] width 95 height 22
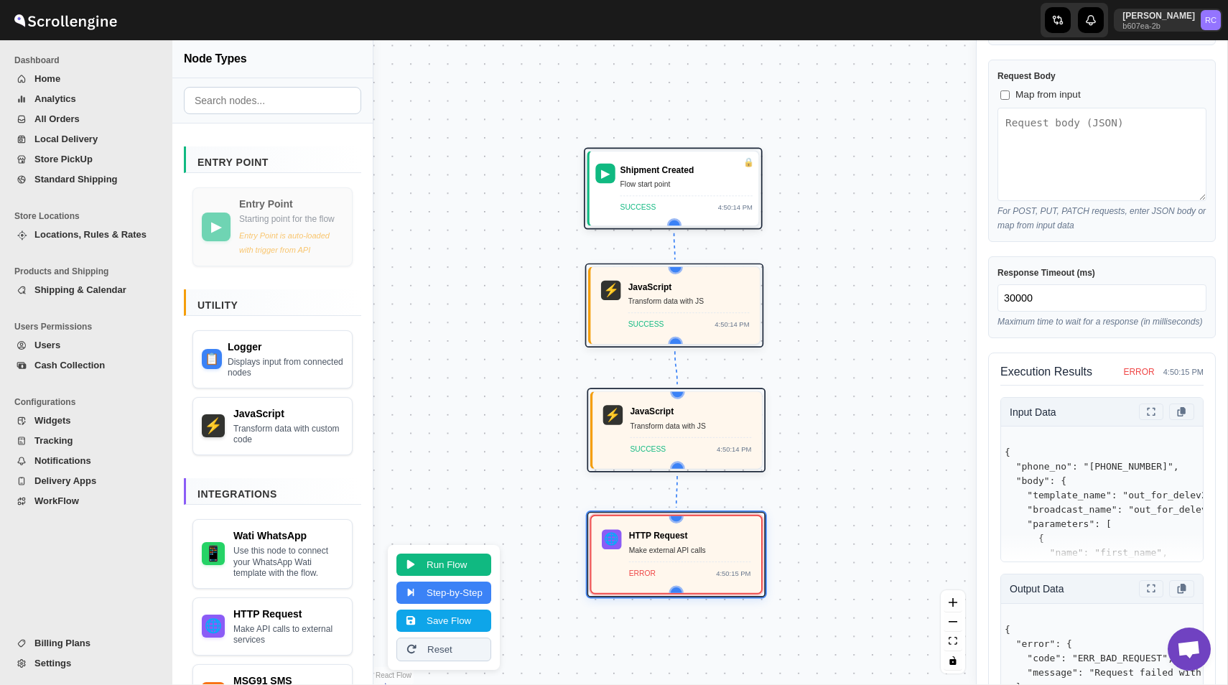
scroll to position [840, 0]
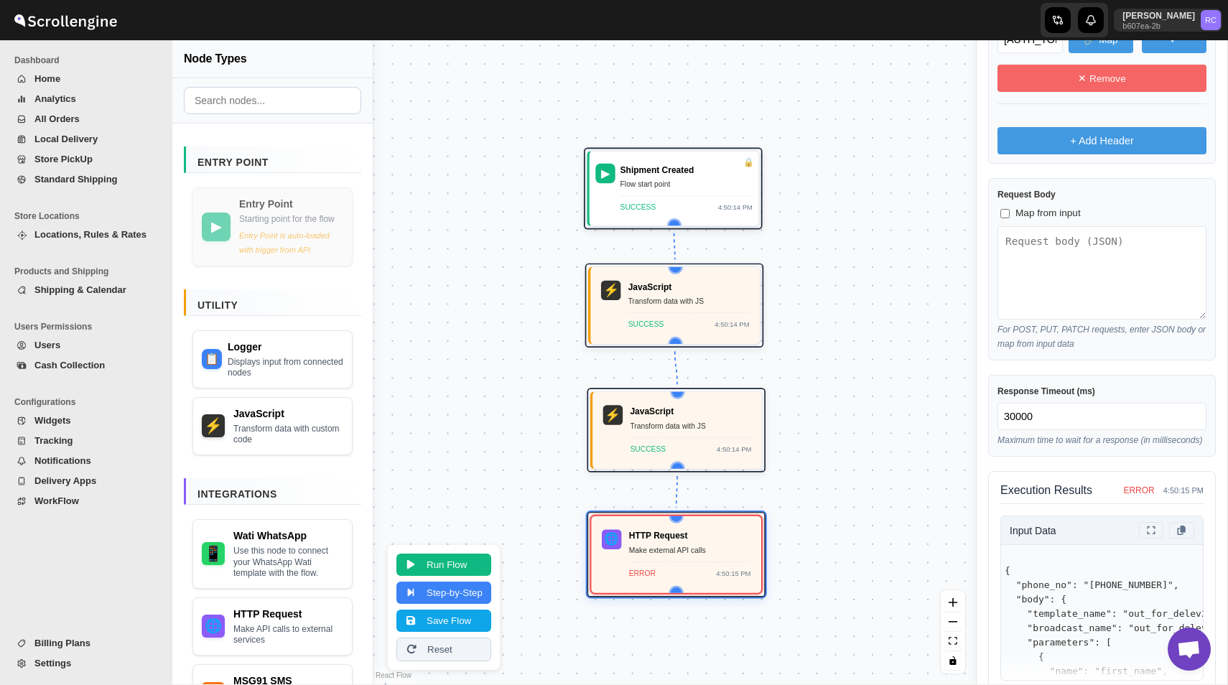
click at [1025, 212] on span "Map from input" at bounding box center [1048, 213] width 65 height 14
click at [1010, 212] on input "Map from input" at bounding box center [1005, 213] width 9 height 9
checkbox input "true"
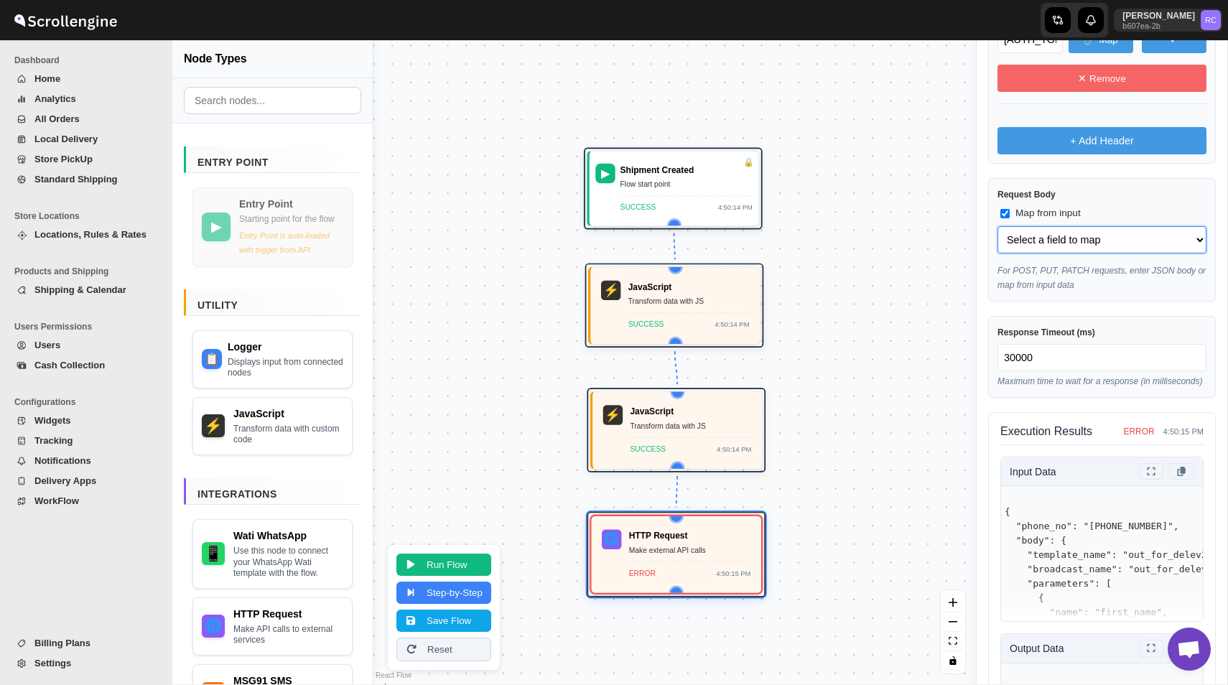
click at [1070, 235] on select "Select a field to map phone_no (string) body (object) body.template_name (strin…" at bounding box center [1102, 239] width 209 height 27
select select "body"
click at [998, 226] on select "Select a field to map phone_no (string) body (object) body.template_name (strin…" at bounding box center [1102, 239] width 209 height 27
select select "body"
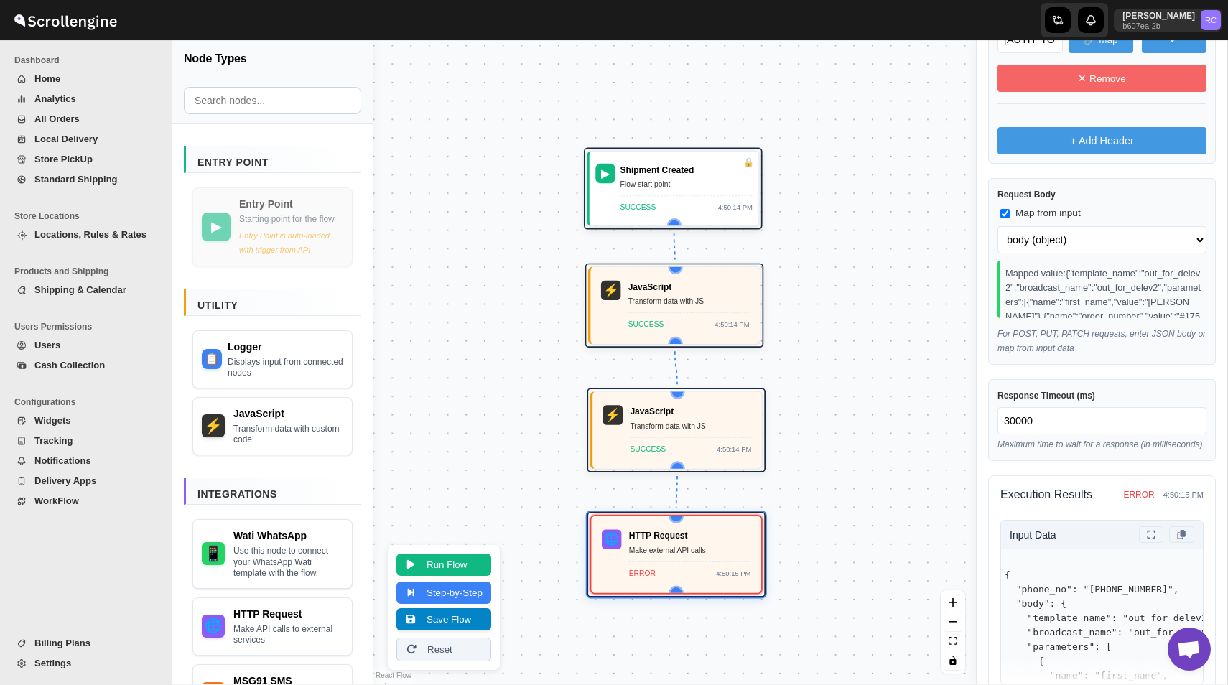
click at [449, 620] on button "Save Flow" at bounding box center [444, 619] width 95 height 22
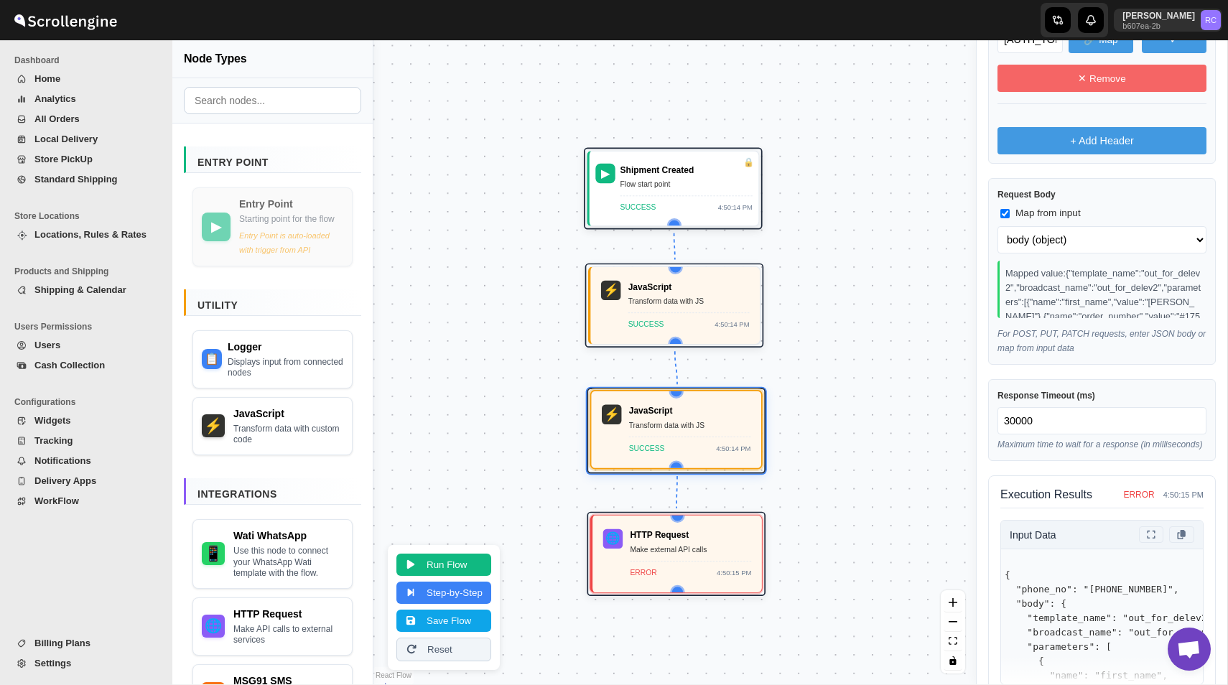
click at [691, 416] on div "JavaScript Transform data with JS SUCCESS 4:50:14 PM" at bounding box center [690, 429] width 122 height 50
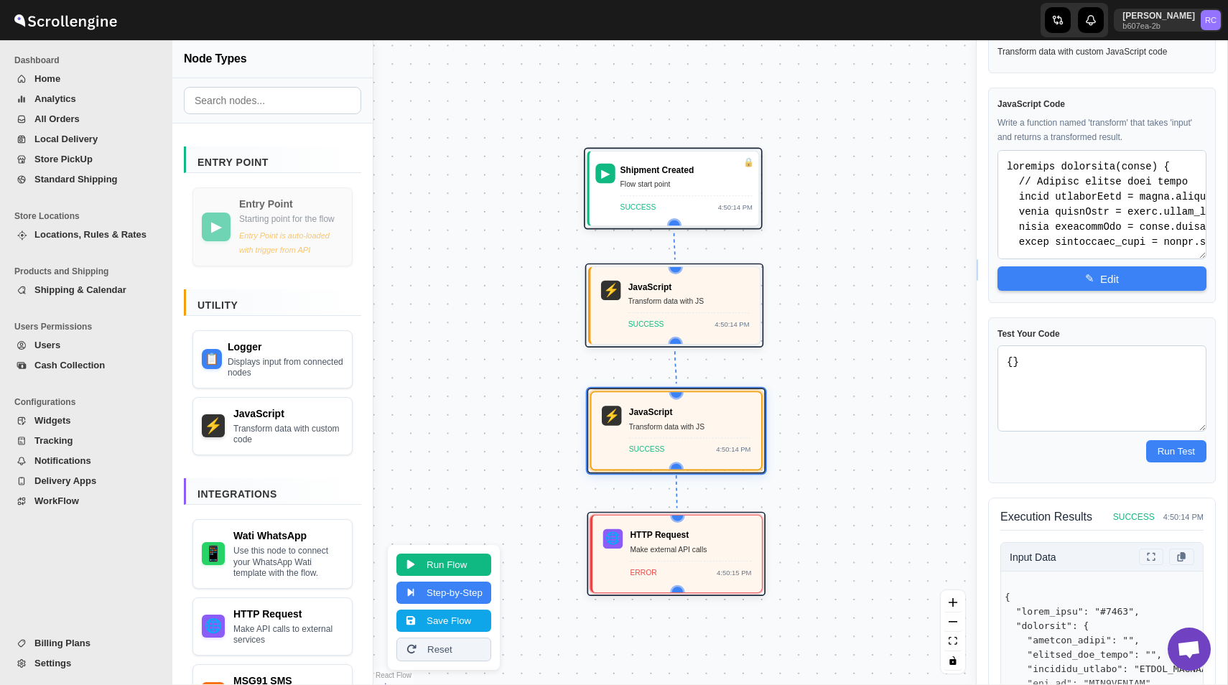
scroll to position [18, 0]
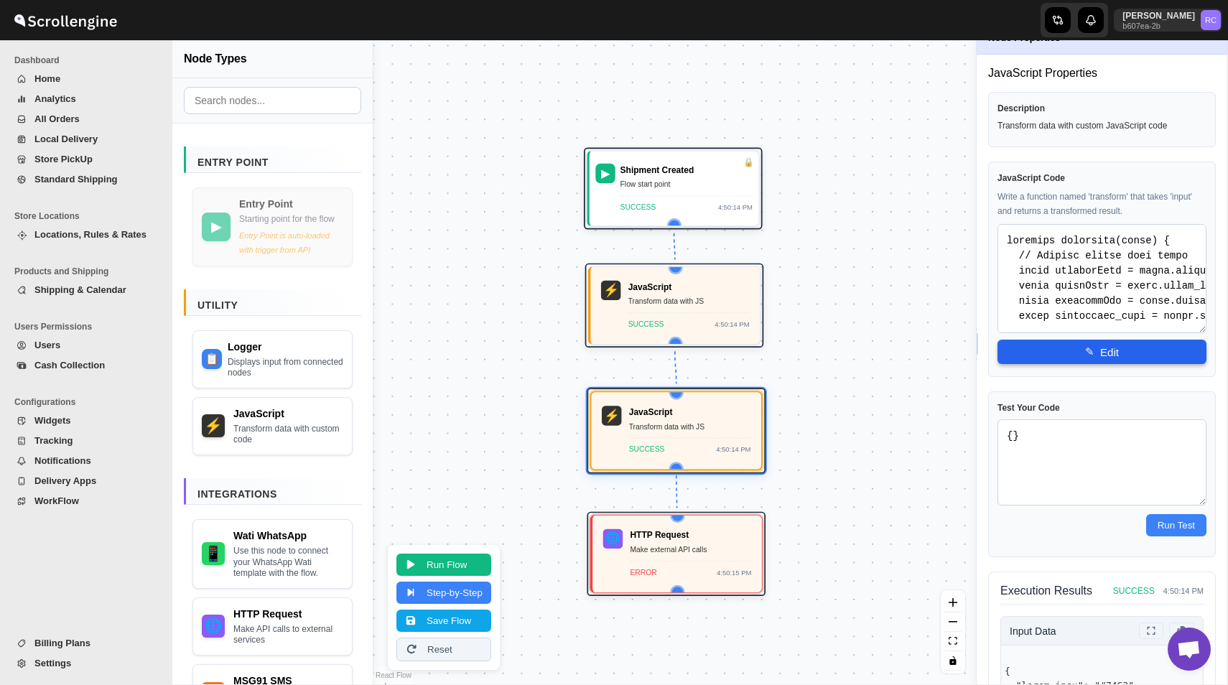
click at [1101, 353] on button "✎ Edit" at bounding box center [1102, 352] width 209 height 24
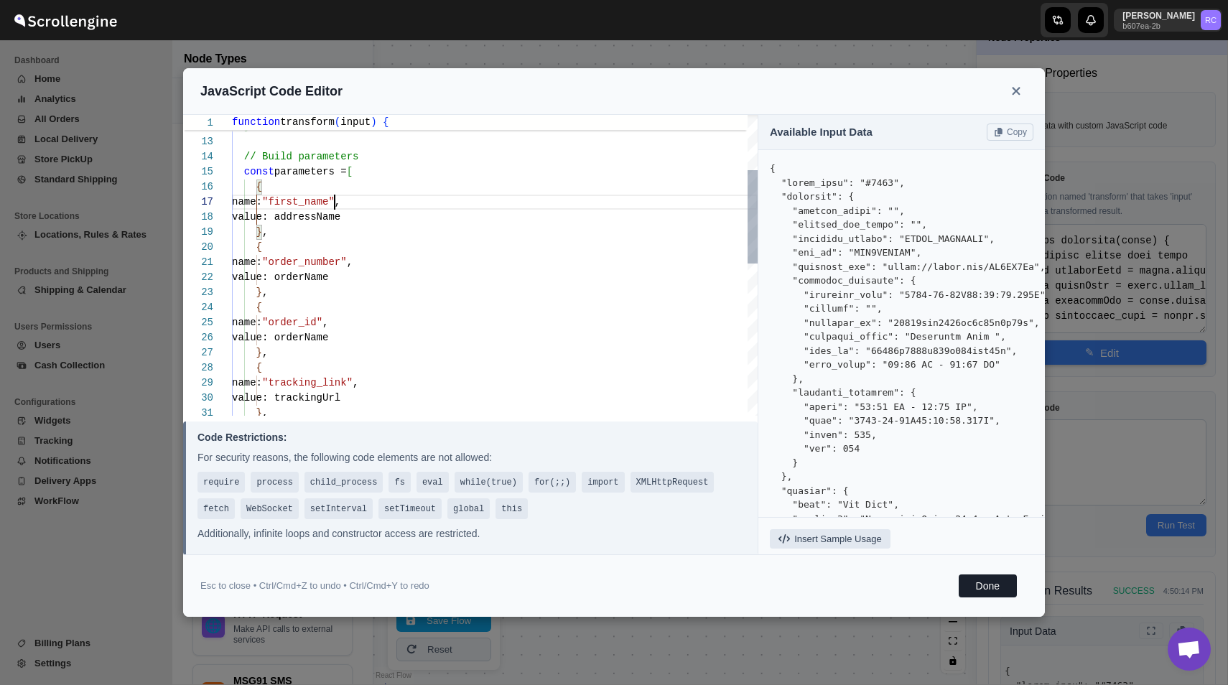
click at [335, 207] on div "name: "order_id" , { } , value: orderName name: "order_number" , { } , value: a…" at bounding box center [495, 420] width 526 height 965
click at [351, 264] on div "name: "order_id" , { } , value: orderName name: "order_number" , { } , value: a…" at bounding box center [495, 420] width 526 height 965
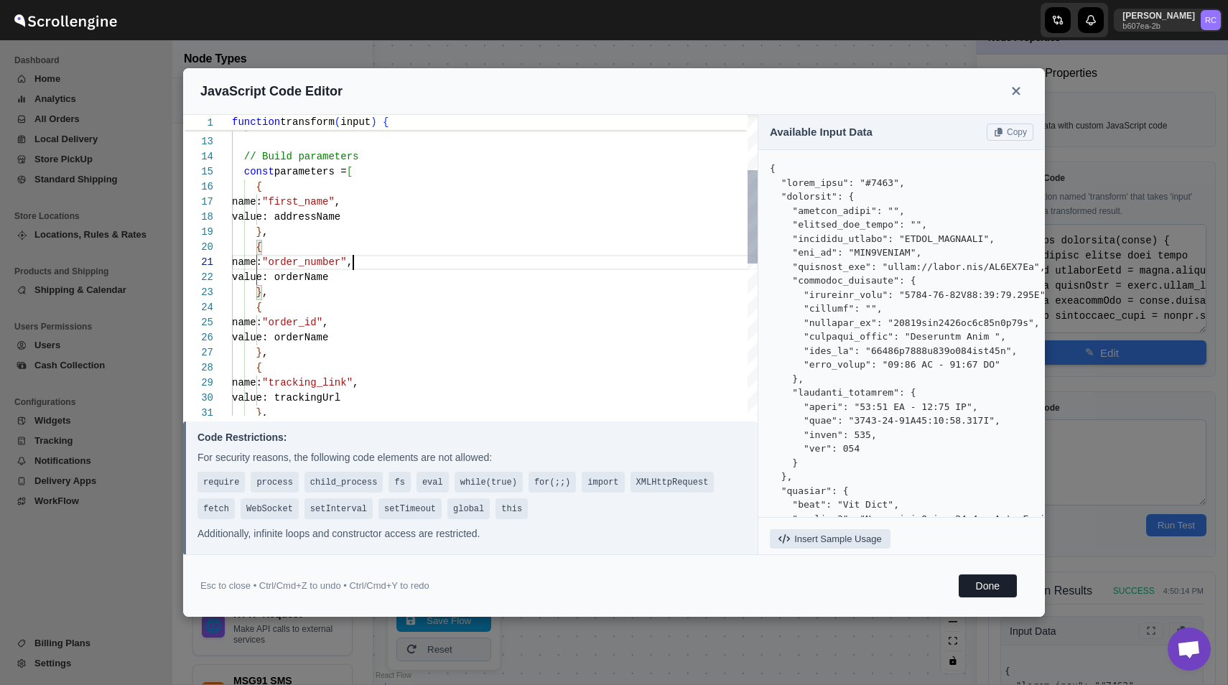
click at [351, 264] on div "name: "order_id" , { } , value: orderName name: "order_number" , { } , value: a…" at bounding box center [495, 420] width 526 height 965
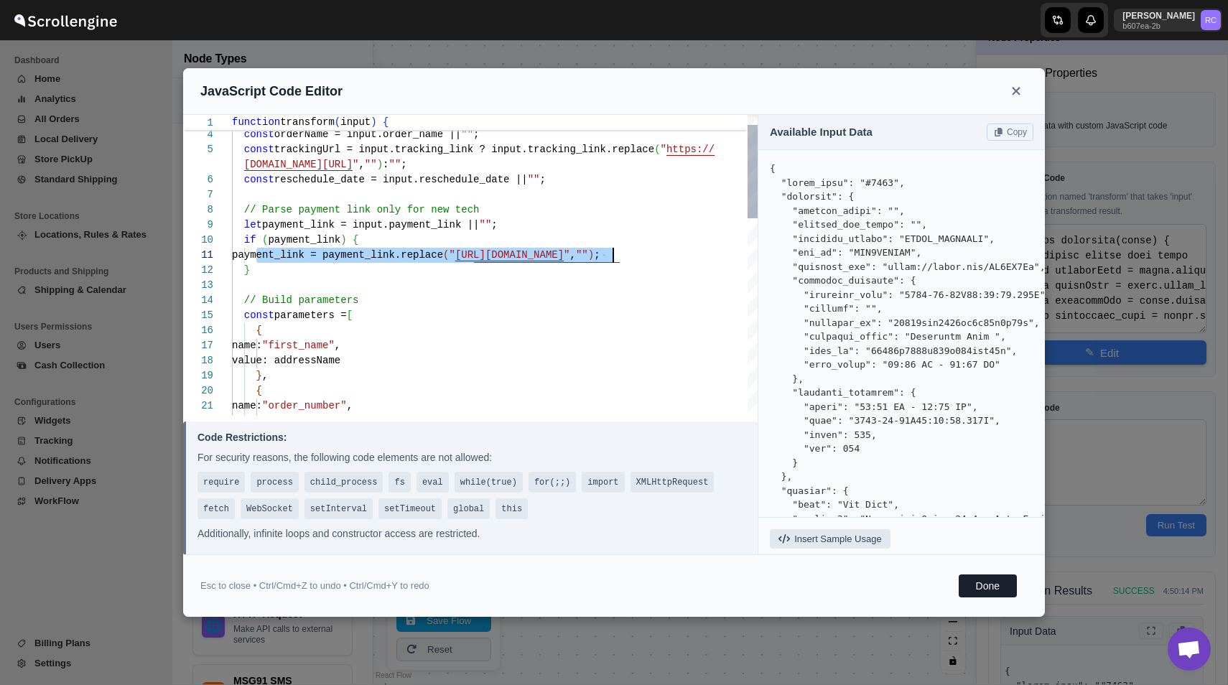
drag, startPoint x: 254, startPoint y: 254, endPoint x: 651, endPoint y: 256, distance: 396.5
click at [651, 256] on div "payment_link = payment_link.replace ( " https://rpnda.com/ " , "" ) ;" at bounding box center [495, 255] width 526 height 15
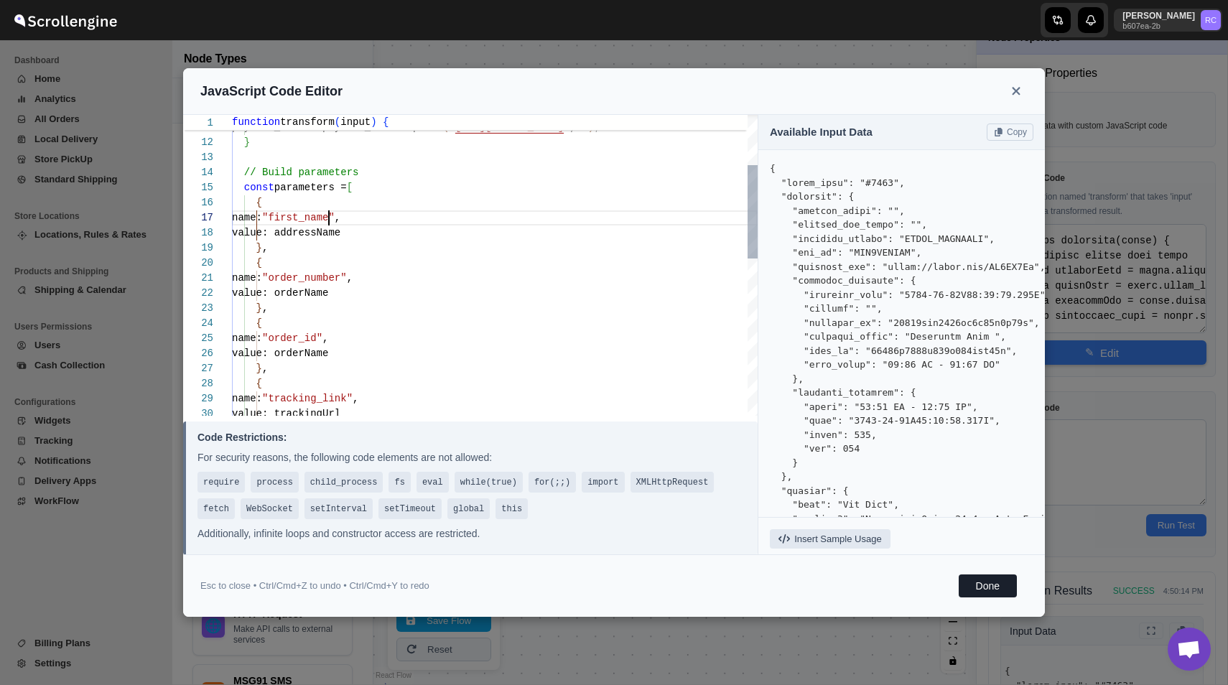
click at [328, 217] on div "value: orderName } , { name: "tracking_link" , value: trackingUrl name: "order_…" at bounding box center [495, 436] width 526 height 965
click at [336, 279] on div "value: orderName } , { name: "tracking_link" , value: trackingUrl name: "order_…" at bounding box center [495, 436] width 526 height 965
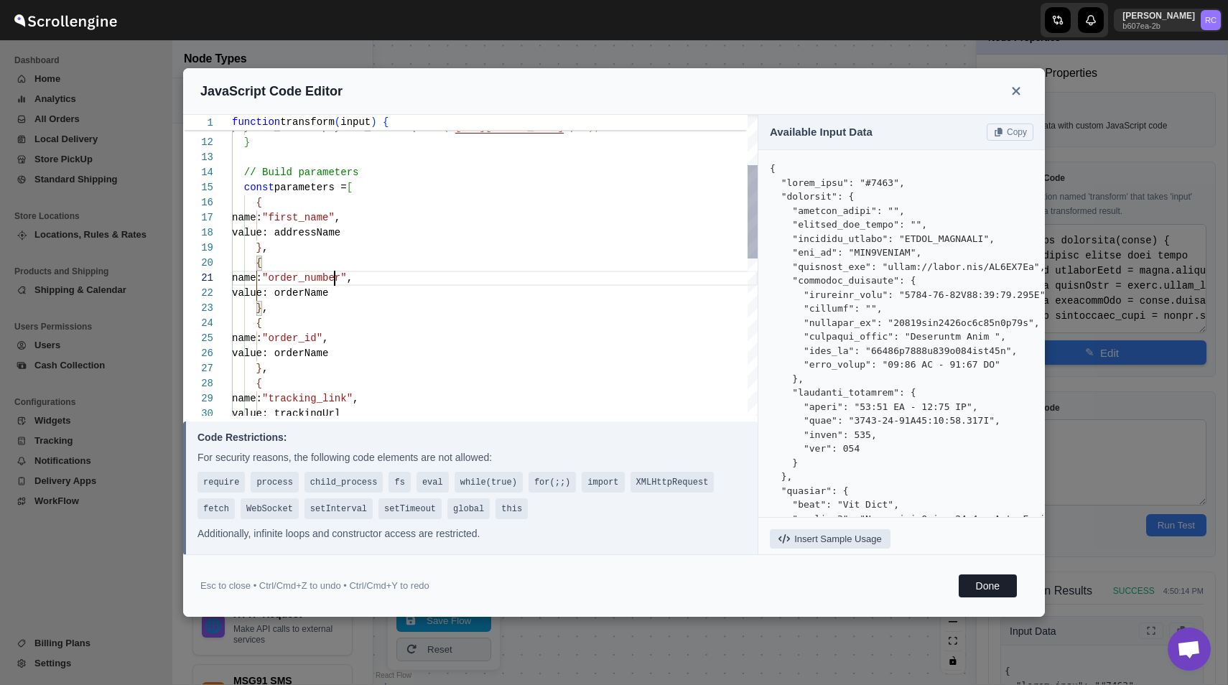
click at [336, 279] on div "value: orderName } , { name: "tracking_link" , value: trackingUrl name: "order_…" at bounding box center [495, 436] width 526 height 965
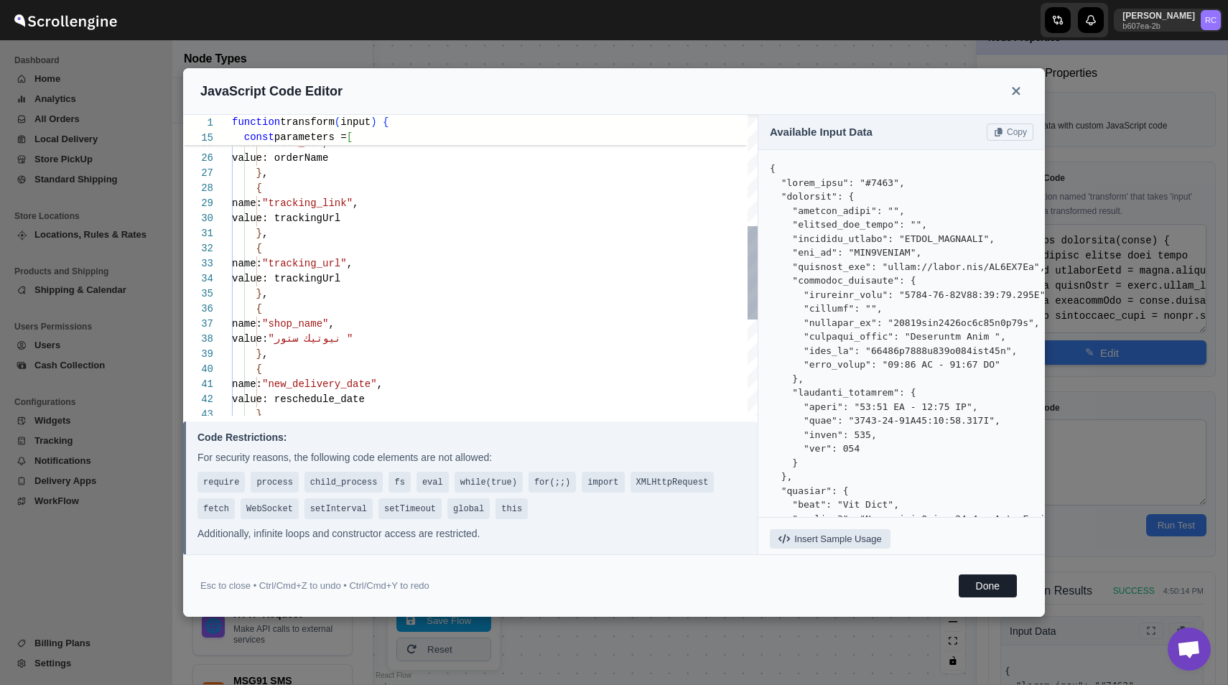
scroll to position [30, 0]
drag, startPoint x: 256, startPoint y: 249, endPoint x: 289, endPoint y: 292, distance: 53.7
click at [289, 292] on div "value: orderName } , { name: "tracking_link" , value: trackingUrl name: "order_…" at bounding box center [495, 241] width 526 height 965
type textarea "value: trackingUrl }, { name: "tracking_url", value: trackingUrl }, { name: "sh…"
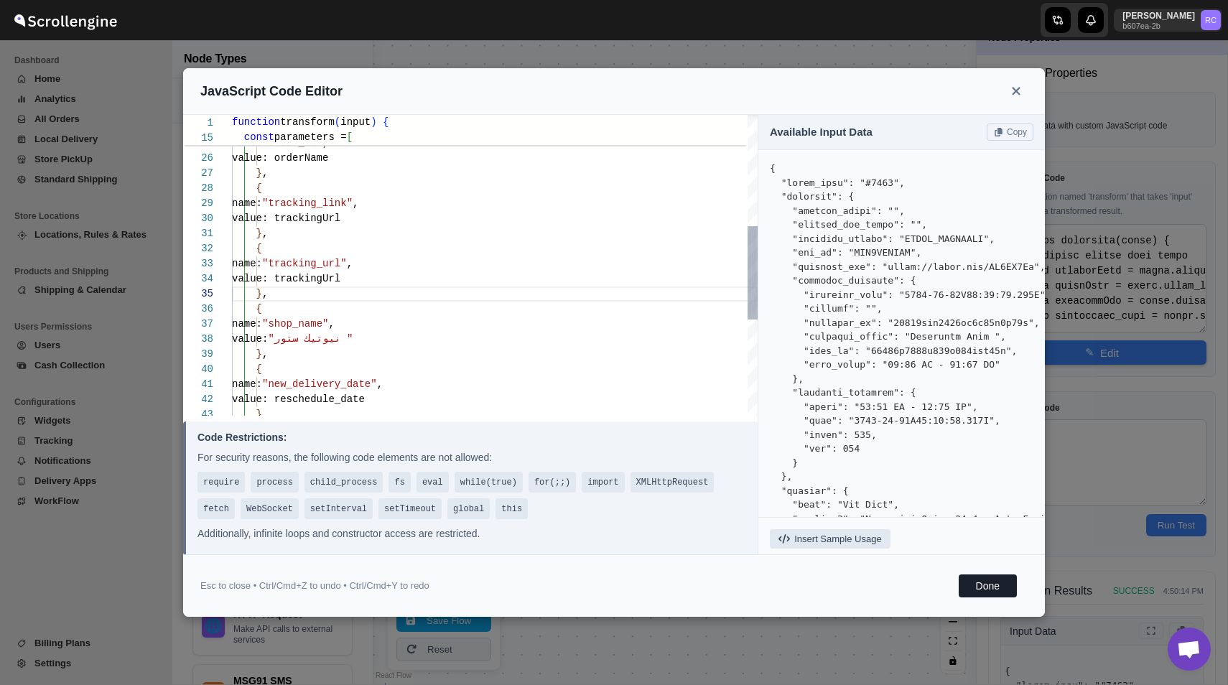
type textarea "function transform(input) { // Extract fields from input const addressName = in…"
type textarea "value: trackingUrl }, { name: "tracking_url", value: trackingUrl }, { name: "tr…"
type textarea "function transform(input) { // Extract fields from input const addressName = in…"
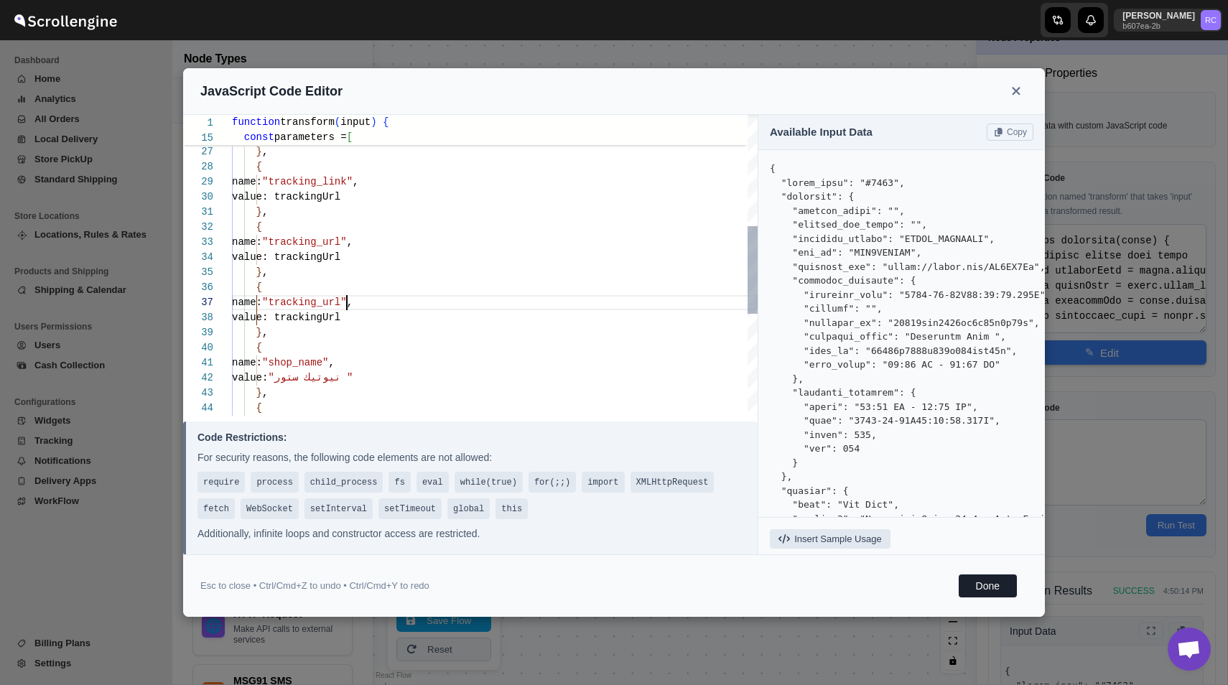
click at [350, 301] on div "value: orderName } , { name: "tracking_link" , value: trackingUrl name: "order_…" at bounding box center [495, 250] width 526 height 1026
type textarea "value: trackingUrl }, { name: "tracking_url", value: trackingUrl }, { name: "n"…"
type textarea "function transform(input) { // Extract fields from input const addressName = in…"
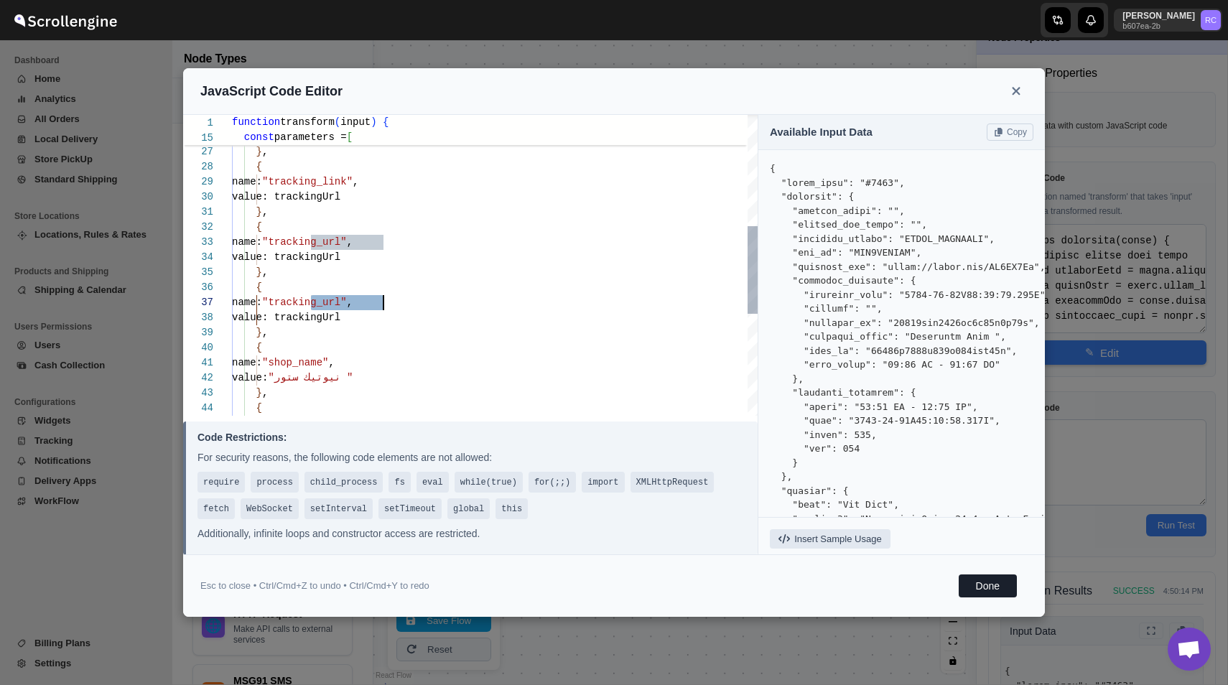
type textarea "value: trackingUrl }, { name: "tracking_url", value: trackingUrl }, { name: "nu…"
type textarea "function transform(input) { // Extract fields from input const addressName = in…"
type textarea "value: trackingUrl }, { name: "tracking_url", value: trackingUrl }, { name: "nu…"
type textarea "function transform(input) { // Extract fields from input const addressName = in…"
type textarea "value: trackingUrl }, { name: "tracking_url", value: trackingUrl }, { name: "nu…"
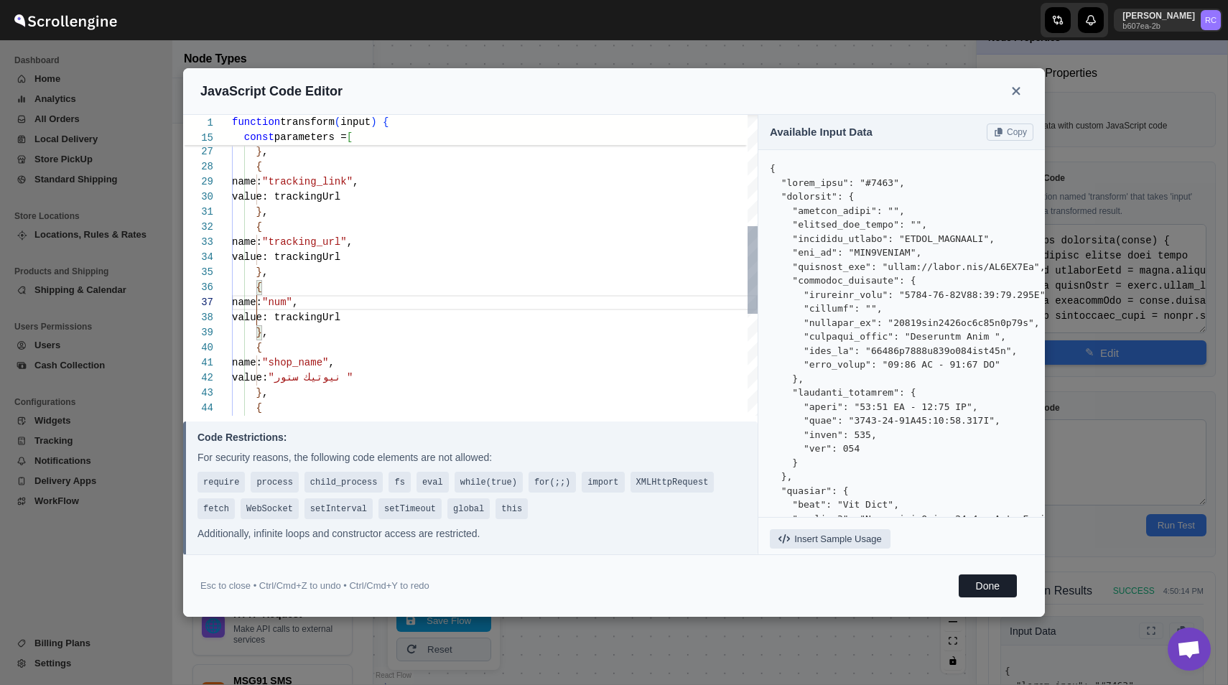
type textarea "function transform(input) { // Extract fields from input const addressName = in…"
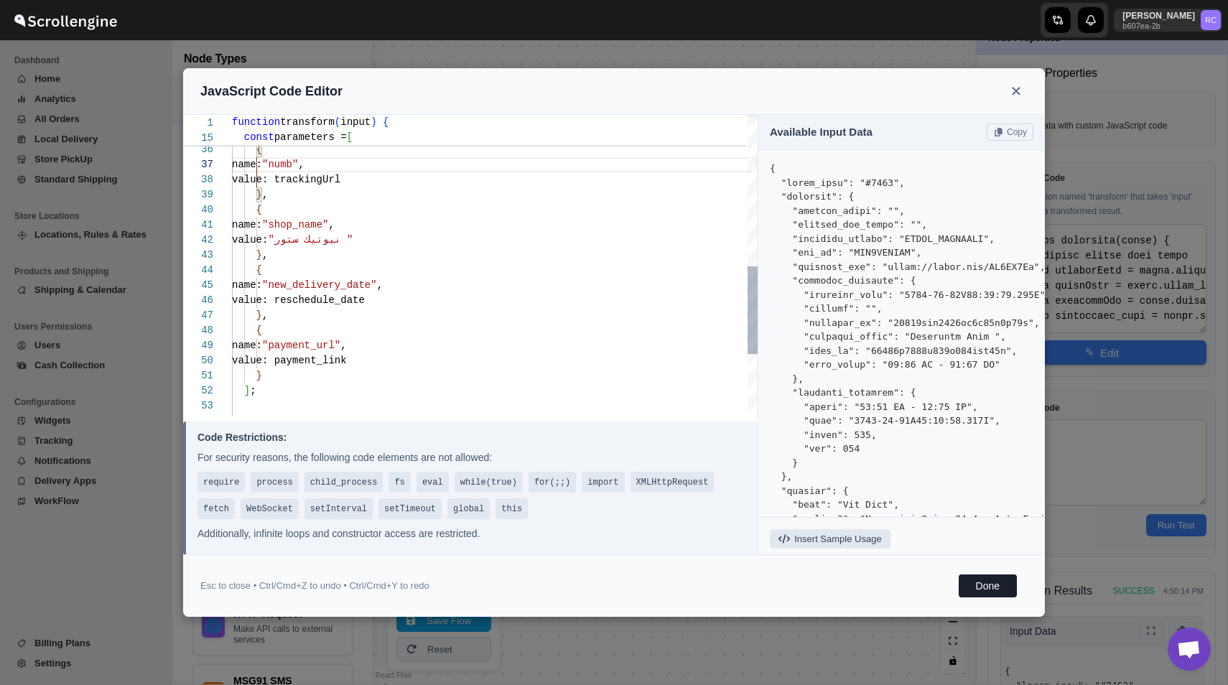
scroll to position [30, 0]
drag, startPoint x: 318, startPoint y: 239, endPoint x: 379, endPoint y: 239, distance: 61.1
click at [379, 239] on div "value: trackingUrl } , { name: "shop_name" , value: "نيوتيك ستور " } , { name: …" at bounding box center [495, 112] width 526 height 1026
click at [385, 243] on div "value: trackingUrl } , { name: "shop_name" , value: "نيوتيك ستور " } , { name: …" at bounding box center [495, 112] width 526 height 1026
type textarea "{ name: "shop_name", value: "نيوتيك ستور" }, { name: "new_delivery_date", value…"
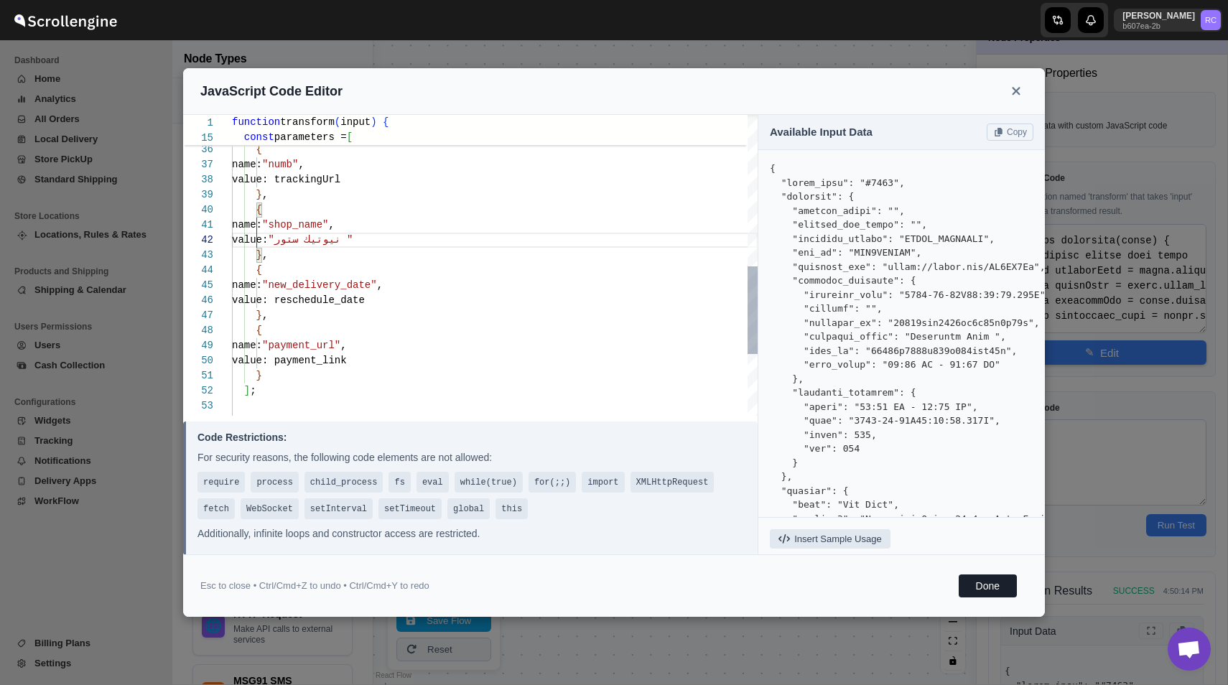
type textarea "function transform(input) { // Extract fields from input const addressName = in…"
click at [404, 242] on div "value: trackingUrl } , { name: "shop_name" , value: "نيوتيك ستور" } , { name: "…" at bounding box center [495, 112] width 526 height 1026
type textarea "{ name: "shop_name", value: "نيوتيك ستور }, { name: "new_delivery_date", value:…"
type textarea "function transform(input) { // Extract fields from input const addressName = in…"
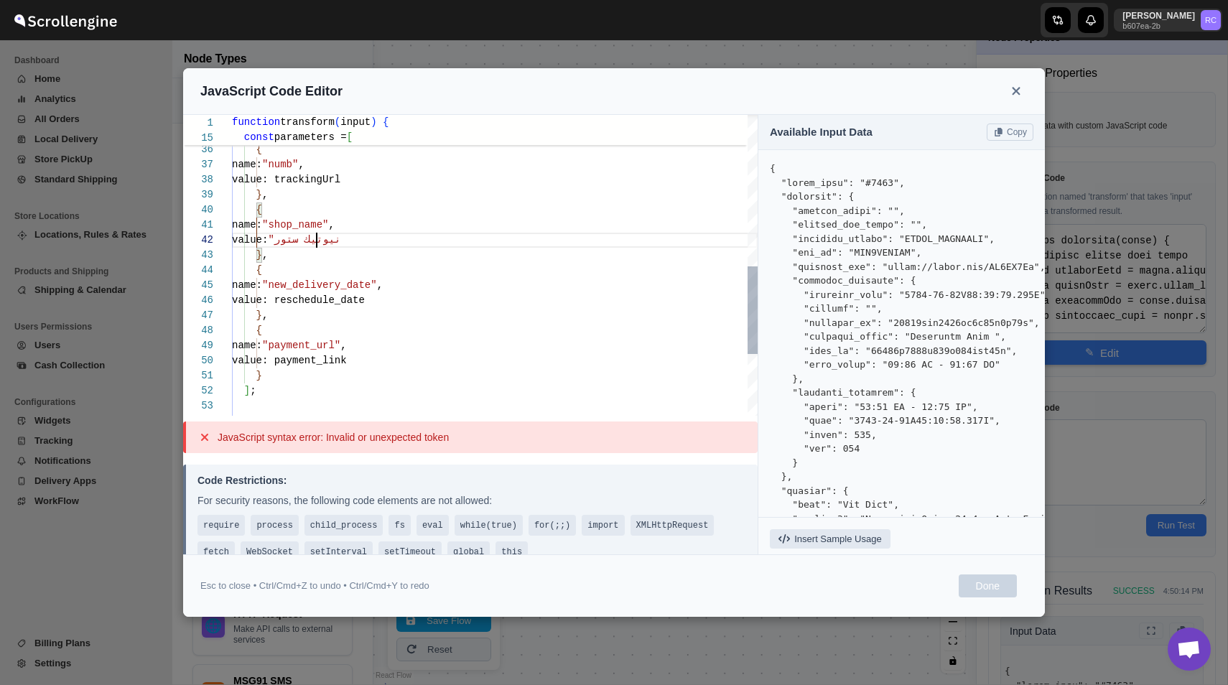
type textarea "{ name: "shop_name", value: "نيوتيك ستو }, { name: "new_delivery_date", value: …"
type textarea "function transform(input) { // Extract fields from input const addressName = in…"
type textarea "{ name: "shop_name", value: "نيوتيك ست }, { name: "new_delivery_date", value: r…"
type textarea "function transform(input) { // Extract fields from input const addressName = in…"
type textarea "{ name: "shop_name", value: "نيوتيك س }, { name: "new_delivery_date", value: re…"
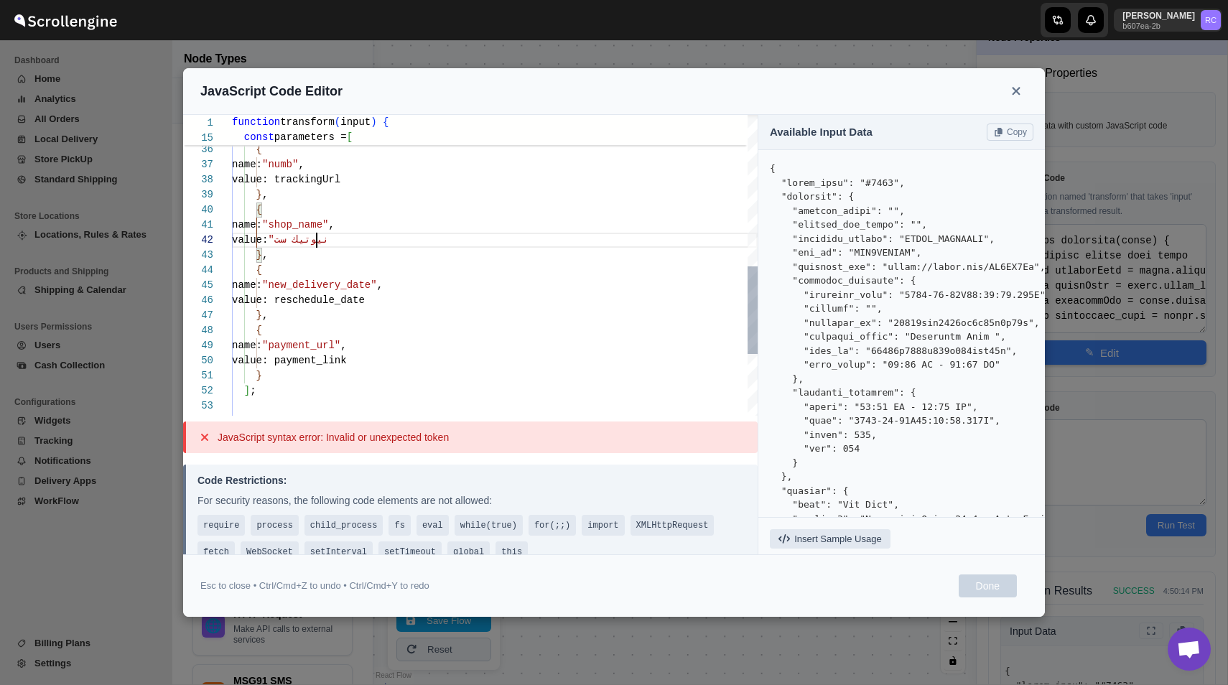
type textarea "function transform(input) { // Extract fields from input const addressName = in…"
type textarea "{ name: "shop_name", value: "نيوتيك }, { name: "new_delivery_date", value: resc…"
type textarea "function transform(input) { // Extract fields from input const addressName = in…"
type textarea "{ name: "shop_name", value: "نيوتيك }, { name: "new_delivery_date", value: resc…"
type textarea "function transform(input) { // Extract fields from input const addressName = in…"
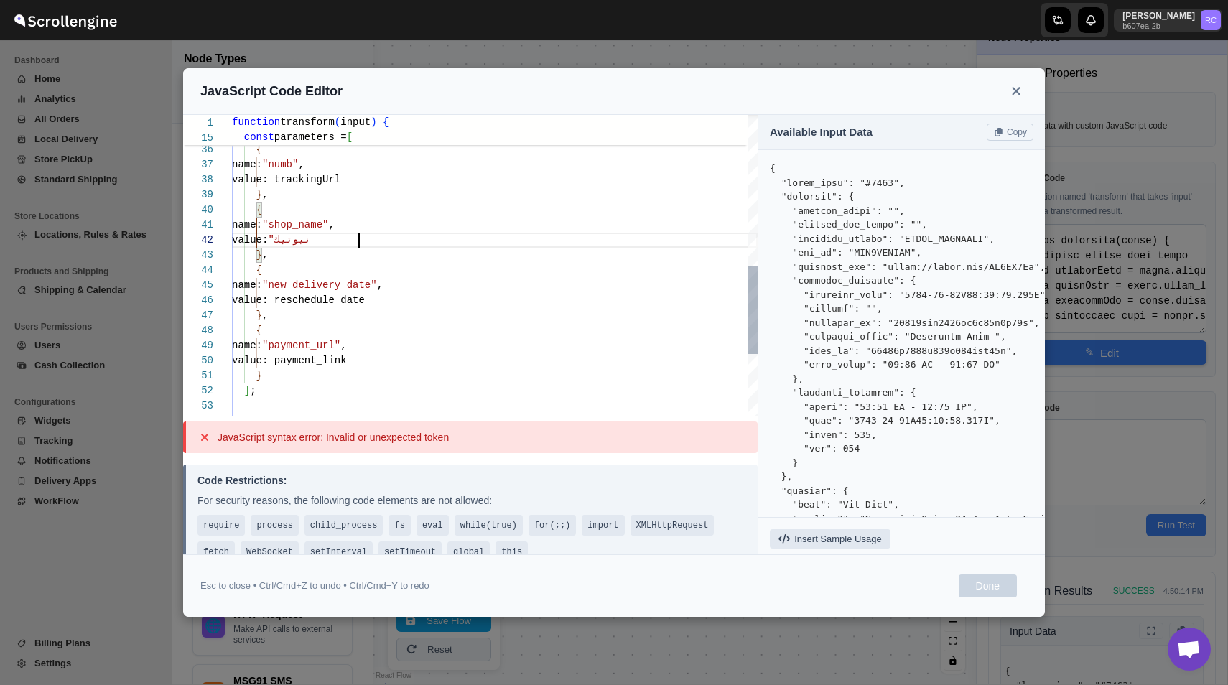
type textarea "{ name: "shop_name", value: "نيوتي }, { name: "new_delivery_date", value: resch…"
type textarea "function transform(input) { // Extract fields from input const addressName = in…"
type textarea "{ name: "shop_name", value: "نيوت }, { name: "new_delivery_date", value: resche…"
type textarea "function transform(input) { // Extract fields from input const addressName = in…"
type textarea "{ name: "shop_name", value: "نيو }, { name: "new_delivery_date", value: resched…"
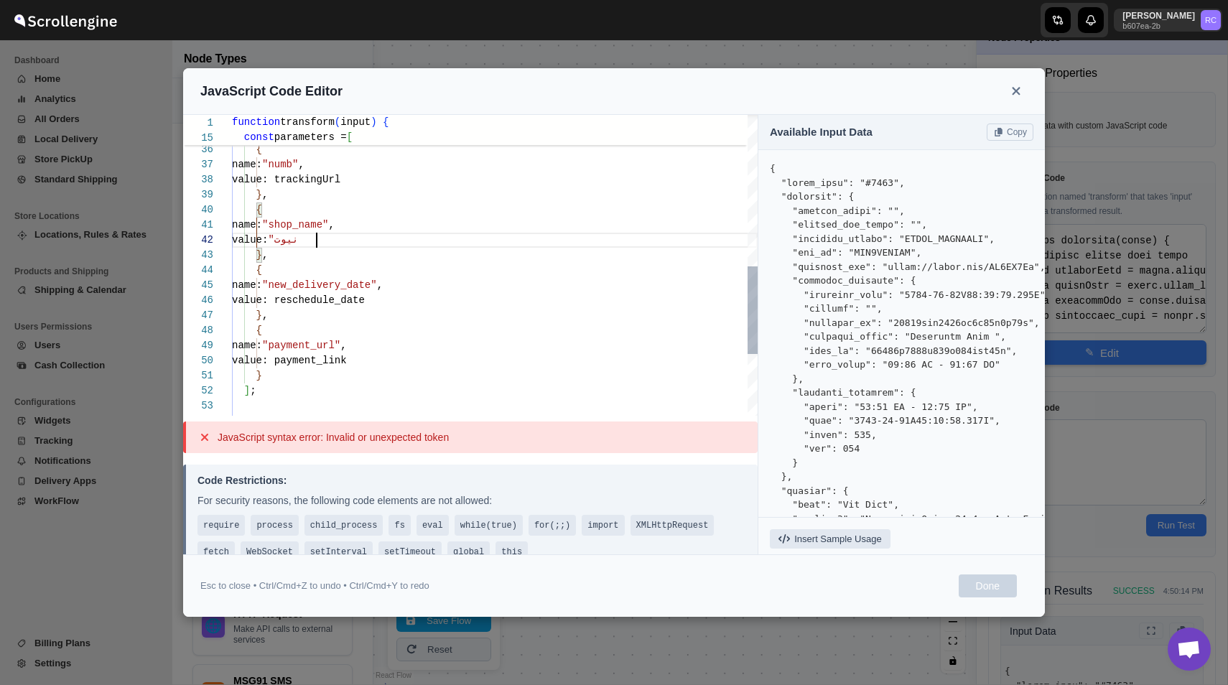
type textarea "function transform(input) { // Extract fields from input const addressName = in…"
type textarea "{ name: "shop_name", value: "ني }, { name: "new_delivery_date", value: reschedu…"
type textarea "function transform(input) { // Extract fields from input const addressName = in…"
type textarea "{ name: "shop_name", value: "ن }, { name: "new_delivery_date", value: reschedul…"
type textarea "function transform(input) { // Extract fields from input const addressName = in…"
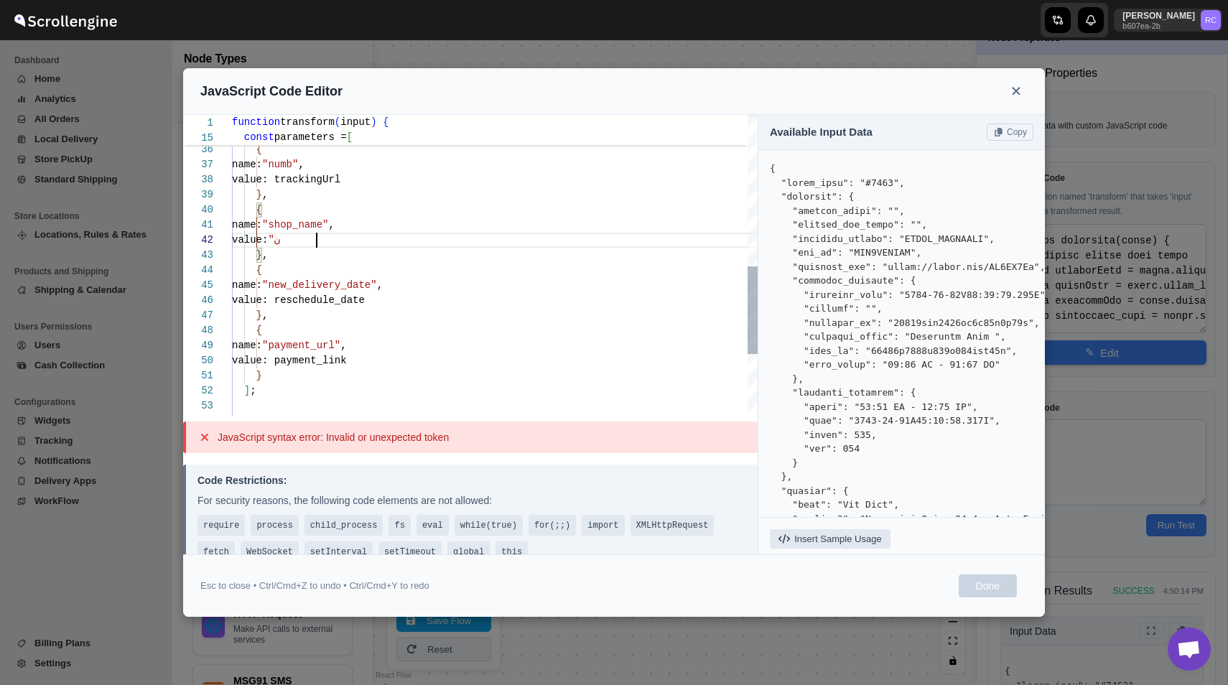
type textarea "{ name: "shop_name", value: " }, { name: "new_delivery_date", value: reschedule…"
type textarea "function transform(input) { // Extract fields from input const addressName = in…"
type textarea "{ name: "shop_name", value: "" }, { name: "new_delivery_date", value: reschedul…"
type textarea "function transform(input) { // Extract fields from input const addressName = in…"
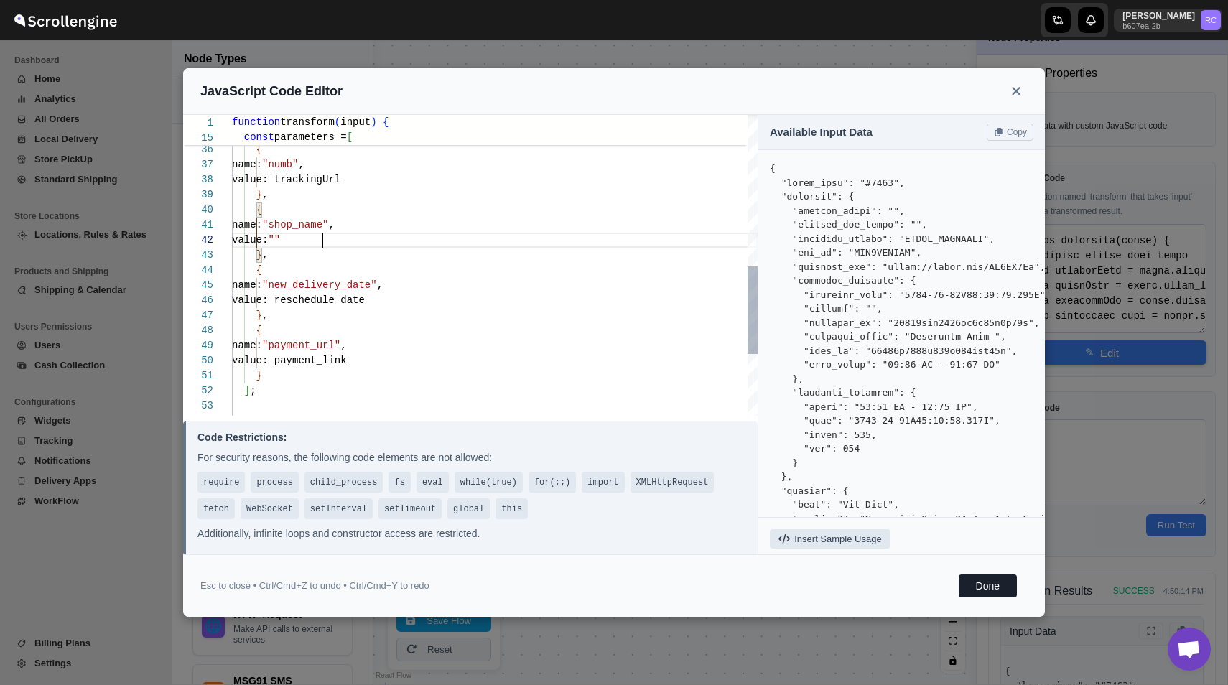
click at [453, 251] on div "value: trackingUrl } , { name: "shop_name" , value: "" } , { name: "numb" , val…" at bounding box center [495, 112] width 526 height 1026
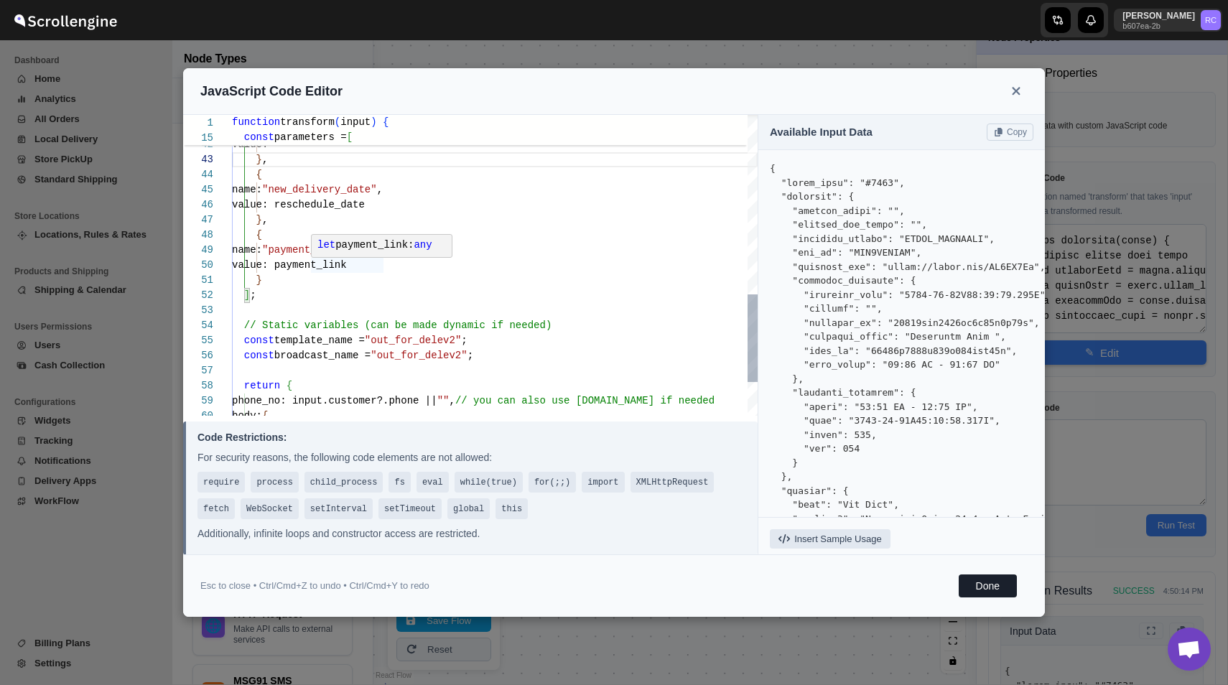
click at [281, 248] on div "value: "" } , { name: "new_delivery_date" , value: reschedule_date } , { name: …" at bounding box center [495, 17] width 526 height 1026
click at [344, 250] on div "value: "" } , { name: "new_delivery_date" , value: reschedule_date } , { name: …" at bounding box center [495, 17] width 526 height 1026
click at [335, 264] on div "value: "" } , { name: "new_delivery_date" , value: reschedule_date } , { name: …" at bounding box center [495, 17] width 526 height 1026
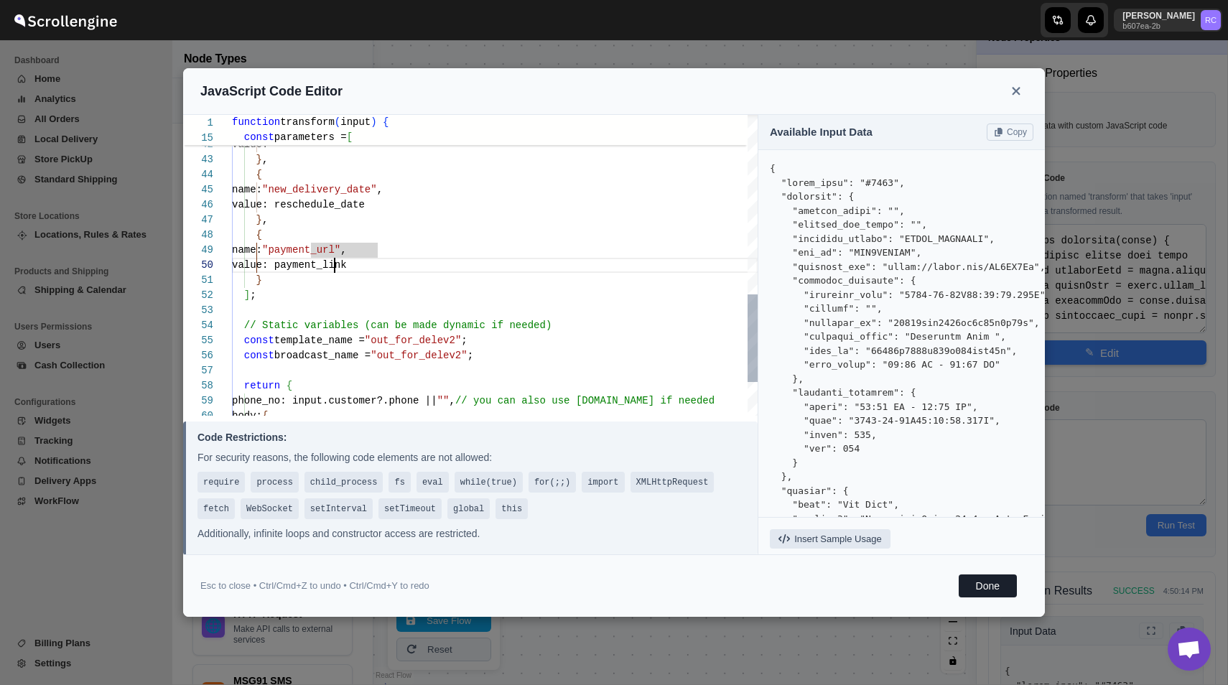
scroll to position [0, 0]
click at [335, 264] on div "value: "" } , { name: "new_delivery_date" , value: reschedule_date } , { name: …" at bounding box center [495, 17] width 526 height 1026
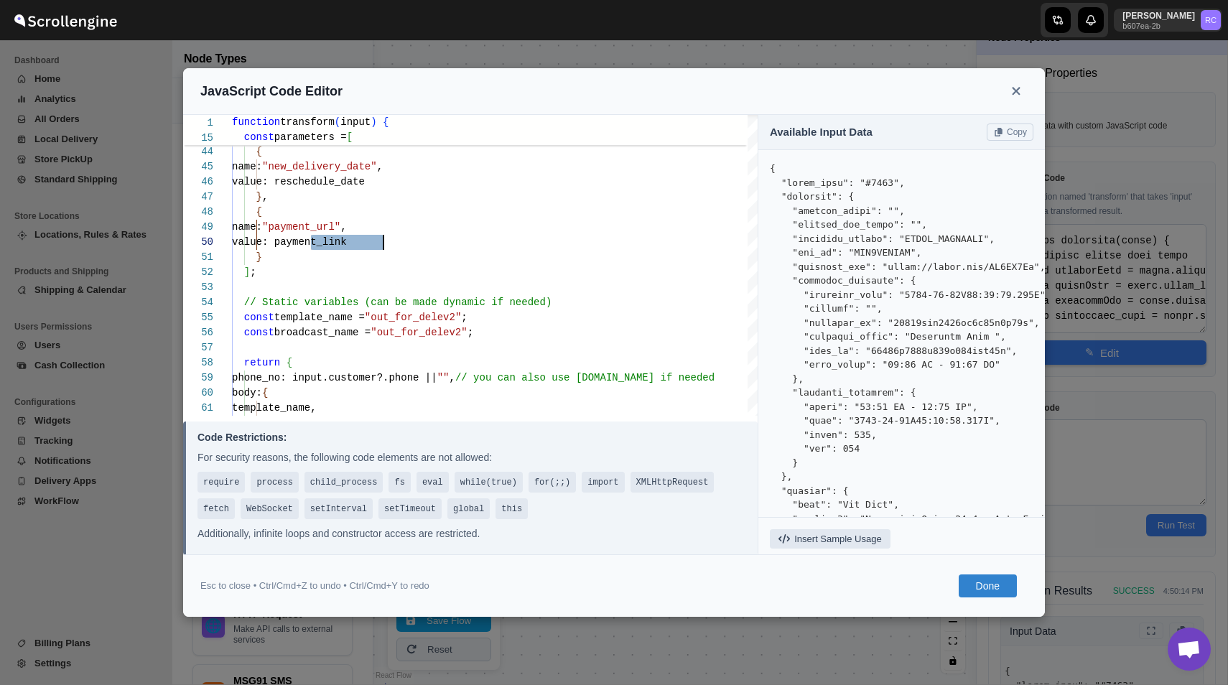
type textarea "value: payment_link } ]; // Static variables (can be made dynamic if needed) co…"
click at [988, 593] on button "Done" at bounding box center [988, 586] width 58 height 23
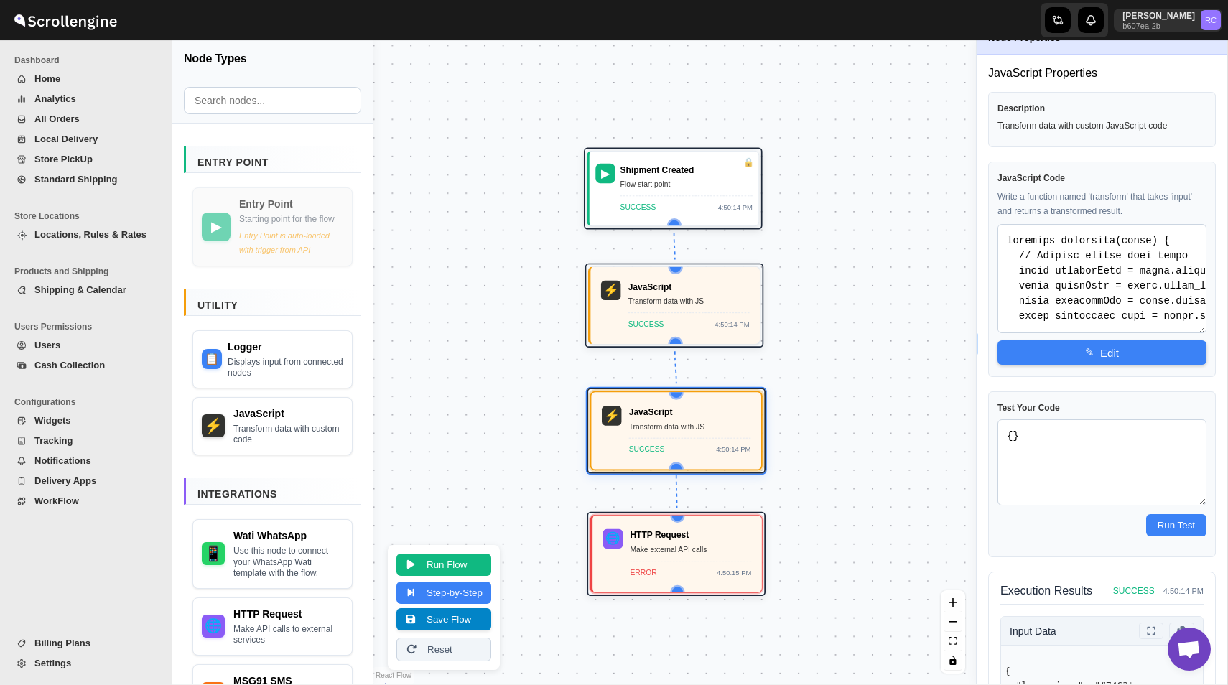
click at [456, 619] on button "Save Flow" at bounding box center [444, 619] width 95 height 22
click at [675, 420] on div "Transform data with JS" at bounding box center [690, 426] width 122 height 12
click at [1082, 358] on button "✎ Edit" at bounding box center [1102, 352] width 209 height 24
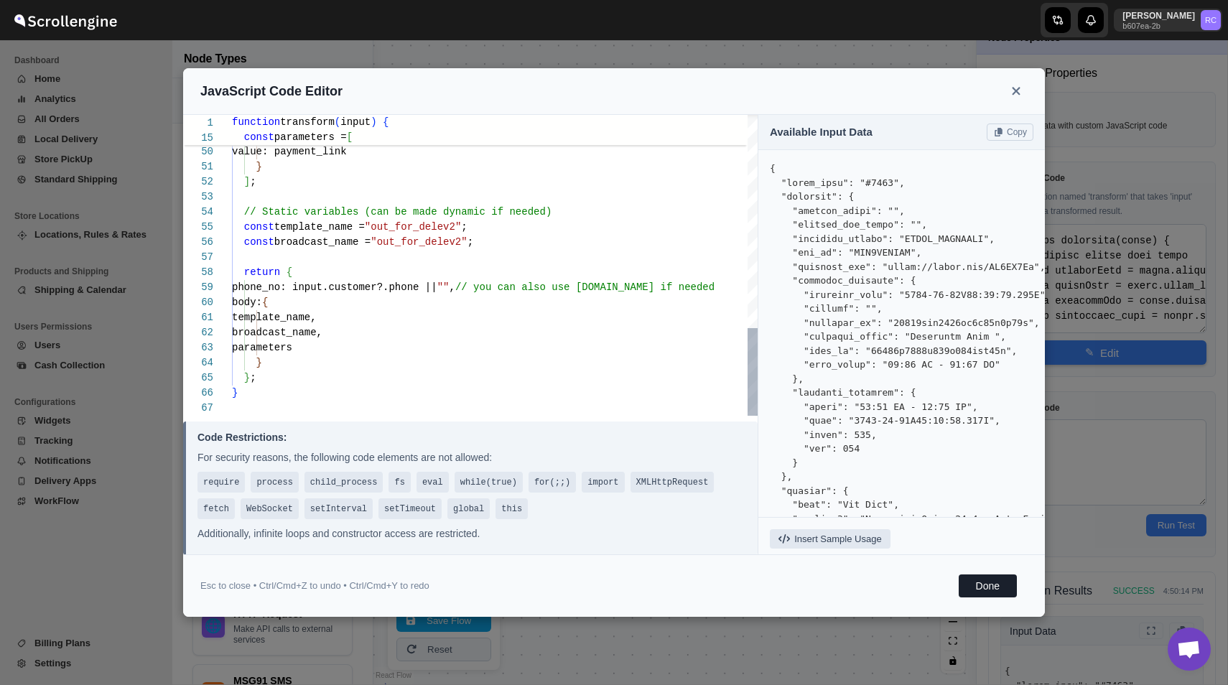
type textarea "value: payment_link } ]; // Static variables (can be made dynamic if needed) co…"
type textarea "function transform(input) { // Extract fields from input const addressName = in…"
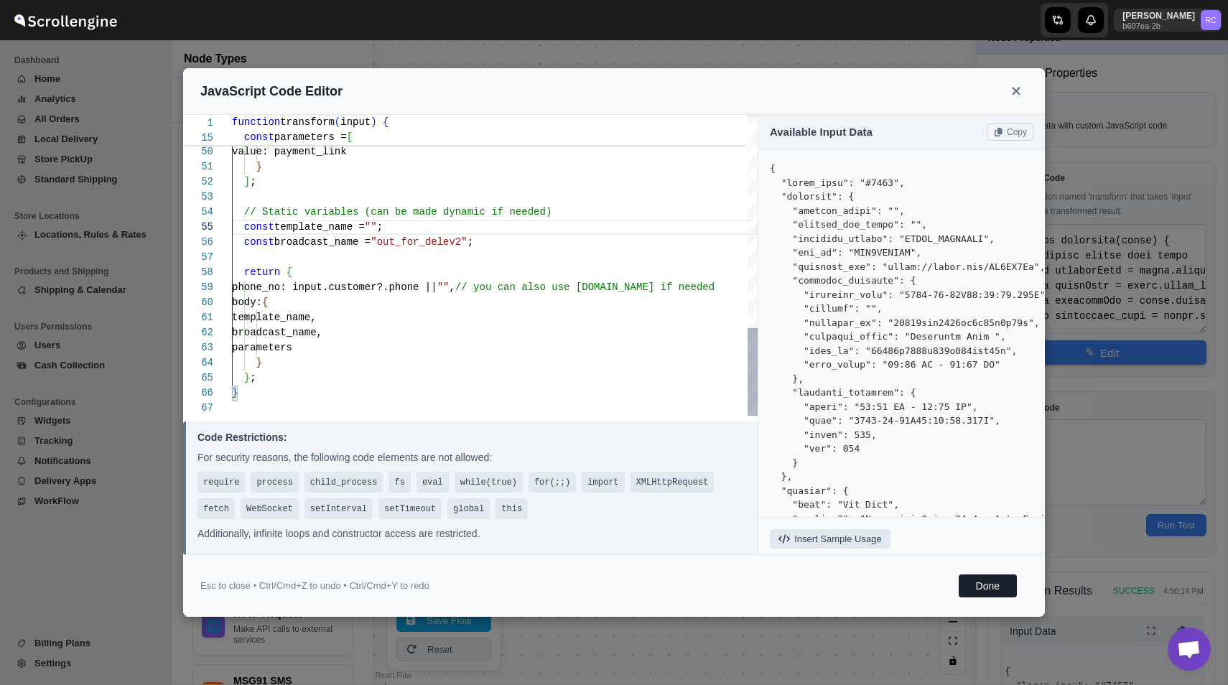
type textarea "value: payment_link } ]; // Static variables (can be made dynamic if needed) co…"
type textarea "function transform(input) { // Extract fields from input const addressName = in…"
type textarea "value: payment_link } ]; // Static variables (can be made dynamic if needed) co…"
type textarea "function transform(input) { // Extract fields from input const addressName = in…"
type textarea "value: payment_link } ]; // Static variables (can be made dynamic if needed) co…"
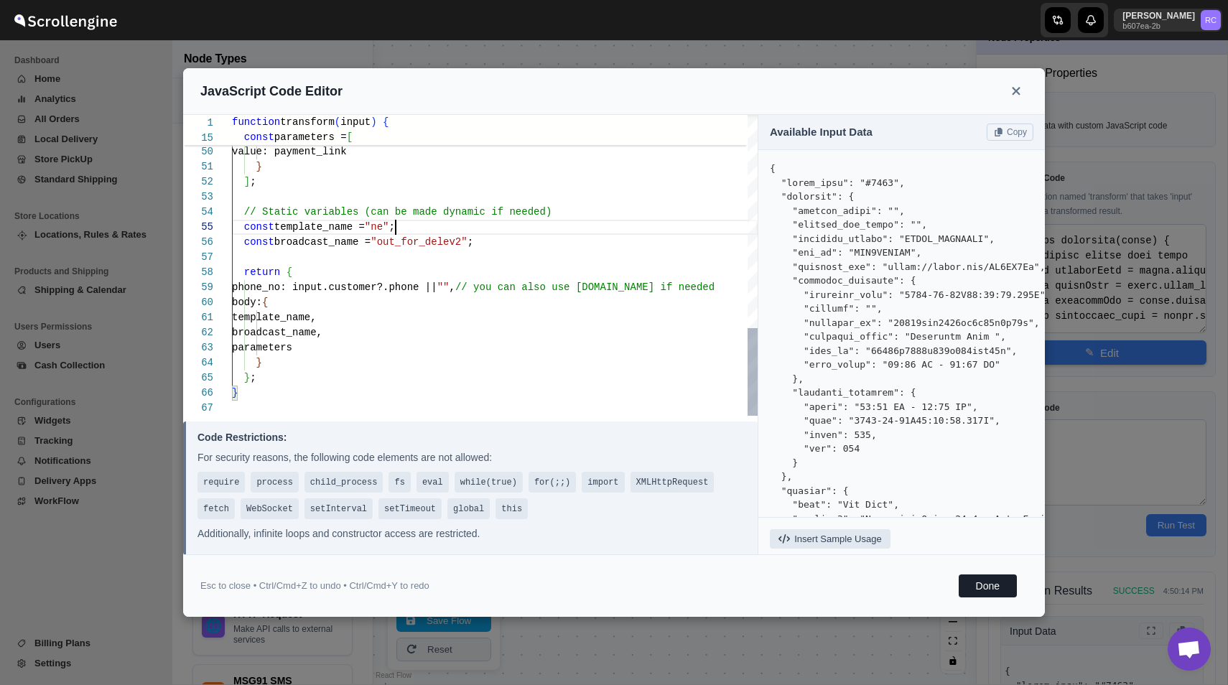
type textarea "function transform(input) { // Extract fields from input const addressName = in…"
type textarea "value: payment_link } ]; // Static variables (can be made dynamic if needed) co…"
type textarea "function transform(input) { // Extract fields from input const addressName = in…"
type textarea "value: payment_link } ]; // Static variables (can be made dynamic if needed) co…"
type textarea "function transform(input) { // Extract fields from input const addressName = in…"
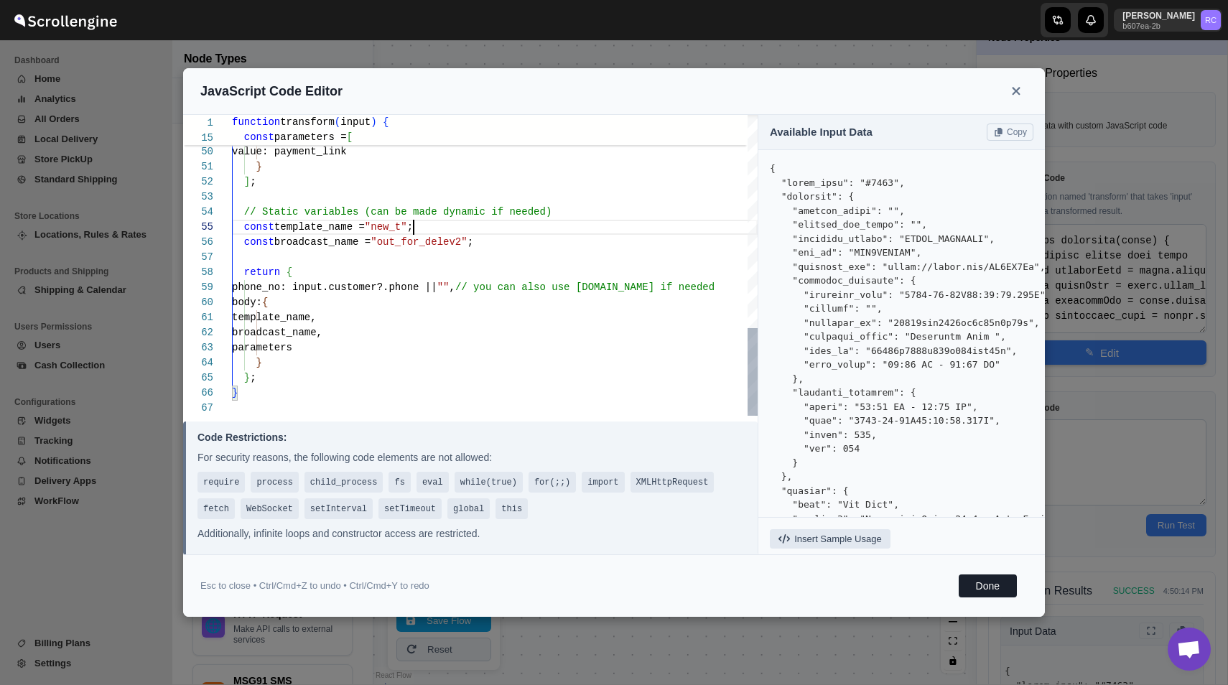
type textarea "value: payment_link } ]; // Static variables (can be made dynamic if needed) co…"
type textarea "function transform(input) { // Extract fields from input const addressName = in…"
type textarea "value: payment_link } ]; // Static variables (can be made dynamic if needed) co…"
type textarea "function transform(input) { // Extract fields from input const addressName = in…"
type textarea "value: payment_link } ]; // Static variables (can be made dynamic if needed) co…"
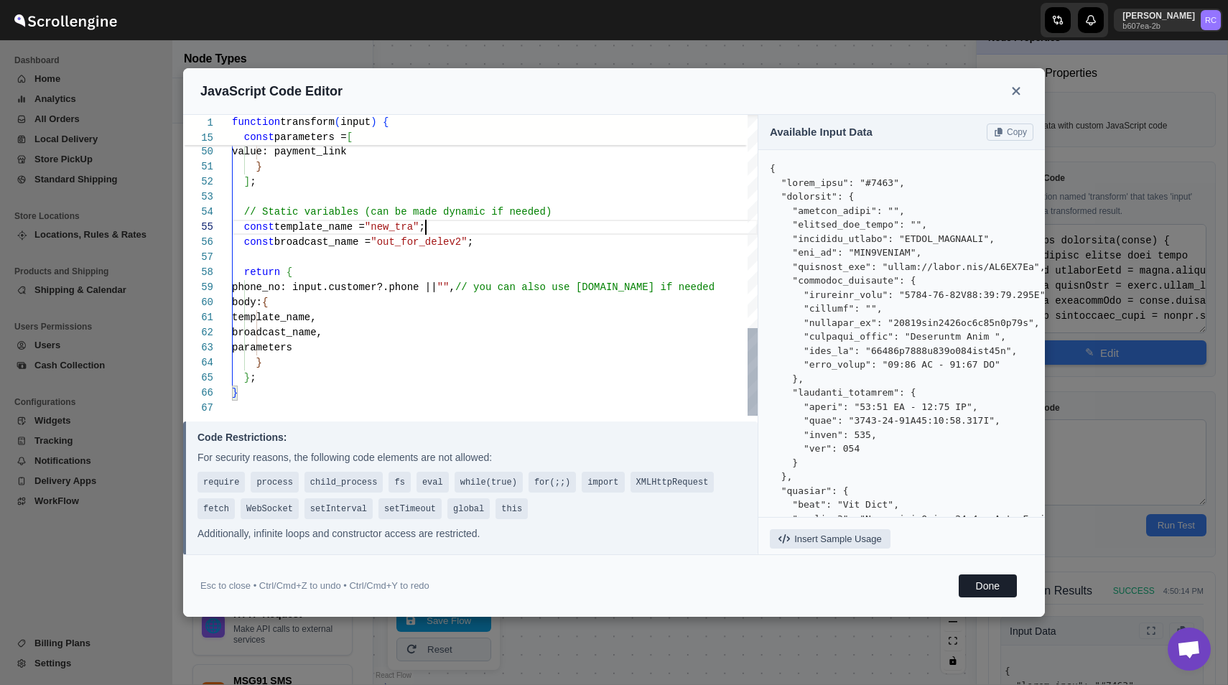
type textarea "function transform(input) { // Extract fields from input const addressName = in…"
type textarea "value: payment_link } ]; // Static variables (can be made dynamic if needed) co…"
type textarea "function transform(input) { // Extract fields from input const addressName = in…"
type textarea "value: payment_link } ]; // Static variables (can be made dynamic if needed) co…"
type textarea "function transform(input) { // Extract fields from input const addressName = in…"
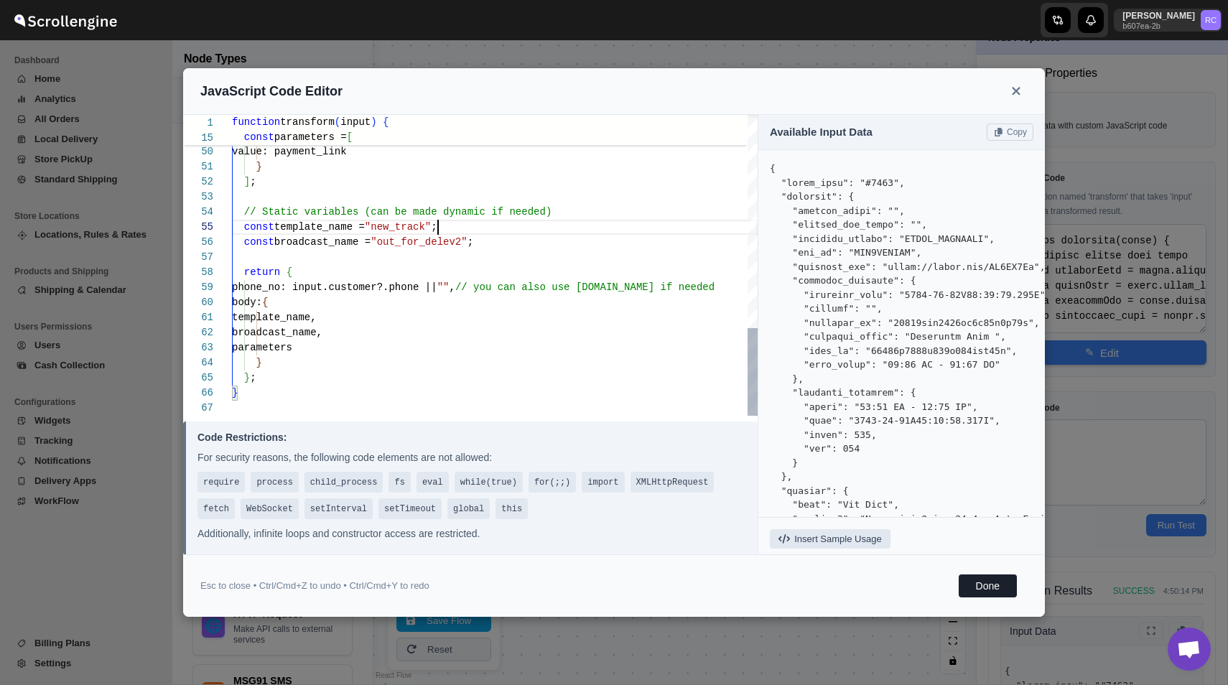
type textarea "value: payment_link } ]; // Static variables (can be made dynamic if needed) co…"
type textarea "function transform(input) { // Extract fields from input const addressName = in…"
type textarea "value: payment_link } ]; // Static variables (can be made dynamic if needed) co…"
type textarea "function transform(input) { // Extract fields from input const addressName = in…"
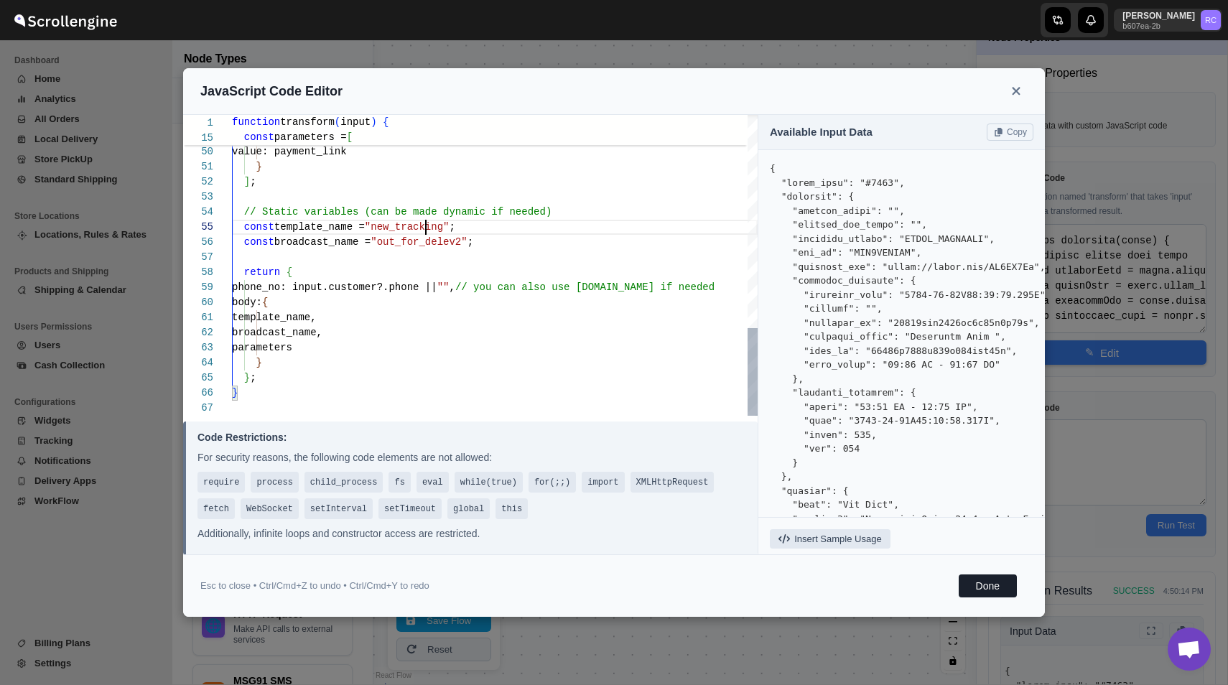
type textarea "value: payment_link } ]; // Static variables (can be made dynamic if needed) co…"
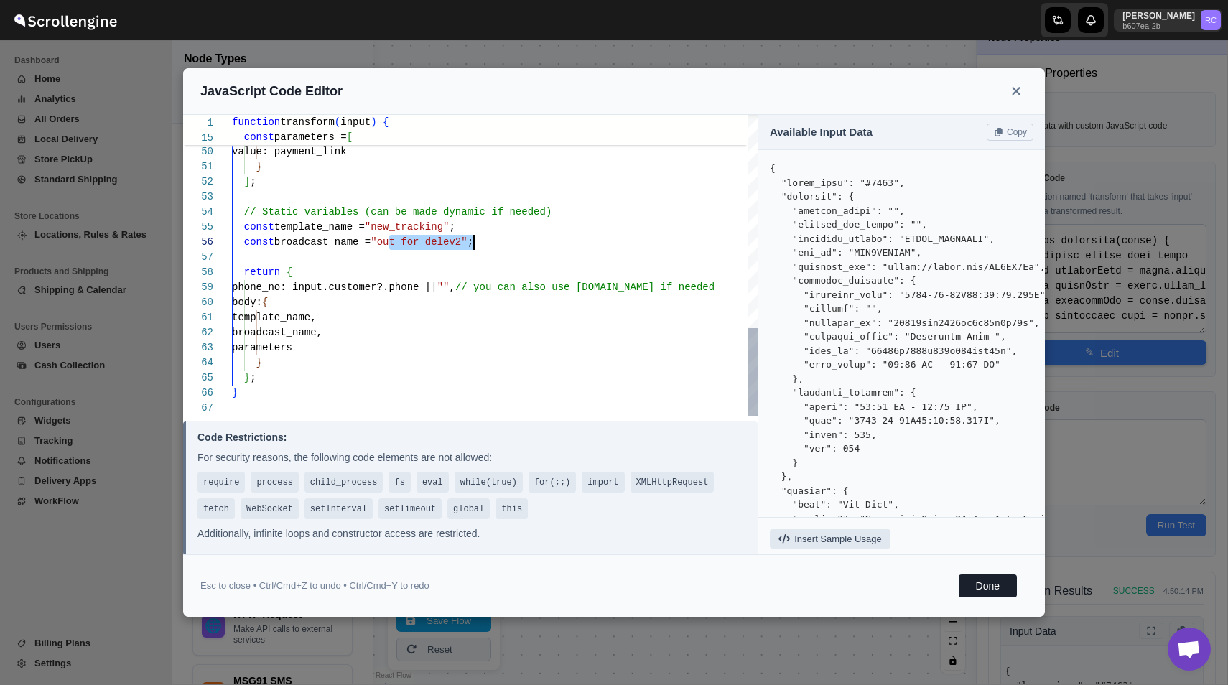
type textarea "function transform(input) { // Extract fields from input const addressName = in…"
type textarea "value: payment_link } ]; // Static variables (can be made dynamic if needed) co…"
click at [986, 579] on button "Done" at bounding box center [988, 586] width 58 height 23
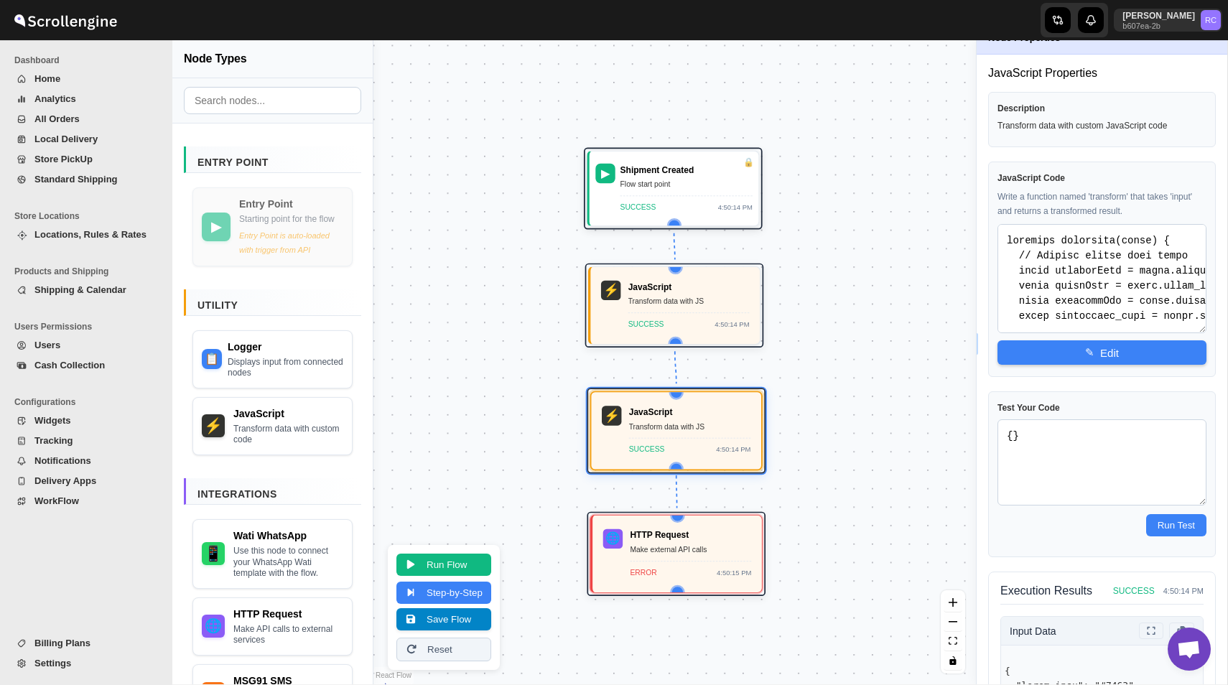
click at [457, 626] on button "Save Flow" at bounding box center [444, 619] width 95 height 22
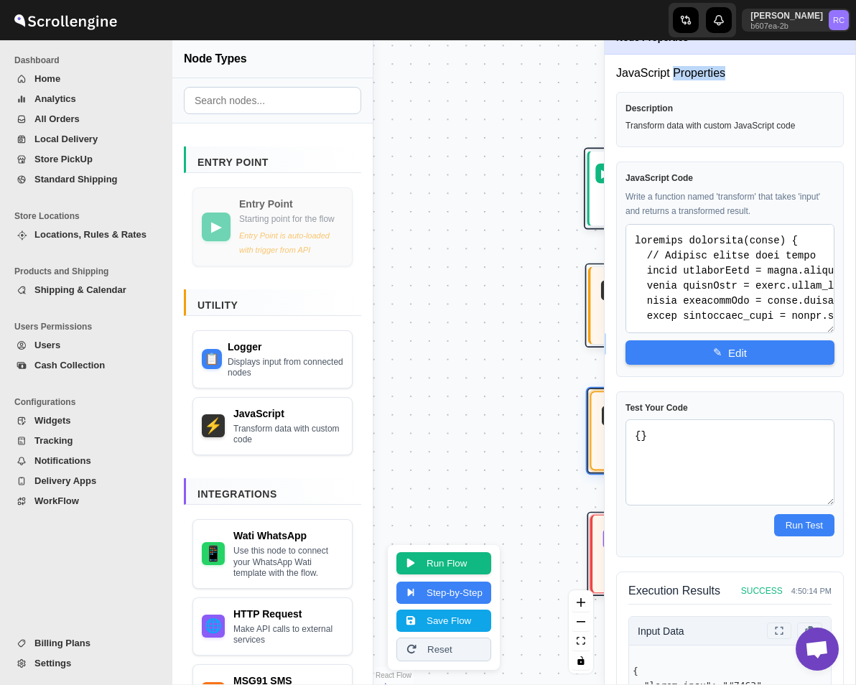
click at [450, 567] on button "Run Flow" at bounding box center [444, 563] width 95 height 22
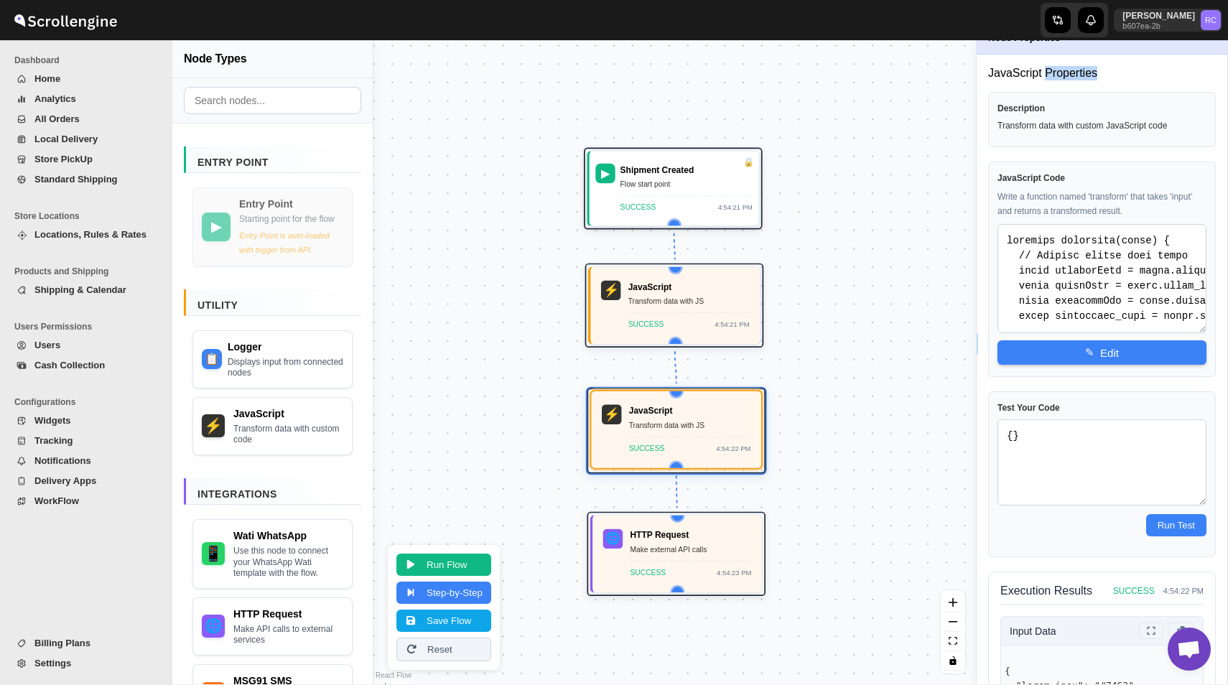
click at [672, 426] on div "Transform data with JS" at bounding box center [690, 426] width 122 height 12
click at [1022, 356] on button "✎ Edit" at bounding box center [1102, 352] width 209 height 24
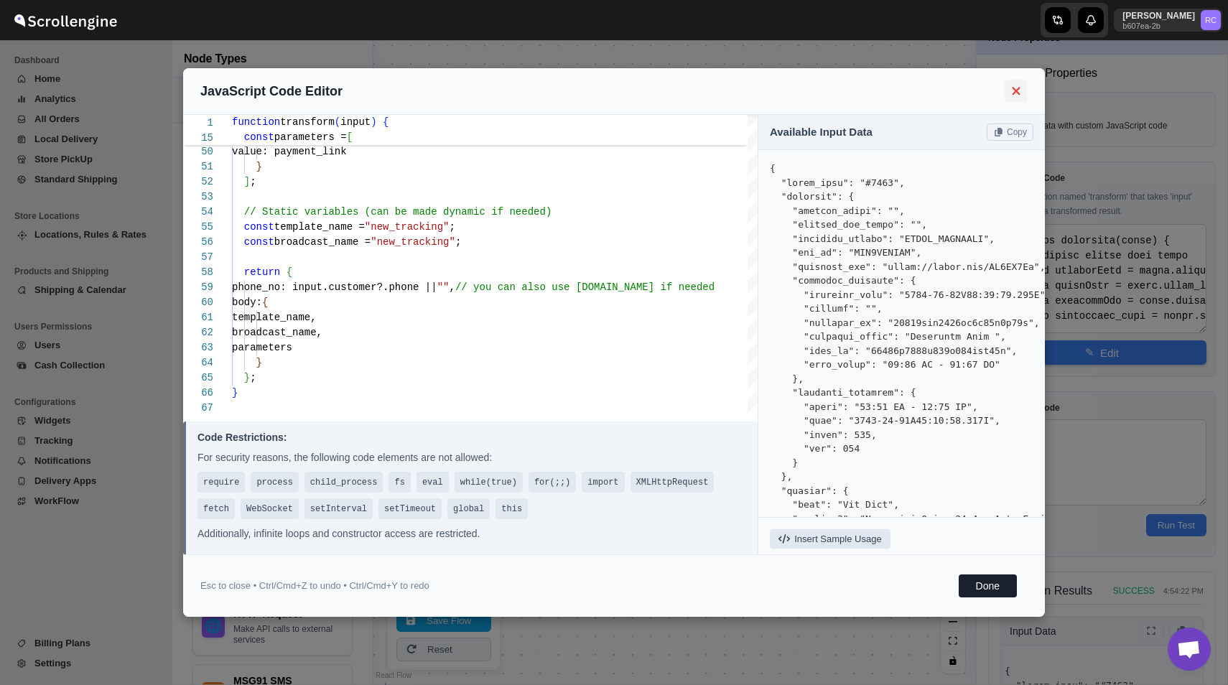
click at [1019, 90] on icon at bounding box center [1017, 91] width 17 height 13
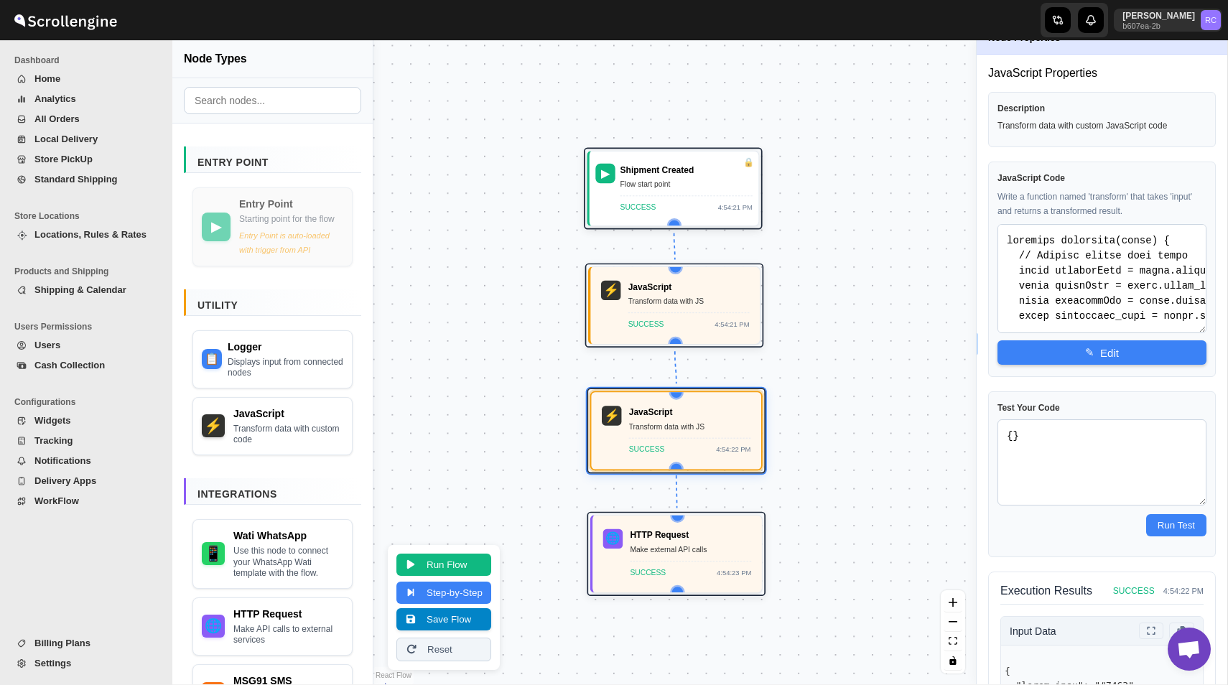
click at [458, 618] on button "Save Flow" at bounding box center [444, 619] width 95 height 22
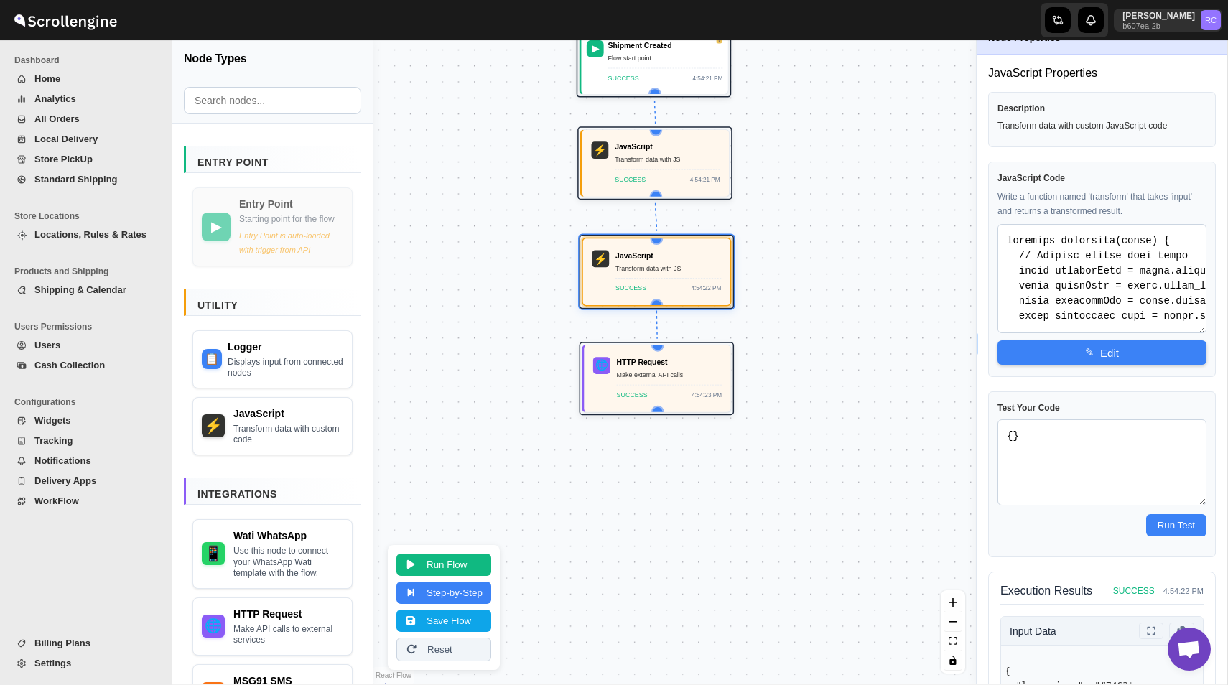
drag, startPoint x: 853, startPoint y: 436, endPoint x: 822, endPoint y: 305, distance: 134.3
click at [822, 308] on div "▶ Shipment Created Flow start point SUCCESS 4:54:21 PM ⚡ JavaScript Transform d…" at bounding box center [675, 362] width 603 height 644
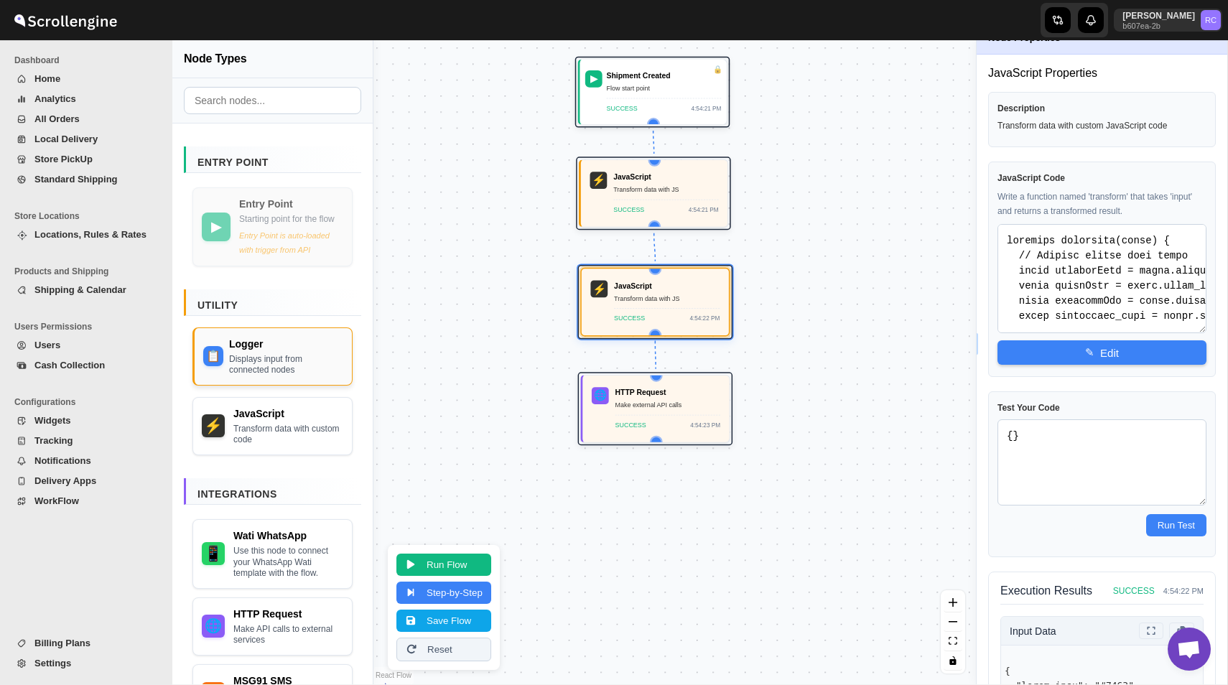
click at [287, 373] on div "Displays input from connected nodes" at bounding box center [286, 365] width 114 height 22
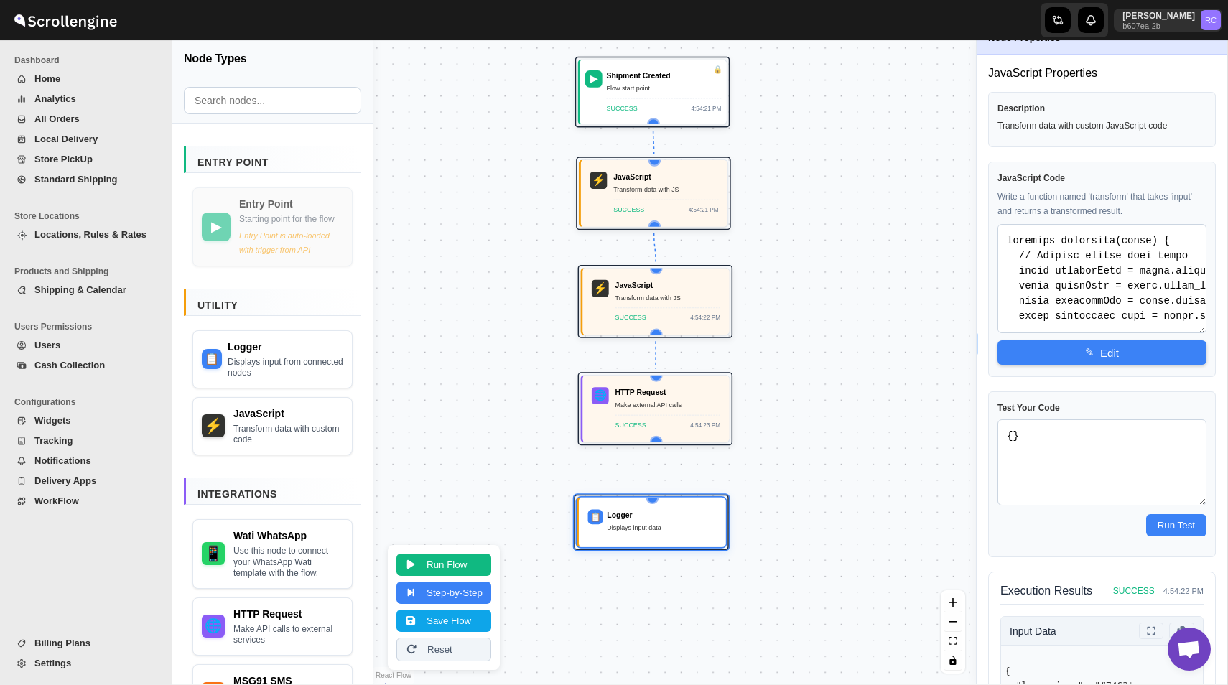
drag, startPoint x: 775, startPoint y: 326, endPoint x: 684, endPoint y: 523, distance: 216.9
click at [684, 523] on div "Displays input data" at bounding box center [661, 527] width 109 height 11
drag, startPoint x: 657, startPoint y: 437, endPoint x: 657, endPoint y: 500, distance: 62.5
click at [657, 500] on div "▶ Shipment Created Flow start point SUCCESS 4:54:21 PM ⚡ JavaScript Transform d…" at bounding box center [473, 367] width 448 height 478
drag, startPoint x: 663, startPoint y: 519, endPoint x: 670, endPoint y: 519, distance: 7.2
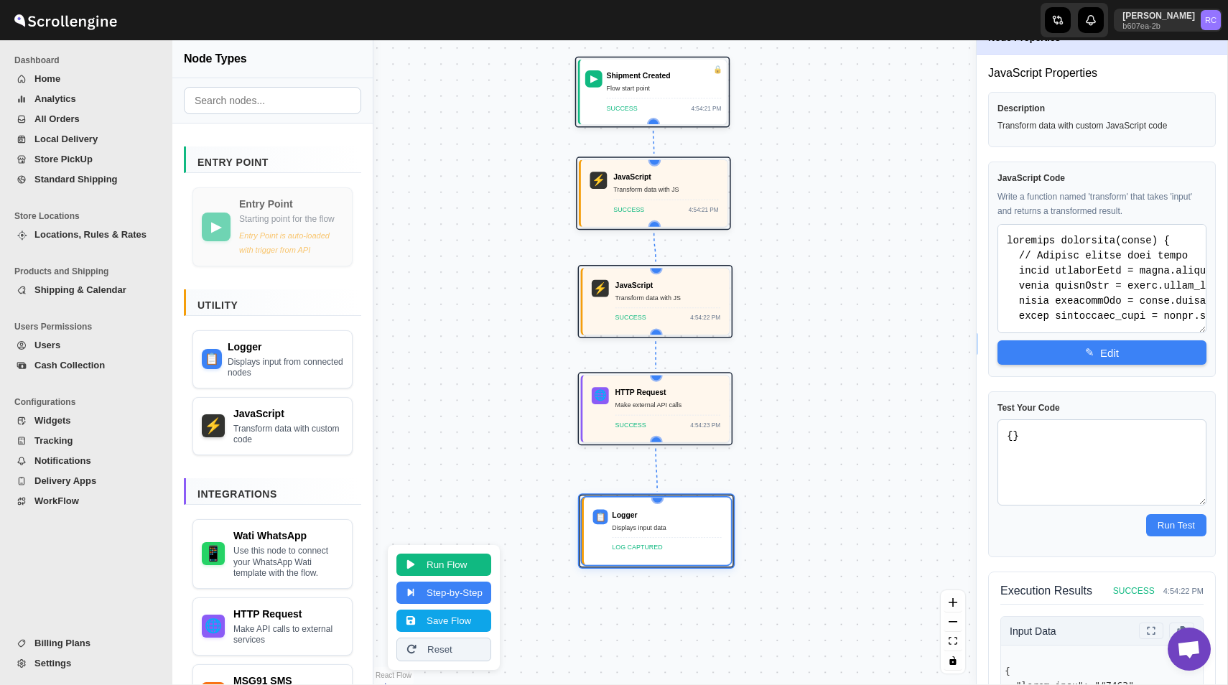
click at [670, 519] on div "Logger" at bounding box center [666, 515] width 109 height 11
click at [453, 623] on button "Save Flow" at bounding box center [444, 619] width 95 height 22
click at [37, 505] on span "WorkFlow" at bounding box center [56, 501] width 45 height 11
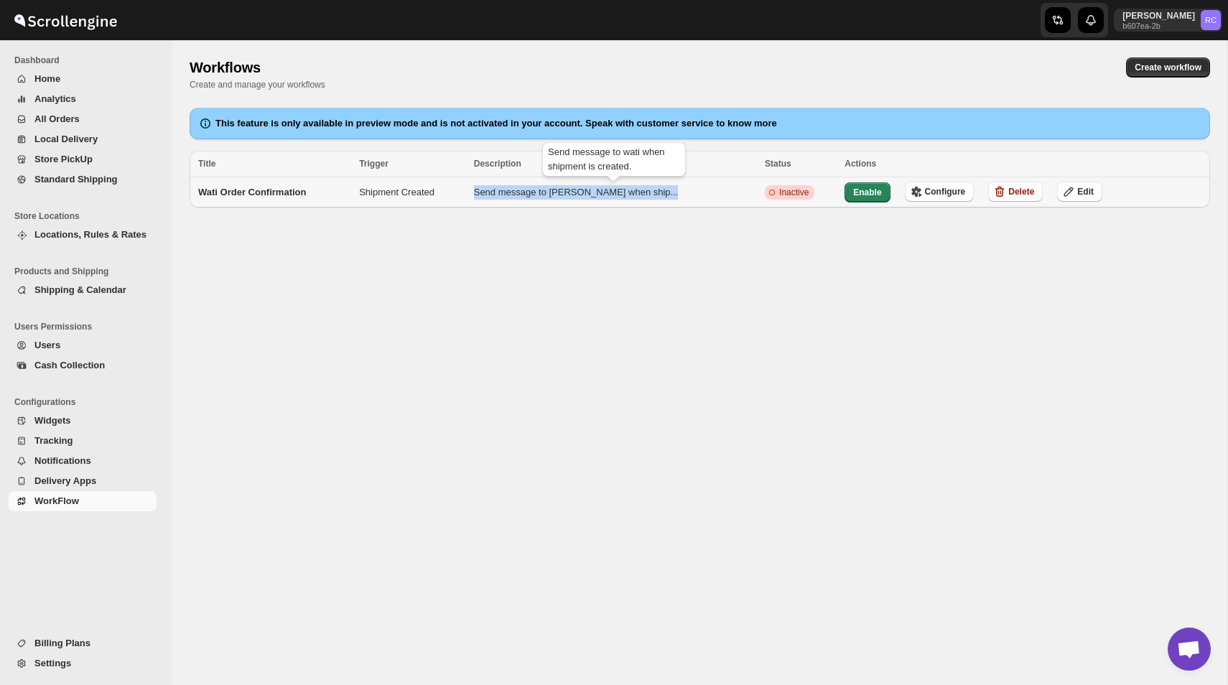
drag, startPoint x: 495, startPoint y: 195, endPoint x: 700, endPoint y: 198, distance: 204.7
click at [701, 196] on tr "Wati Order Confirmation Shipment Created Send message to wati when ship ... Cri…" at bounding box center [700, 192] width 1021 height 31
click at [925, 190] on span "Configure" at bounding box center [945, 191] width 41 height 11
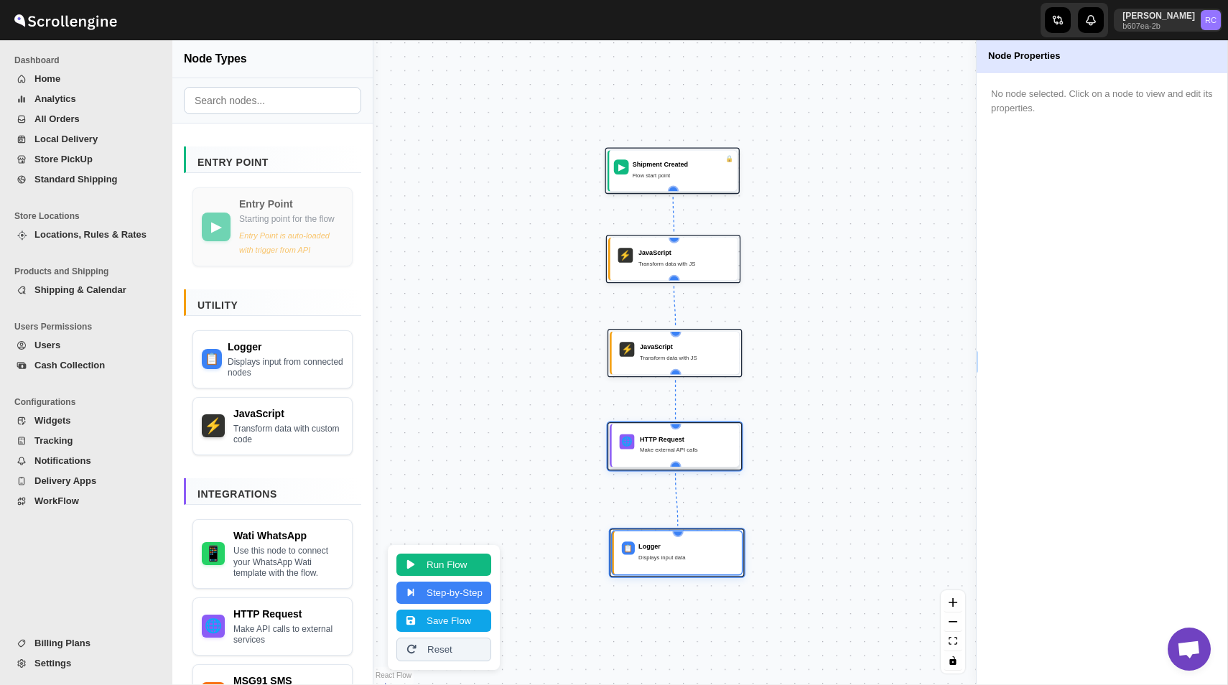
click at [693, 448] on div "Make external API calls" at bounding box center [685, 449] width 91 height 9
select select "POST"
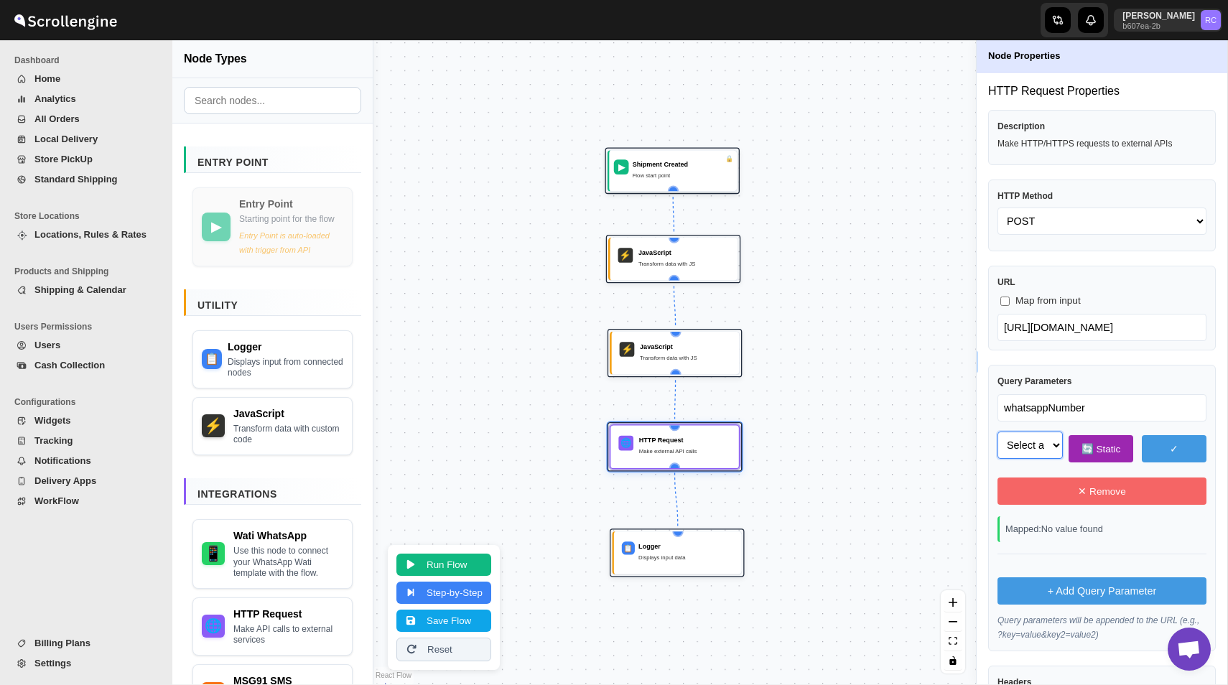
click at [1032, 450] on select "Select a field to map" at bounding box center [1030, 445] width 65 height 27
